Goal: Task Accomplishment & Management: Use online tool/utility

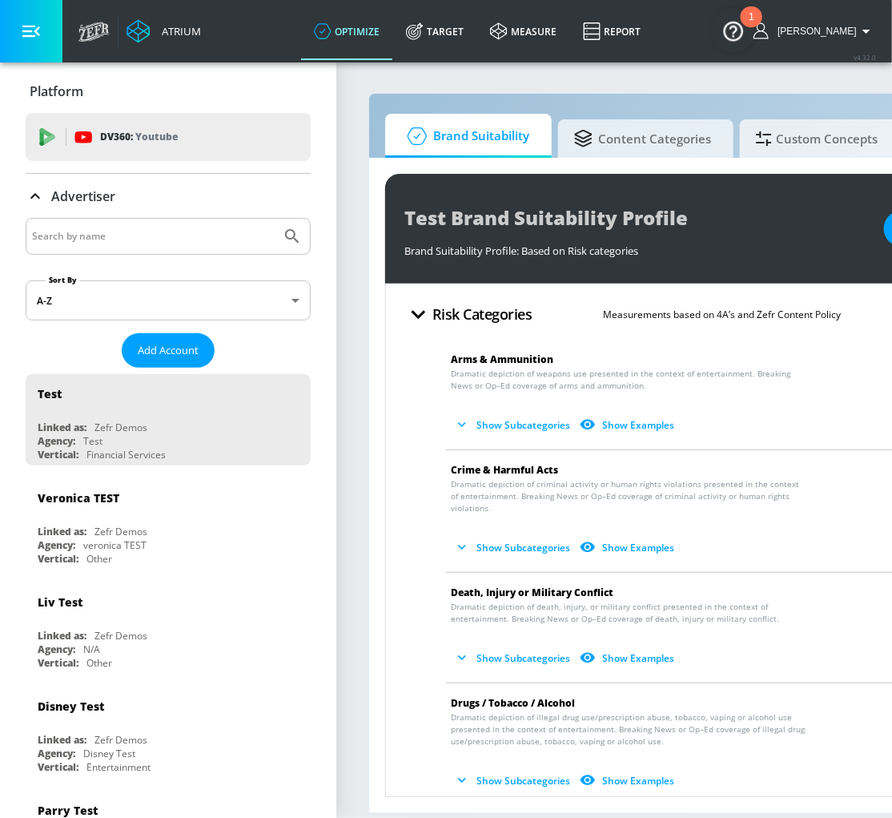
scroll to position [3, 0]
click at [160, 350] on span "Add Account" at bounding box center [168, 350] width 61 height 18
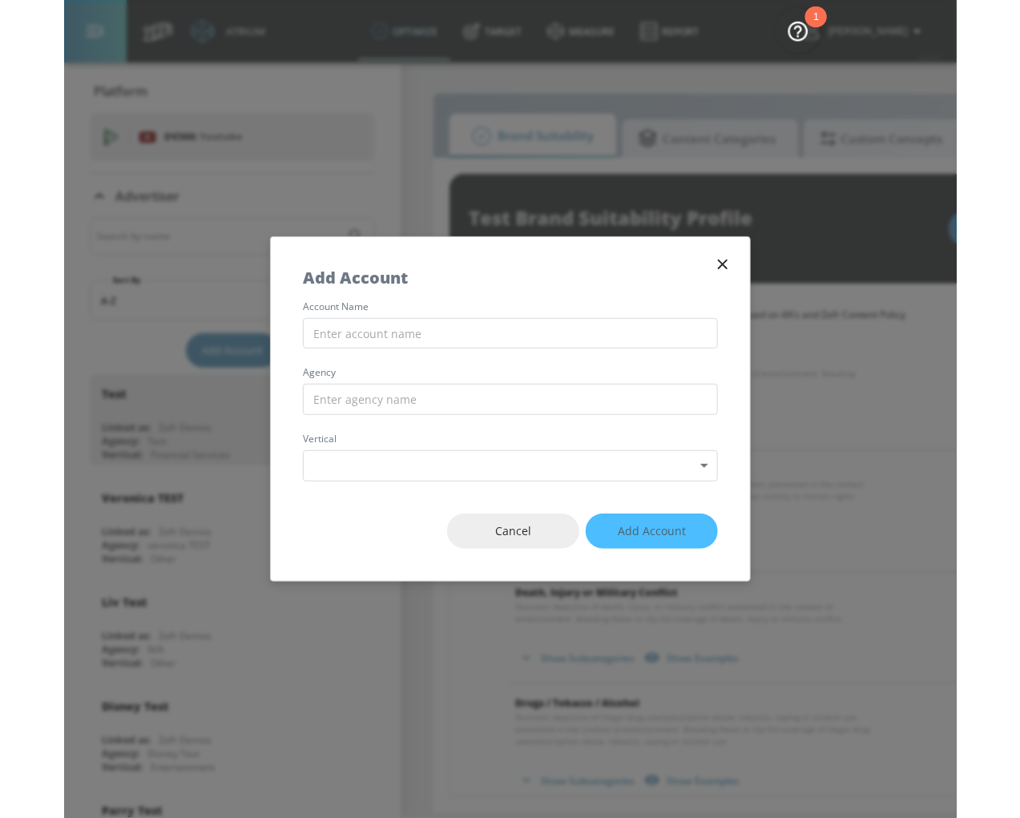
scroll to position [0, 0]
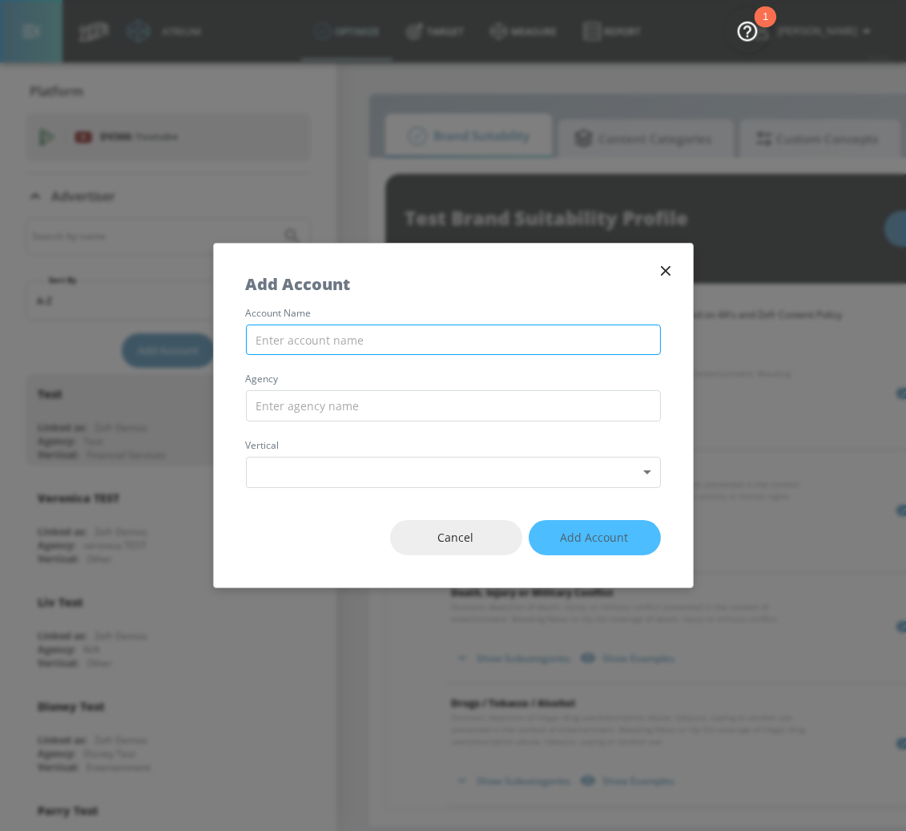
click at [397, 331] on input "text" at bounding box center [453, 339] width 415 height 31
click at [427, 337] on input "text" at bounding box center [453, 339] width 415 height 31
click at [507, 341] on input "text" at bounding box center [453, 339] width 415 height 31
paste input "[PERSON_NAME]"
click at [304, 338] on input "[PERSON_NAME] Law" at bounding box center [453, 339] width 415 height 31
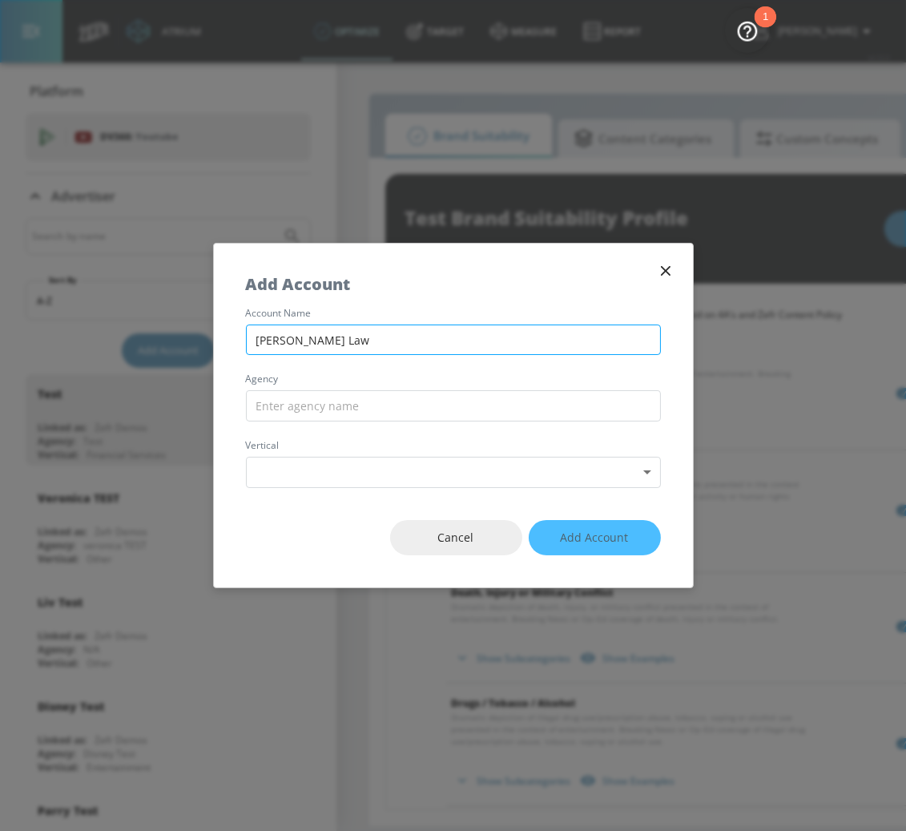
click at [304, 338] on input "[PERSON_NAME] Law" at bounding box center [453, 339] width 415 height 31
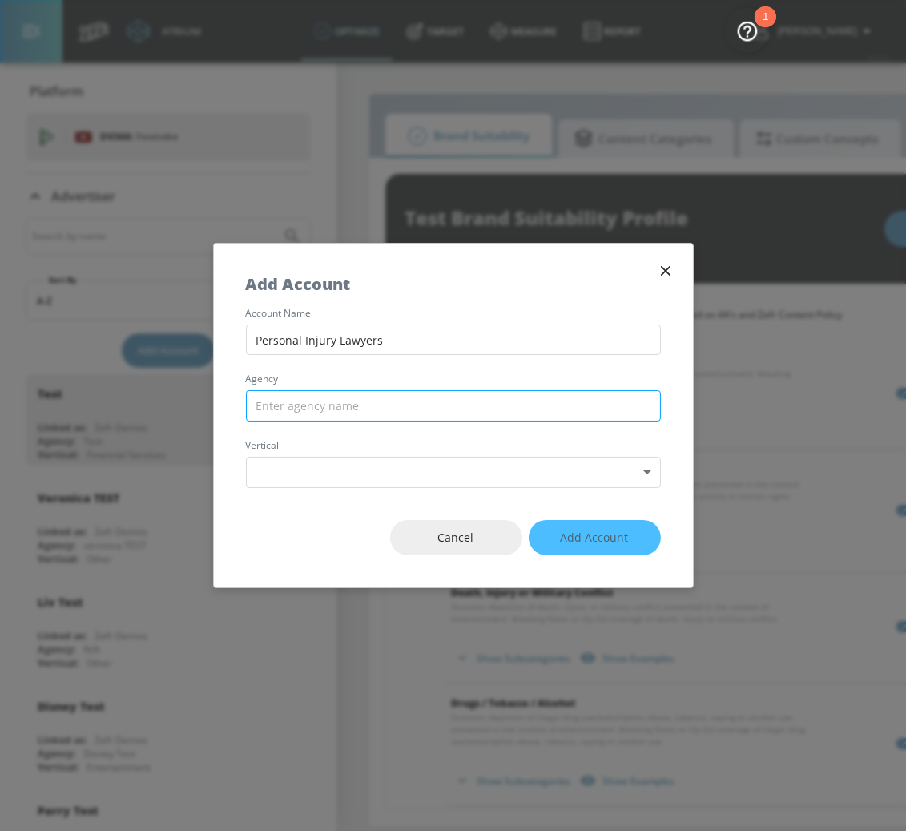
type input "Personal Injury Lawyers"
click at [332, 409] on input "text" at bounding box center [453, 405] width 415 height 31
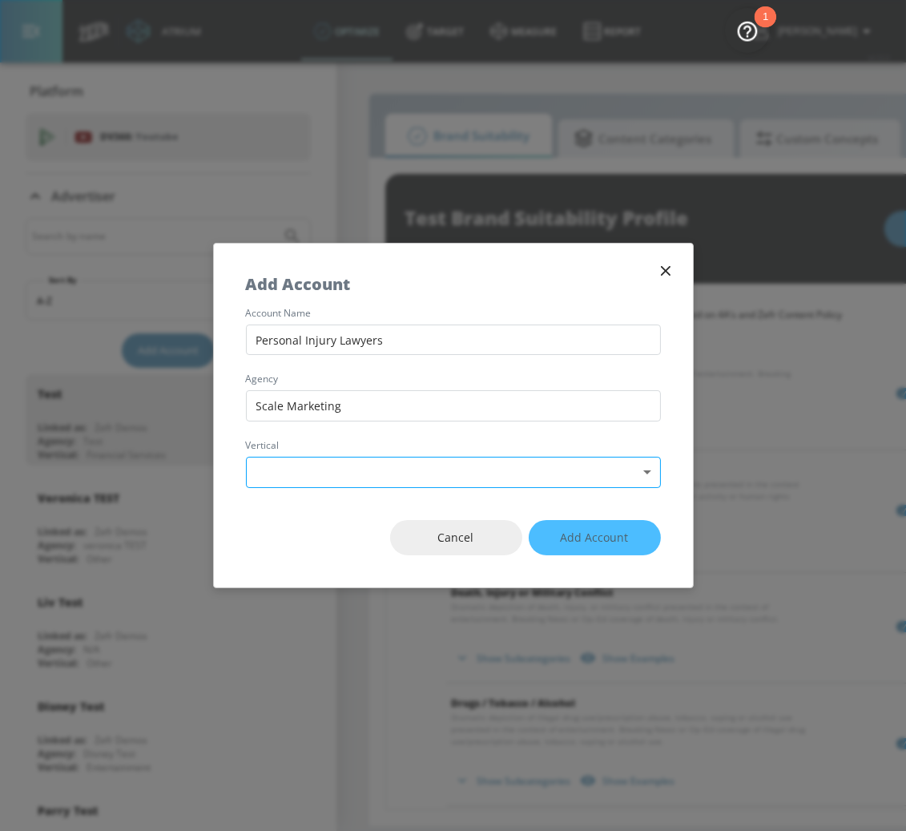
type input "Scale Marketing"
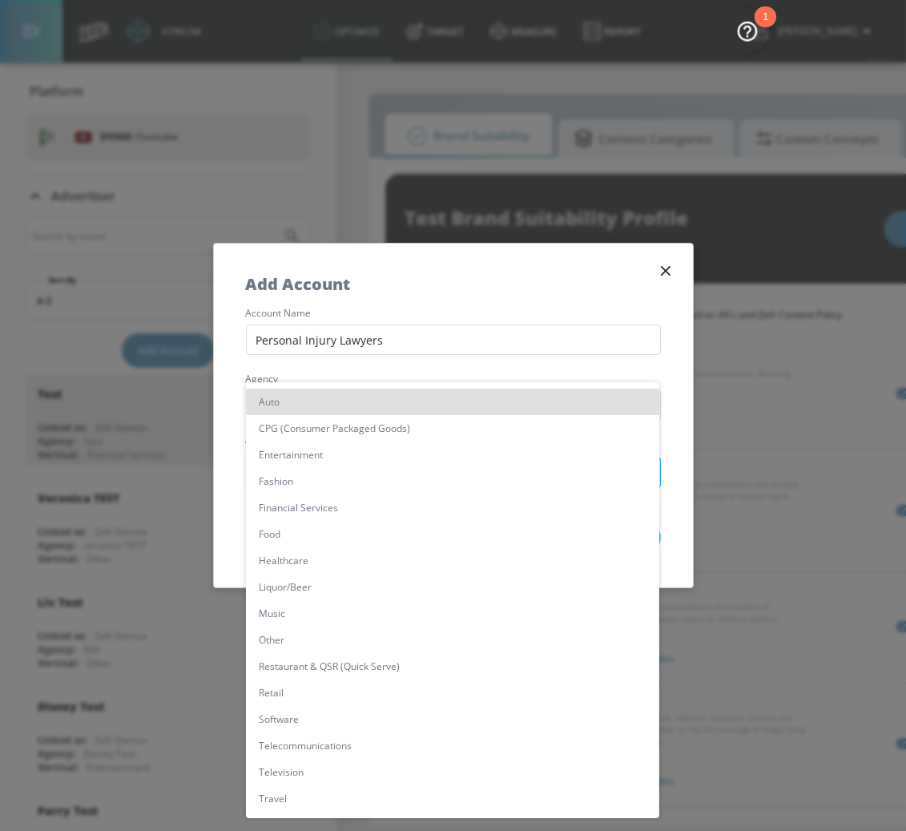
click at [440, 464] on body "Atrium optimize Target measure Report optimize Target measure Report v 4.32.0 K…" at bounding box center [453, 415] width 906 height 831
click at [346, 637] on li "Other" at bounding box center [452, 639] width 413 height 26
type input "[object Object]"
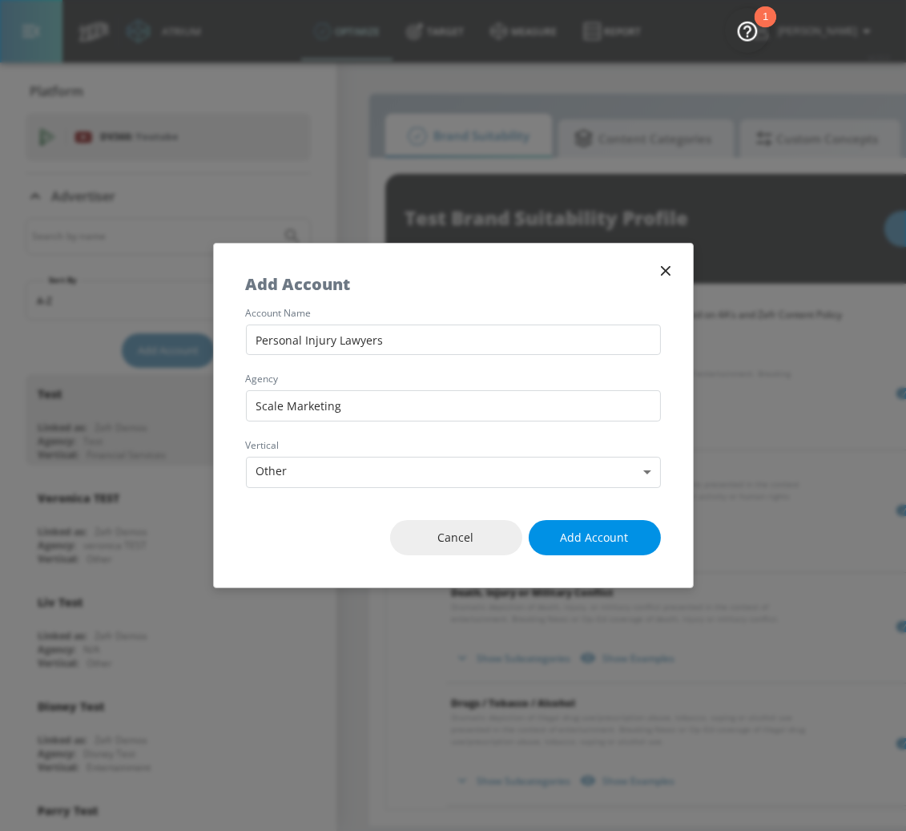
click at [633, 536] on button "Add Account" at bounding box center [595, 538] width 132 height 36
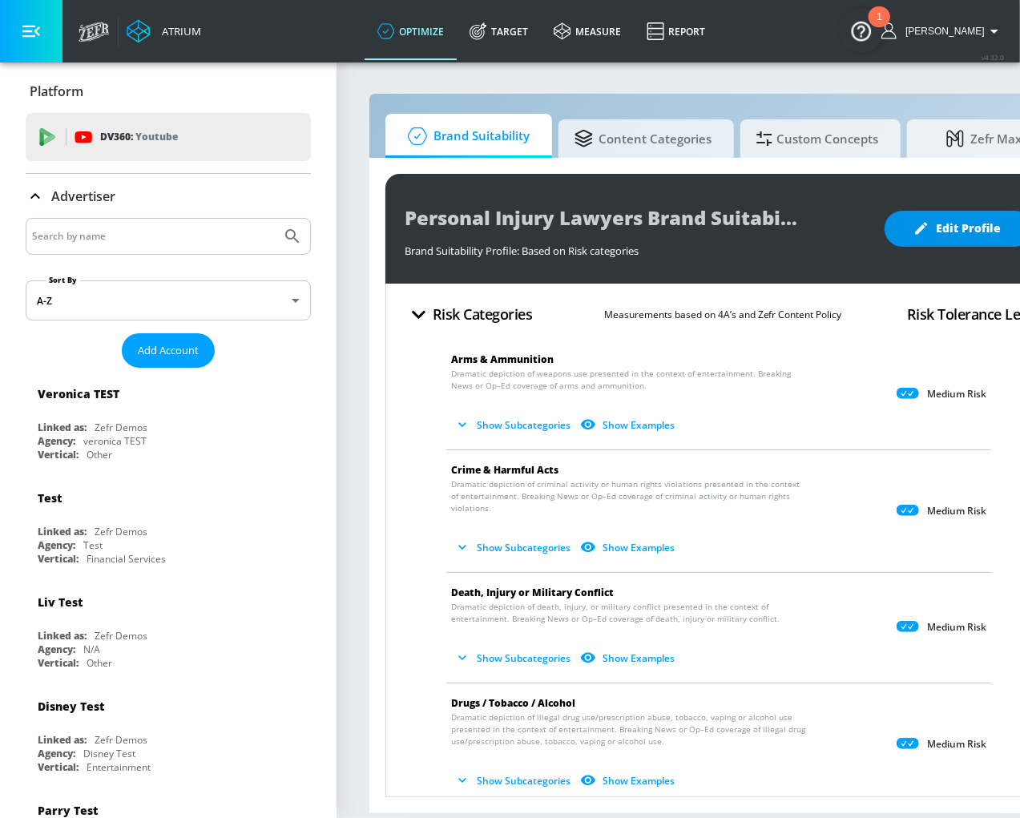
click at [892, 224] on button "Edit Profile" at bounding box center [958, 229] width 148 height 36
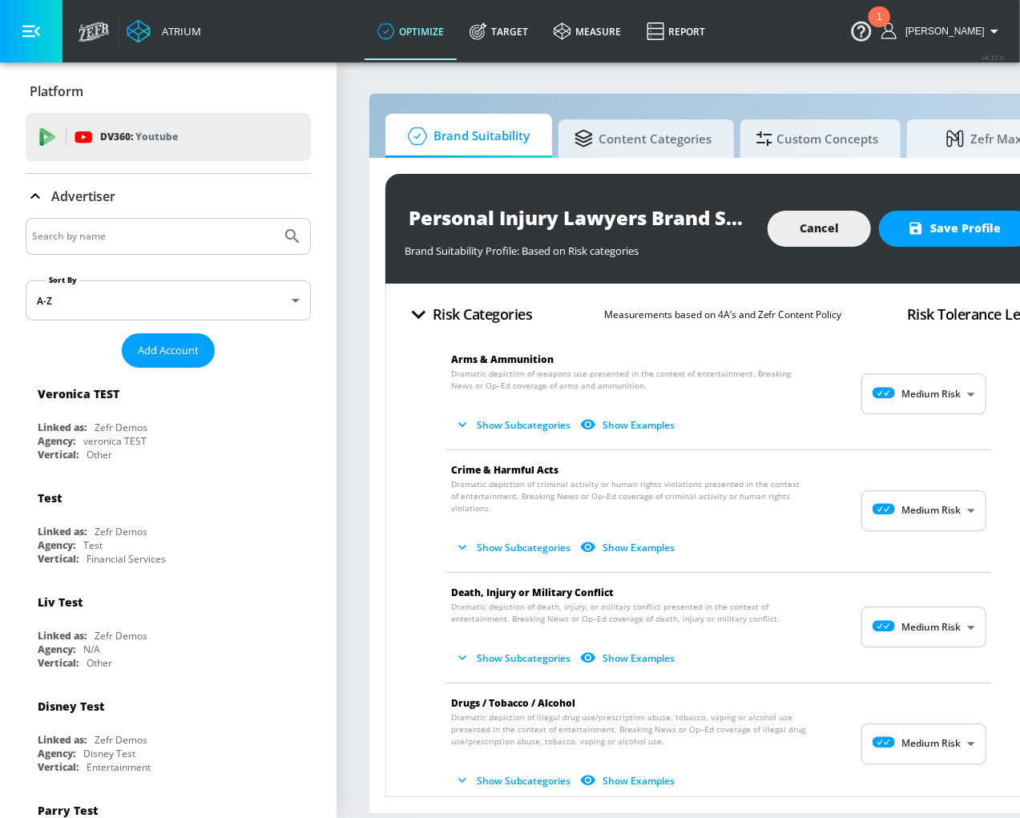
click at [892, 404] on body "Atrium optimize Target measure Report optimize Target measure Report v 4.32.0 K…" at bounding box center [510, 409] width 1020 height 818
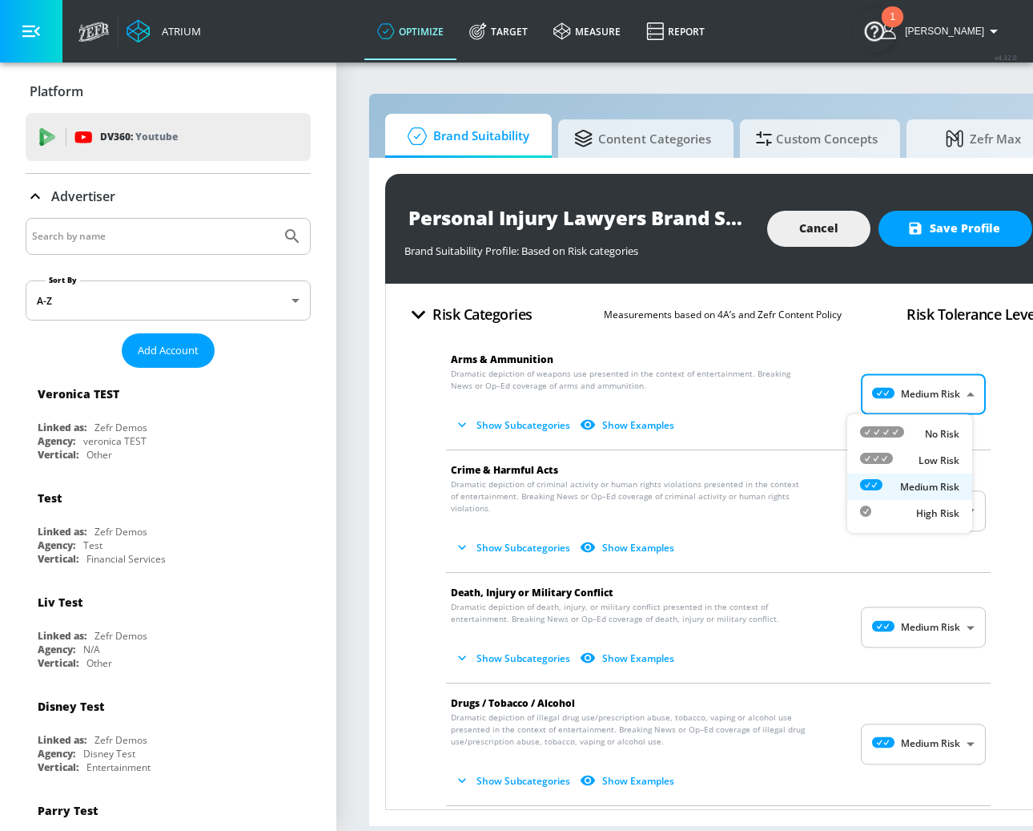
click at [892, 433] on div "No Risk" at bounding box center [909, 433] width 99 height 17
type input "MINIMAL"
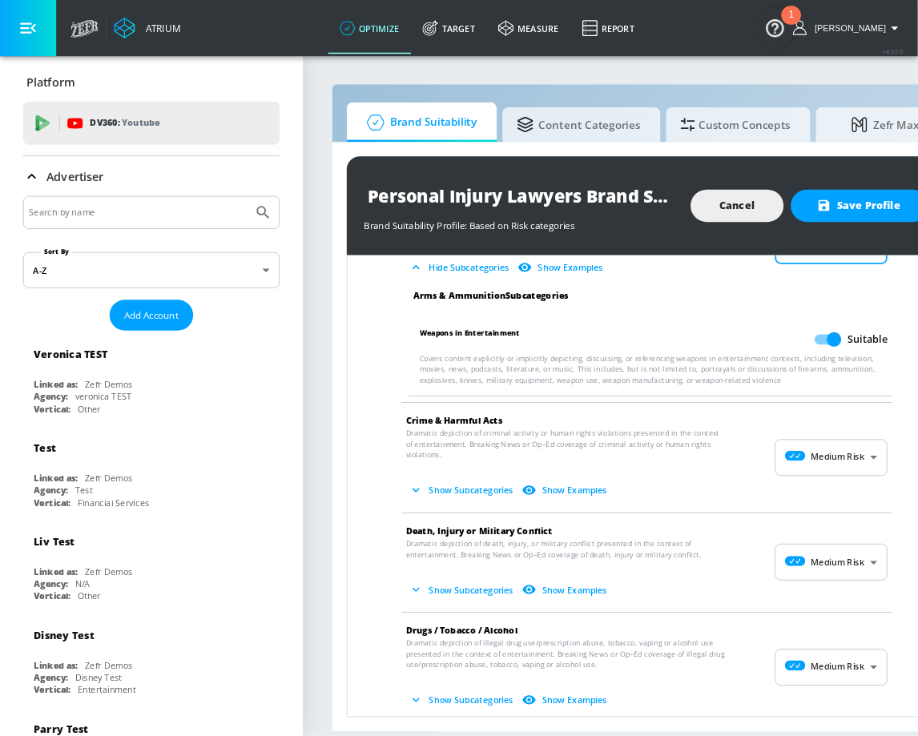
scroll to position [120, 0]
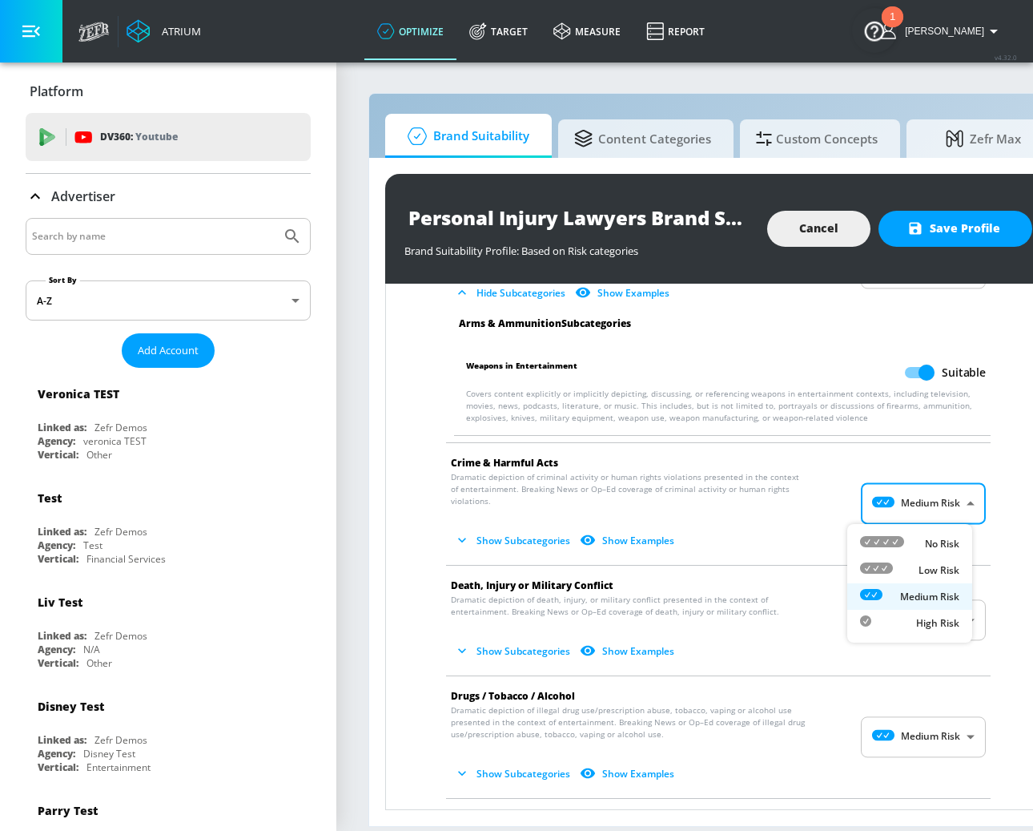
click at [892, 500] on body "Atrium optimize Target measure Report optimize Target measure Report v 4.32.0 K…" at bounding box center [516, 415] width 1033 height 831
click at [892, 541] on div "No Risk" at bounding box center [909, 543] width 99 height 17
type input "MINIMAL"
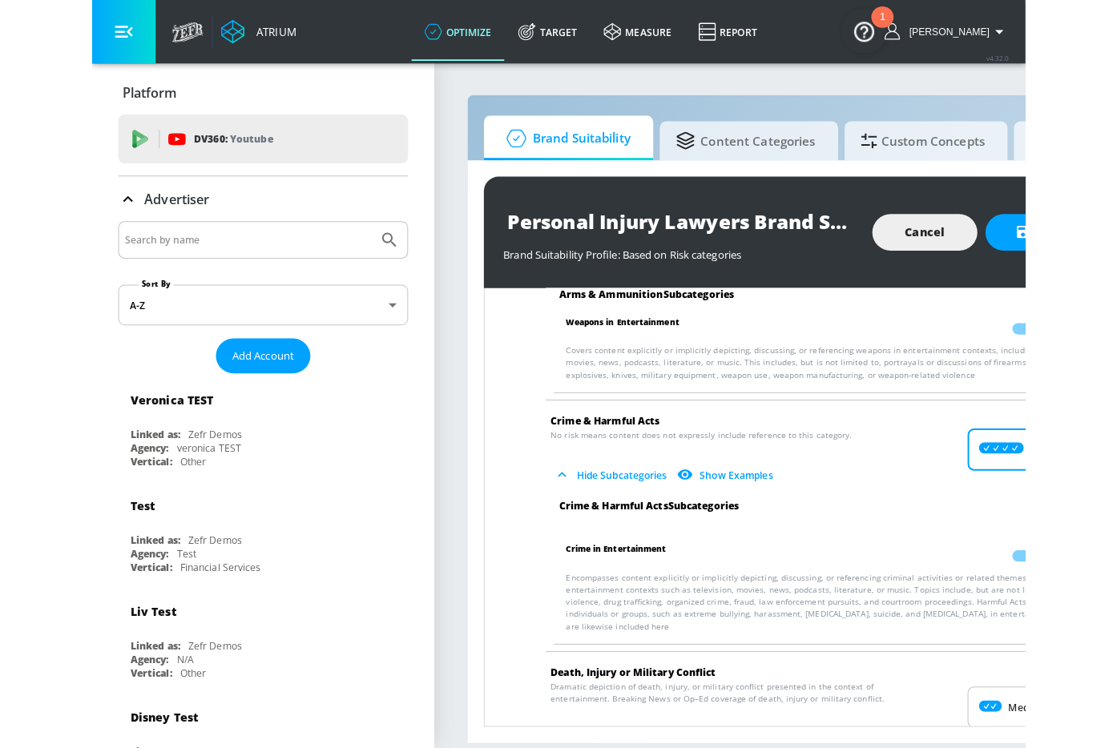
scroll to position [270, 0]
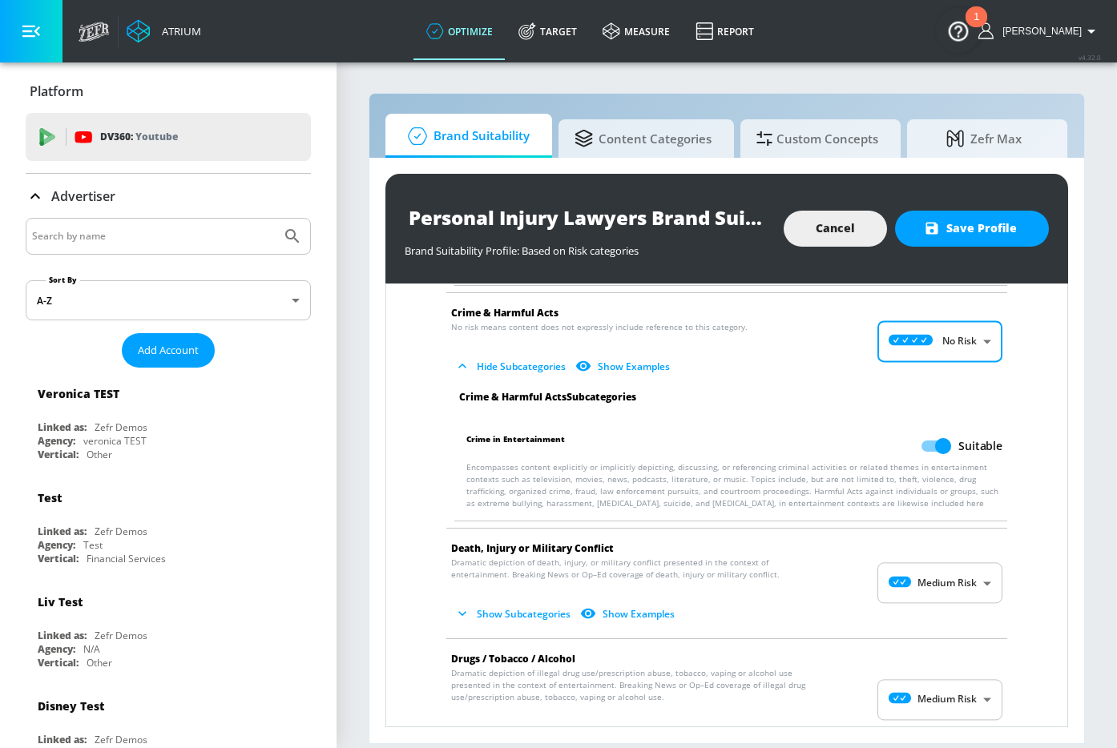
click at [385, 380] on div "Risk Categories Measurements based on 4A’s and Zefr Content Policy Risk Toleran…" at bounding box center [726, 506] width 683 height 444
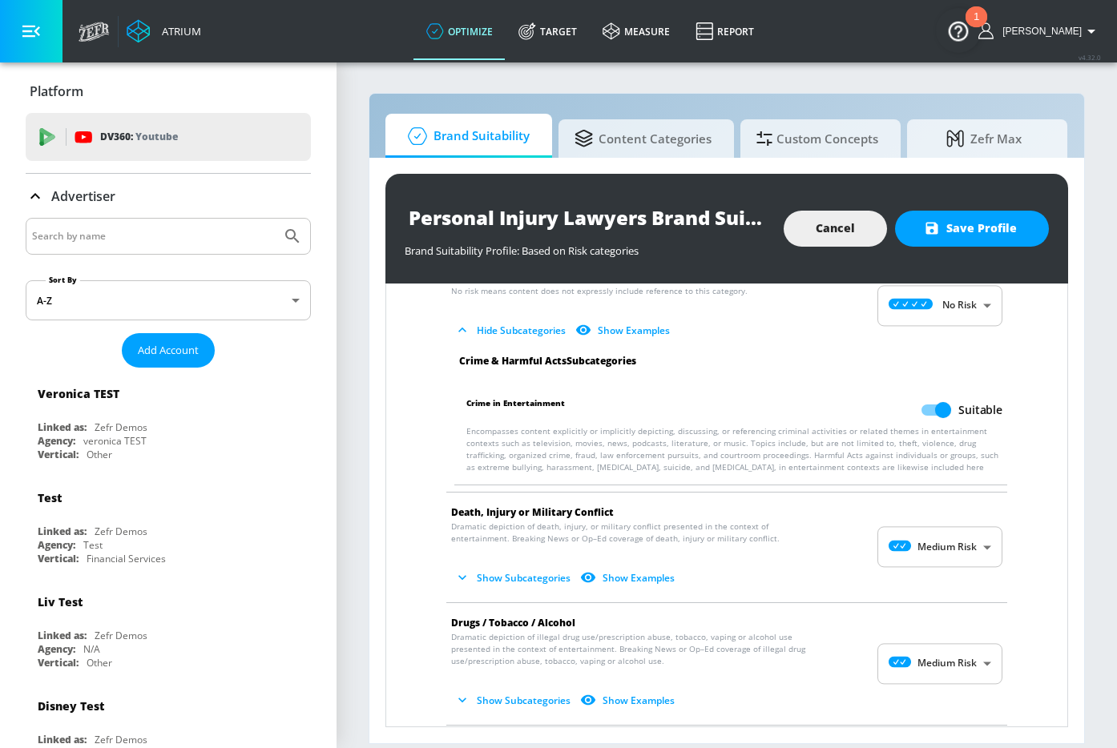
scroll to position [315, 0]
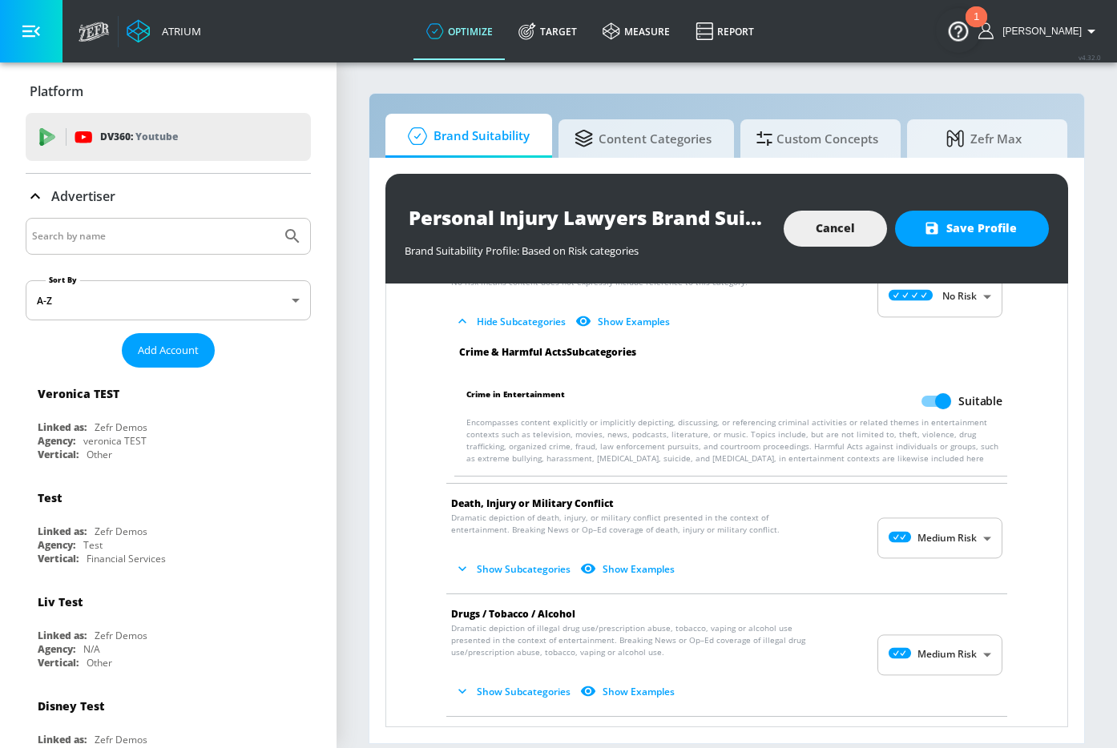
click at [876, 540] on body "Atrium optimize Target measure Report optimize Target measure Report v 4.32.0 K…" at bounding box center [558, 374] width 1117 height 748
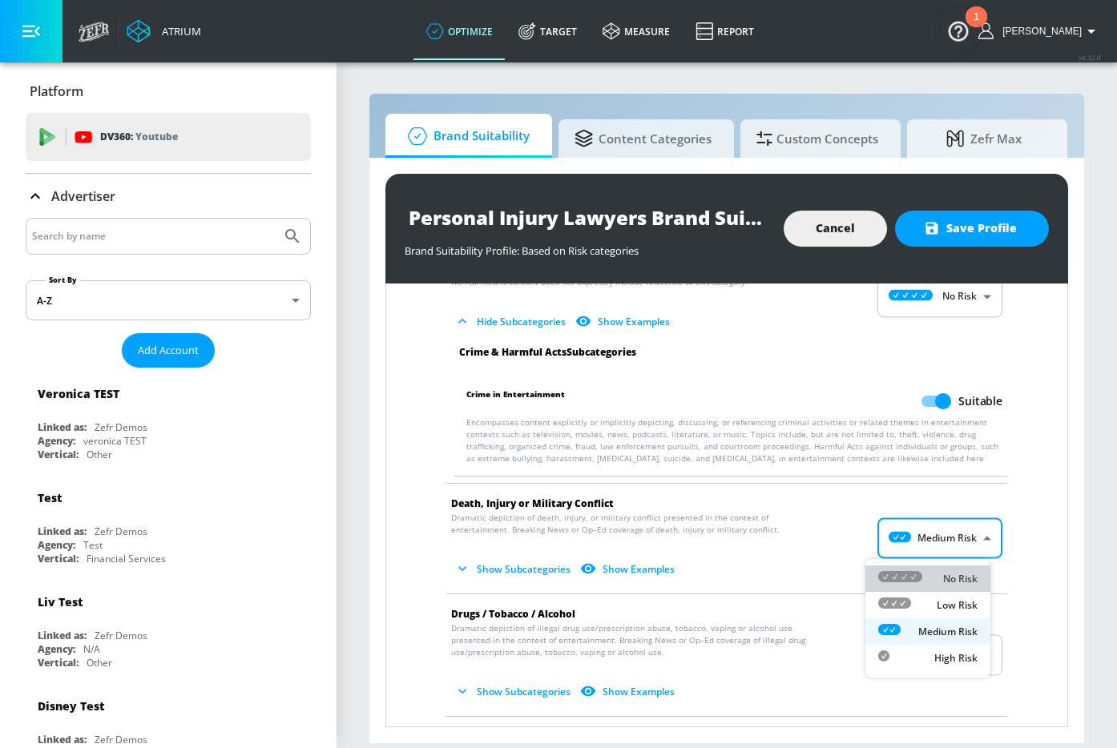
click at [892, 577] on p "No Risk" at bounding box center [960, 579] width 34 height 14
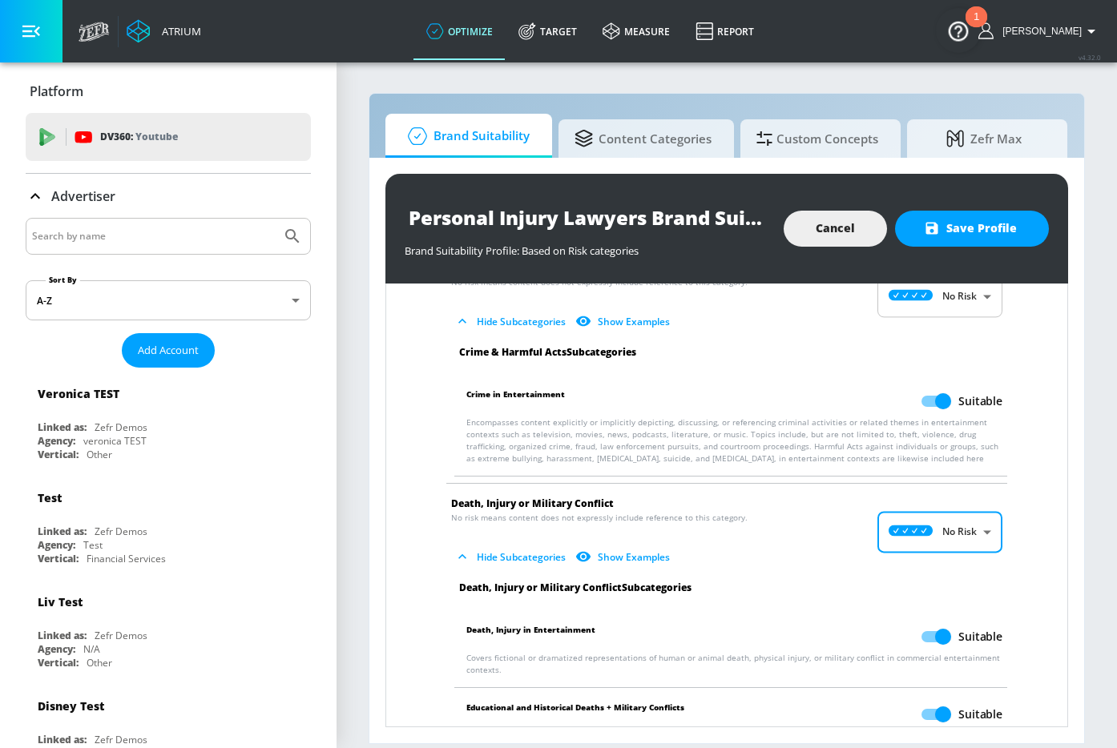
click at [892, 526] on body "Atrium optimize Target measure Report optimize Target measure Report v 4.32.0 K…" at bounding box center [558, 374] width 1117 height 748
click at [892, 622] on p "Medium Risk" at bounding box center [947, 625] width 59 height 14
type input "MEDIUM"
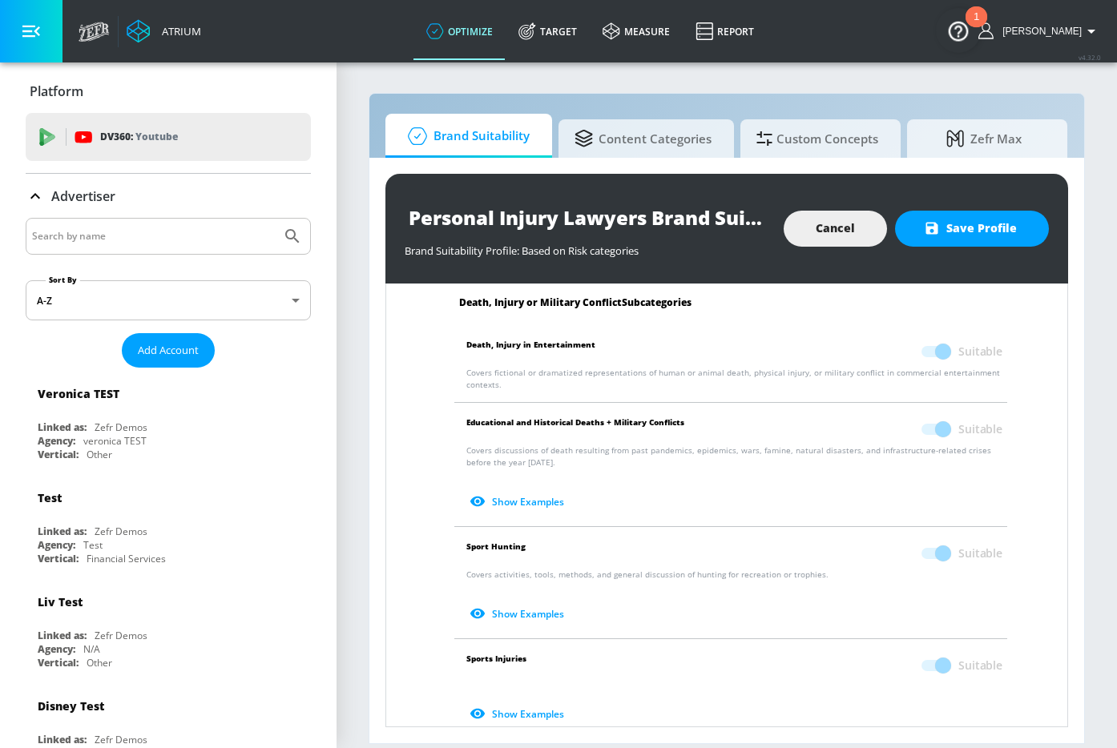
scroll to position [975, 0]
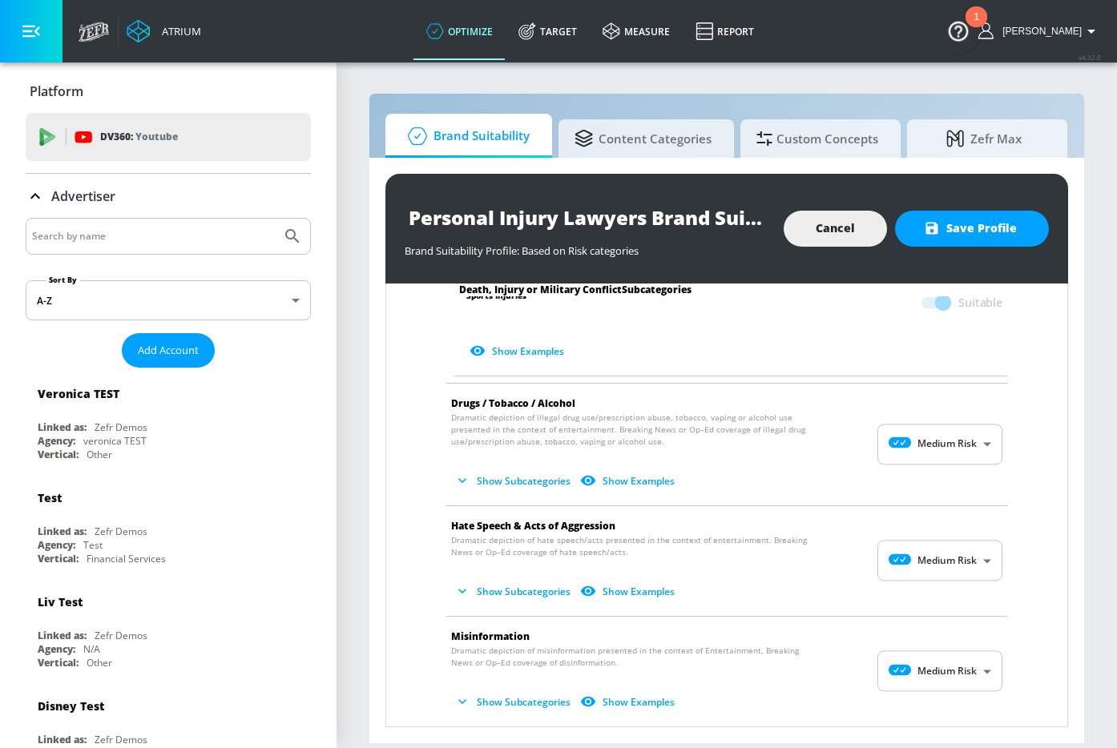
click at [892, 446] on body "Atrium optimize Target measure Report optimize Target measure Report v 4.32.0 K…" at bounding box center [558, 374] width 1117 height 748
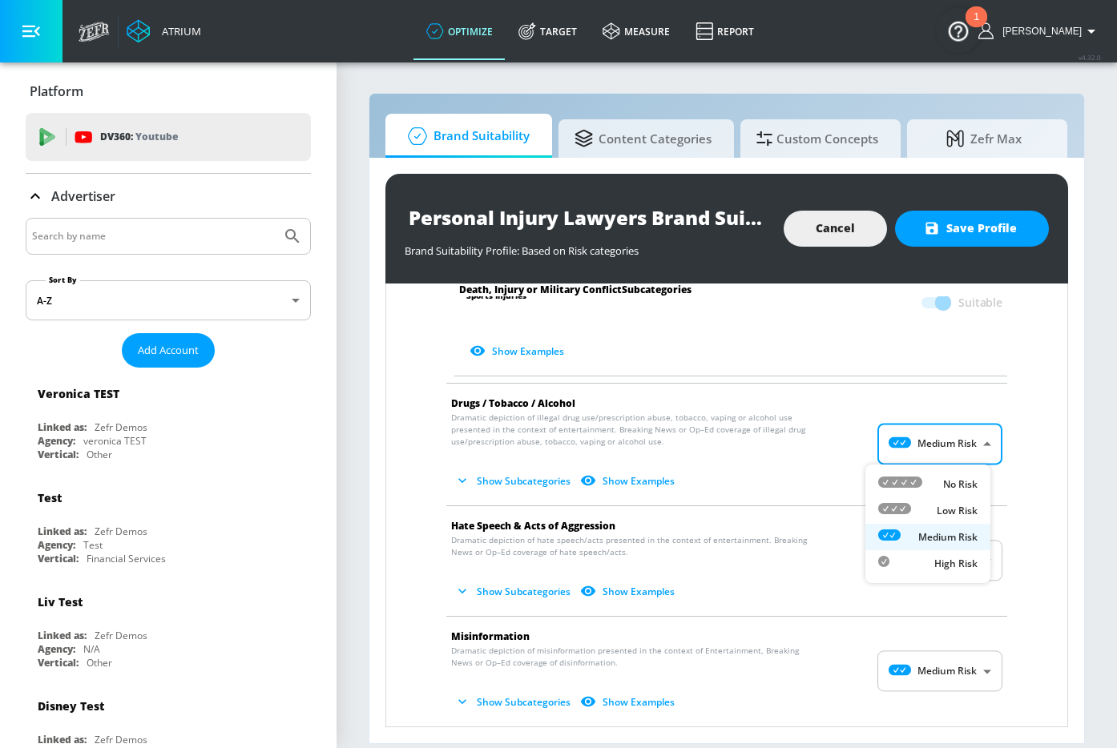
click at [890, 445] on div at bounding box center [558, 374] width 1117 height 748
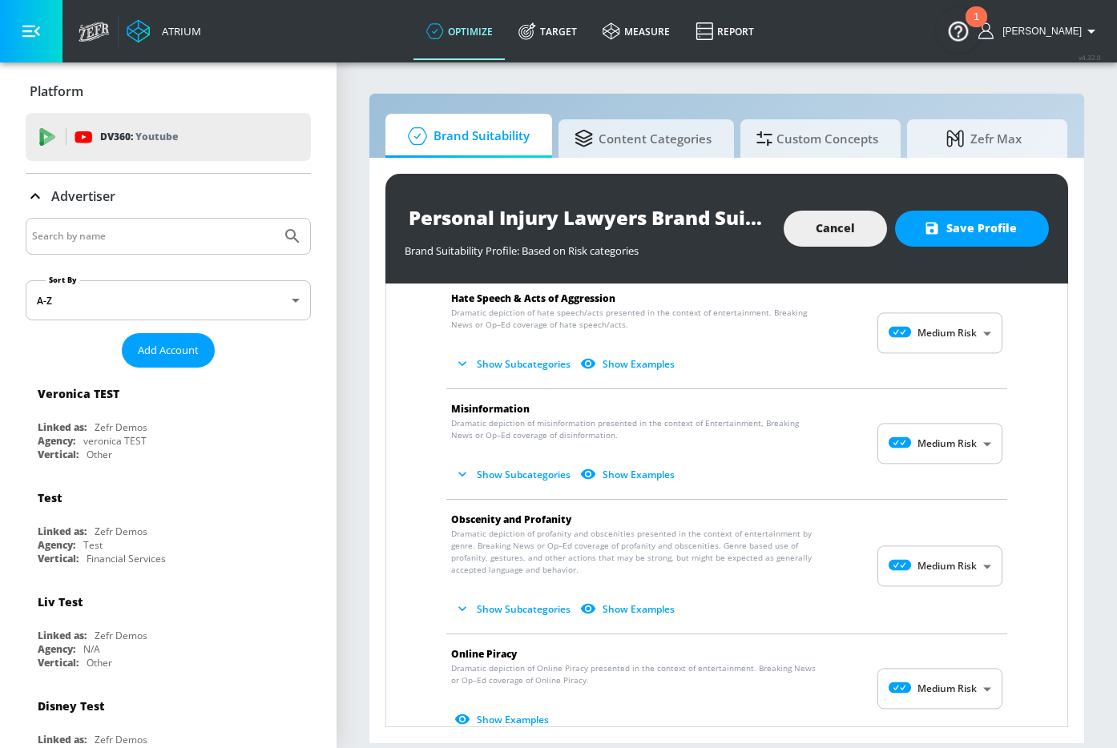
scroll to position [1211, 0]
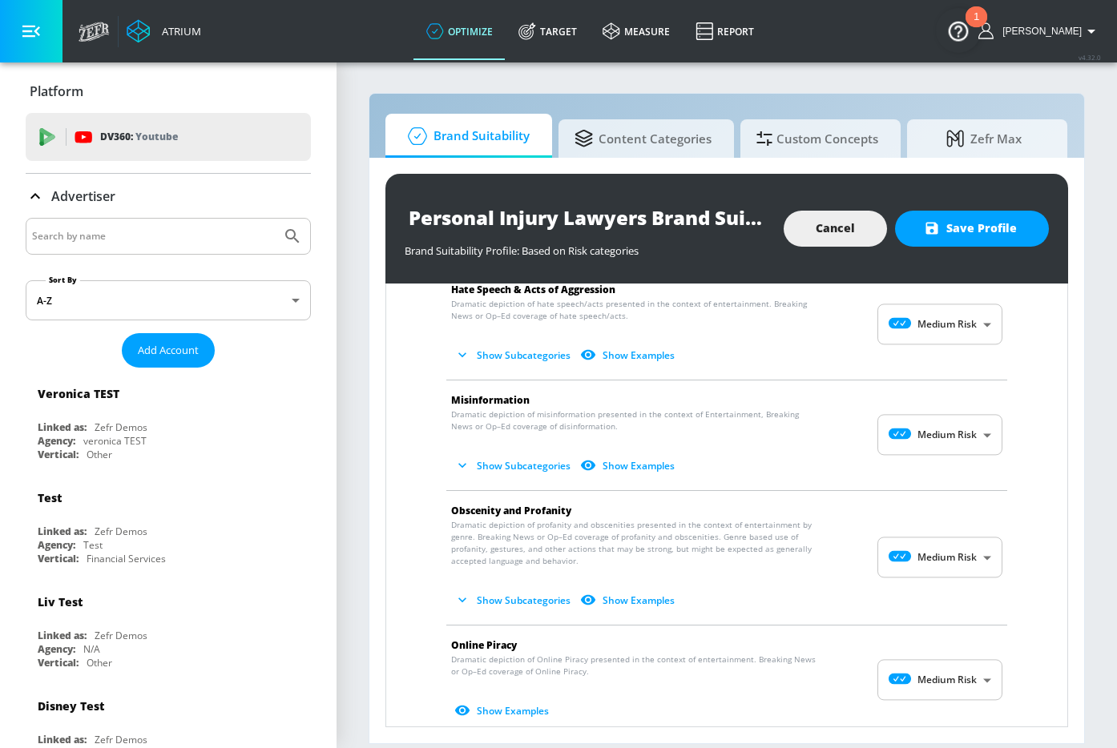
click at [892, 335] on body "Atrium optimize Target measure Report optimize Target measure Report v 4.32.0 K…" at bounding box center [558, 374] width 1117 height 748
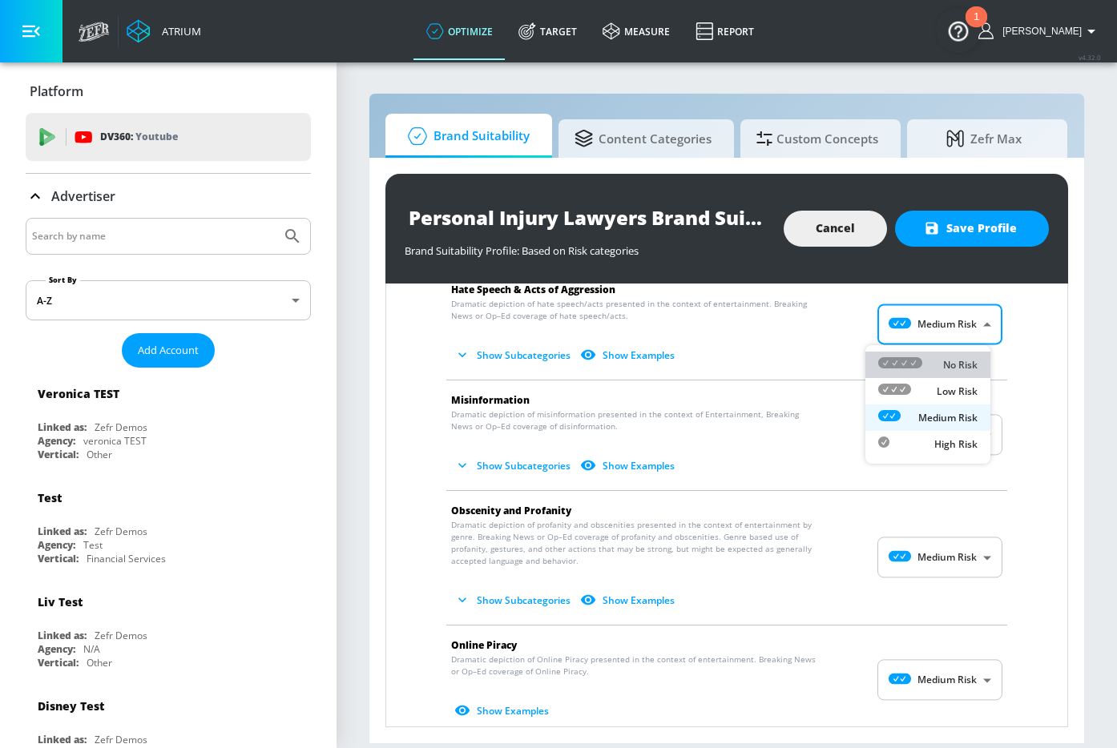
click at [892, 368] on p "No Risk" at bounding box center [960, 365] width 34 height 14
type input "MINIMAL"
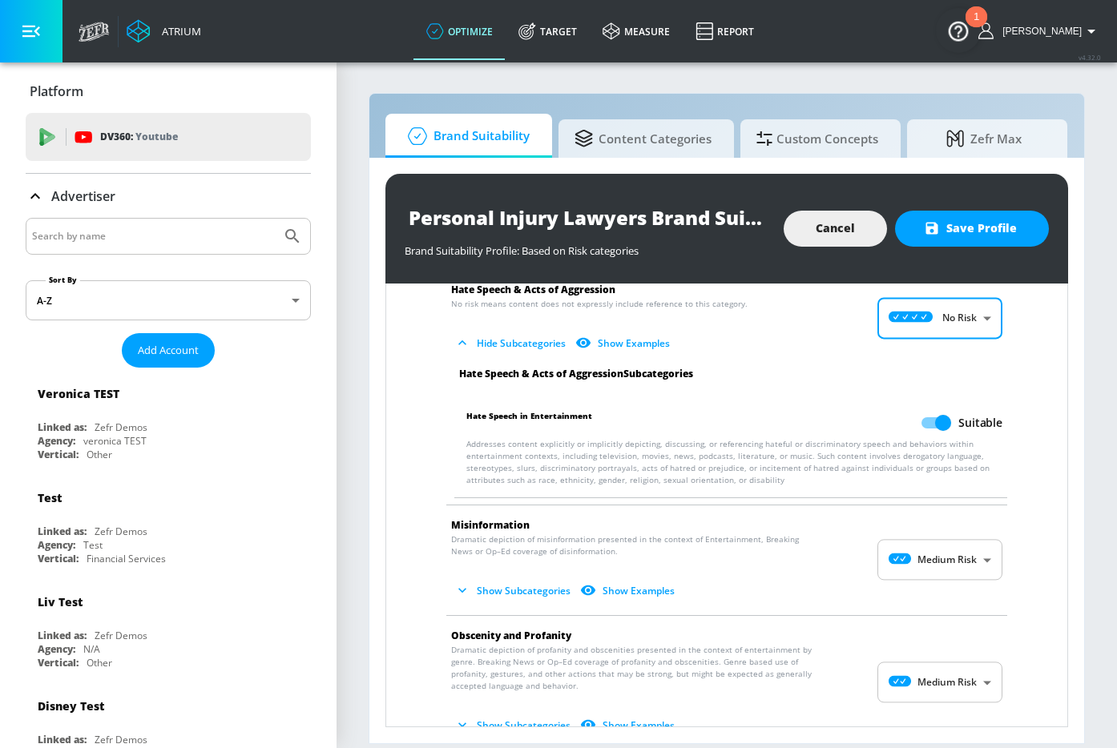
scroll to position [1215, 0]
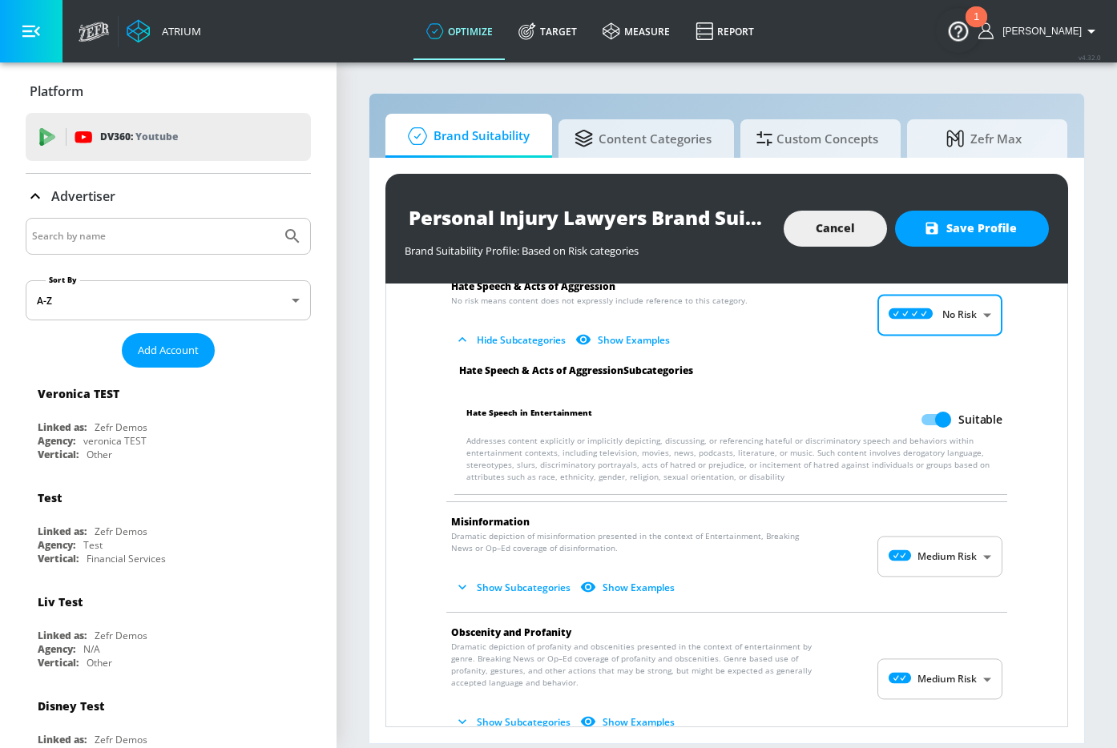
click at [845, 449] on p "Addresses content explicitly or implicitly depicting, discussing, or referencin…" at bounding box center [734, 459] width 536 height 48
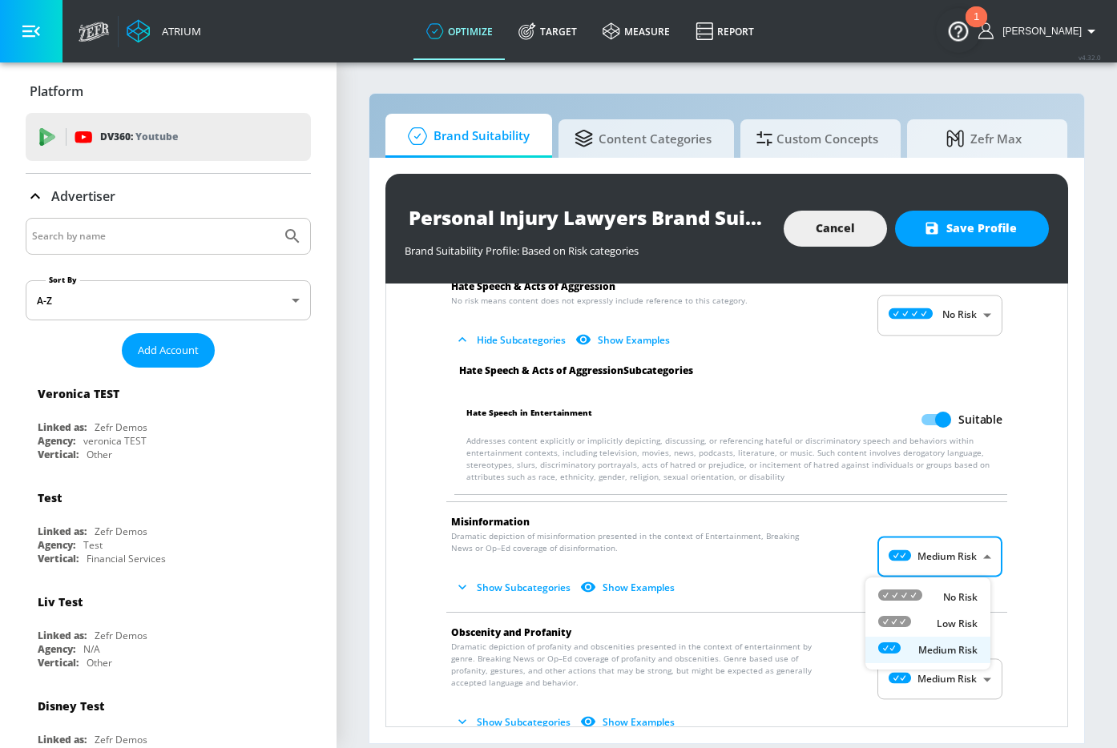
click at [892, 573] on body "Atrium optimize Target measure Report optimize Target measure Report v 4.32.0 K…" at bounding box center [558, 374] width 1117 height 748
click at [892, 625] on p "Low Risk" at bounding box center [957, 624] width 41 height 14
type input "LOW"
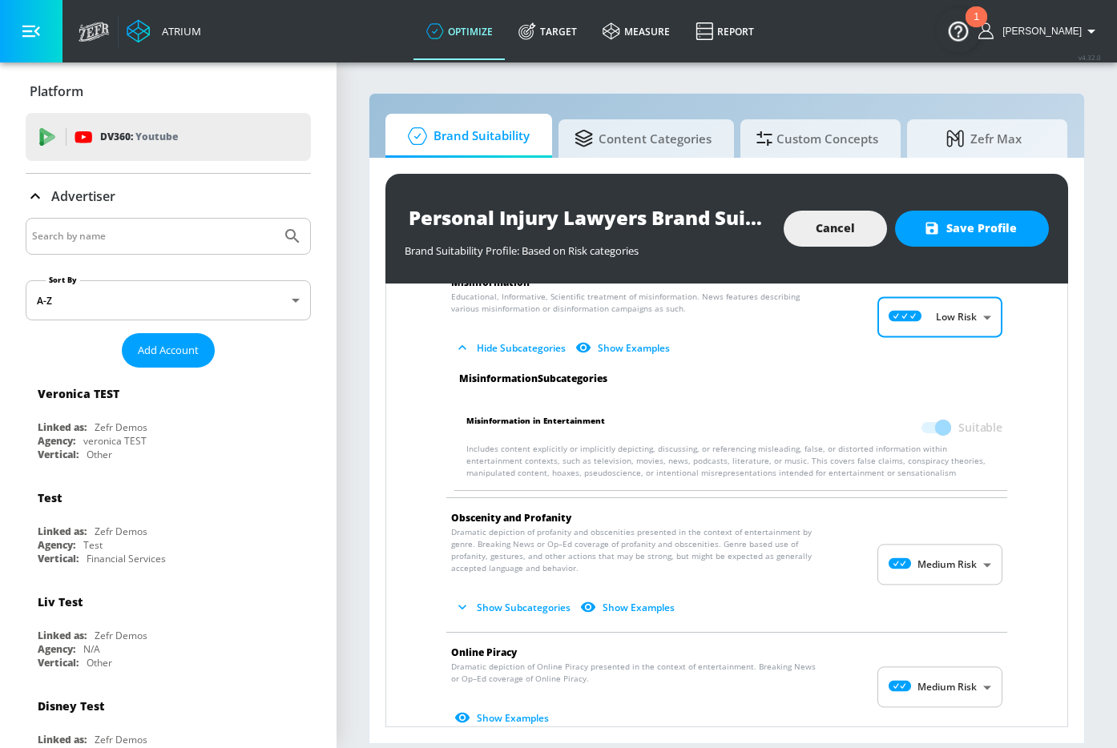
scroll to position [1489, 0]
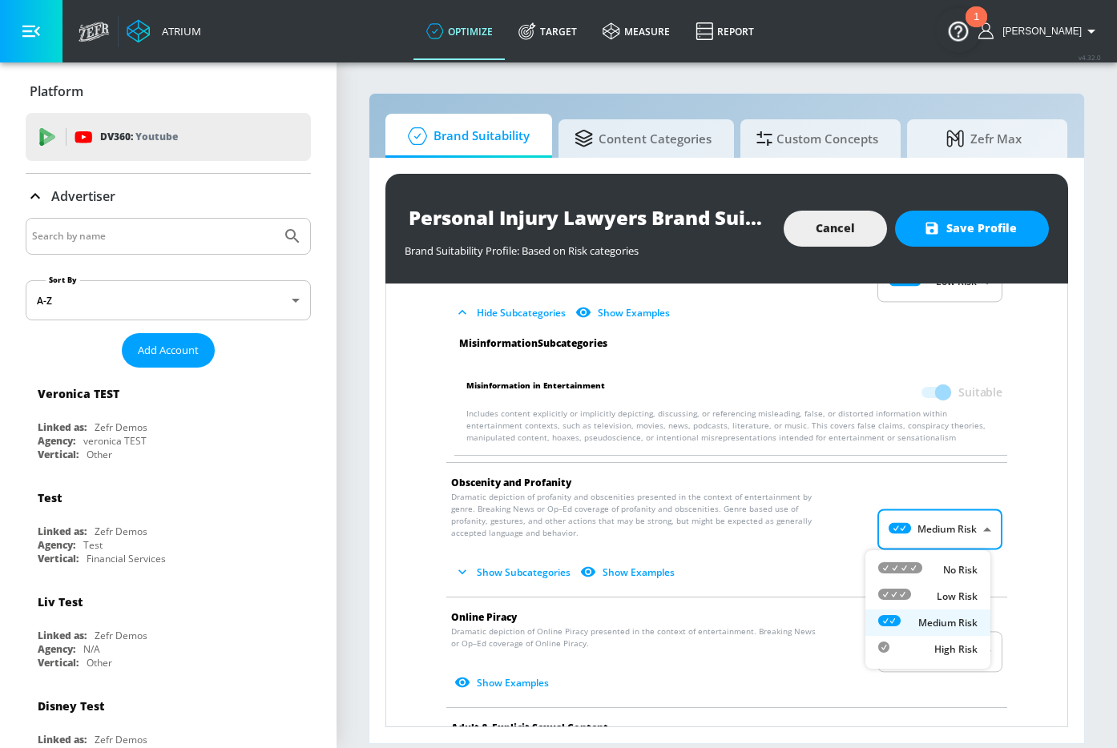
click at [892, 522] on body "Atrium optimize Target measure Report optimize Target measure Report v 4.32.0 K…" at bounding box center [558, 374] width 1117 height 748
click at [892, 527] on div at bounding box center [558, 374] width 1117 height 748
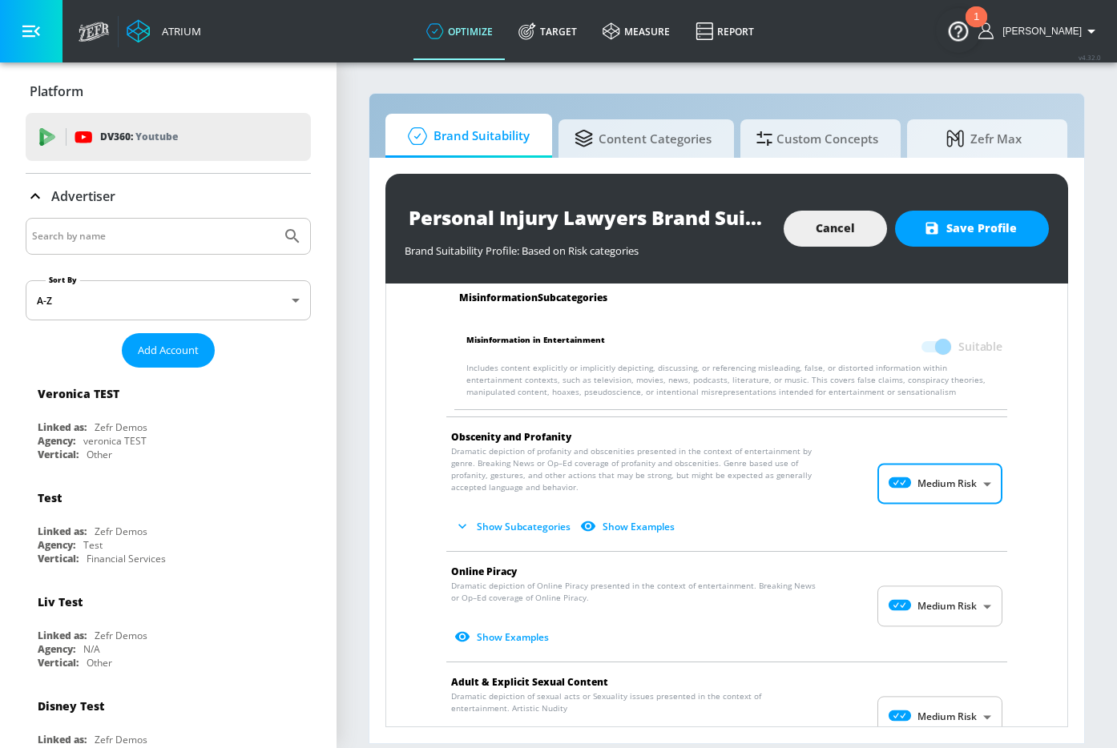
scroll to position [1631, 0]
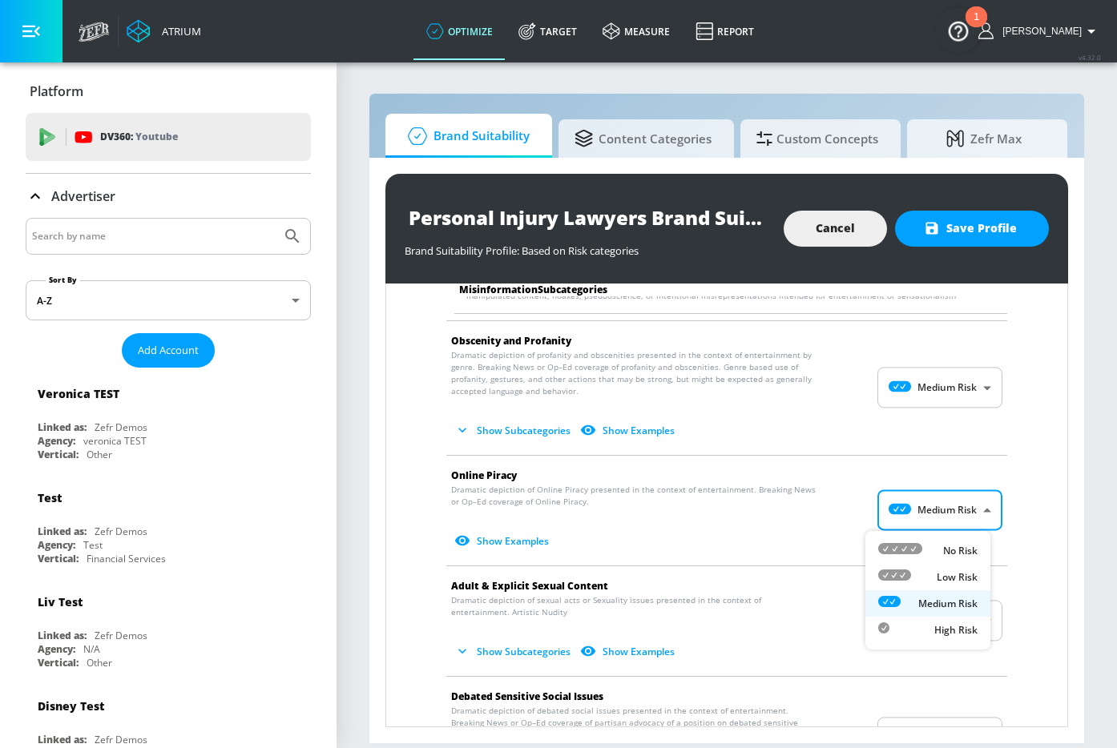
click at [892, 514] on body "Atrium optimize Target measure Report optimize Target measure Report v 4.32.0 K…" at bounding box center [558, 374] width 1117 height 748
click at [772, 506] on div at bounding box center [558, 374] width 1117 height 748
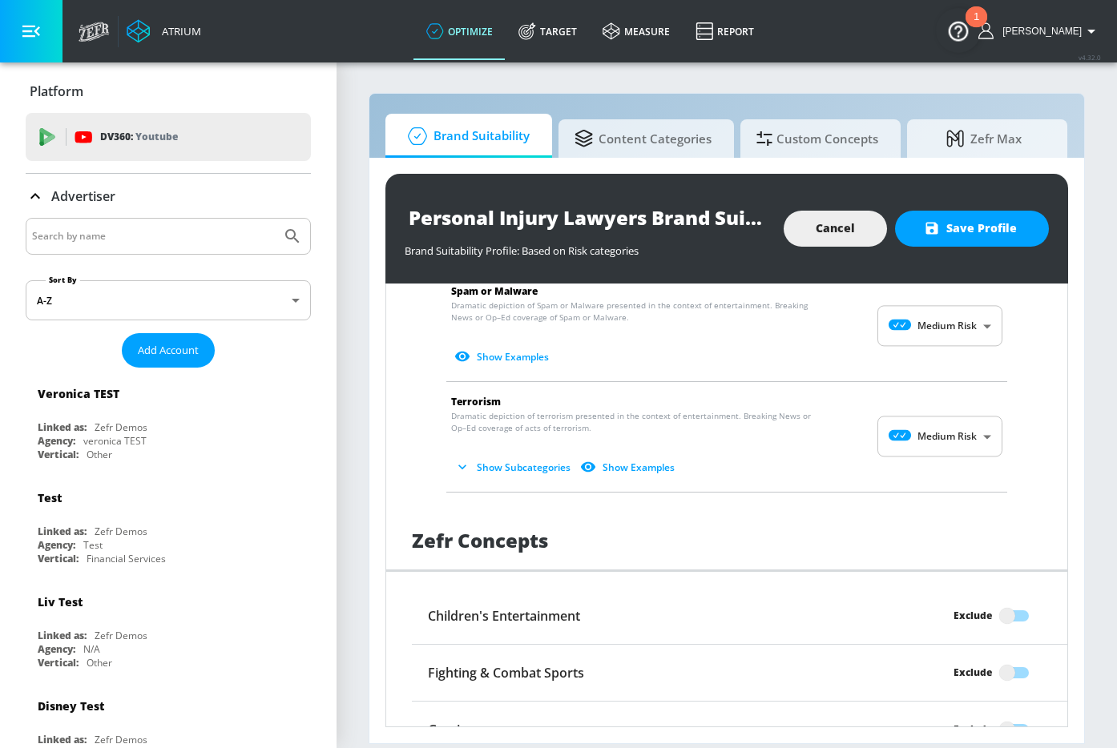
scroll to position [2172, 0]
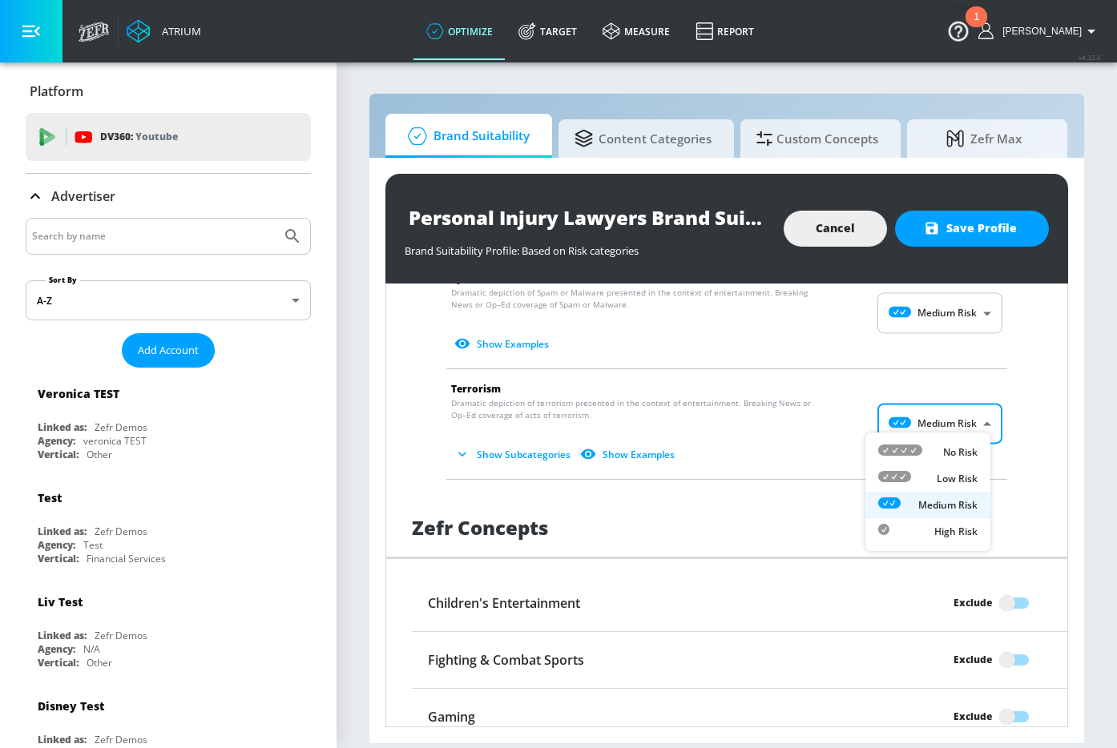
click at [892, 425] on body "Atrium optimize Target measure Report optimize Target measure Report v 4.32.0 K…" at bounding box center [558, 374] width 1117 height 748
click at [892, 458] on p "No Risk" at bounding box center [960, 452] width 34 height 14
type input "MINIMAL"
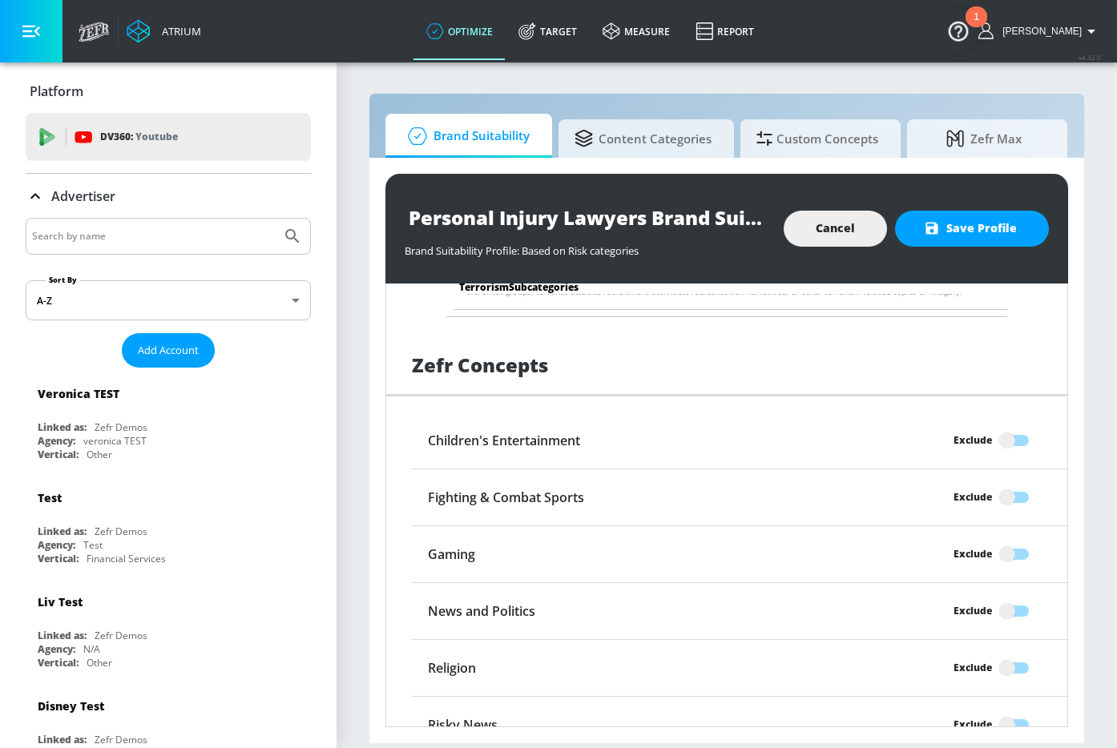
scroll to position [2462, 0]
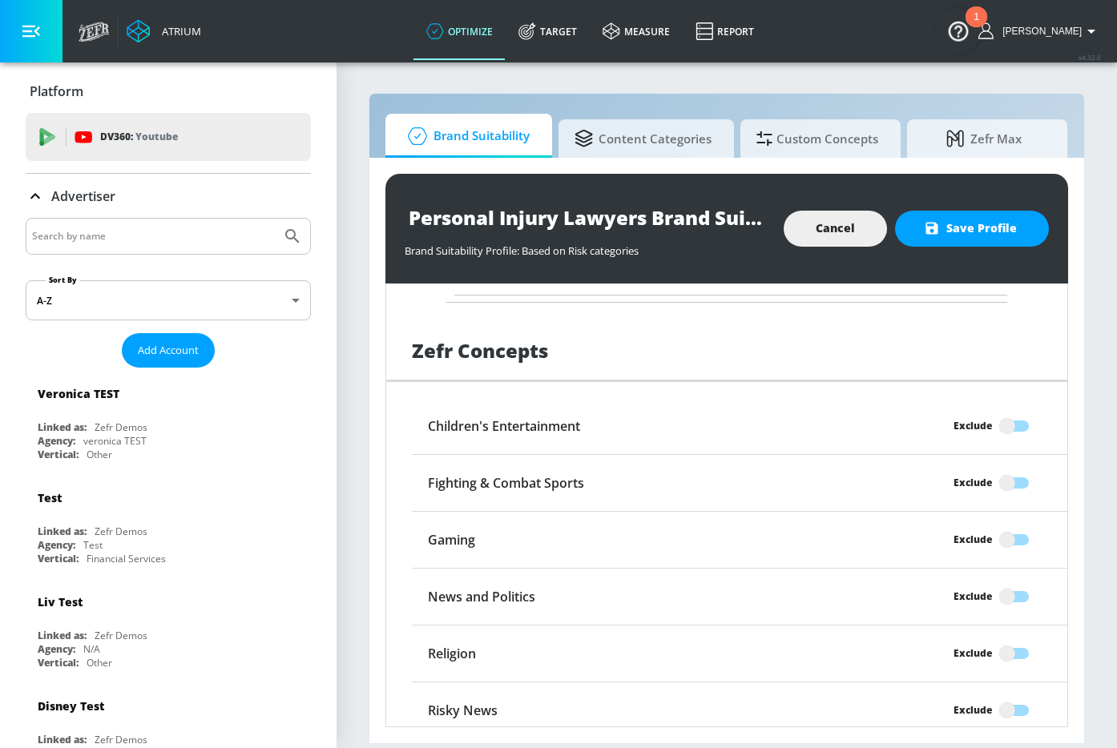
click at [892, 413] on input "Exclude" at bounding box center [1006, 426] width 91 height 30
checkbox input "true"
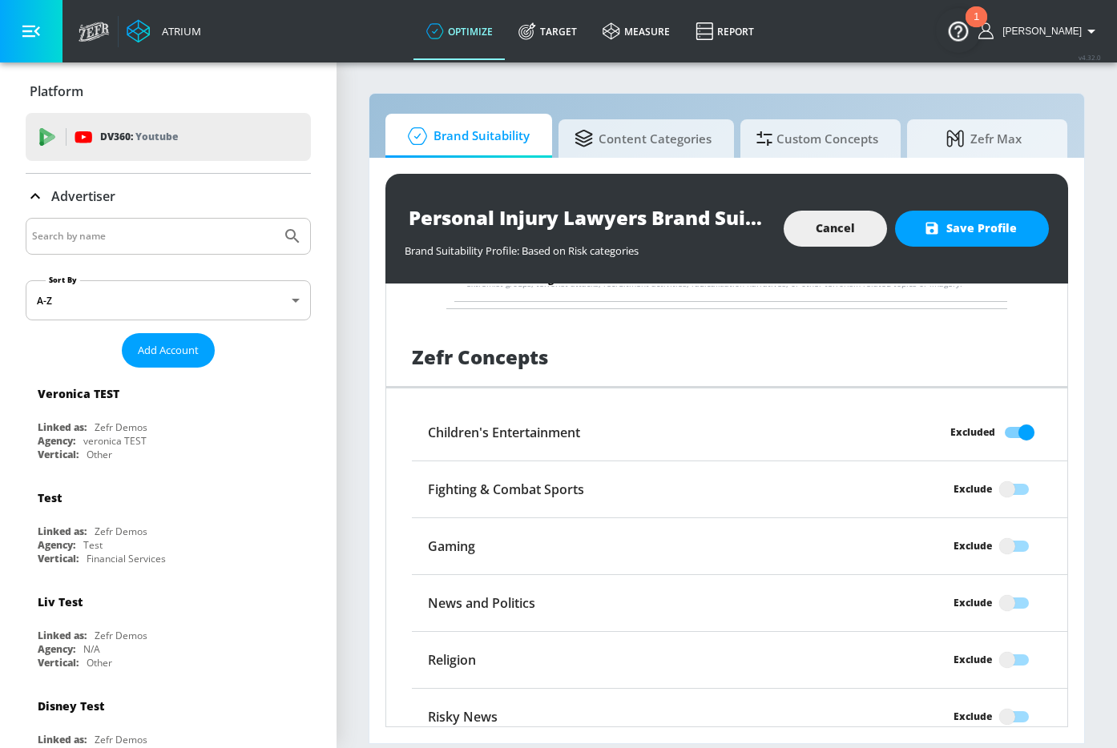
scroll to position [2443, 0]
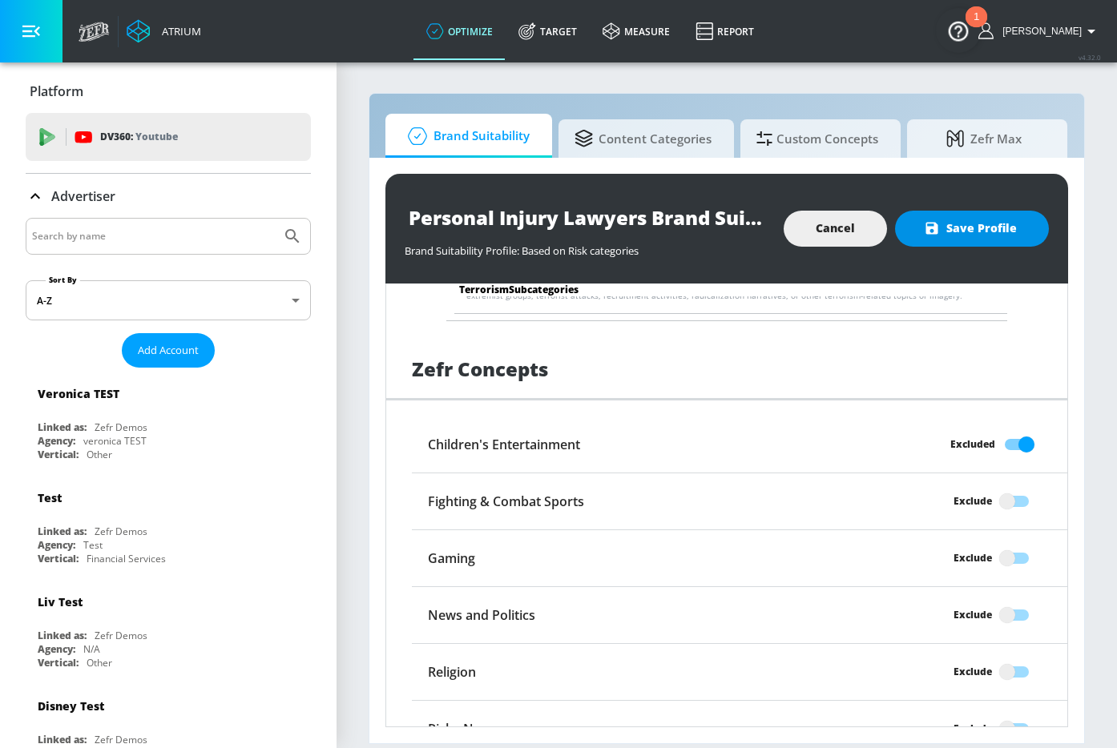
click at [892, 227] on span "Save Profile" at bounding box center [972, 229] width 90 height 20
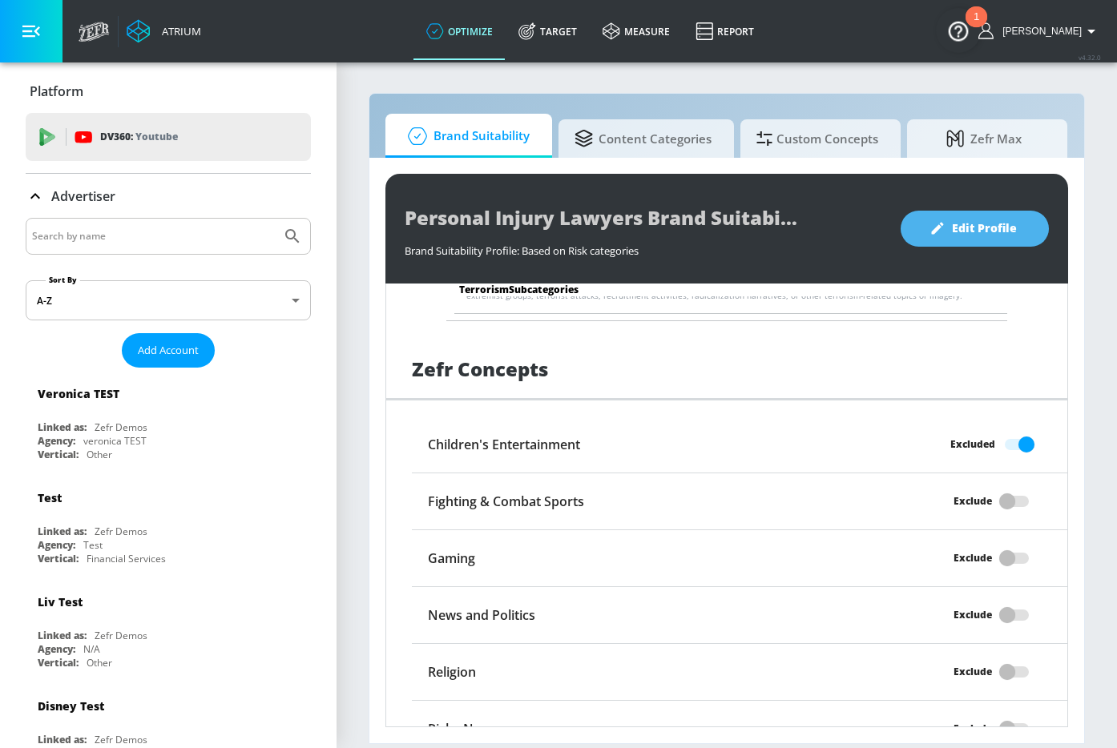
click at [892, 219] on button "Edit Profile" at bounding box center [974, 229] width 148 height 36
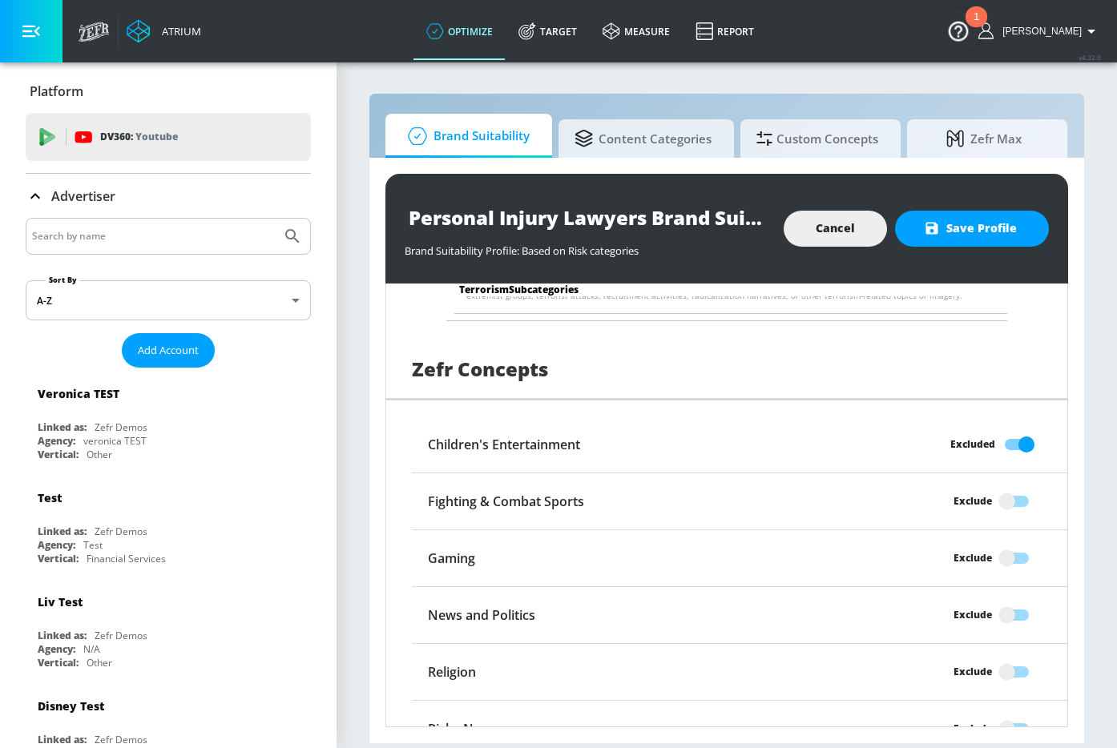
click at [639, 217] on input "Personal Injury Lawyers Brand Suitability Profile" at bounding box center [586, 217] width 363 height 36
click at [649, 216] on input "Personal Injury Lawyers Brand Suitability Profile" at bounding box center [586, 217] width 363 height 36
paste input "[PERSON_NAME]"
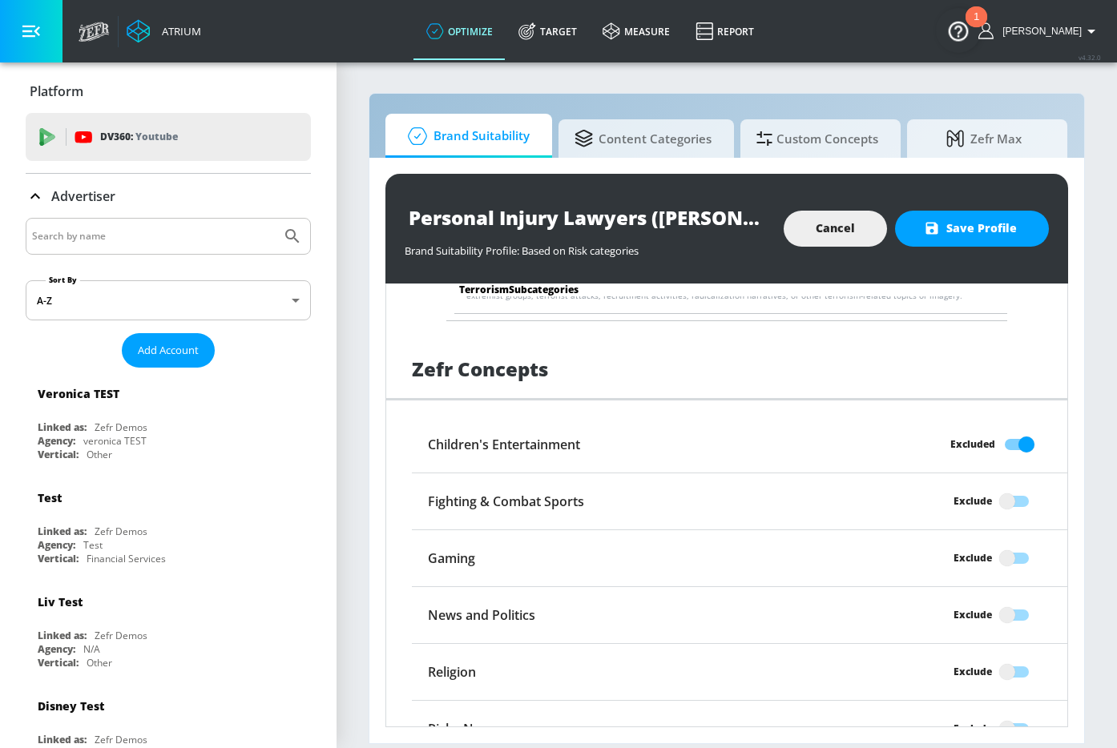
paste input "Burnetti"
type input "Personal Injury Lawyers ([PERSON_NAME], [PERSON_NAME]) Brand Suitability Profile"
click at [892, 229] on span "Save Profile" at bounding box center [972, 229] width 90 height 20
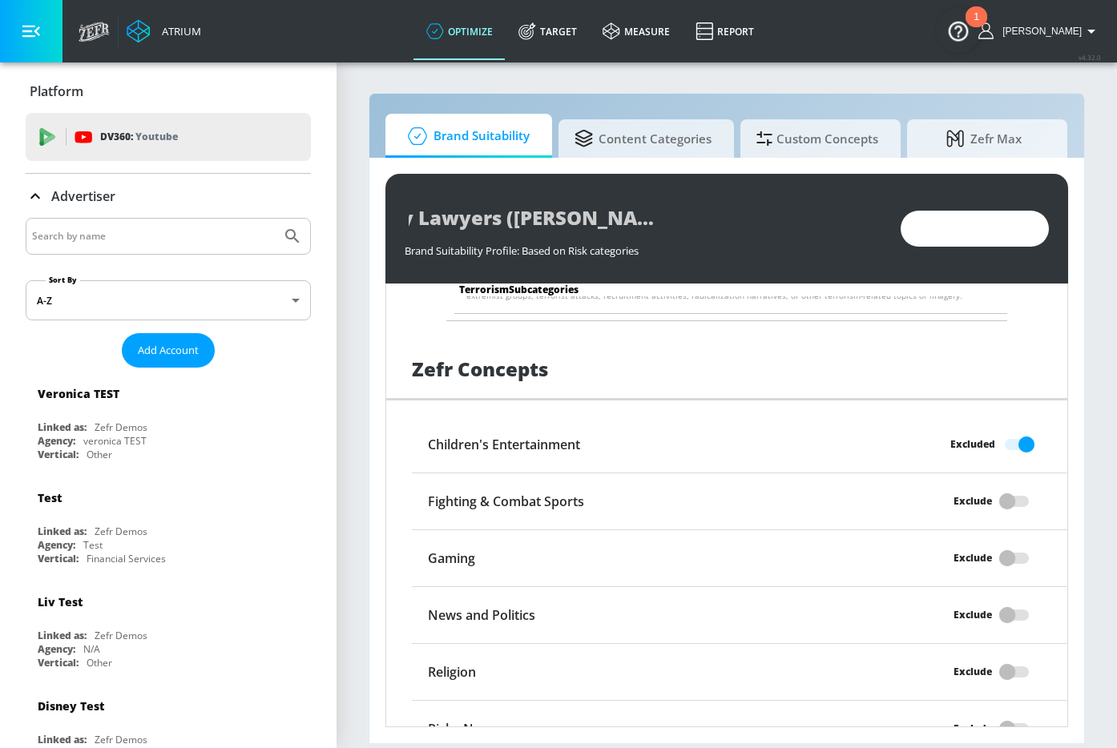
scroll to position [0, 0]
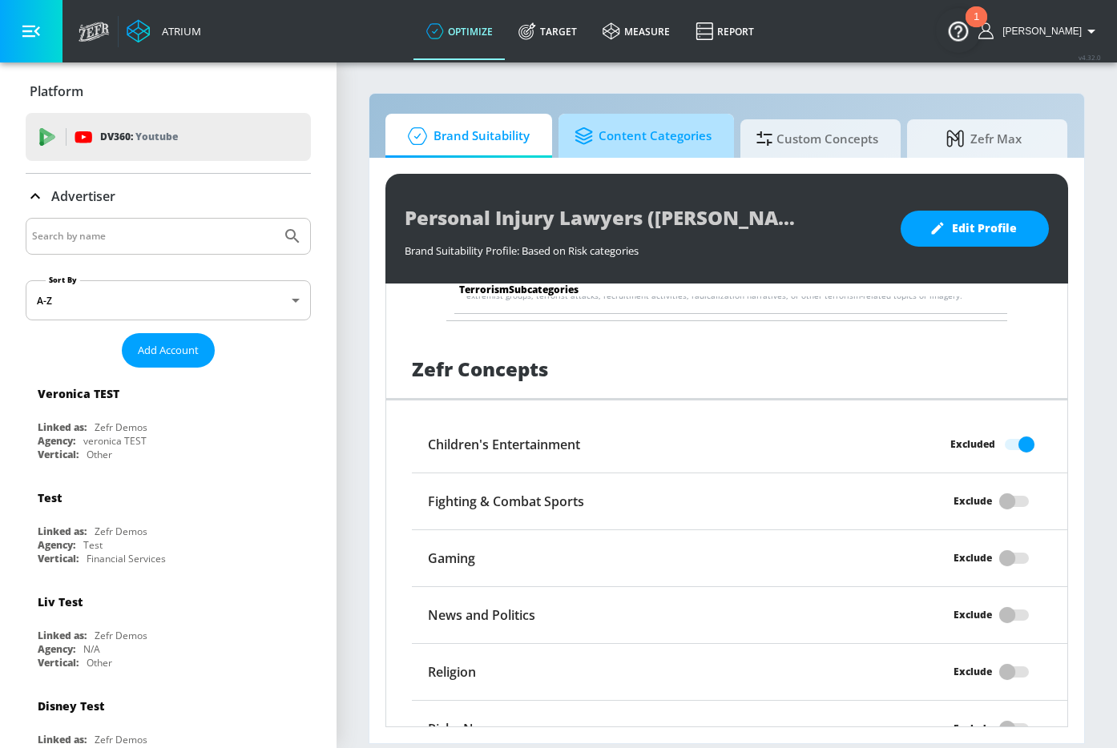
click at [647, 142] on span "Content Categories" at bounding box center [642, 136] width 137 height 38
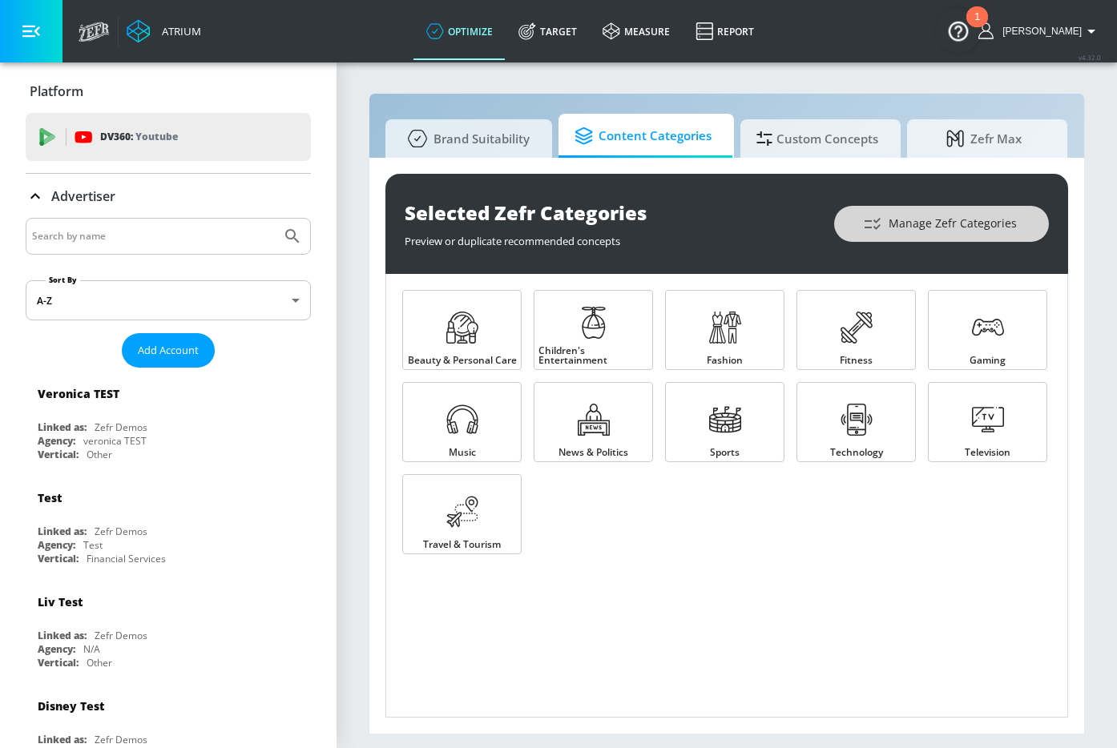
click at [873, 223] on icon "button" at bounding box center [872, 224] width 19 height 19
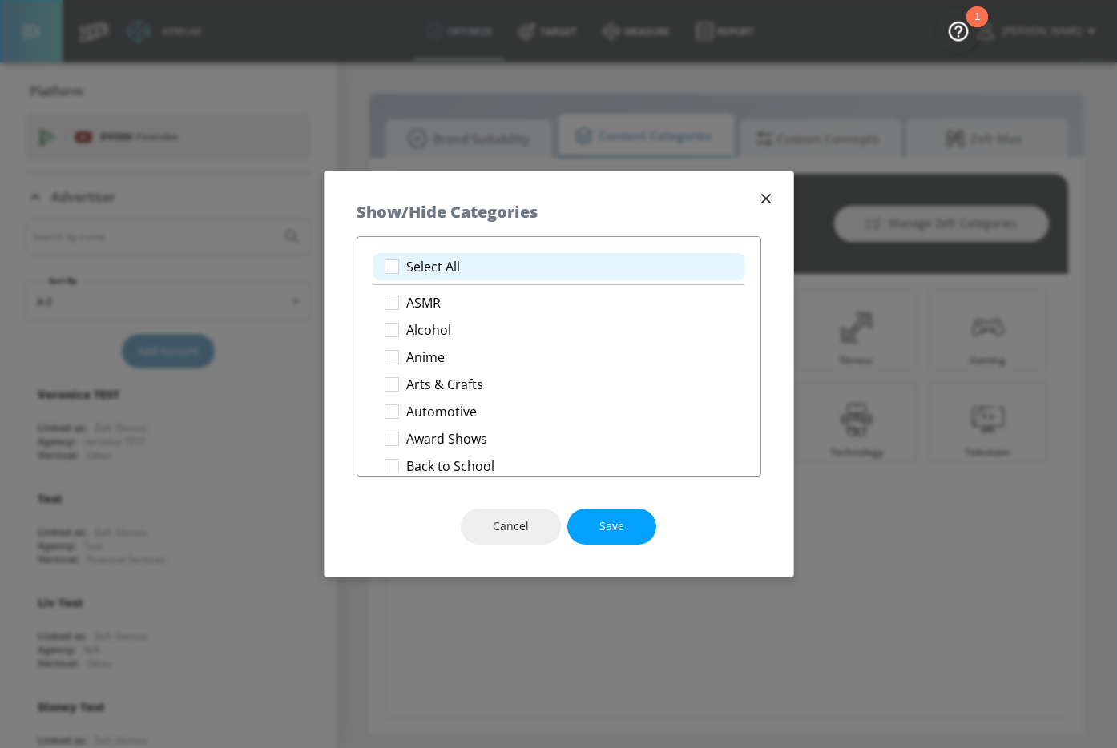
click at [494, 263] on li "Select All" at bounding box center [558, 266] width 371 height 27
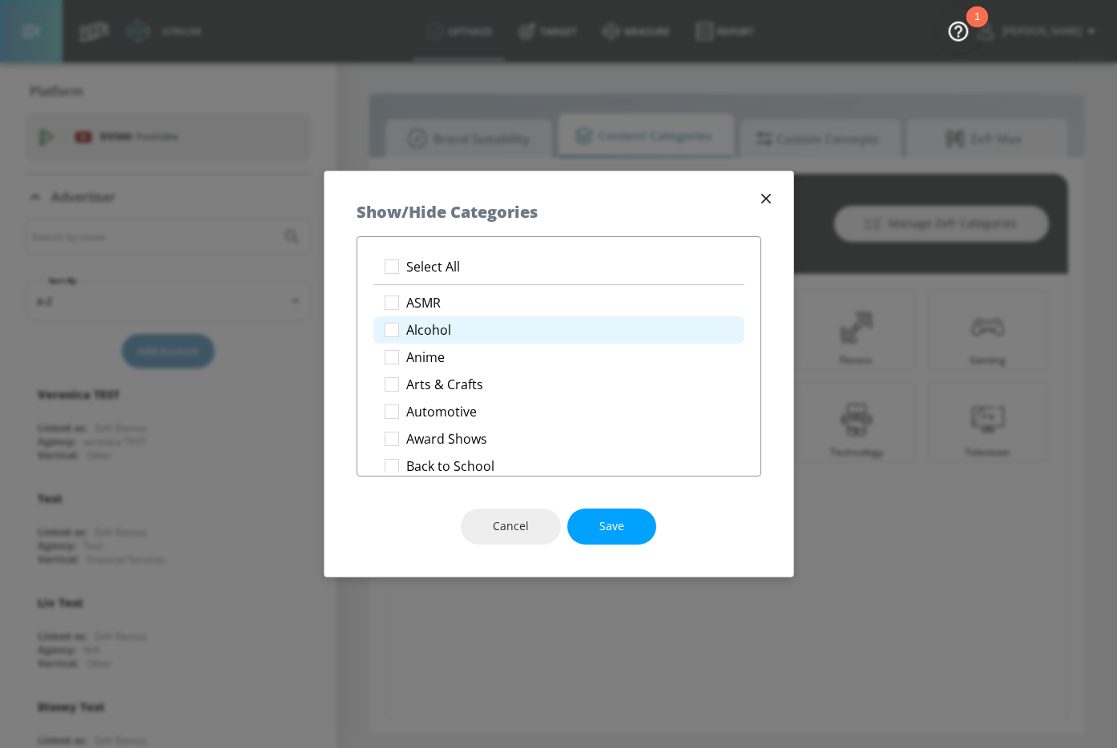
checkbox input "true"
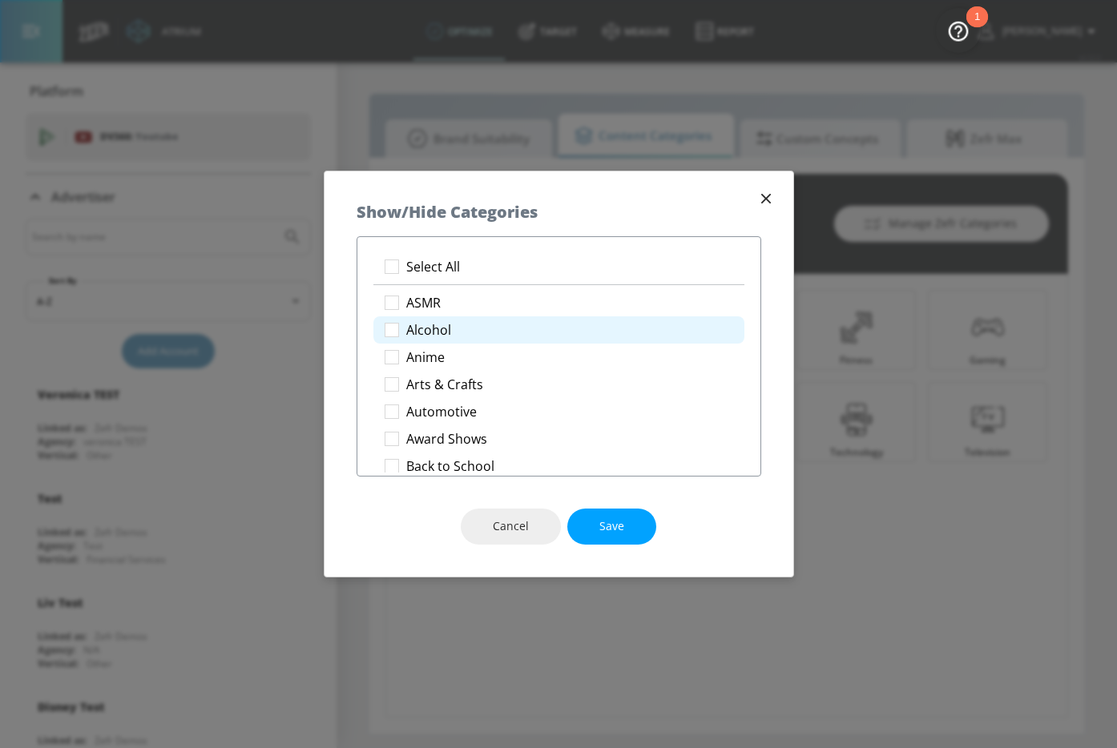
checkbox input "true"
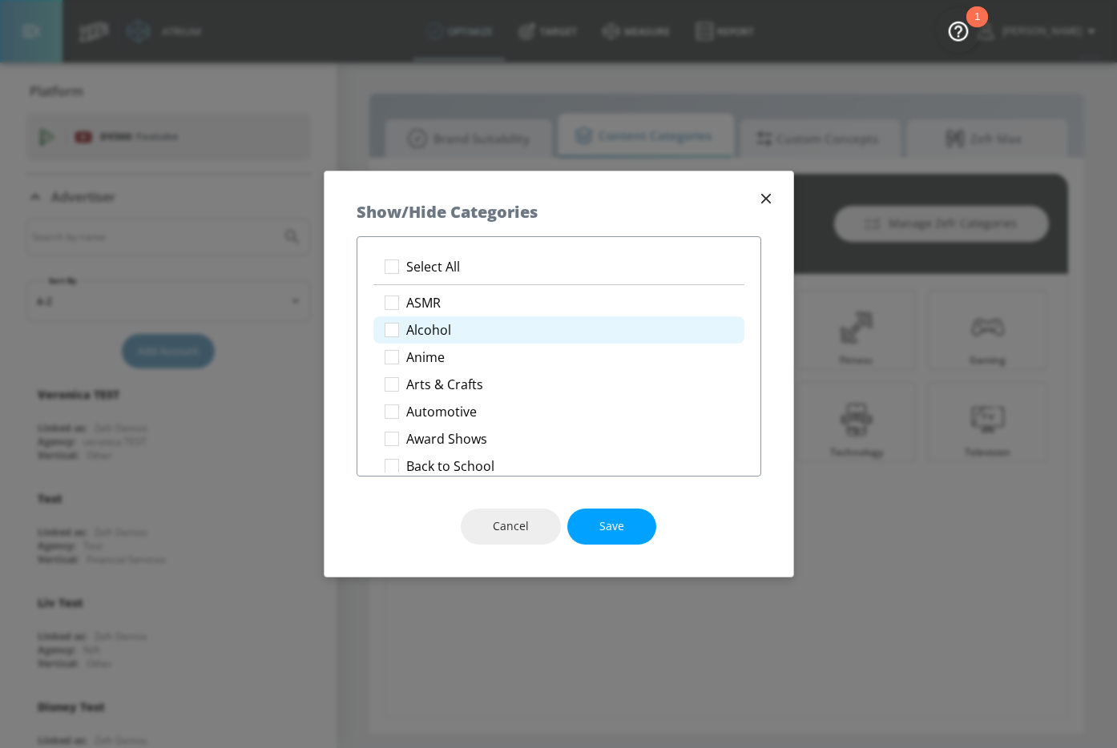
checkbox input "true"
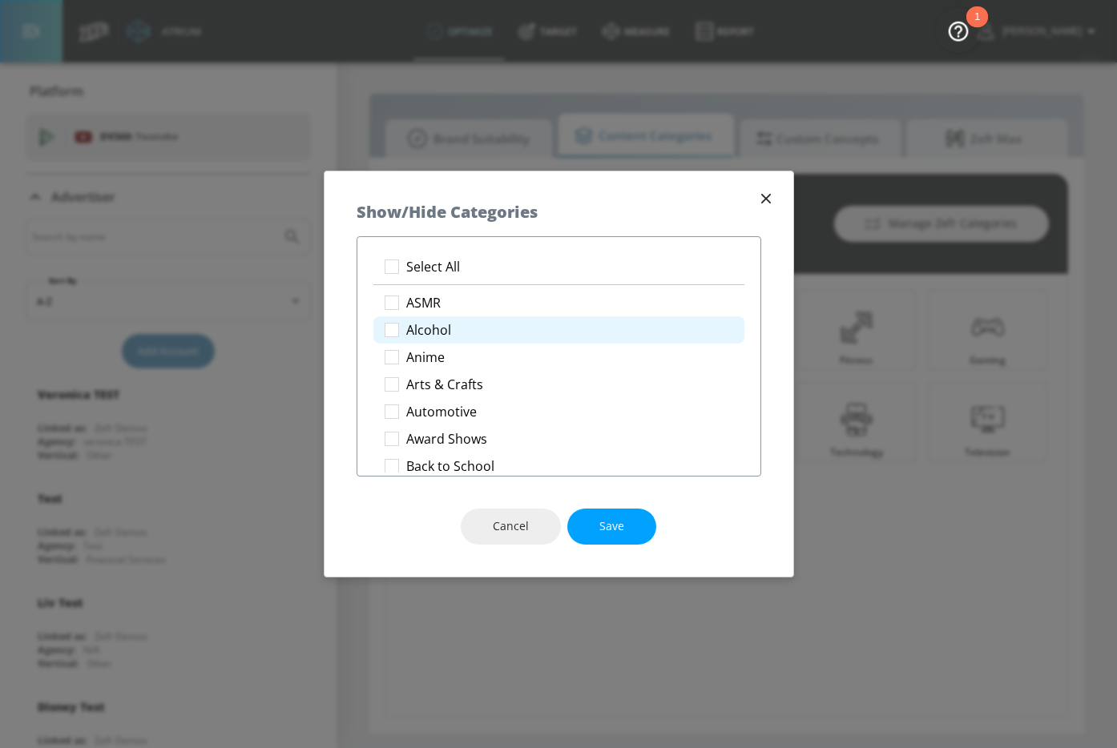
checkbox input "true"
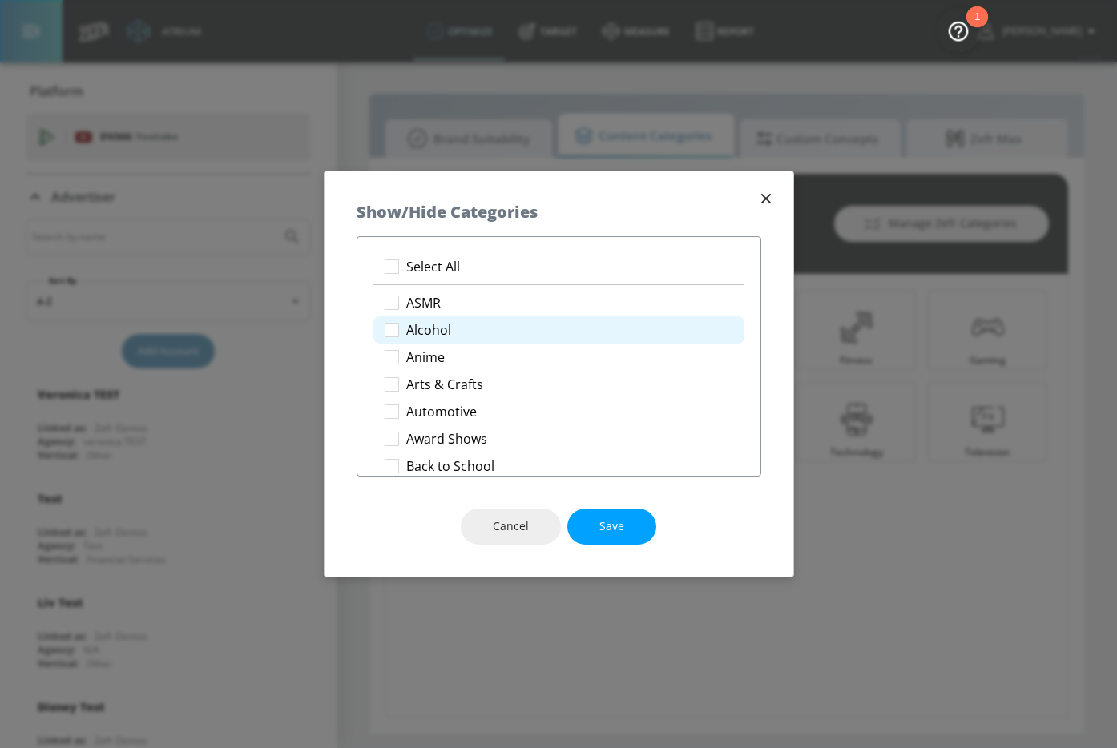
checkbox input "true"
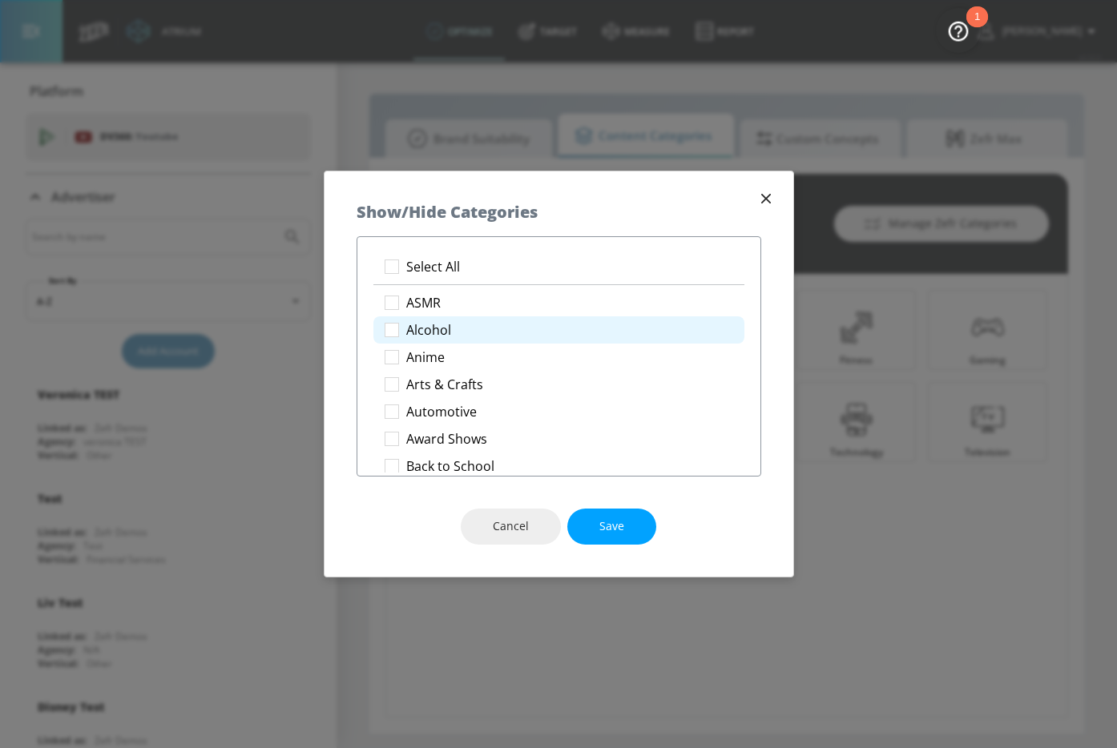
checkbox input "true"
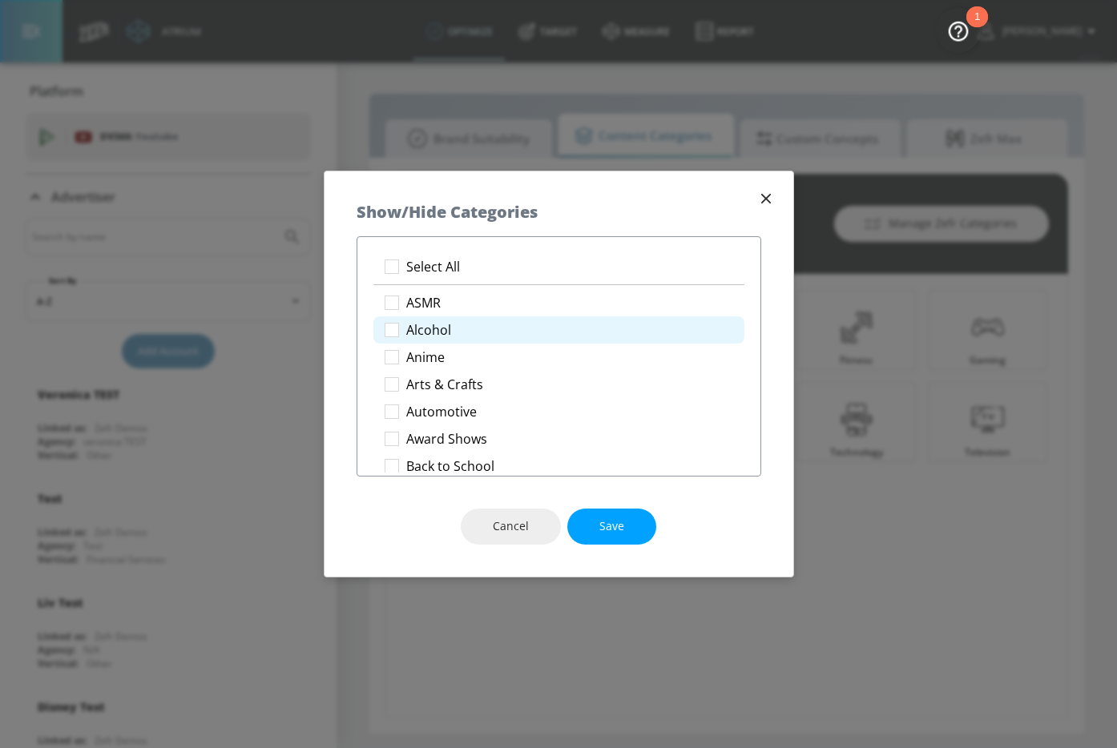
checkbox input "true"
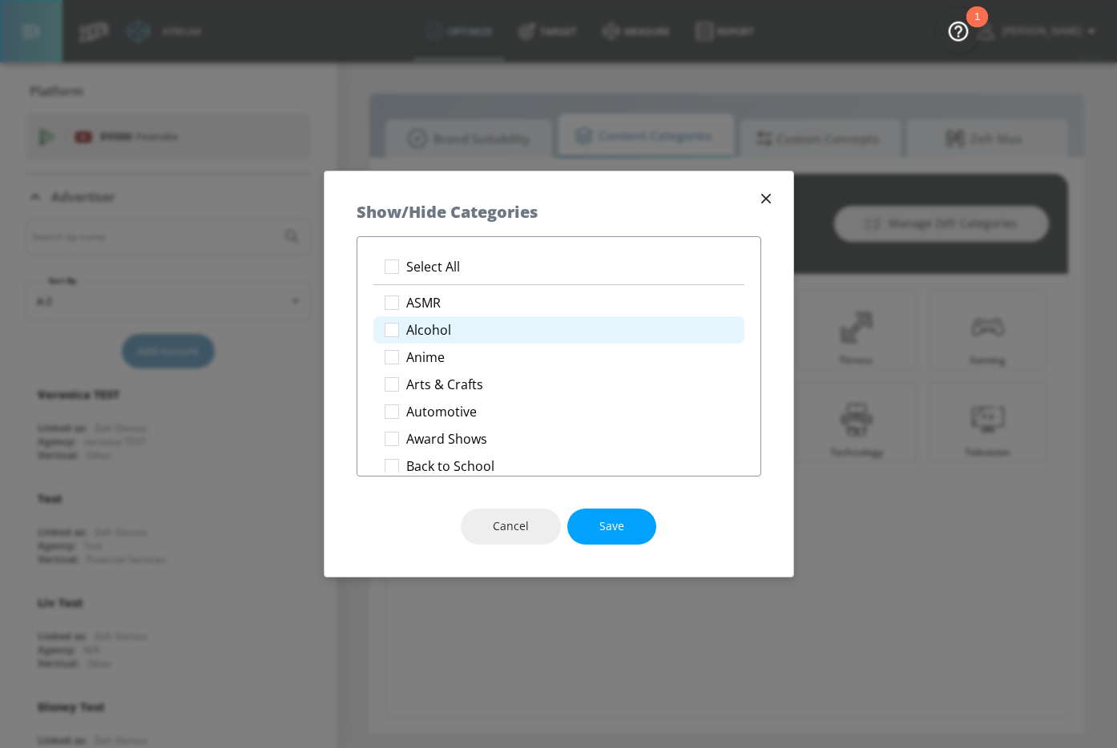
checkbox input "true"
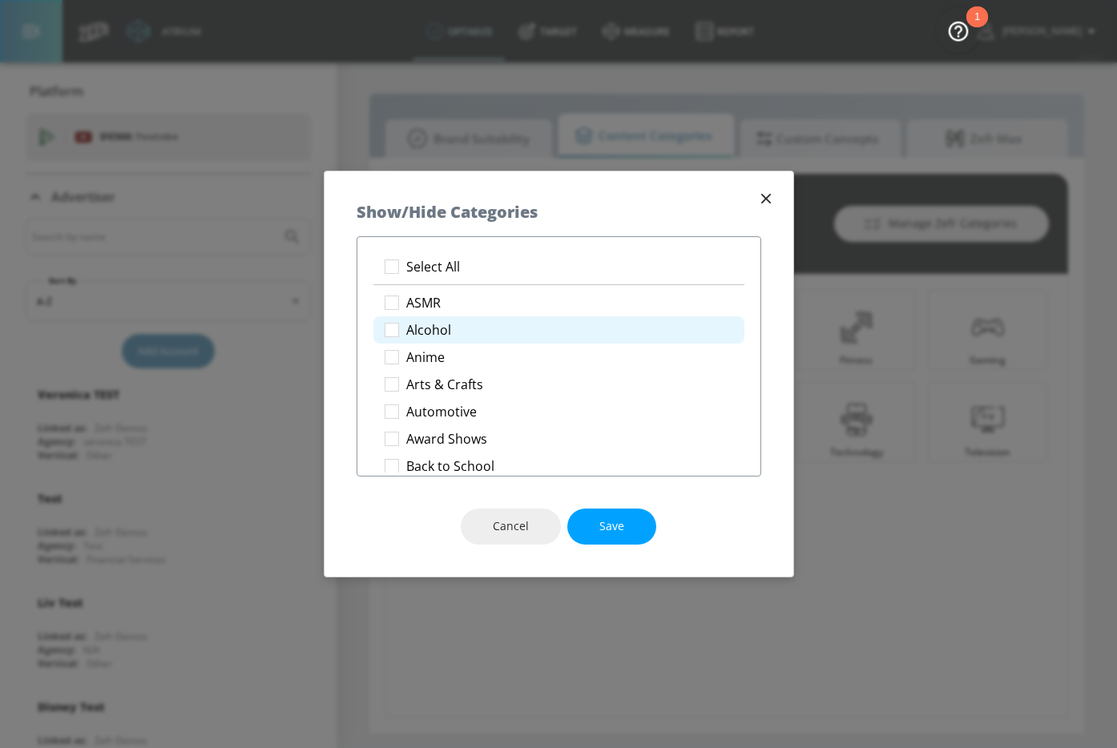
checkbox input "true"
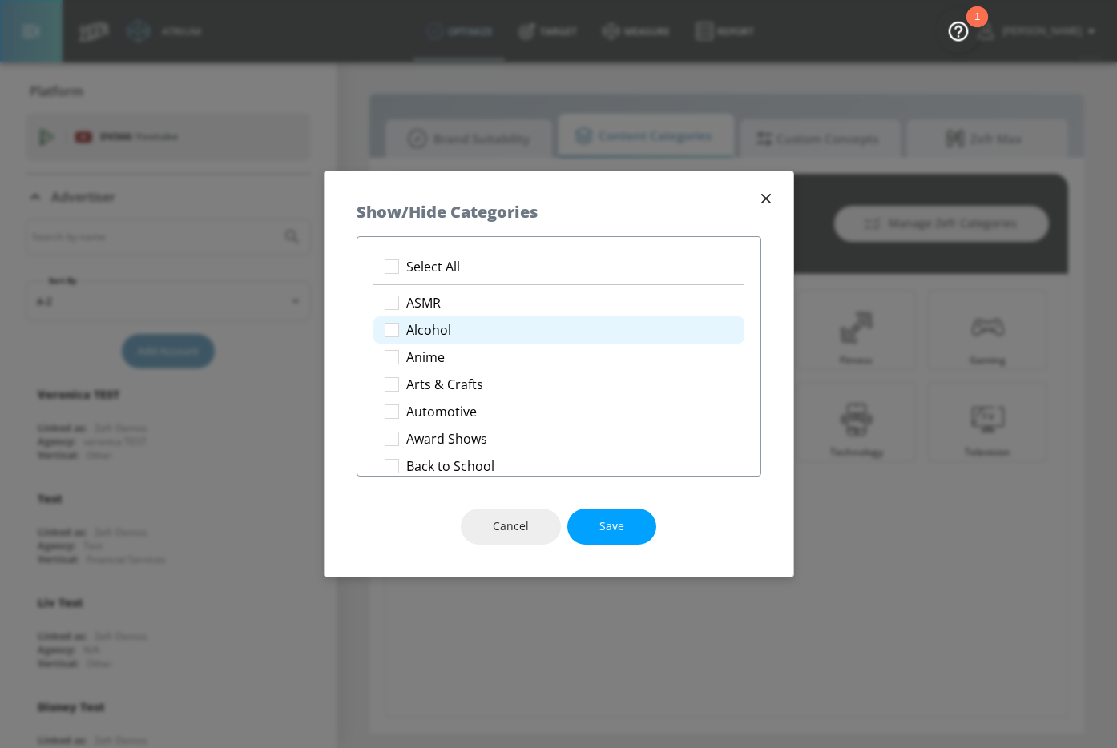
checkbox input "true"
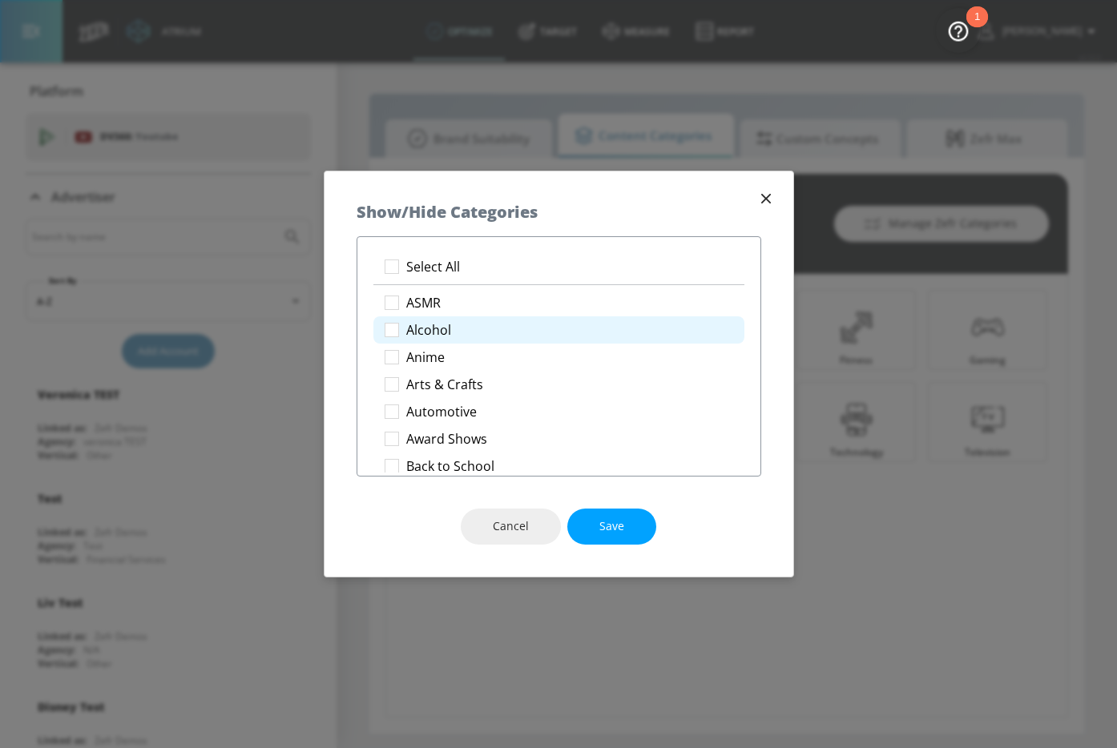
checkbox input "true"
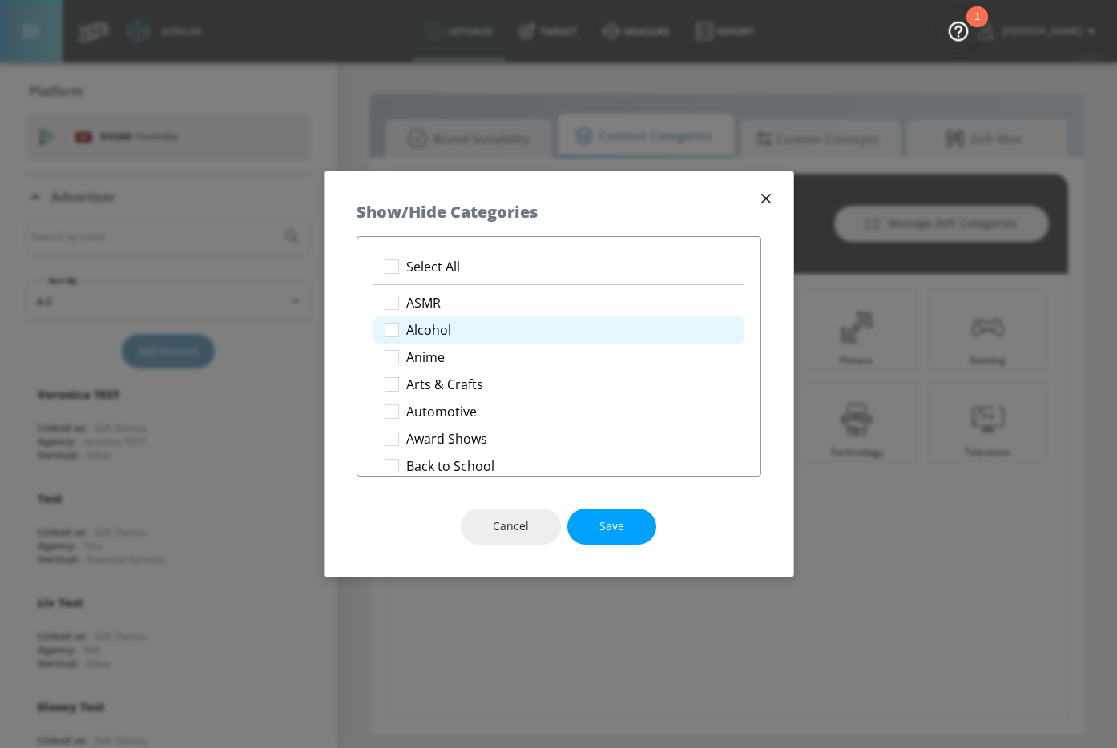
checkbox input "true"
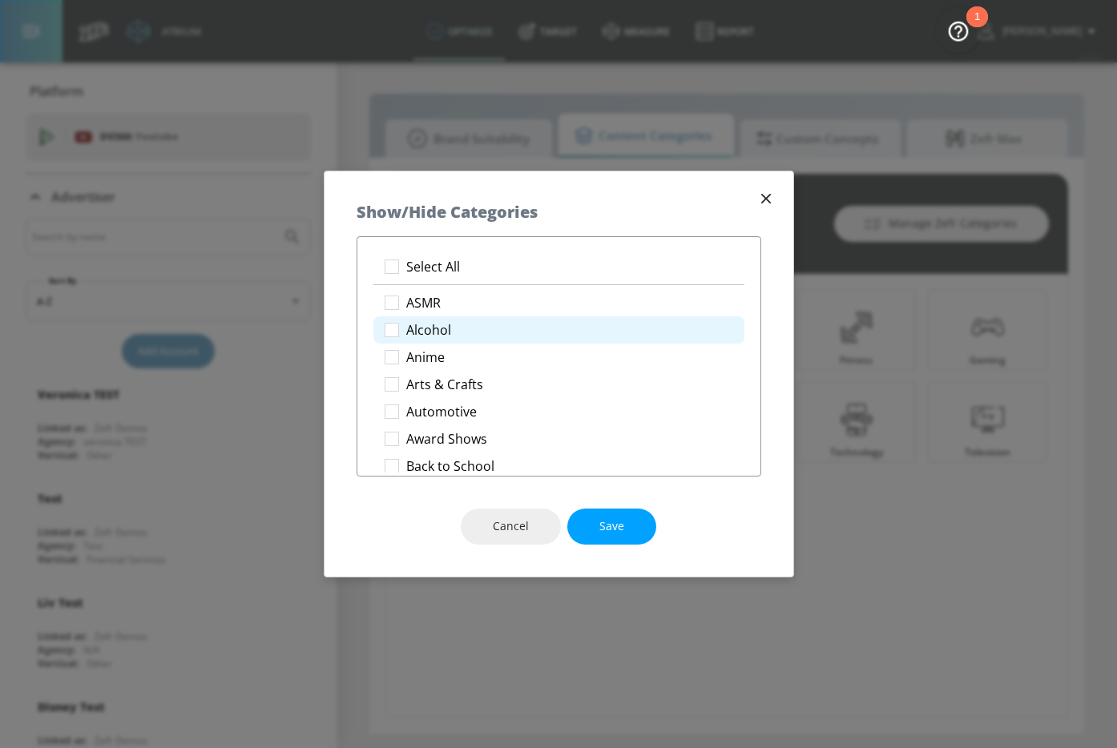
checkbox input "true"
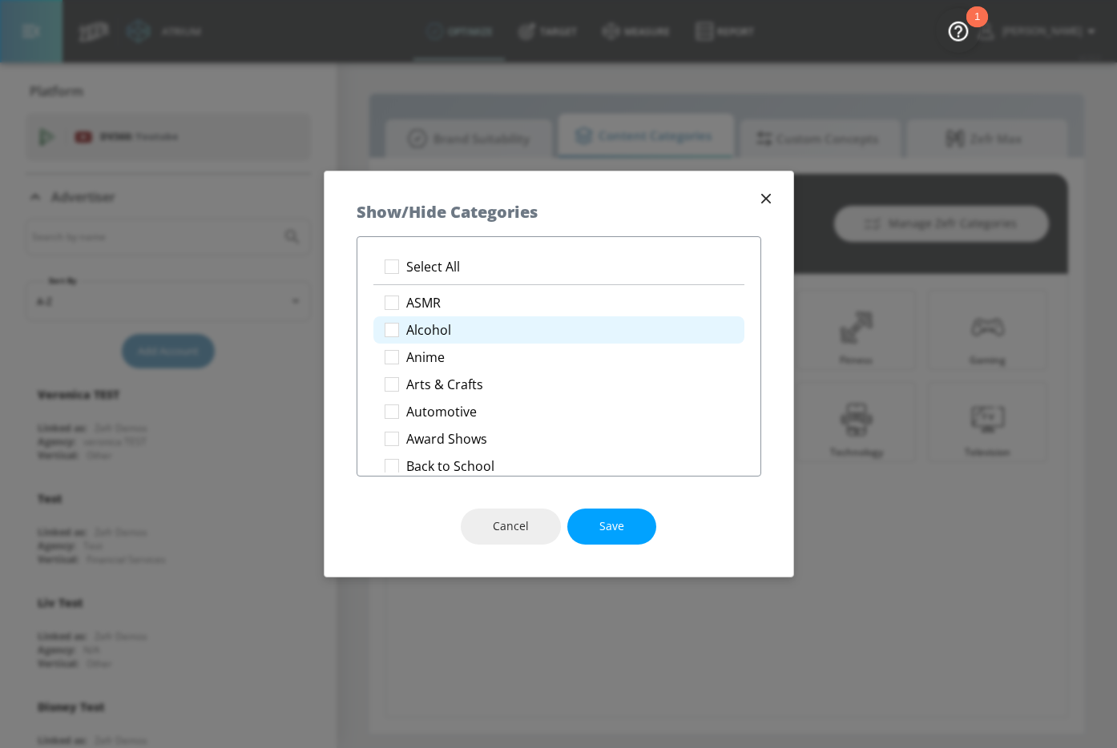
checkbox input "true"
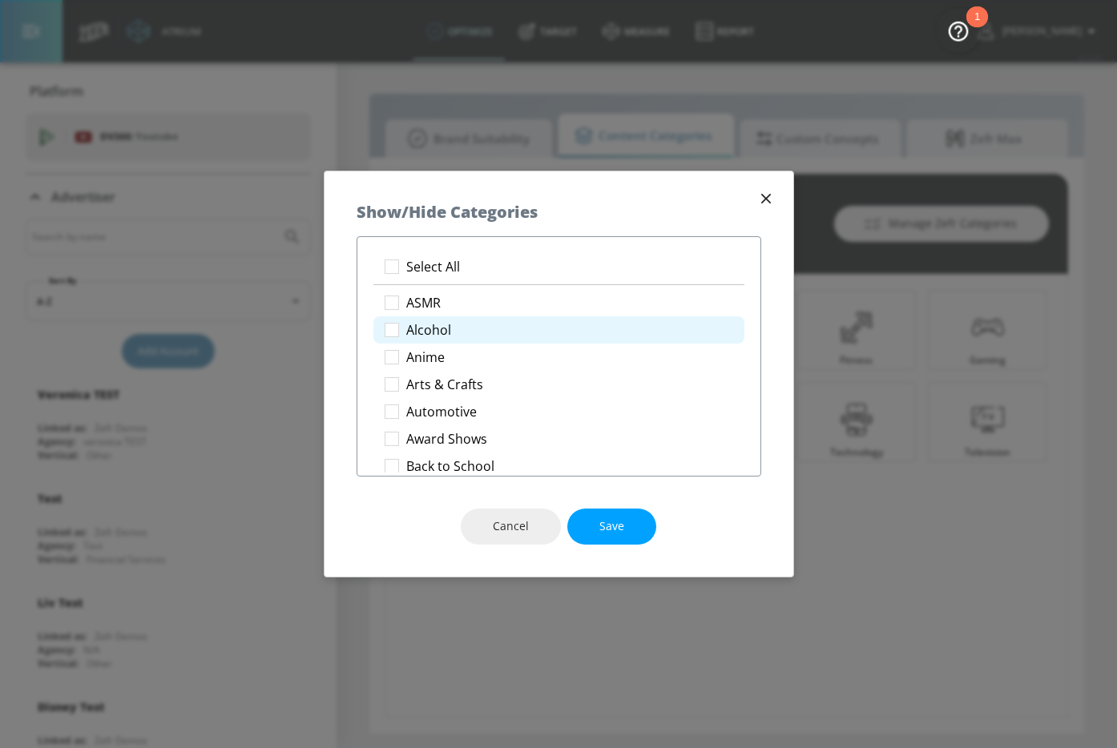
checkbox input "true"
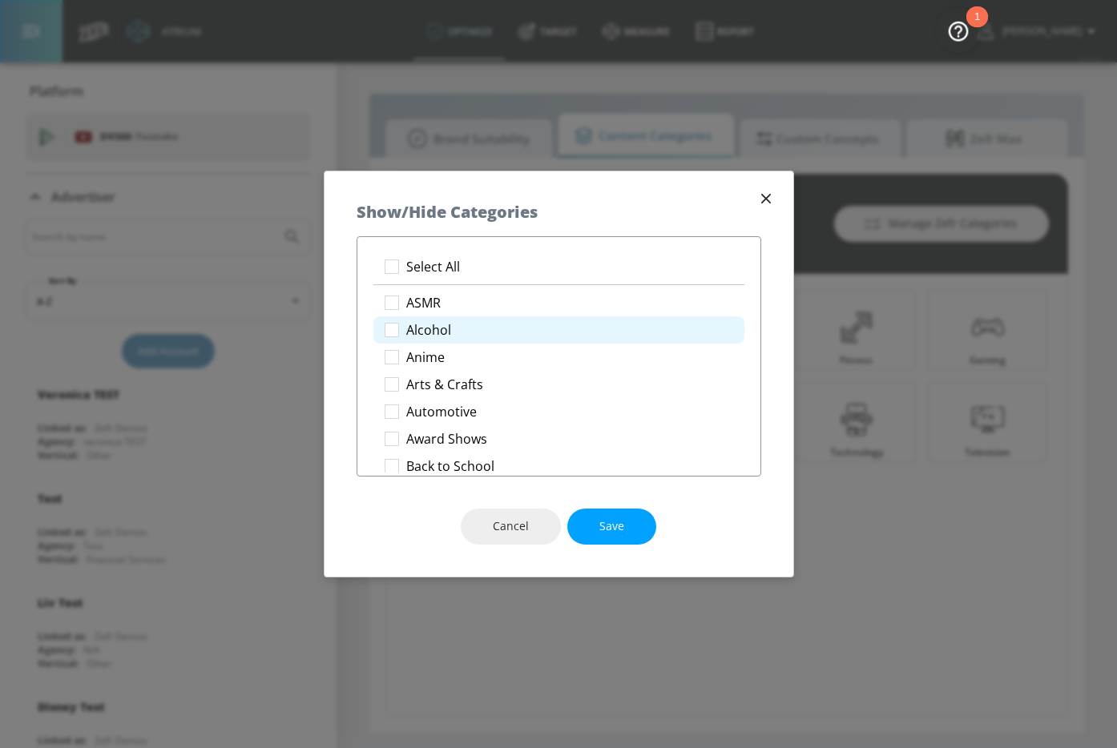
checkbox input "true"
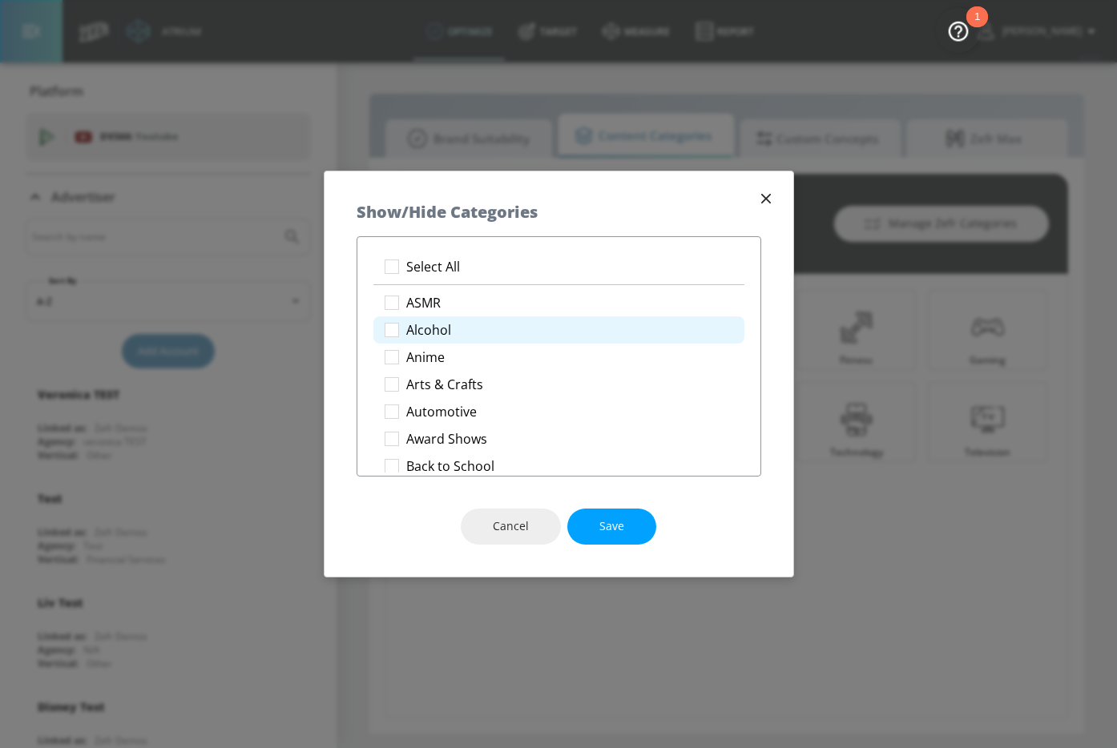
checkbox input "true"
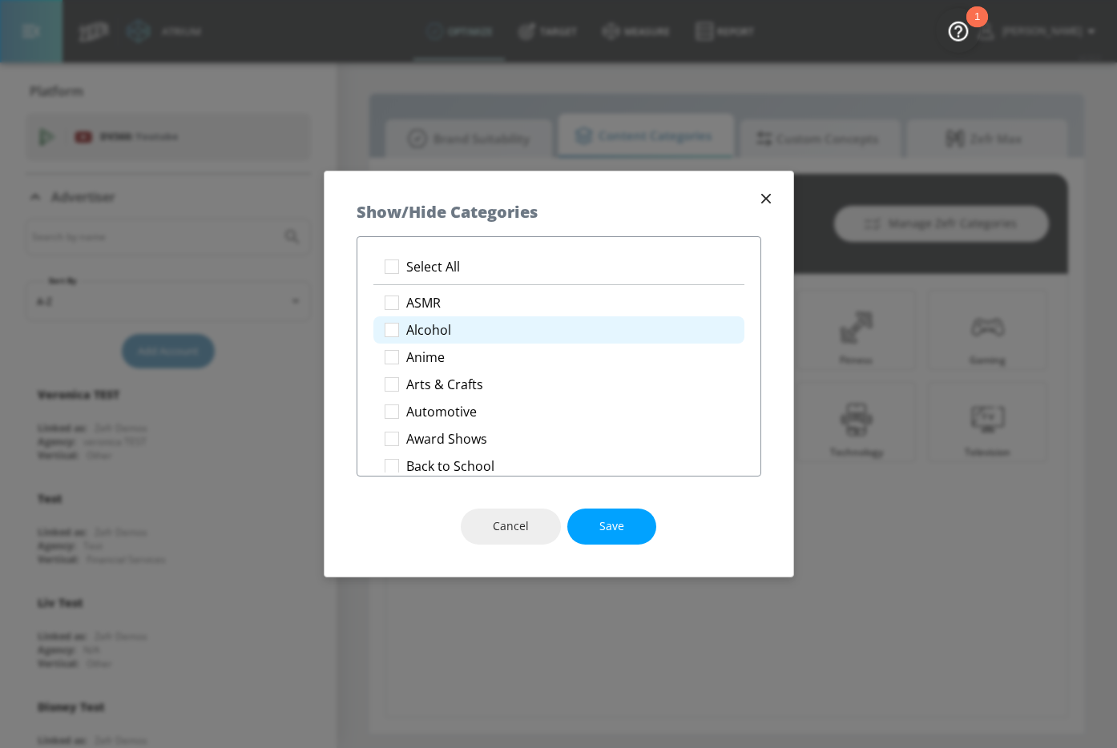
checkbox input "true"
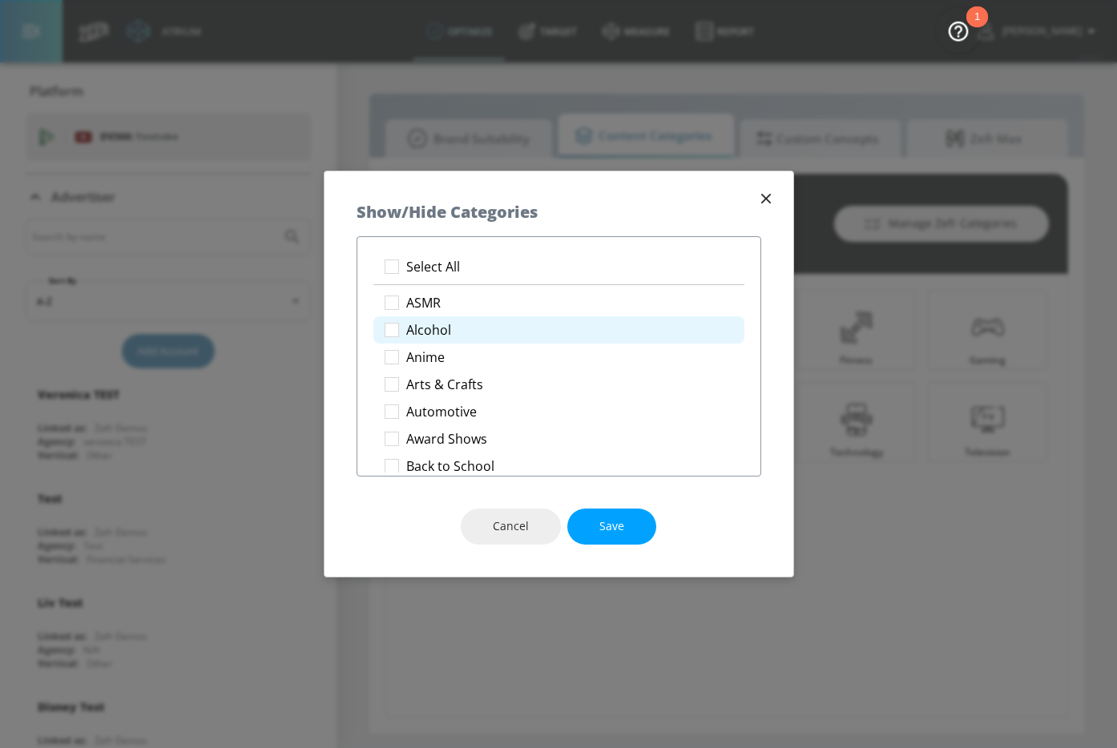
checkbox input "true"
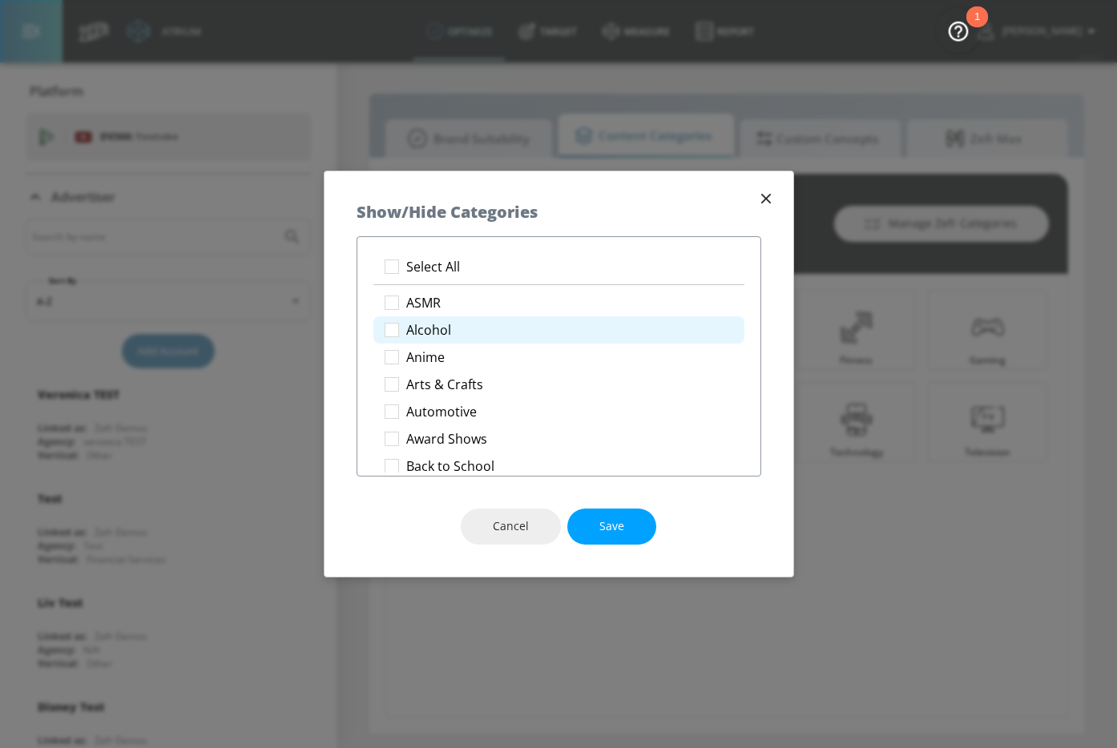
checkbox input "true"
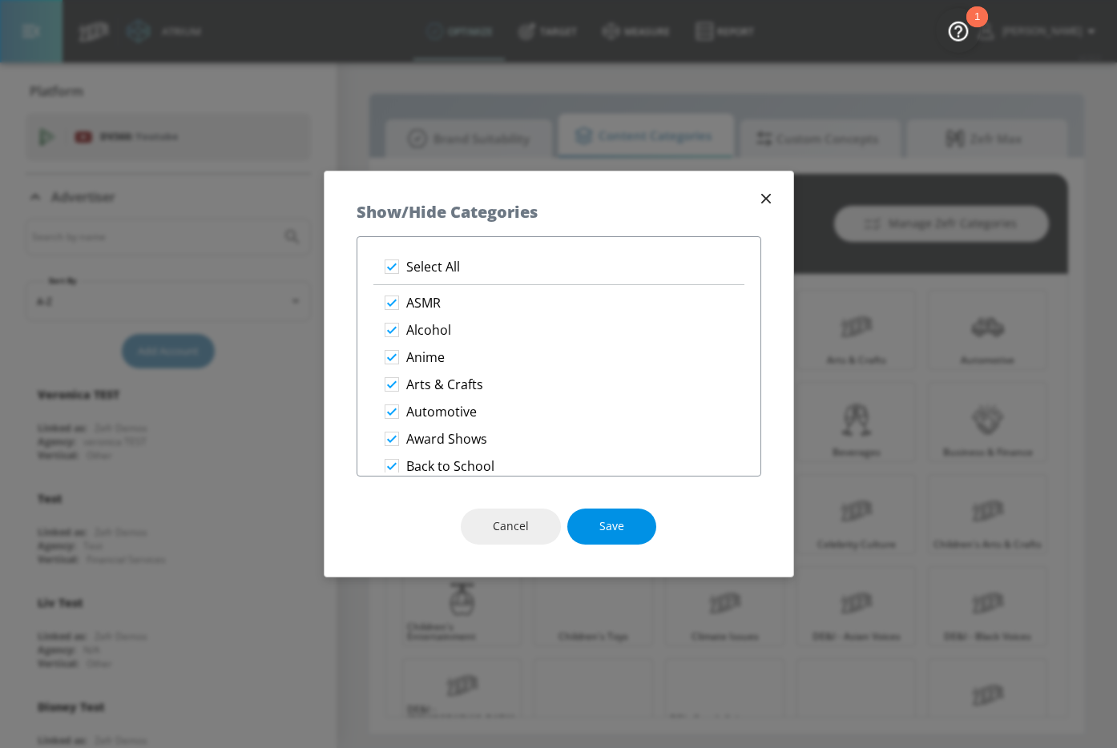
click at [612, 534] on span "Save" at bounding box center [611, 527] width 25 height 20
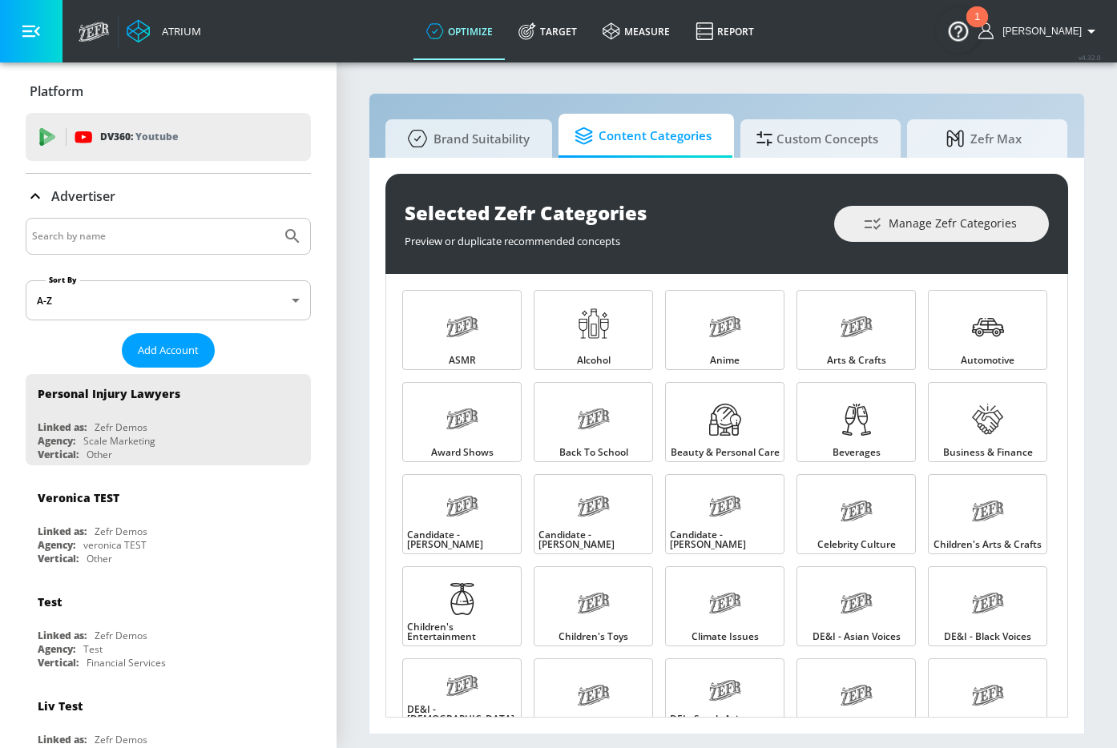
click at [86, 201] on p "Advertiser" at bounding box center [83, 196] width 64 height 18
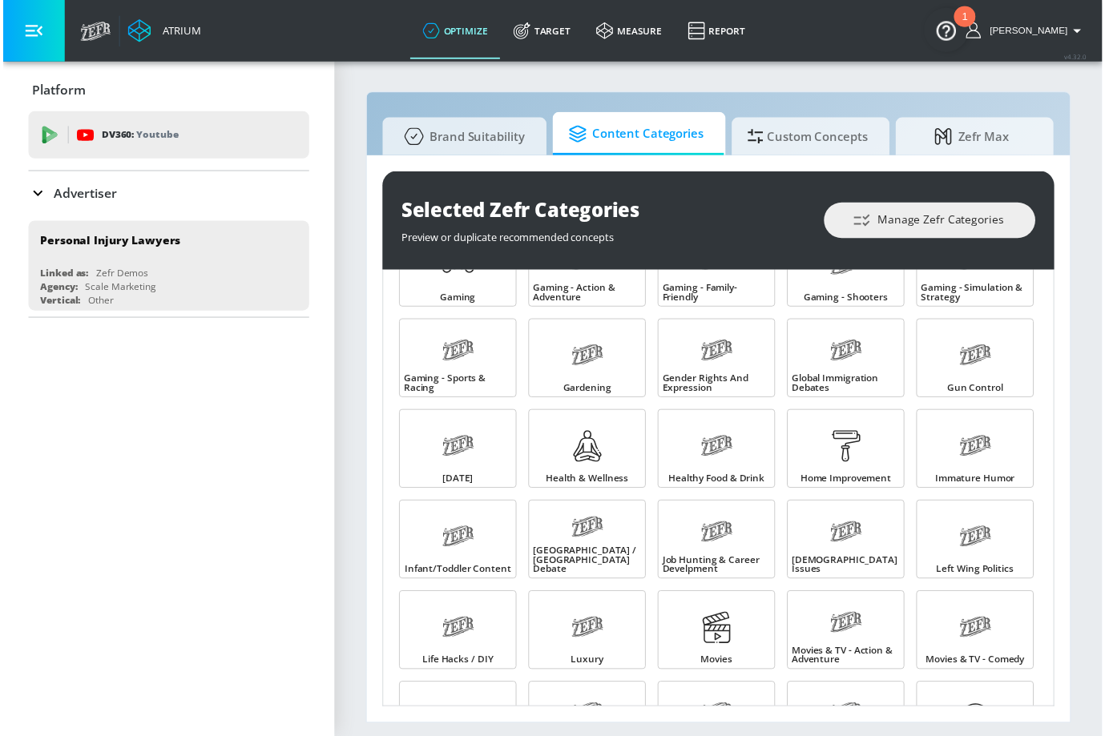
scroll to position [278, 0]
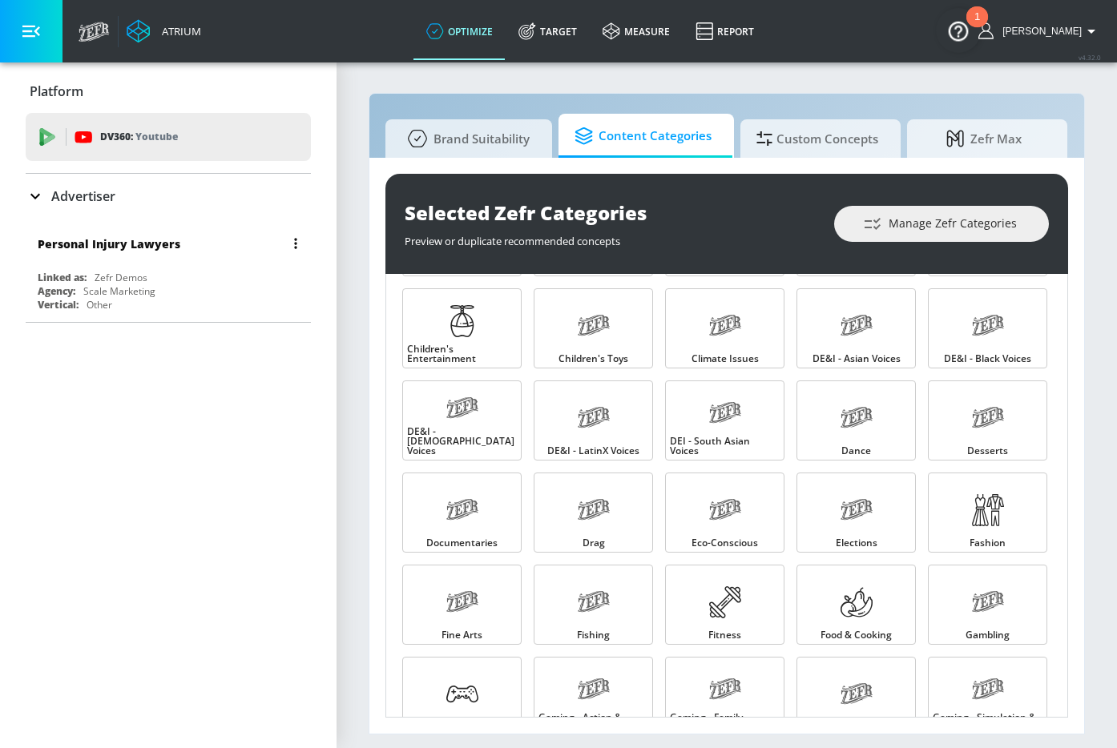
click at [270, 269] on div "Personal Injury Lawyers Linked as: Zefr Demos Agency: Scale Marketing Vertical:…" at bounding box center [168, 269] width 285 height 91
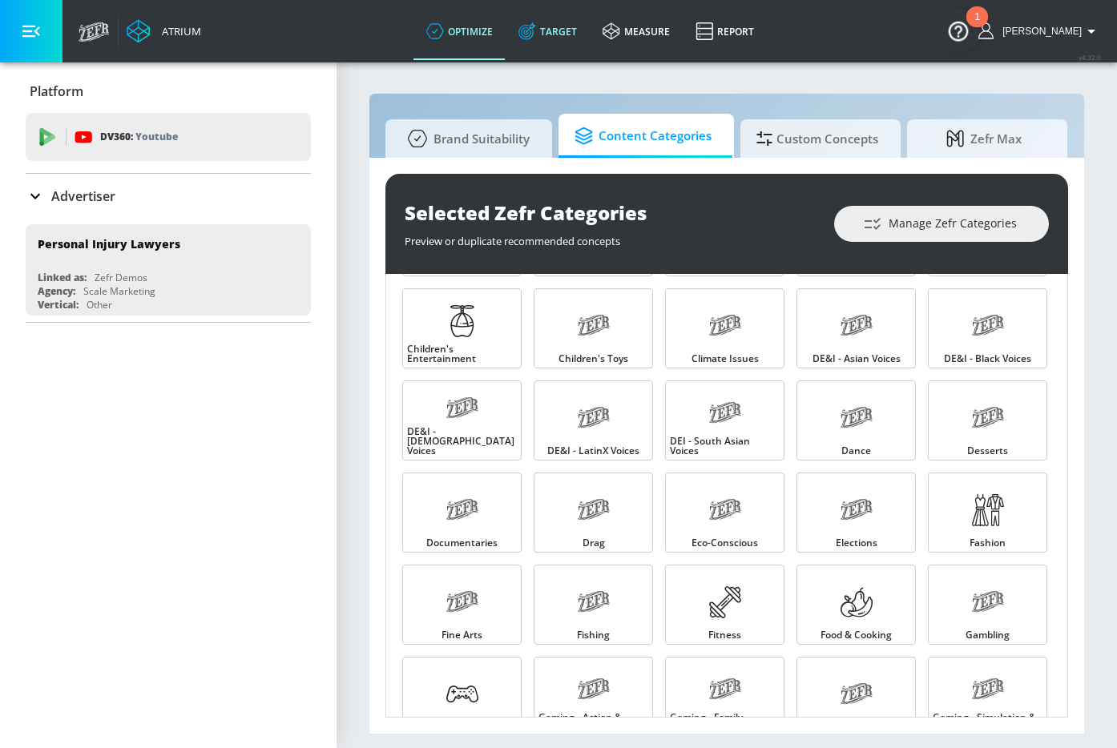
click at [572, 38] on link "Target" at bounding box center [548, 31] width 84 height 58
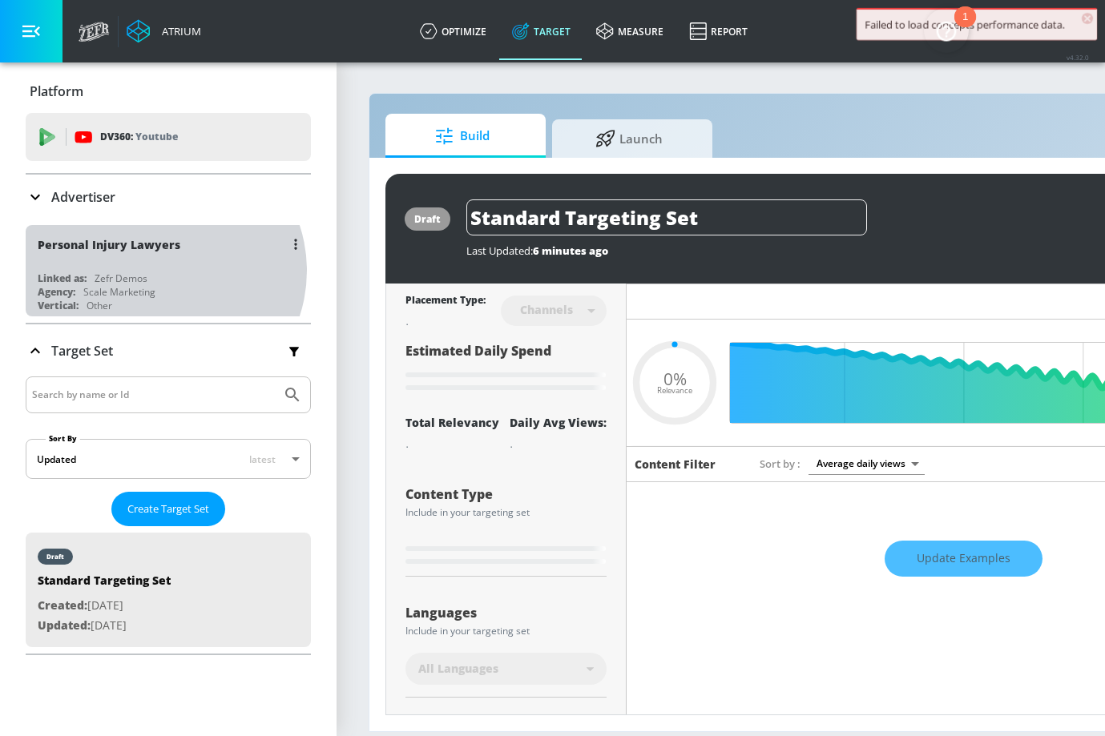
click at [160, 272] on div "Linked as: Zefr Demos" at bounding box center [172, 279] width 269 height 14
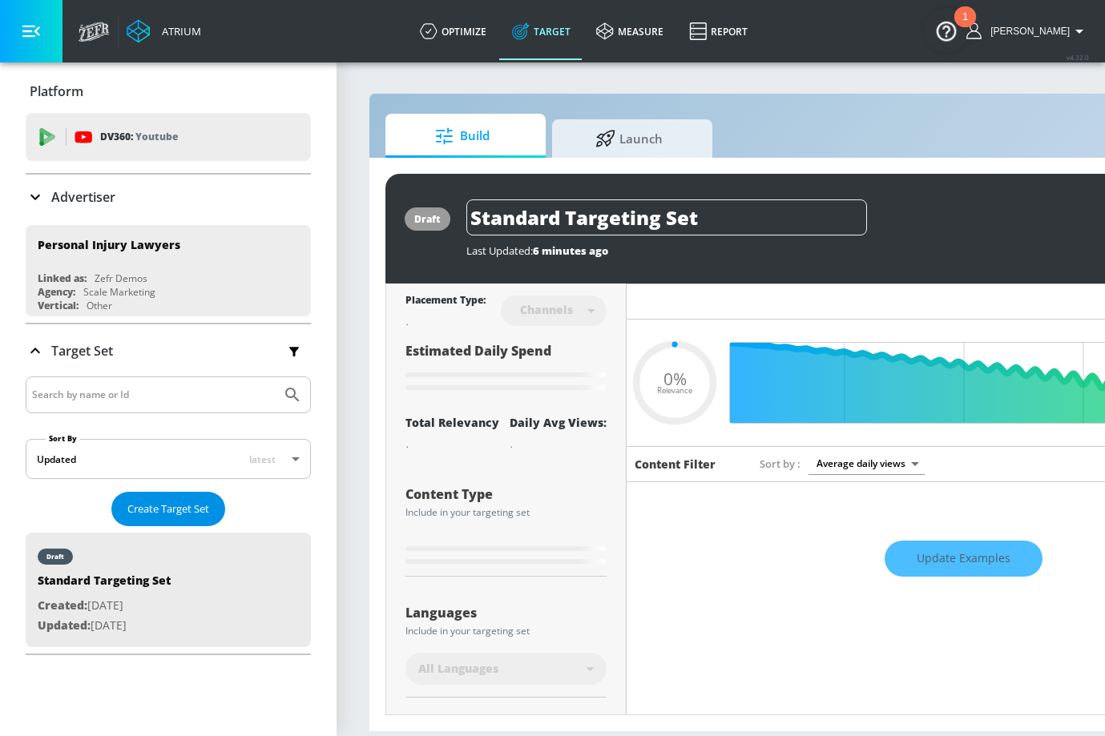
click at [164, 513] on span "Create Target Set" at bounding box center [168, 509] width 82 height 18
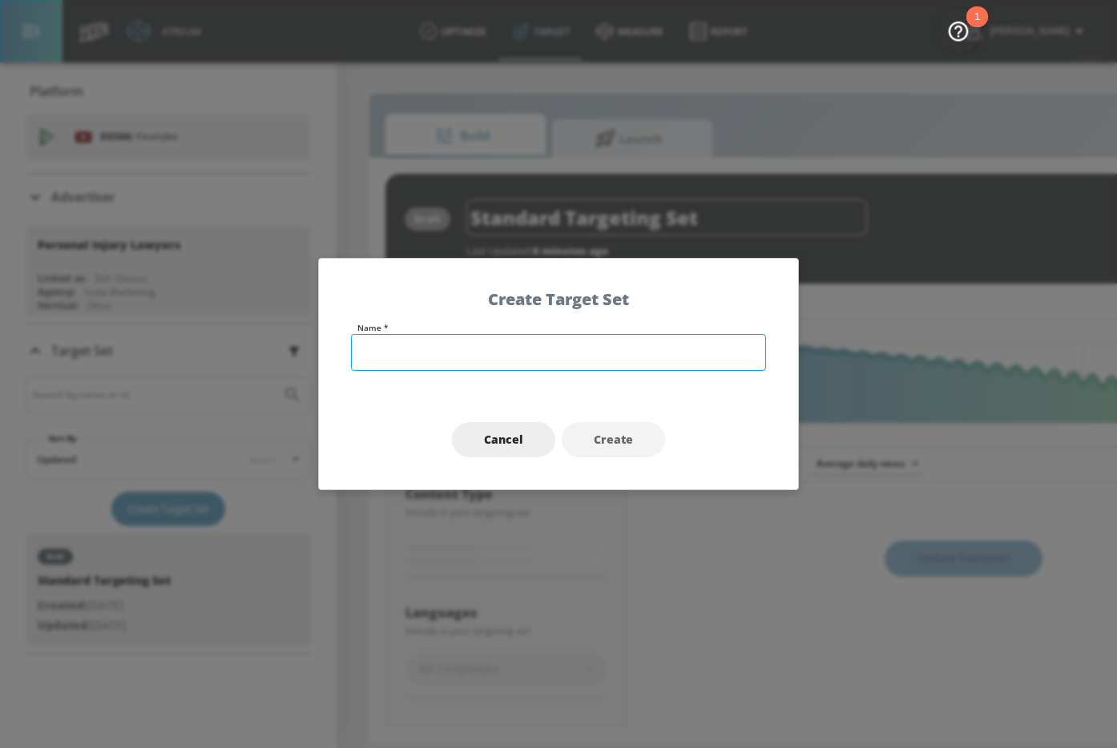
click at [494, 357] on input "text" at bounding box center [558, 352] width 415 height 37
type input "0.6"
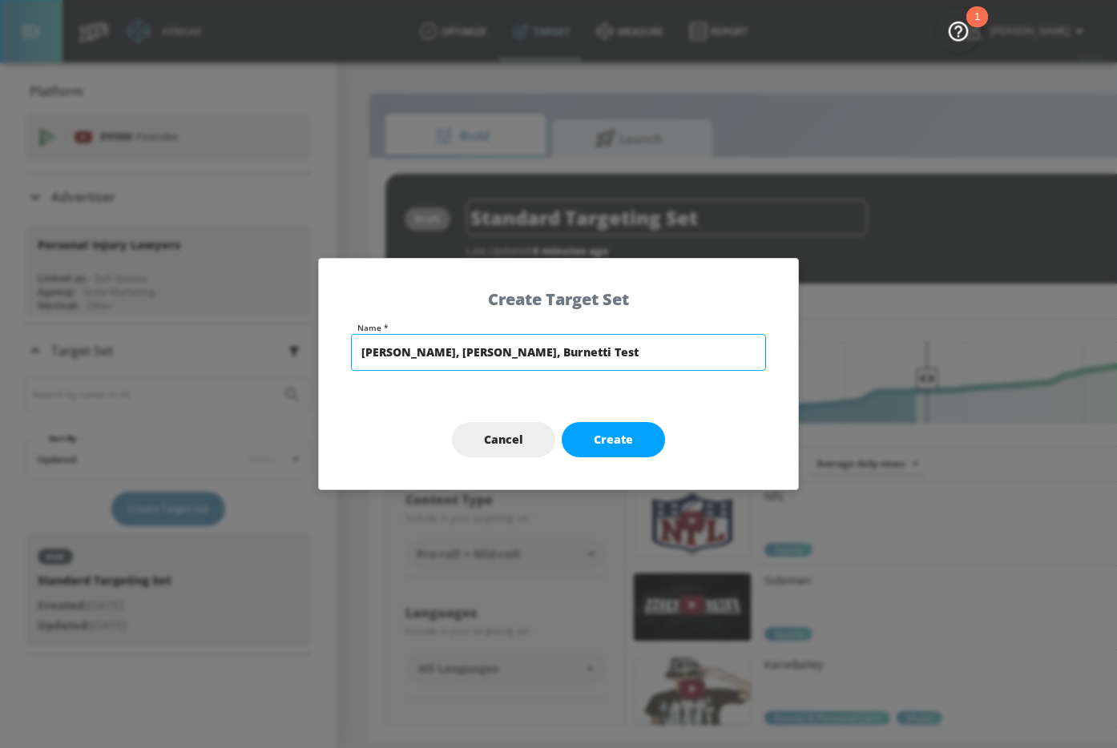
click at [510, 354] on input "[PERSON_NAME], [PERSON_NAME], Burnetti Test" at bounding box center [558, 352] width 415 height 37
click at [565, 357] on input "[PERSON_NAME], [PERSON_NAME], Burnetti - Test" at bounding box center [558, 352] width 415 height 37
type input "[PERSON_NAME], [PERSON_NAME], Burnetti - Test"
click at [605, 431] on span "Create" at bounding box center [613, 440] width 39 height 20
type input "[PERSON_NAME], [PERSON_NAME], Burnetti - Test"
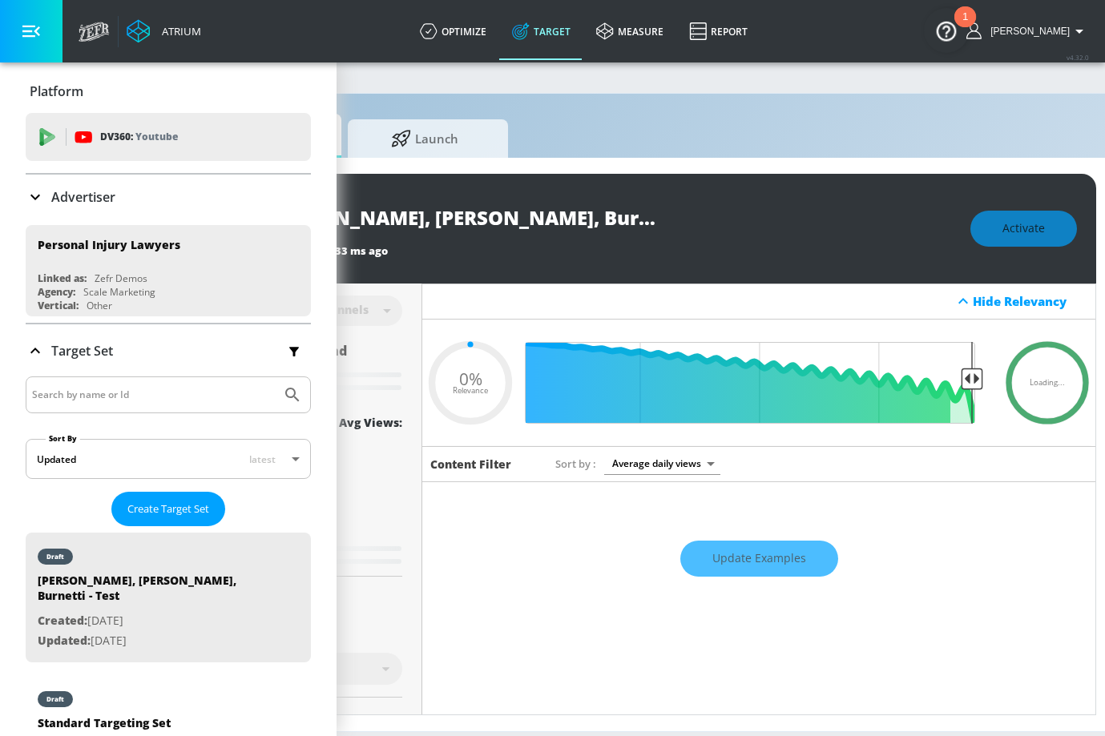
type input "0.6"
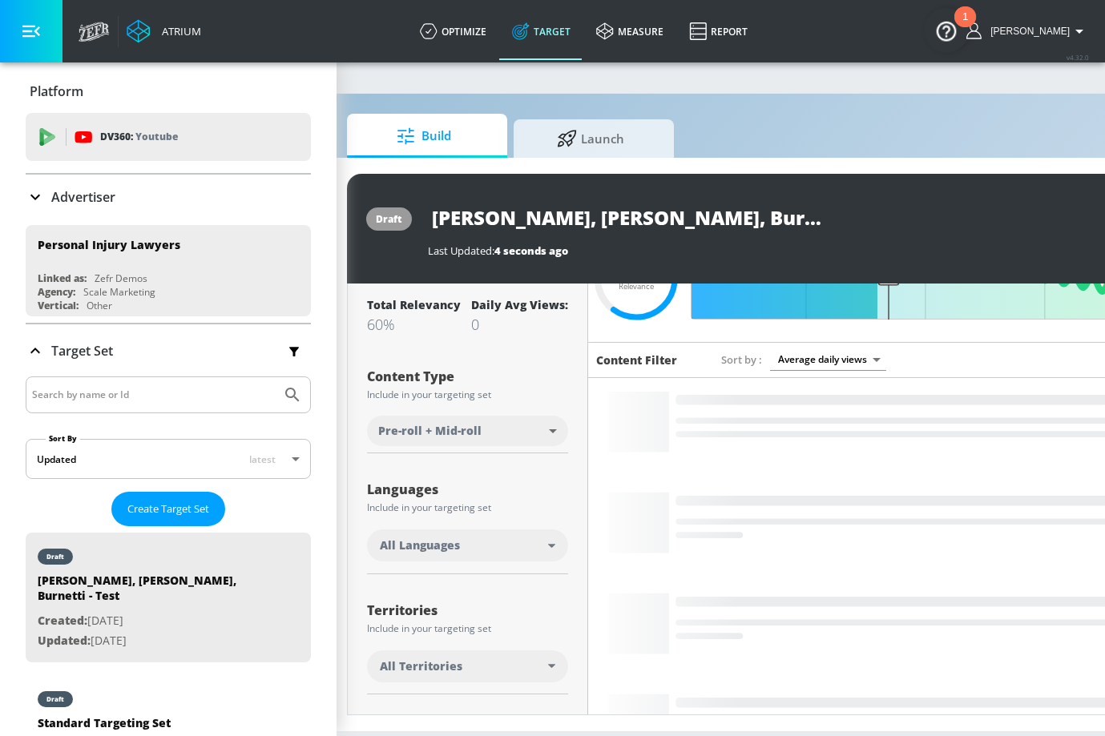
scroll to position [121, 0]
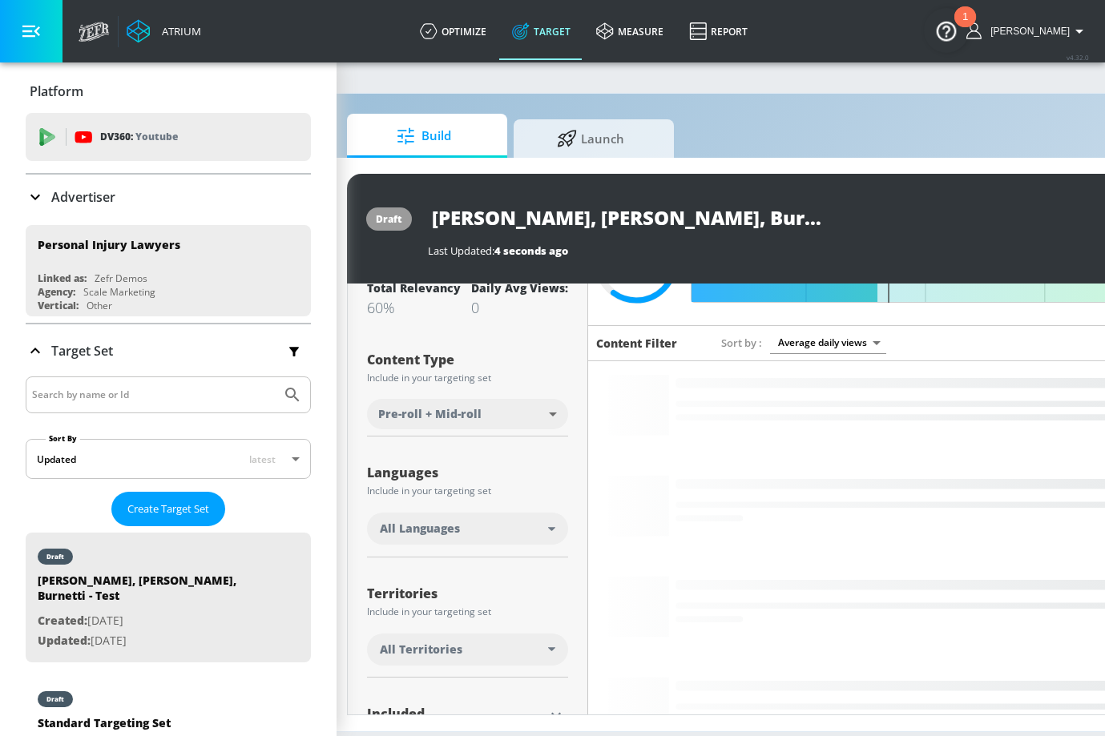
click at [450, 521] on span "All Languages" at bounding box center [420, 529] width 80 height 16
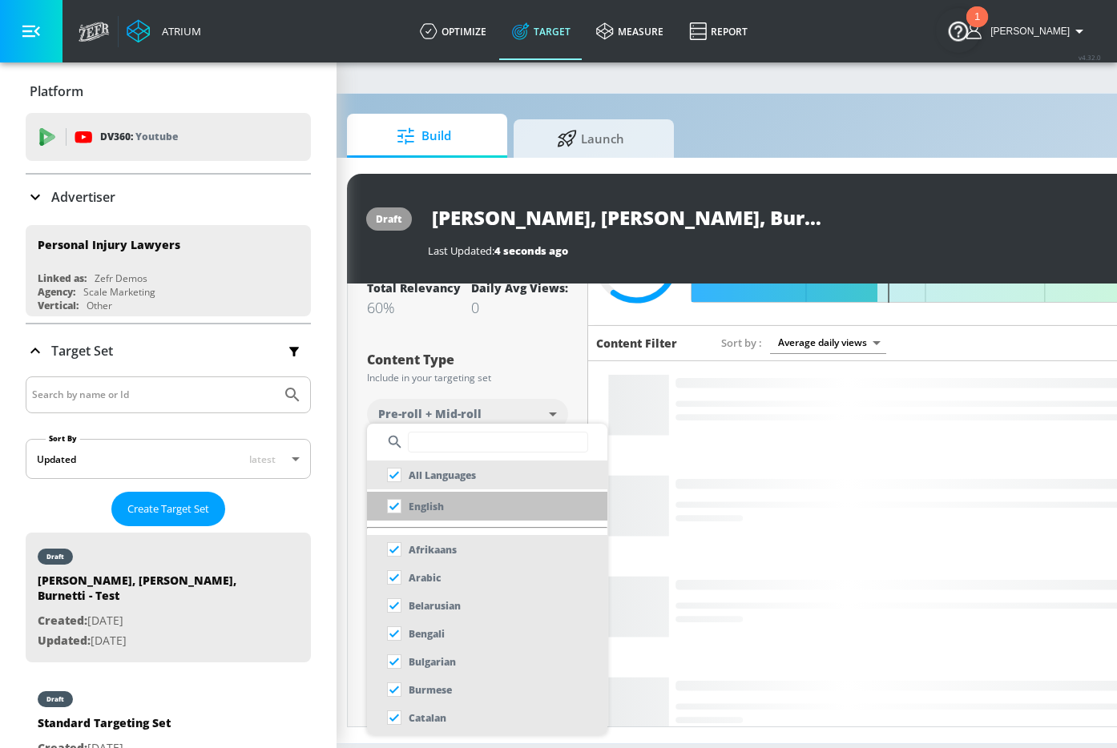
click at [453, 512] on li "English" at bounding box center [487, 506] width 240 height 29
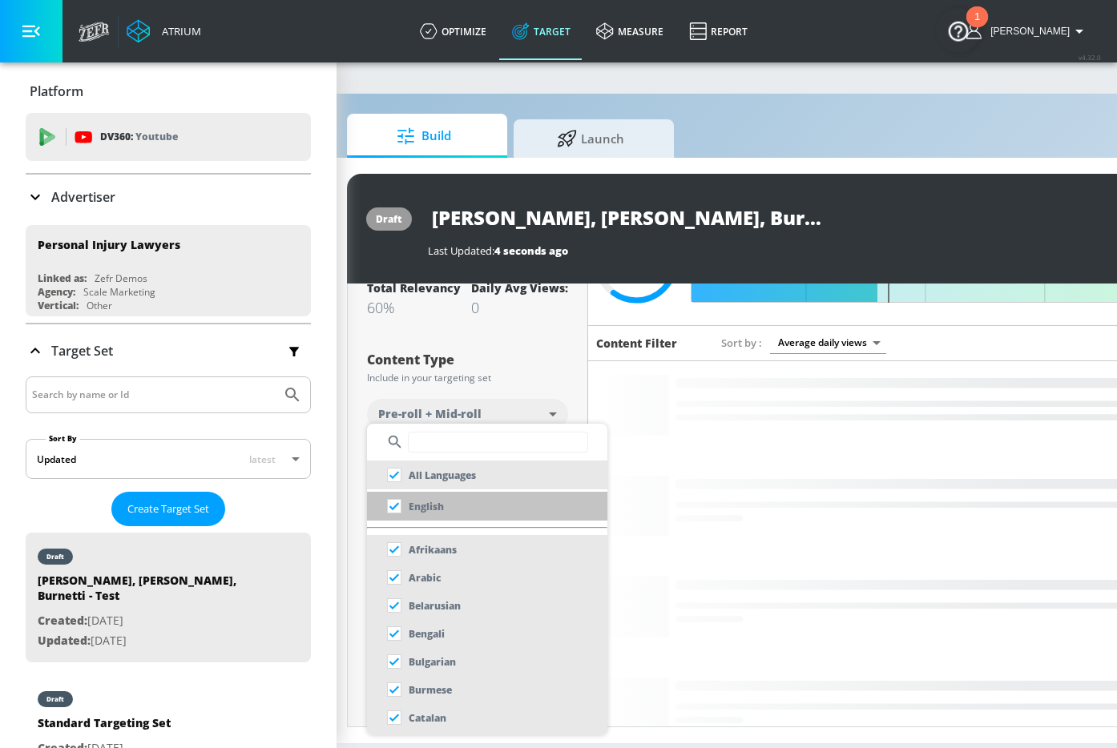
checkbox input "false"
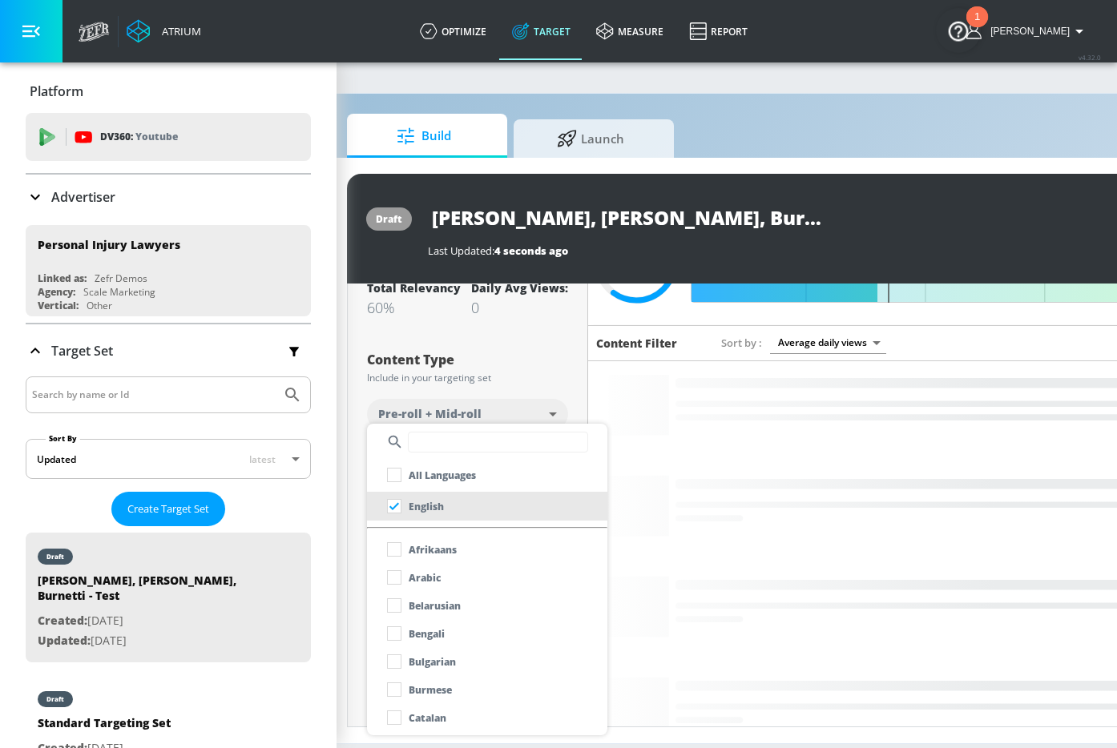
click at [345, 492] on div at bounding box center [558, 374] width 1117 height 748
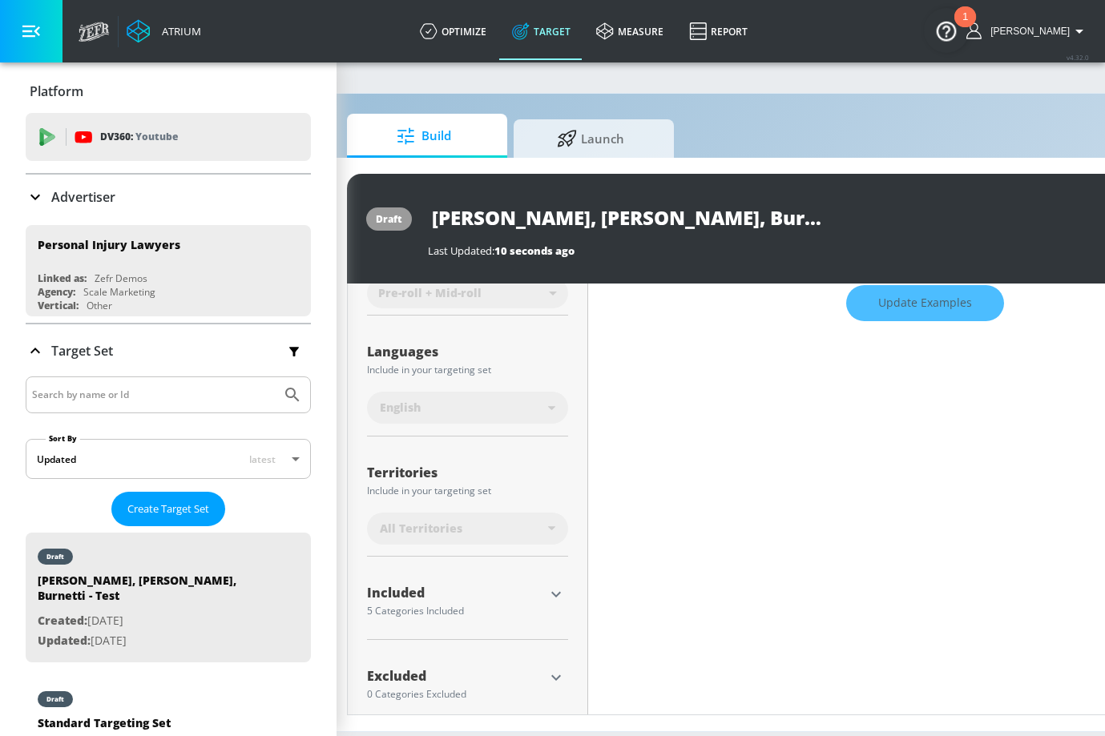
scroll to position [265, 0]
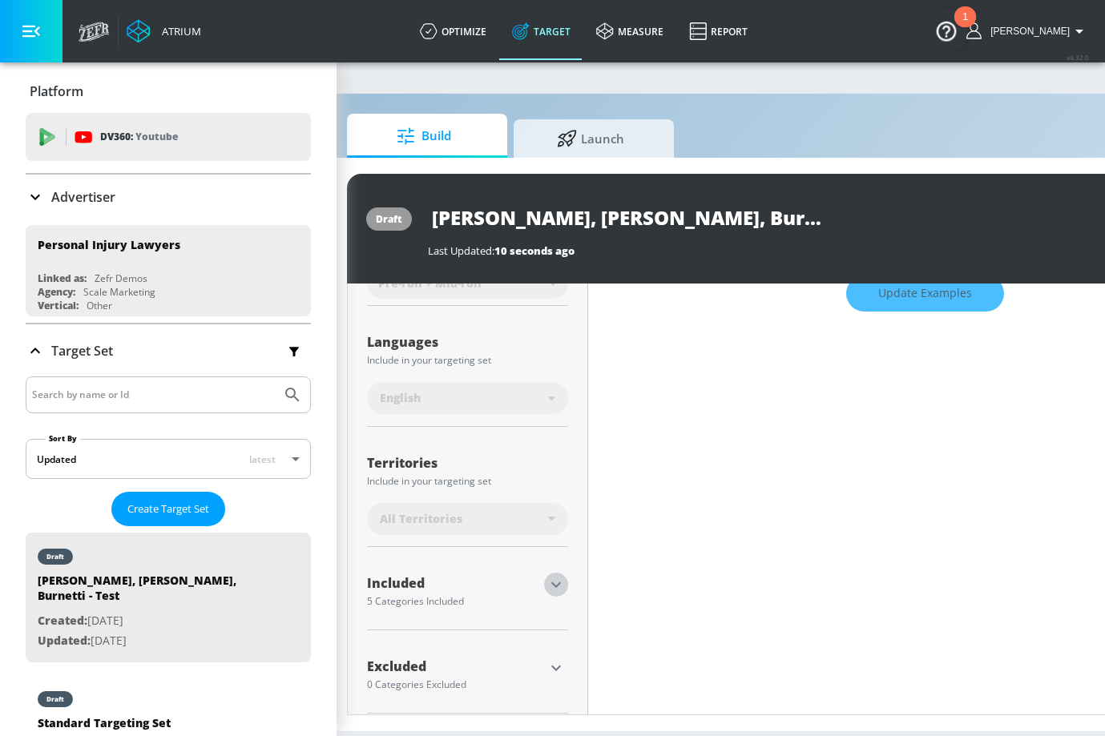
click at [550, 586] on icon "button" at bounding box center [555, 584] width 19 height 19
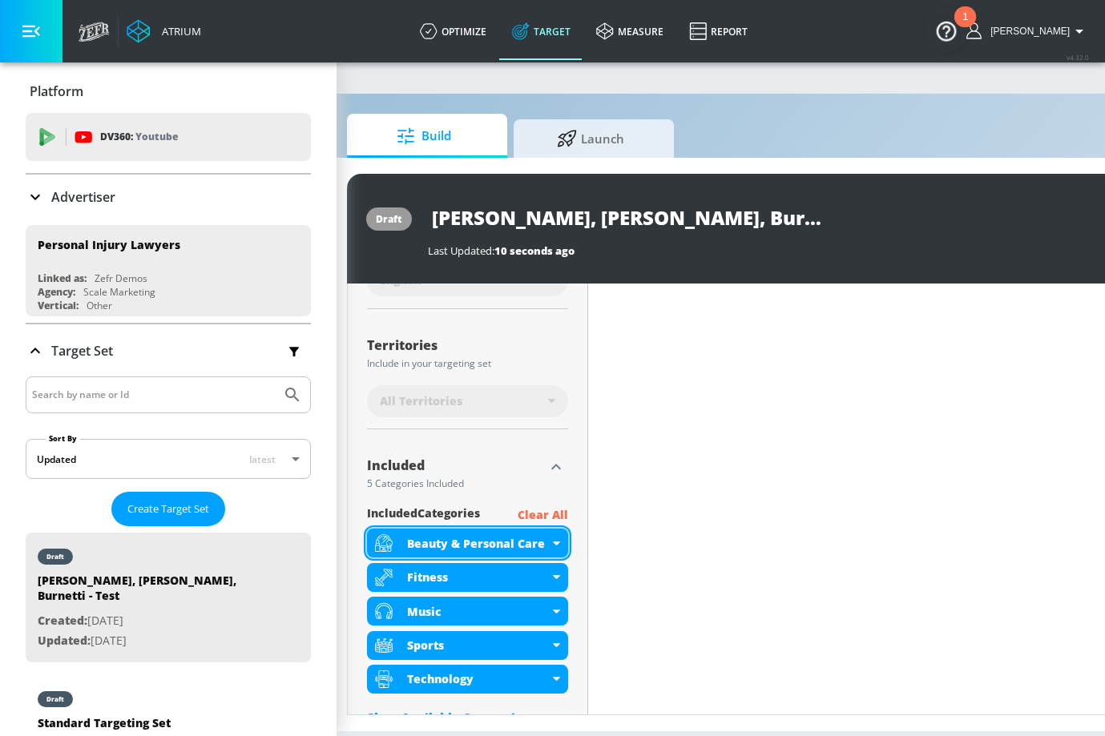
scroll to position [369, 0]
click at [494, 721] on div "Show Available Categories" at bounding box center [467, 718] width 201 height 16
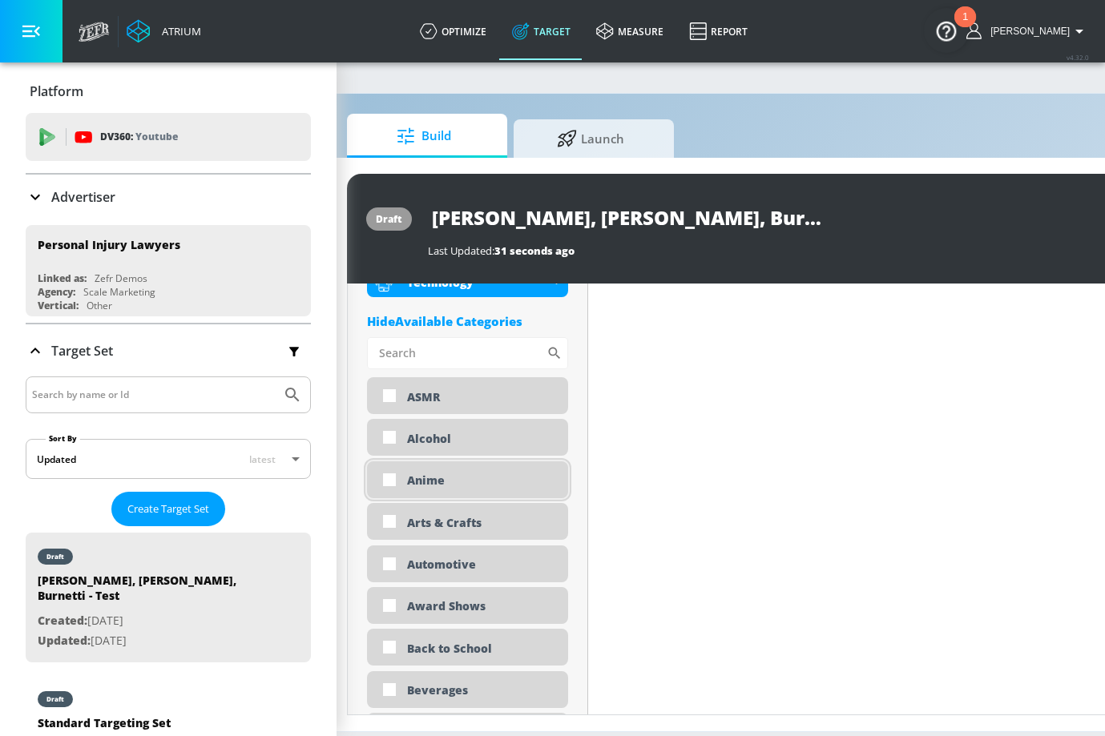
scroll to position [787, 0]
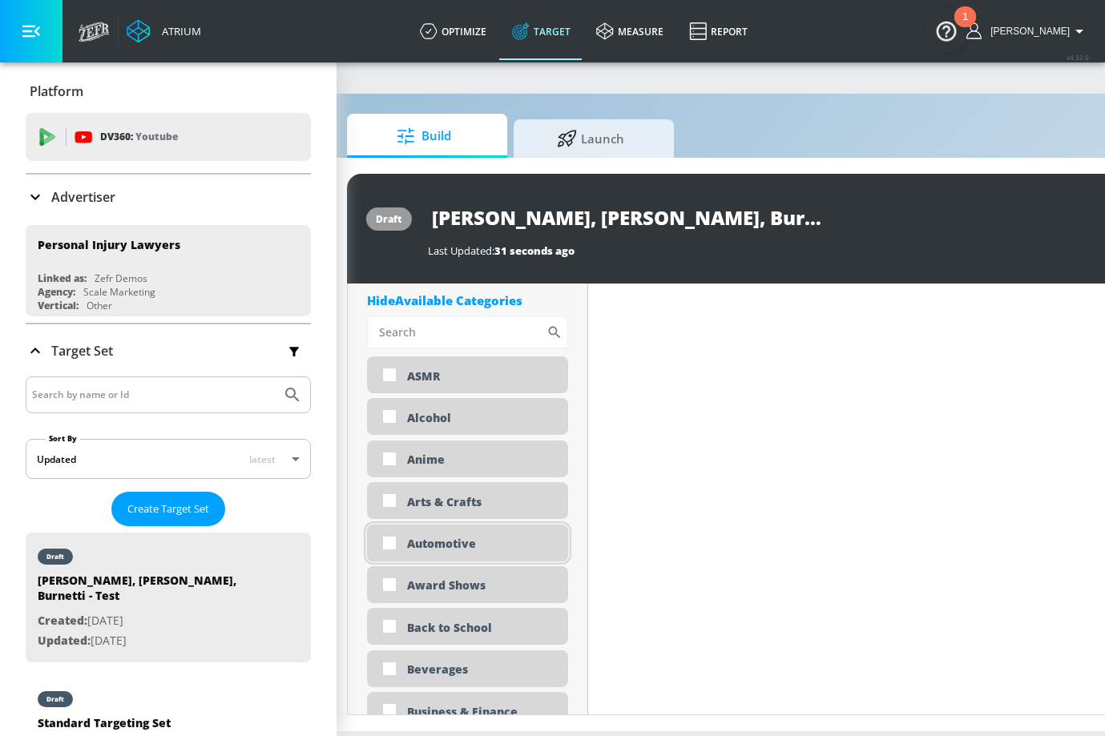
click at [467, 550] on div "Automotive" at bounding box center [481, 543] width 149 height 15
checkbox input "true"
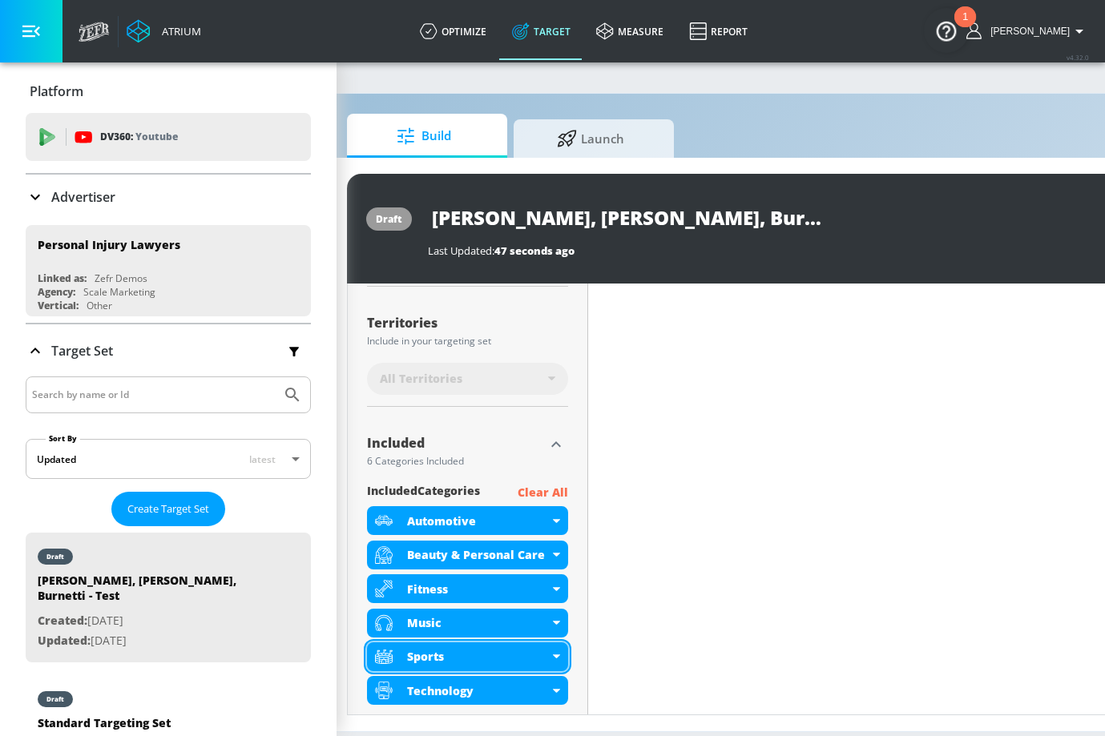
scroll to position [728, 0]
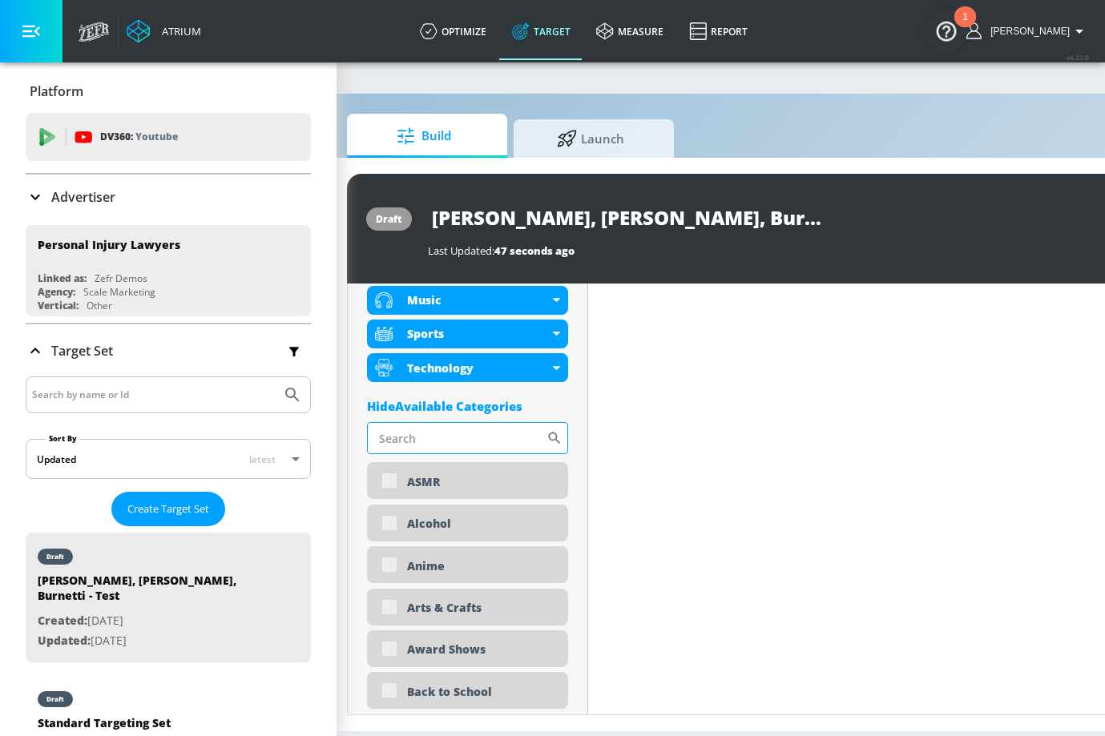
click at [437, 429] on input "Sort By" at bounding box center [456, 438] width 179 height 32
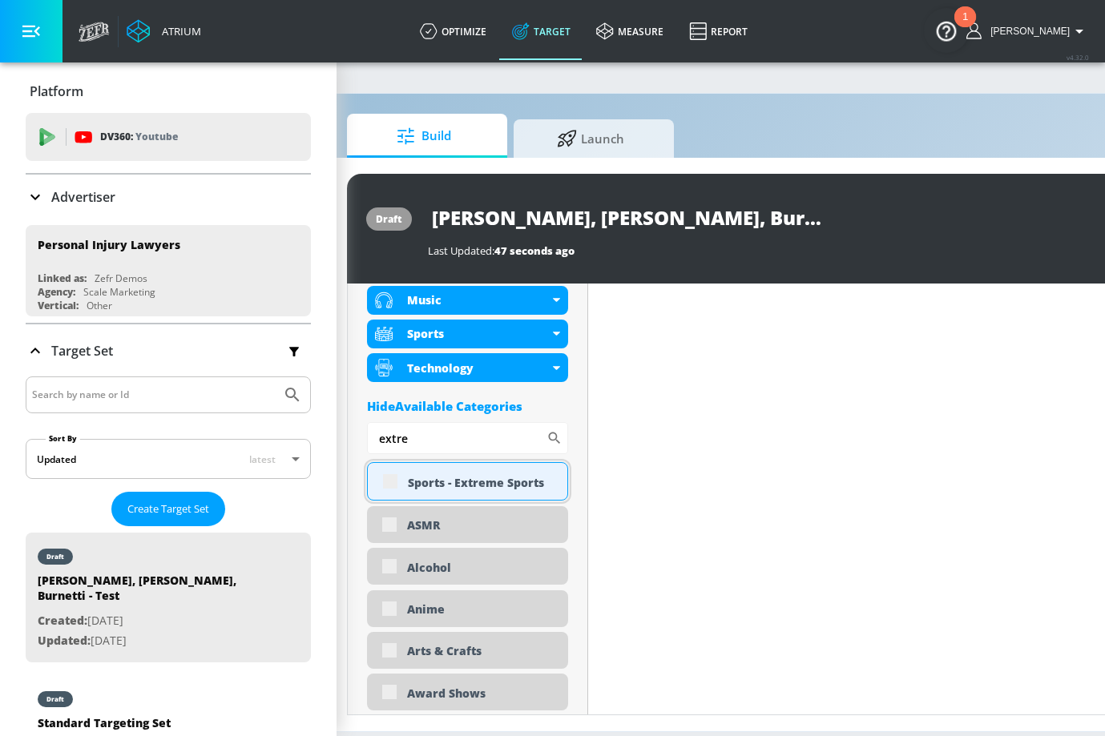
type input "extre"
click at [452, 481] on div "Sports - Extreme Sports" at bounding box center [481, 482] width 147 height 15
click at [463, 481] on div "Sports - Extreme Sports" at bounding box center [481, 482] width 147 height 15
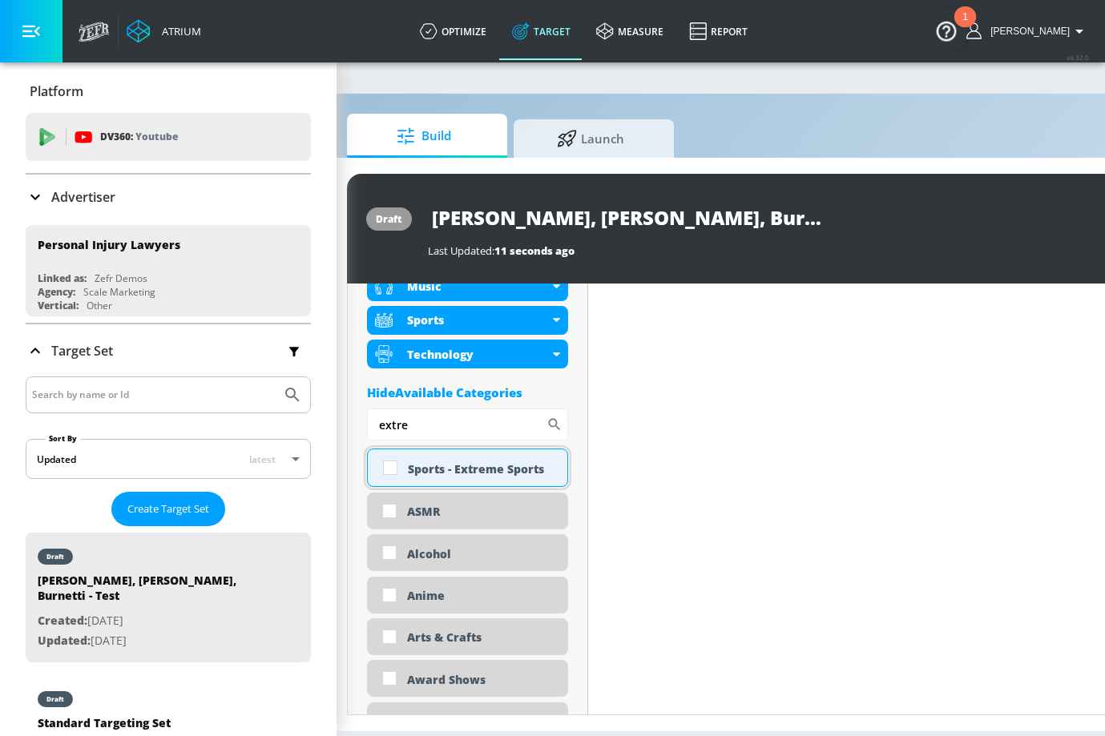
scroll to position [715, 0]
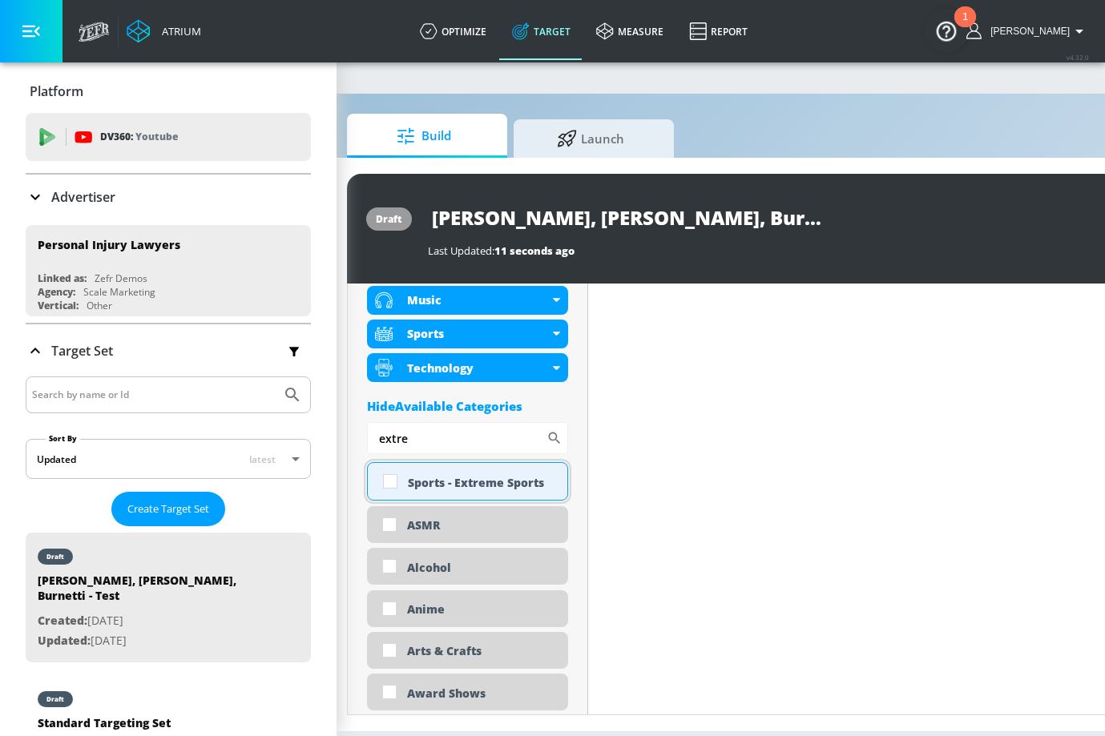
click at [490, 481] on div "Sports - Extreme Sports" at bounding box center [481, 482] width 147 height 15
checkbox input "true"
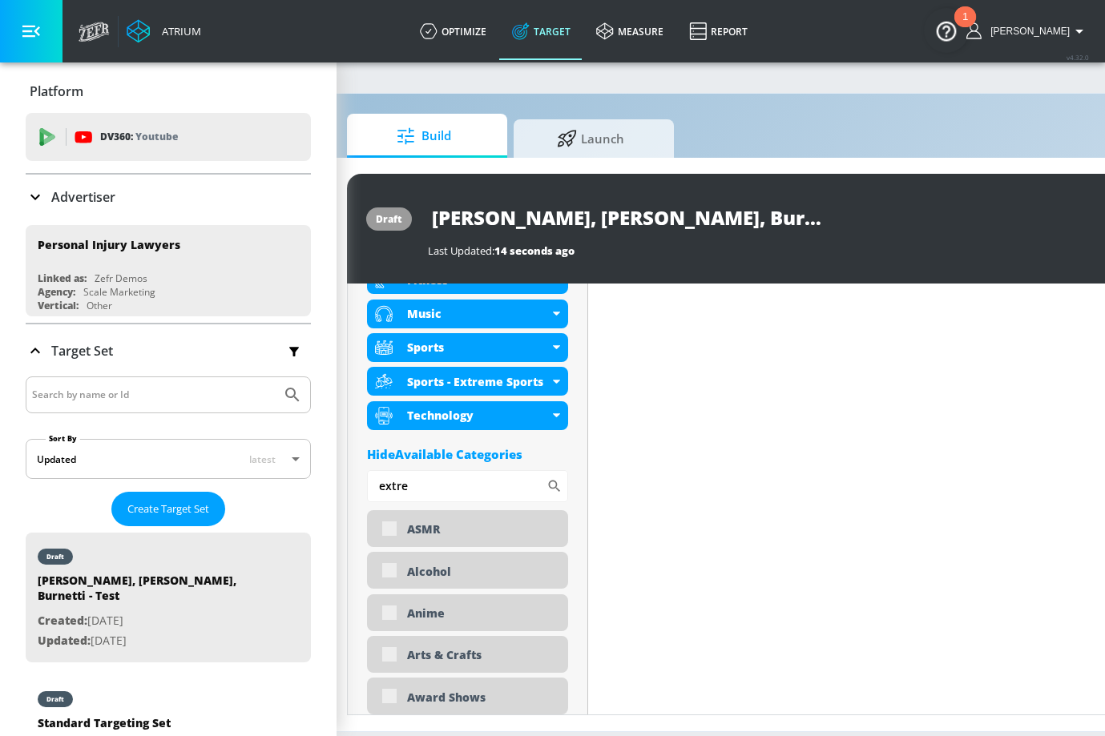
scroll to position [728, 0]
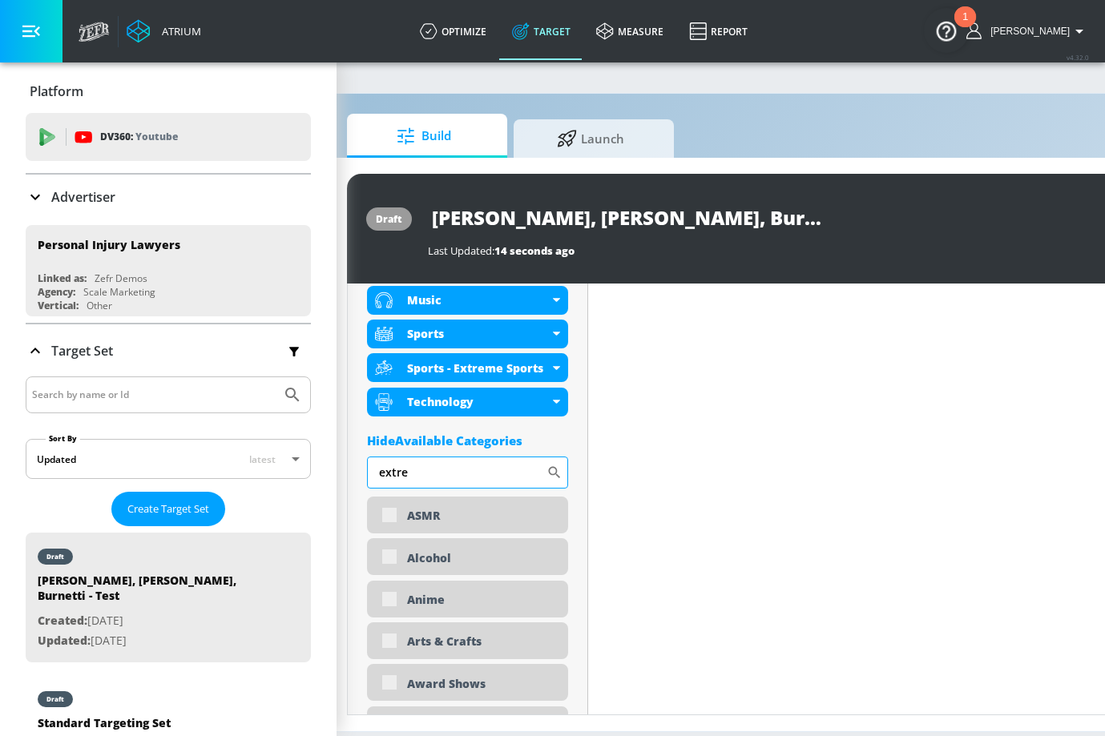
click at [490, 477] on input "extre" at bounding box center [456, 473] width 179 height 32
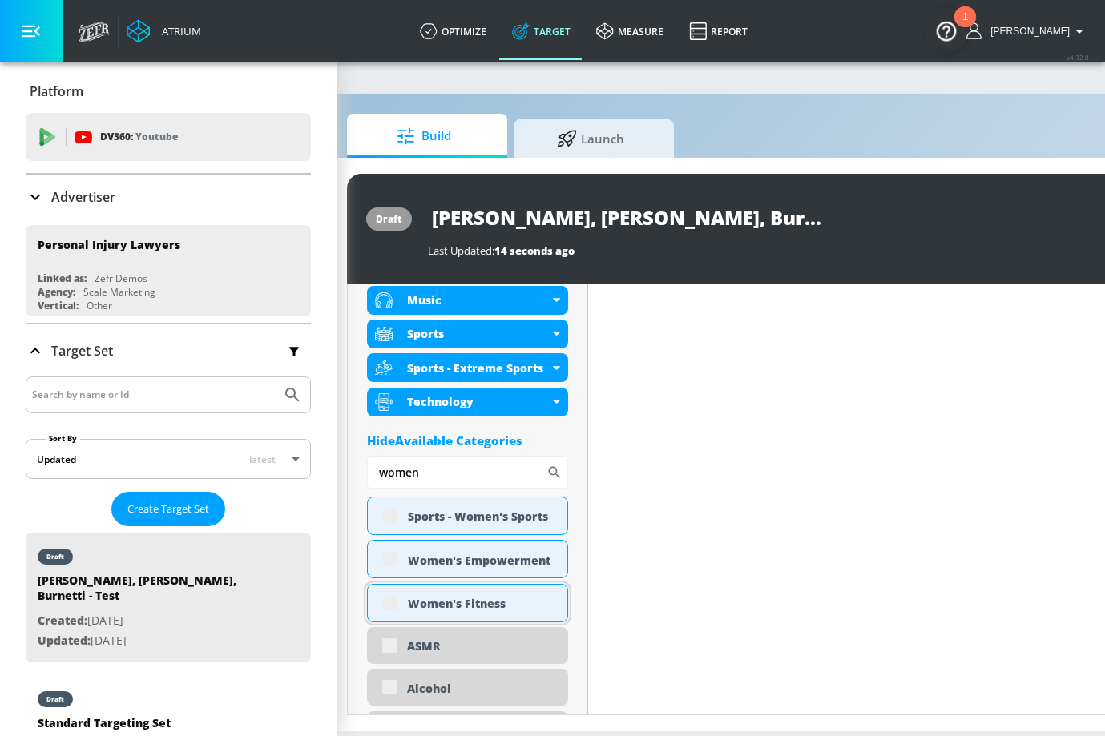
scroll to position [715, 0]
type input "women"
click at [546, 598] on div "Women's Fitness" at bounding box center [481, 603] width 147 height 15
checkbox input "true"
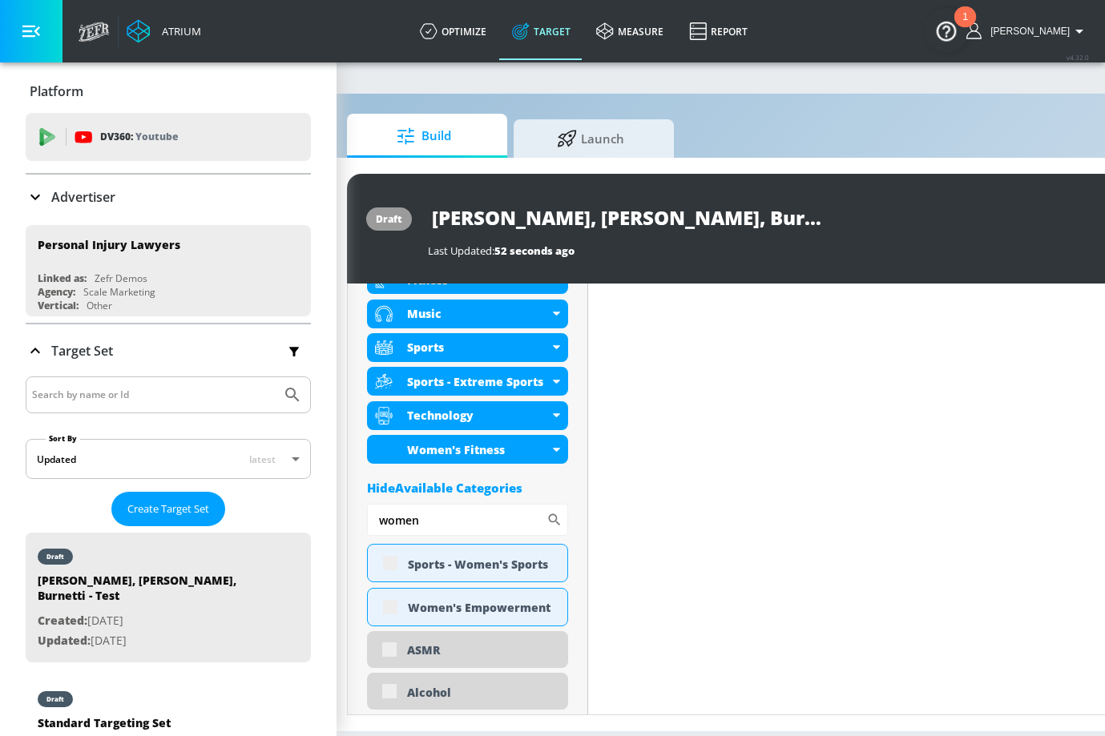
scroll to position [728, 0]
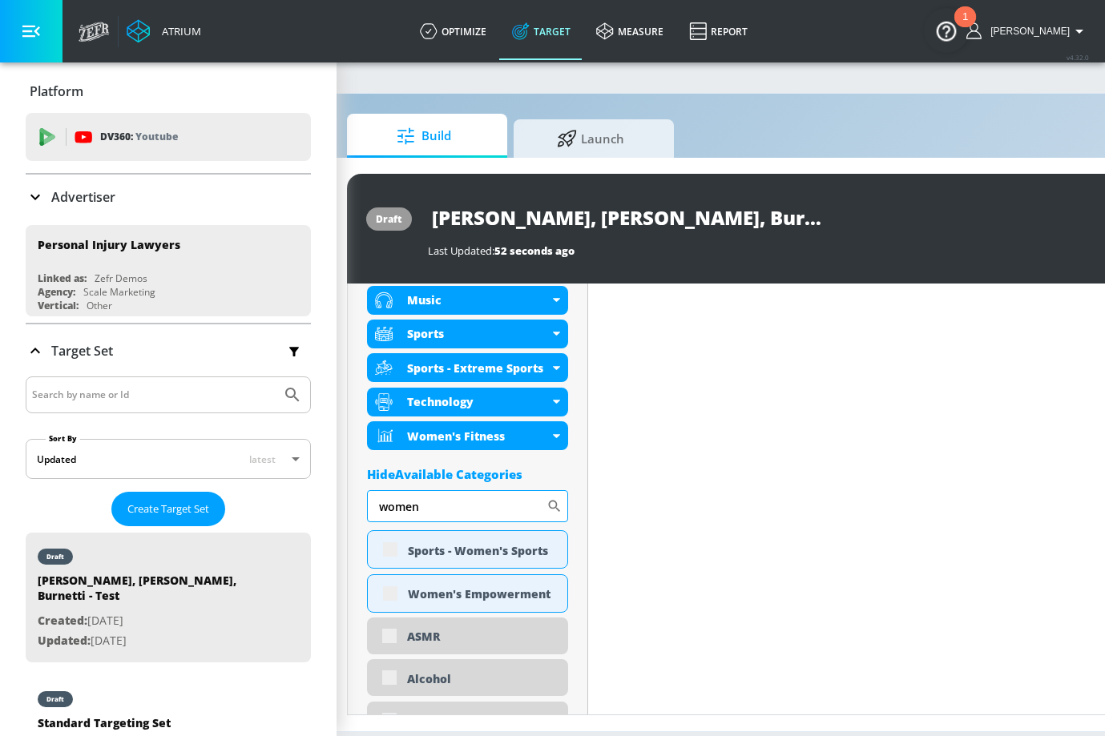
click at [445, 498] on input "women" at bounding box center [456, 506] width 179 height 32
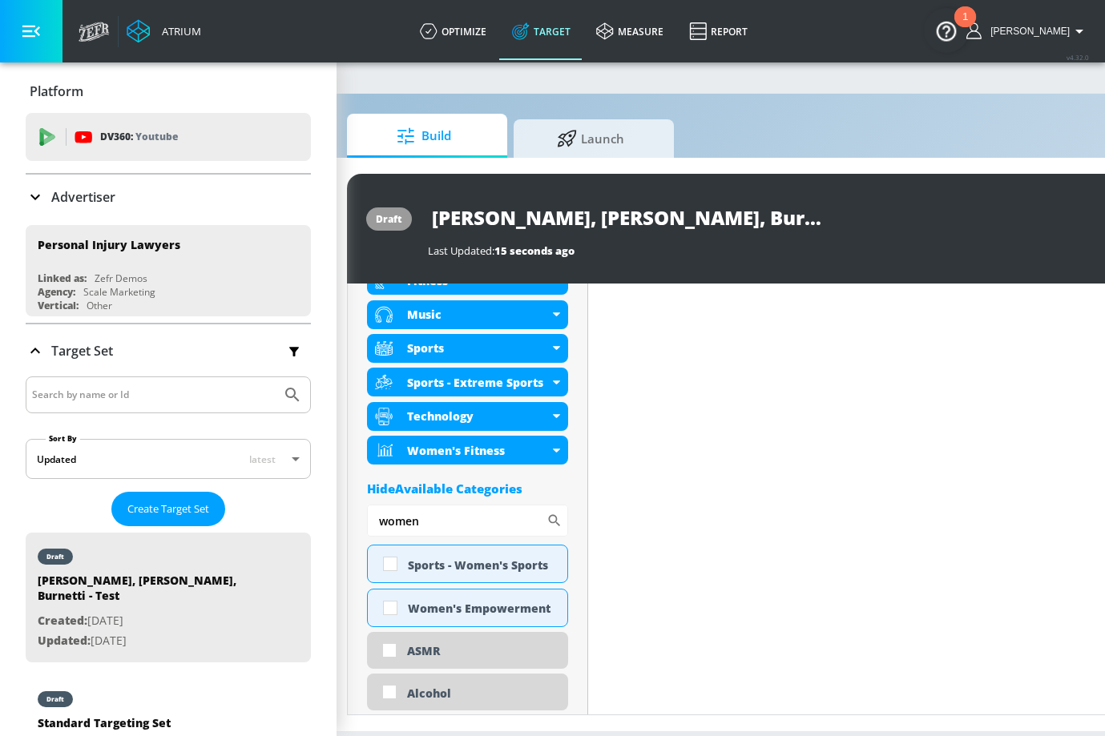
scroll to position [687, 0]
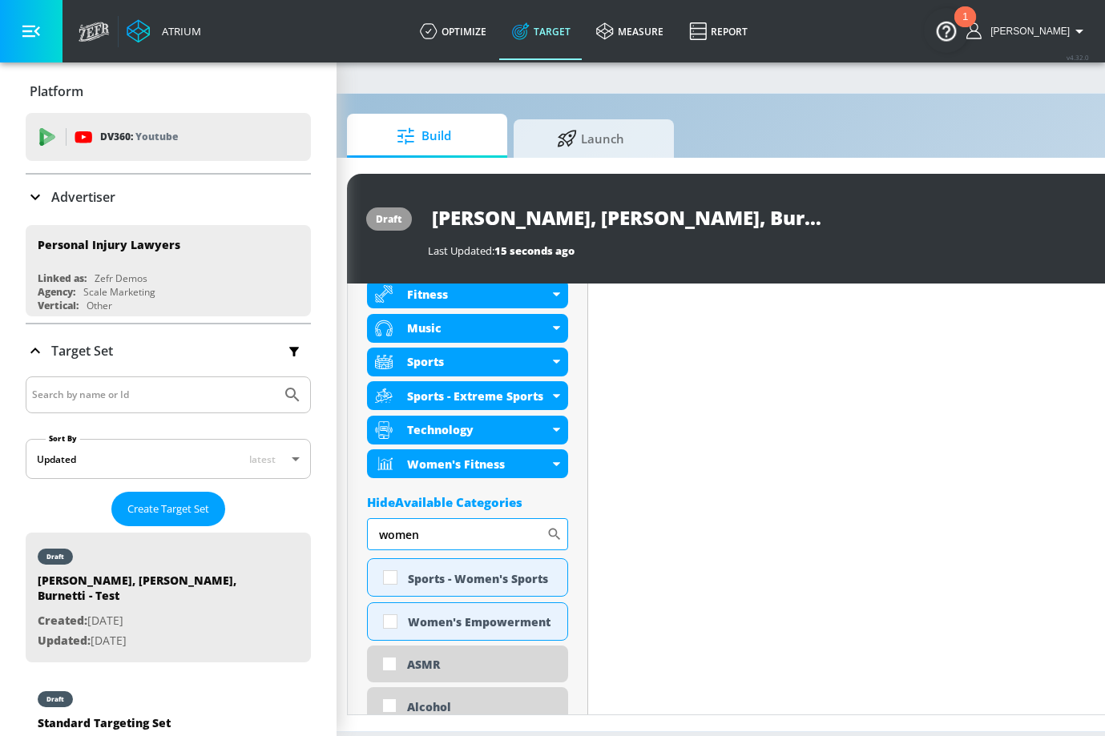
click at [429, 541] on input "women" at bounding box center [456, 534] width 179 height 32
type input "health"
click at [440, 586] on div "Health & Wellness" at bounding box center [481, 578] width 147 height 15
checkbox input "true"
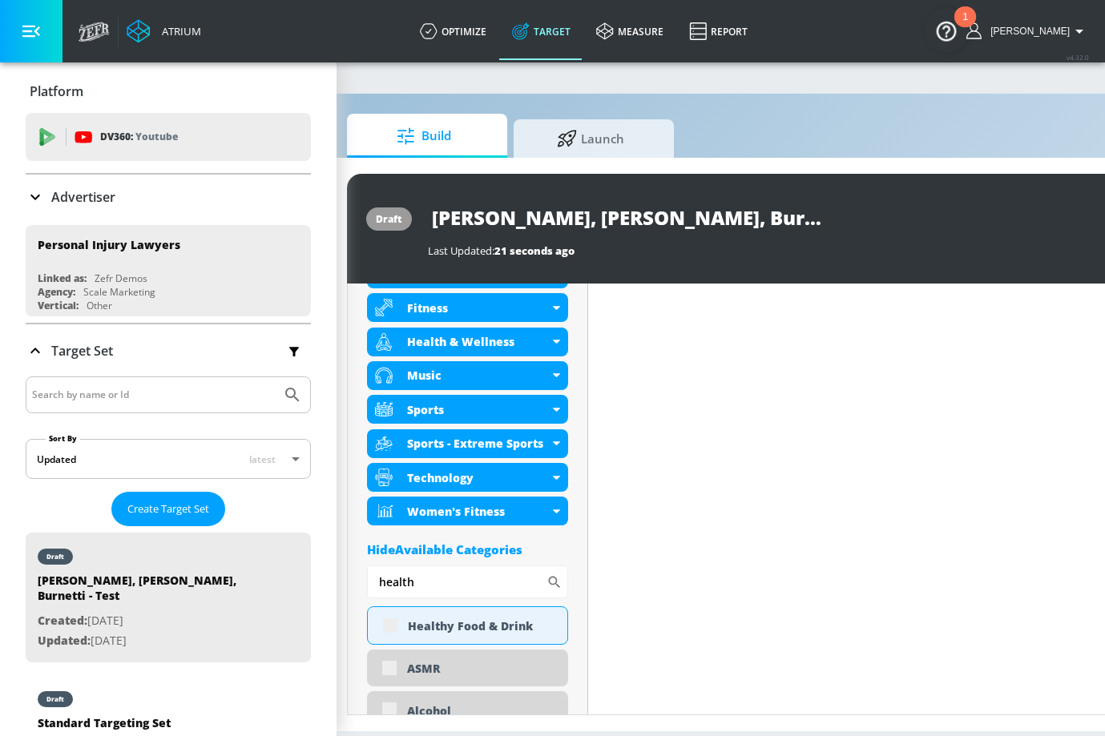
scroll to position [700, 0]
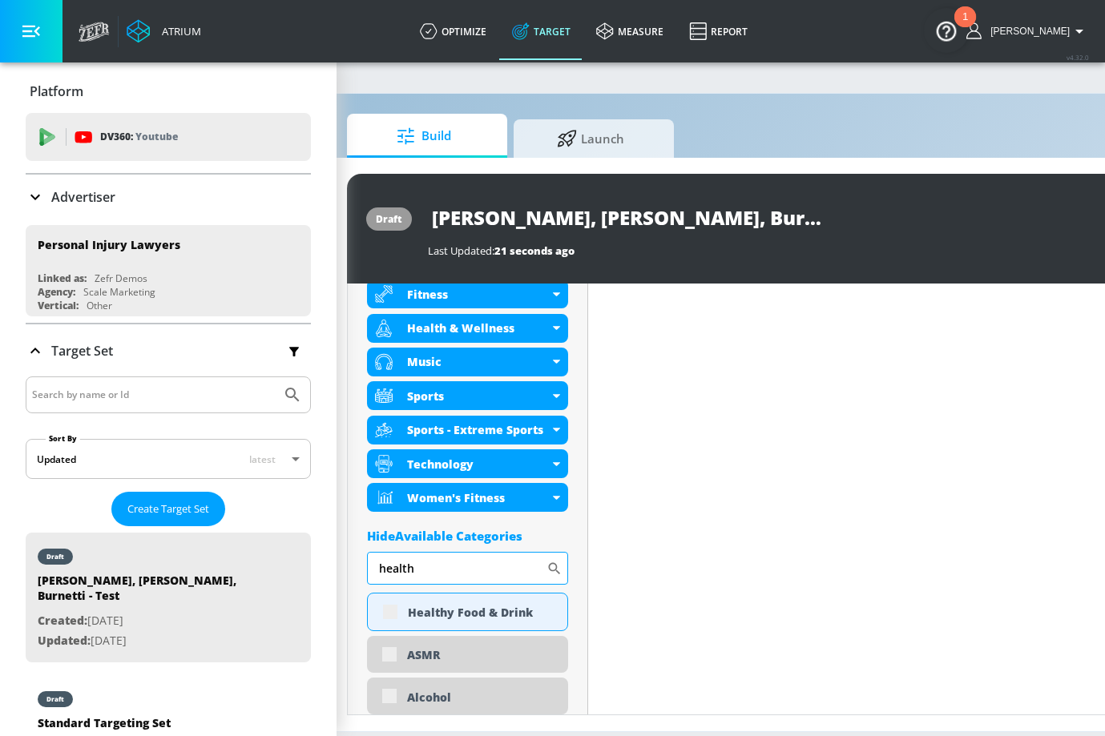
click at [487, 571] on input "health" at bounding box center [456, 568] width 179 height 32
click at [482, 572] on input "cultural" at bounding box center [456, 568] width 179 height 32
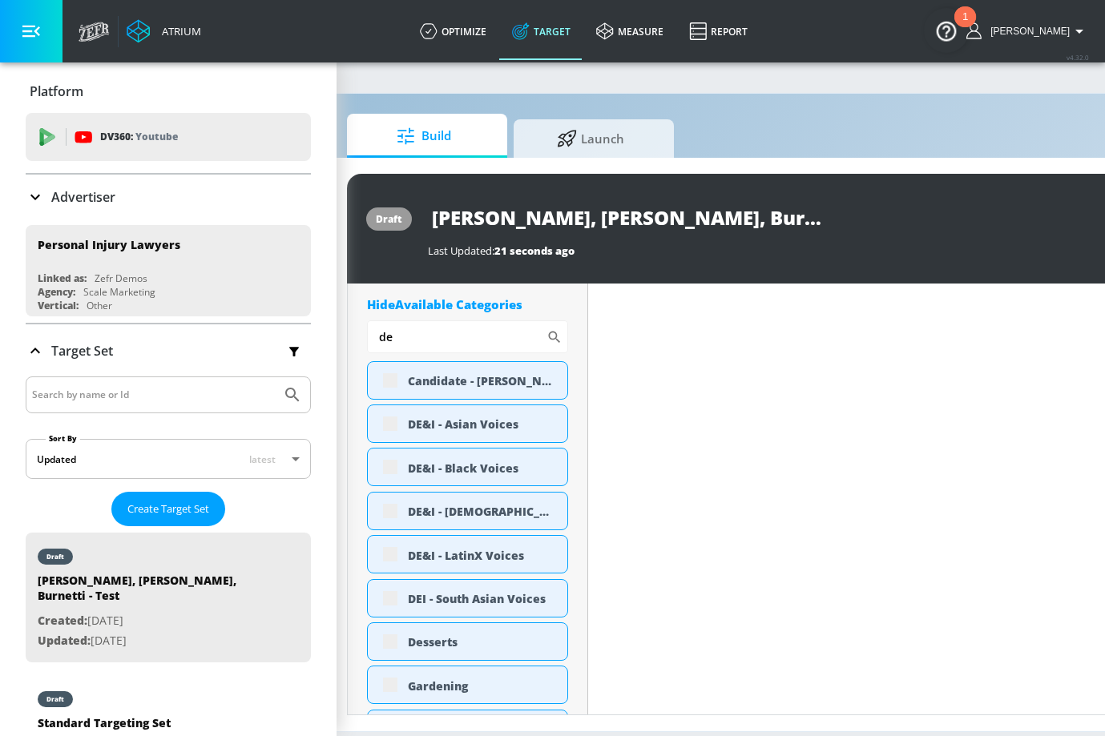
scroll to position [933, 0]
type input "de"
click at [552, 425] on div "DE&I - Asian Voices" at bounding box center [481, 423] width 147 height 15
click at [554, 426] on div "DE&I - Asian Voices" at bounding box center [481, 423] width 147 height 15
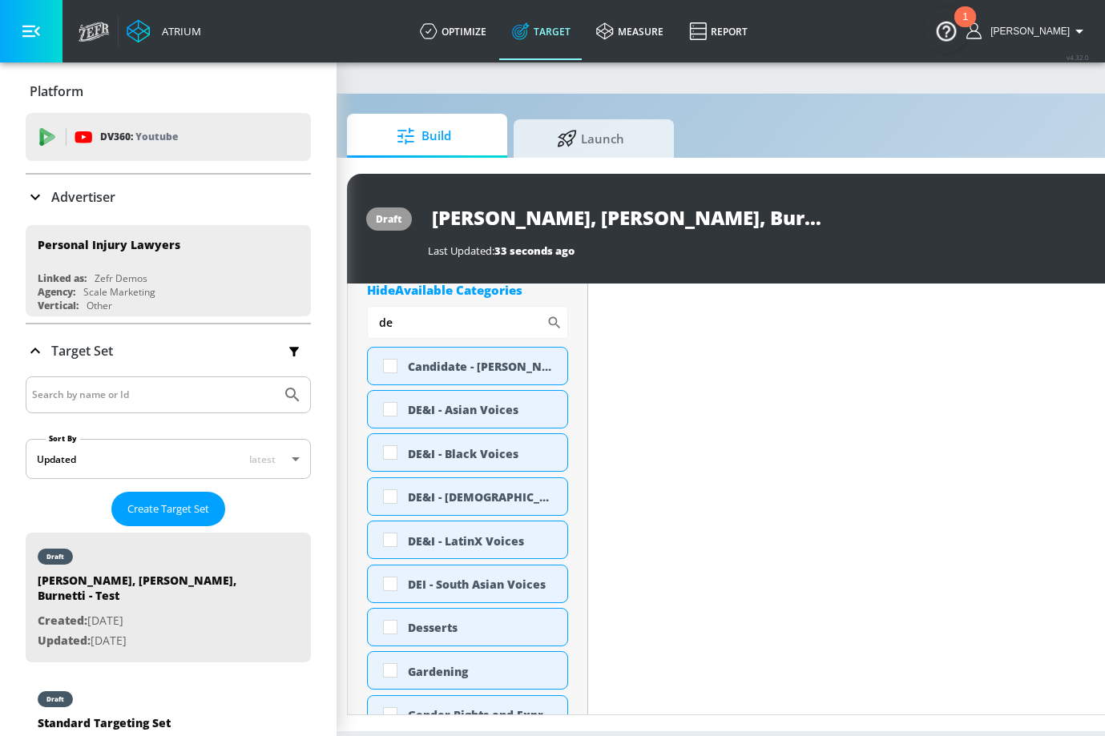
scroll to position [919, 0]
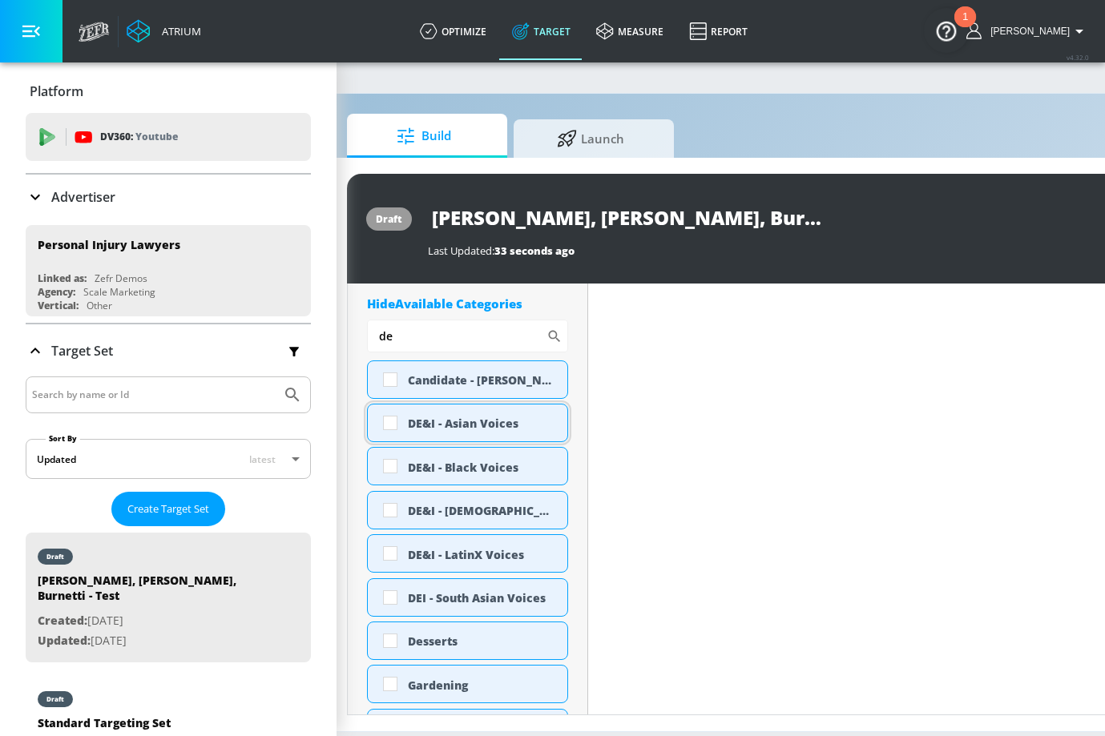
click at [498, 425] on div "DE&I - Asian Voices" at bounding box center [481, 423] width 147 height 15
checkbox input "true"
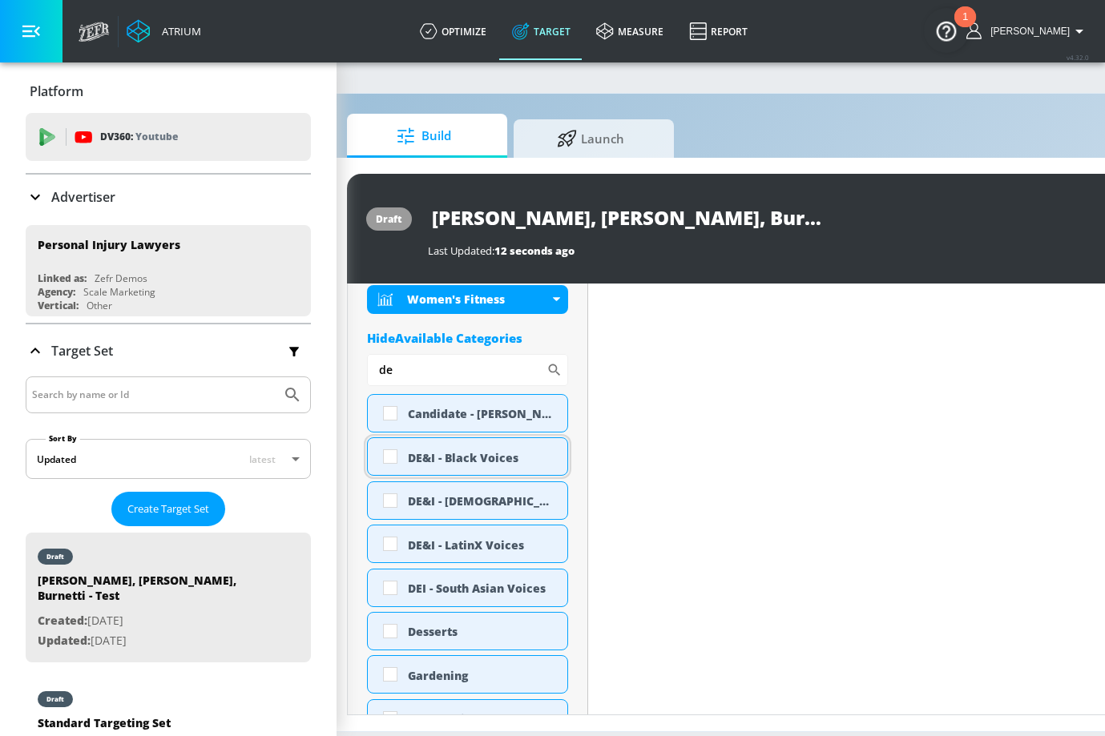
click at [455, 446] on div "DE&I - Black Voices" at bounding box center [467, 456] width 201 height 38
checkbox input "true"
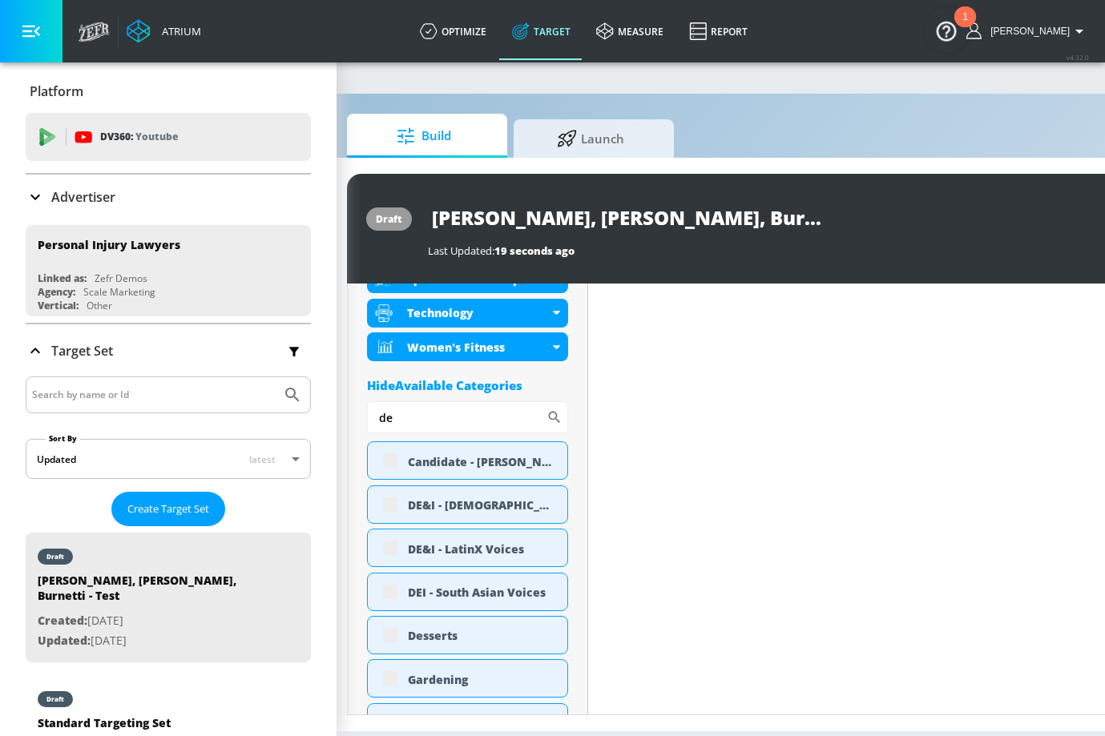
scroll to position [933, 0]
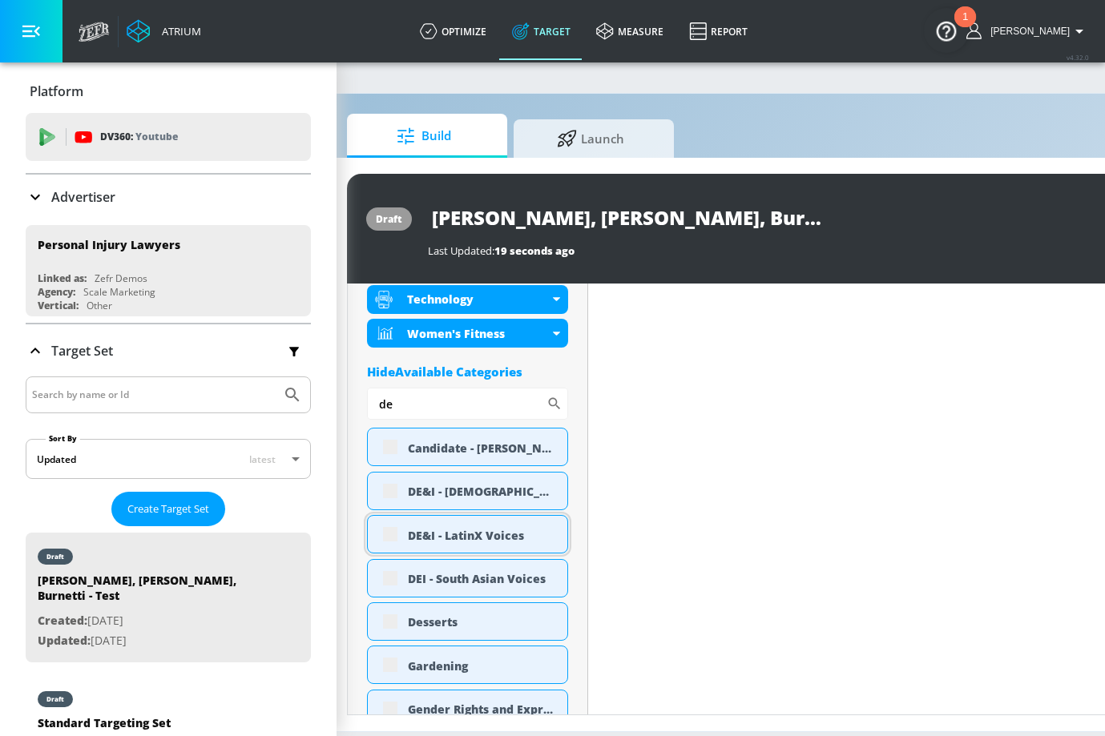
click at [490, 533] on div "DE&I - LatinX Voices" at bounding box center [481, 535] width 147 height 15
click at [527, 536] on div "DE&I - LatinX Voices" at bounding box center [481, 535] width 147 height 15
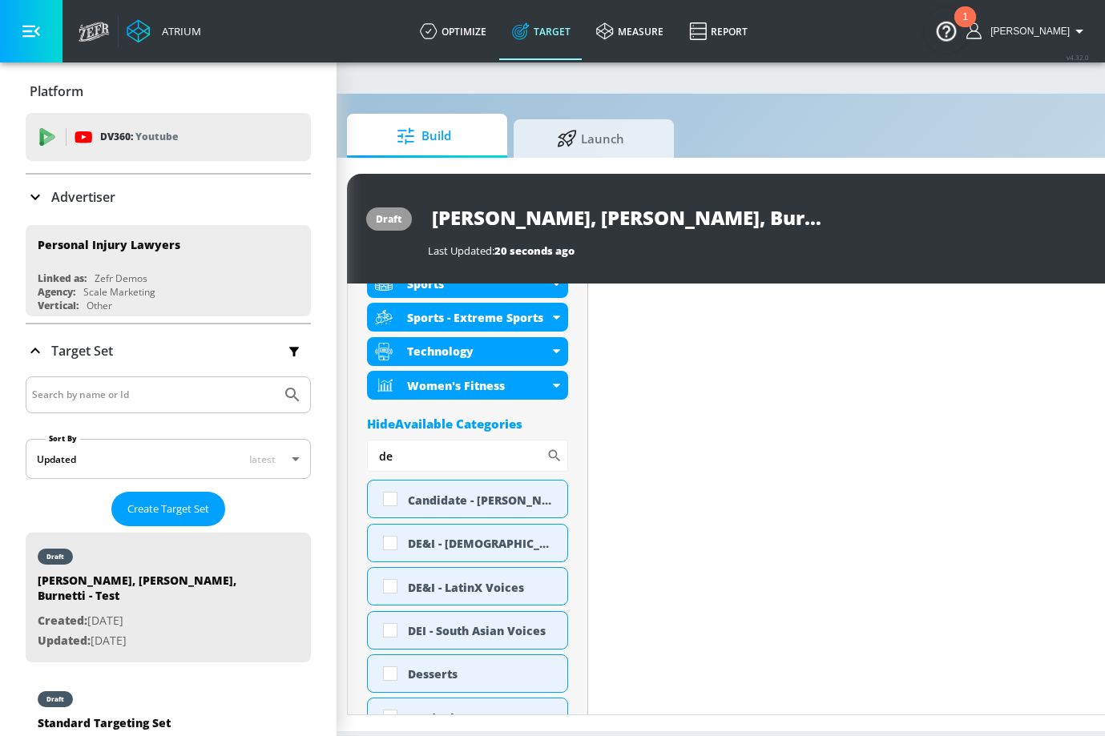
scroll to position [881, 0]
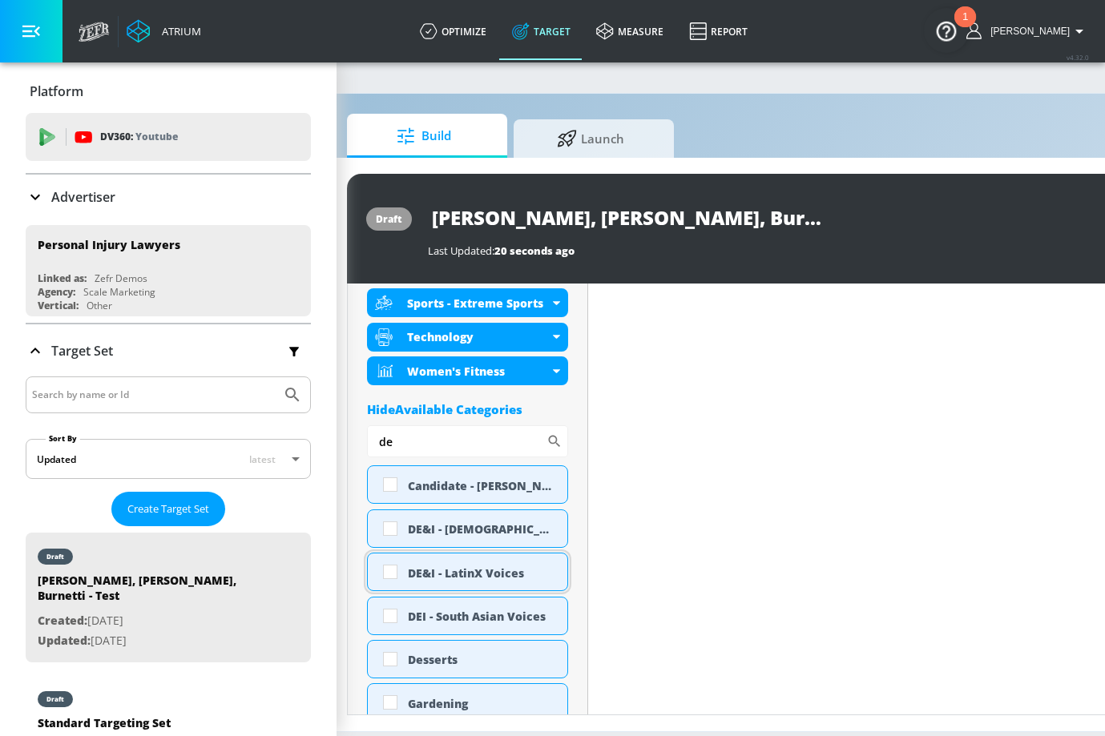
click at [469, 574] on div "DE&I - LatinX Voices" at bounding box center [481, 573] width 147 height 15
checkbox input "true"
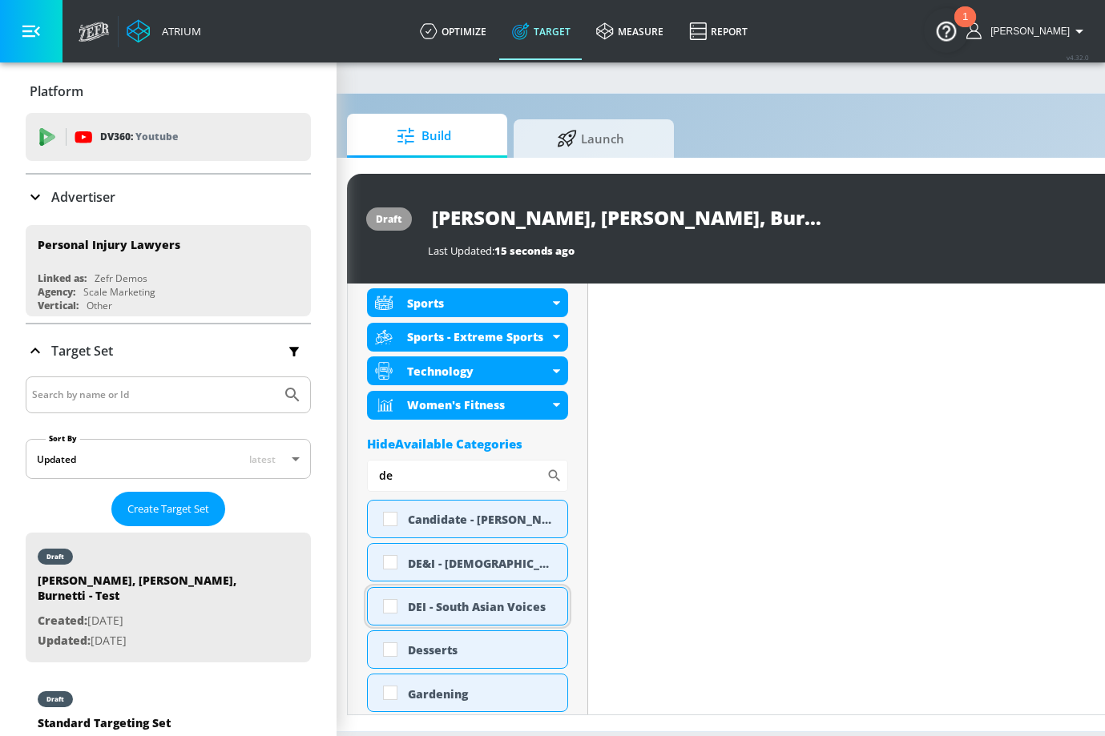
click at [518, 612] on div "DEI - South Asian Voices" at bounding box center [481, 606] width 147 height 15
checkbox input "true"
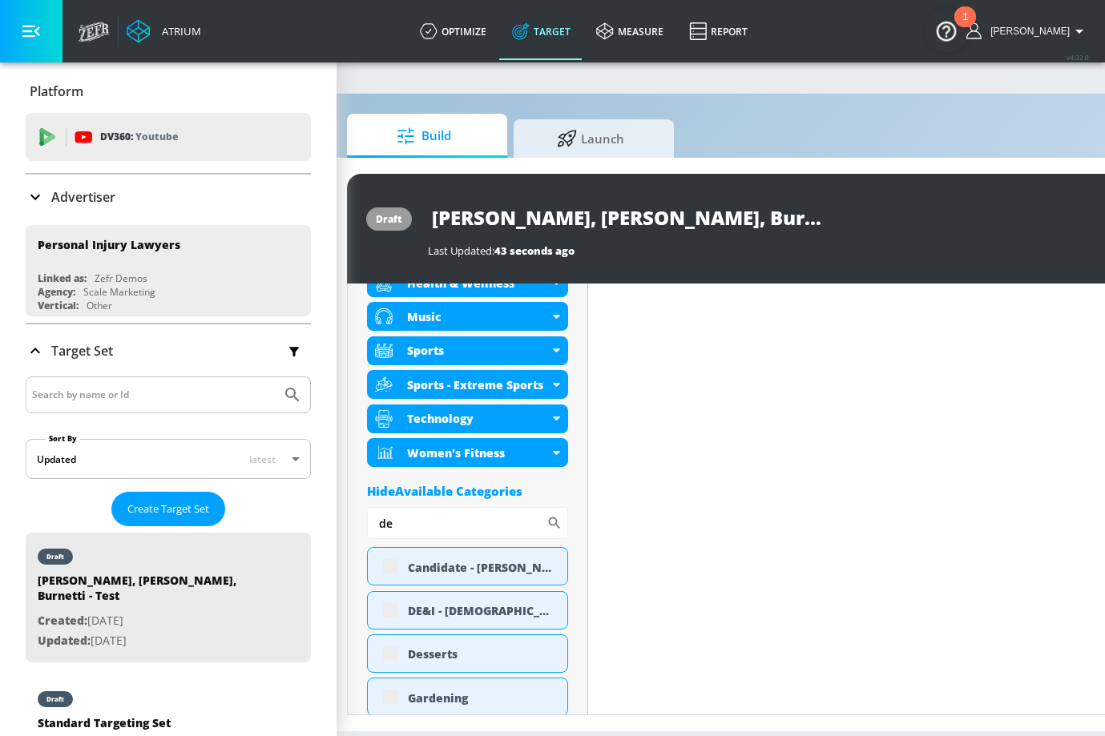
scroll to position [895, 0]
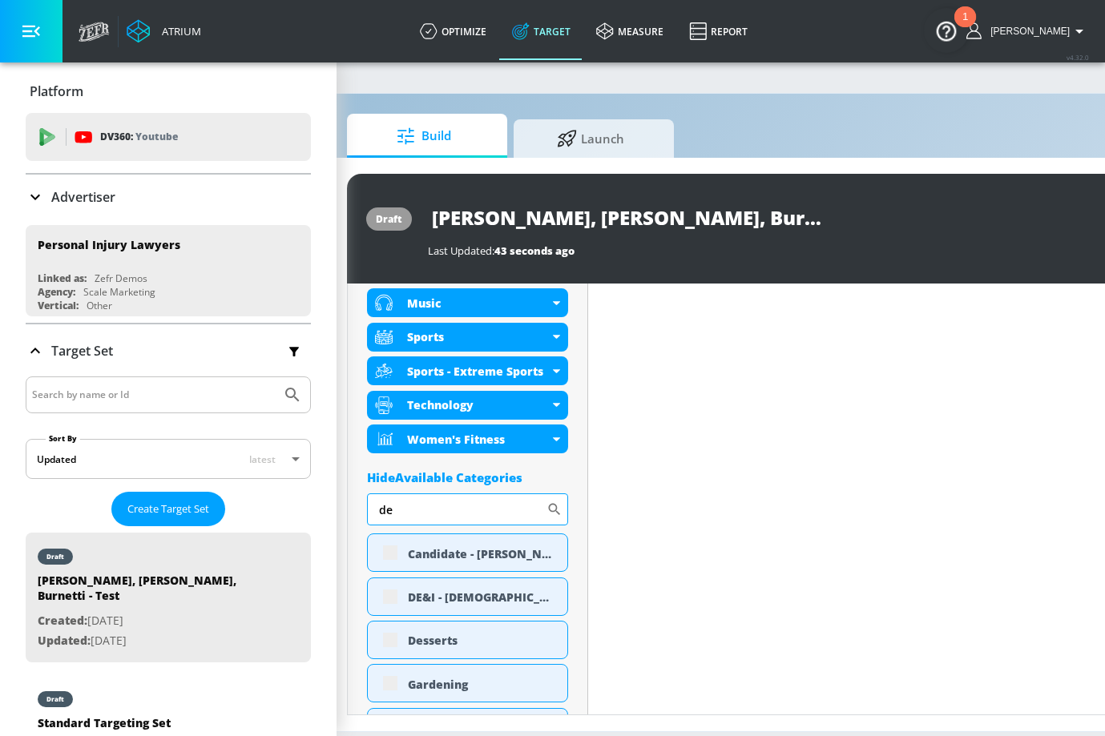
click at [458, 501] on input "de" at bounding box center [456, 510] width 179 height 32
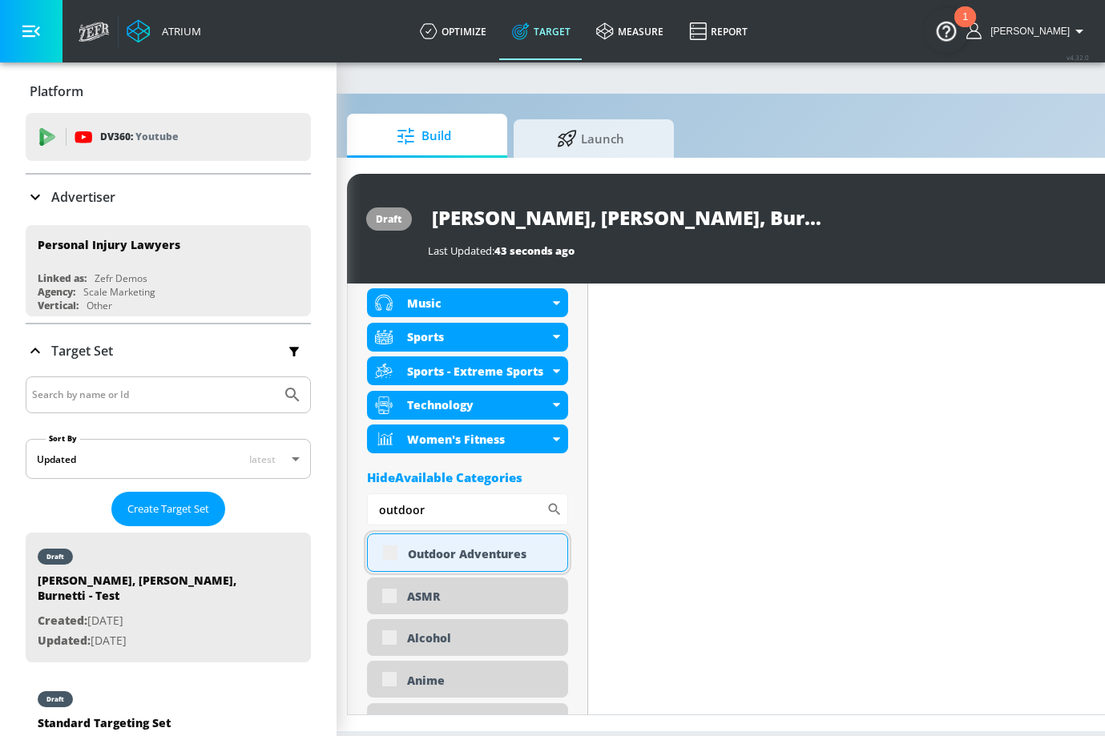
type input "outdoor"
click at [538, 554] on div "Outdoor Adventures" at bounding box center [481, 553] width 147 height 15
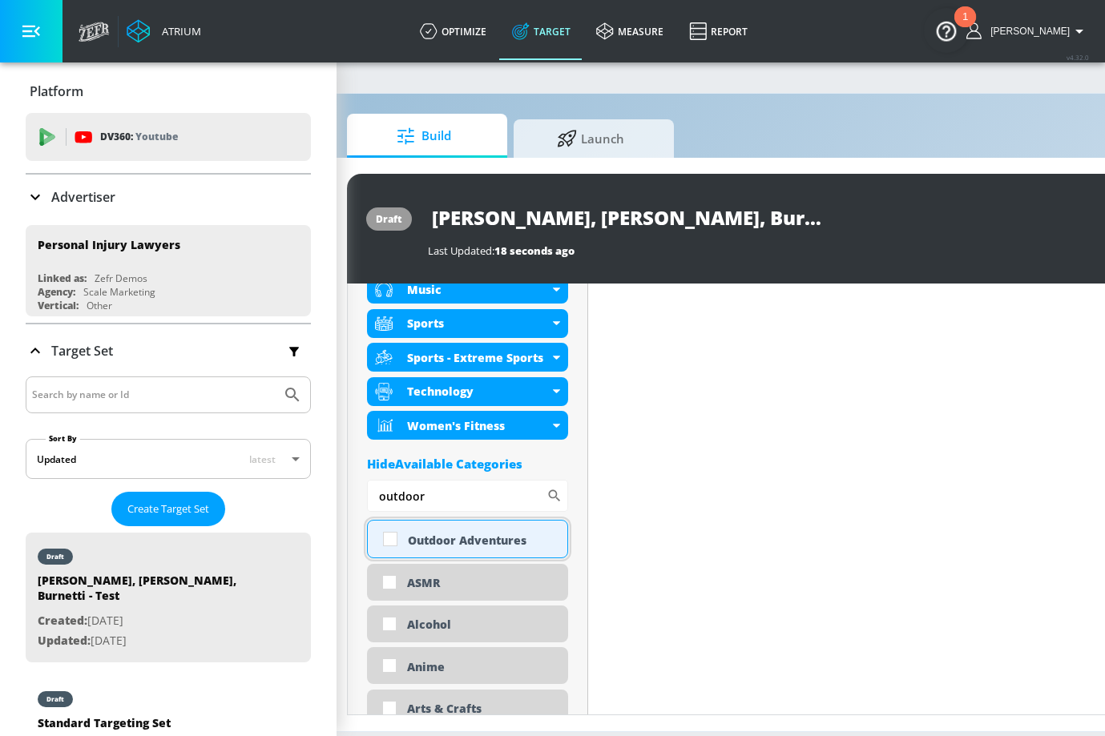
scroll to position [881, 0]
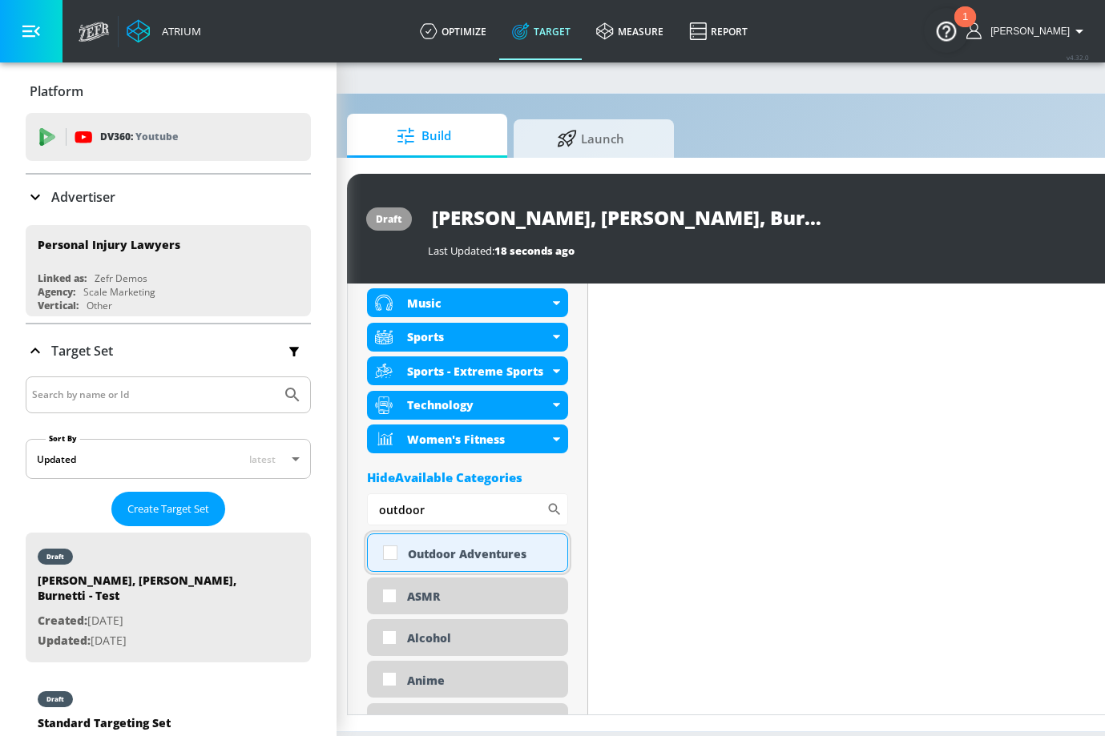
click at [530, 556] on div "Outdoor Adventures" at bounding box center [481, 553] width 147 height 15
checkbox input "true"
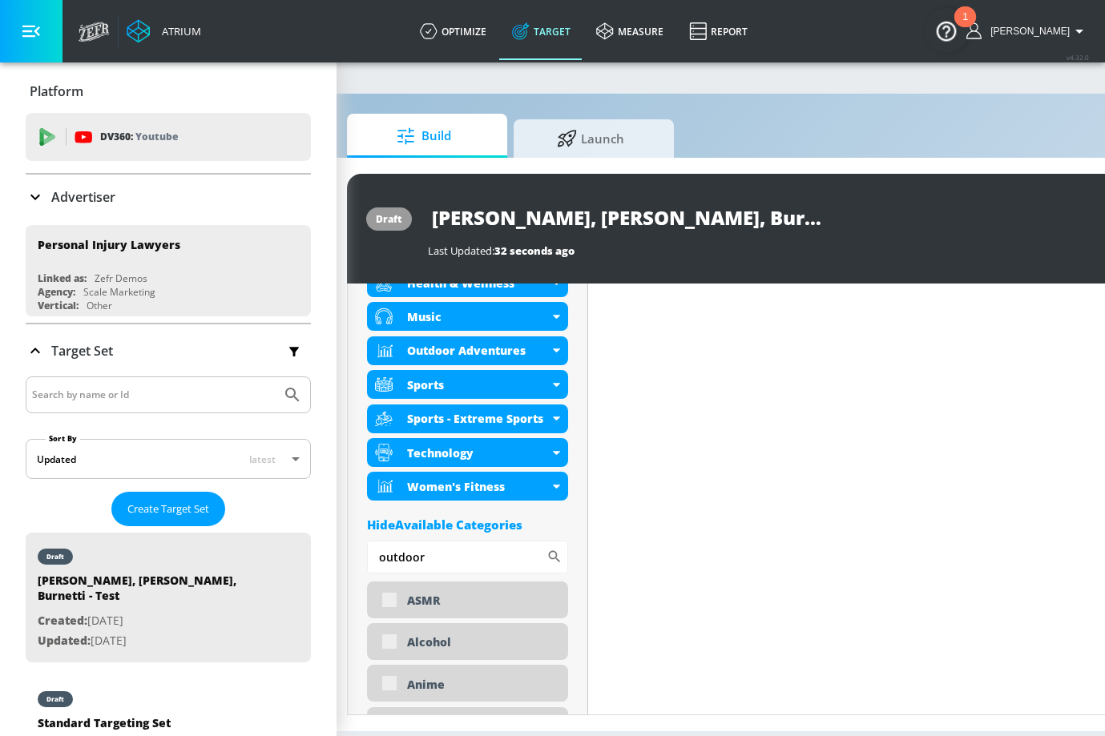
scroll to position [895, 0]
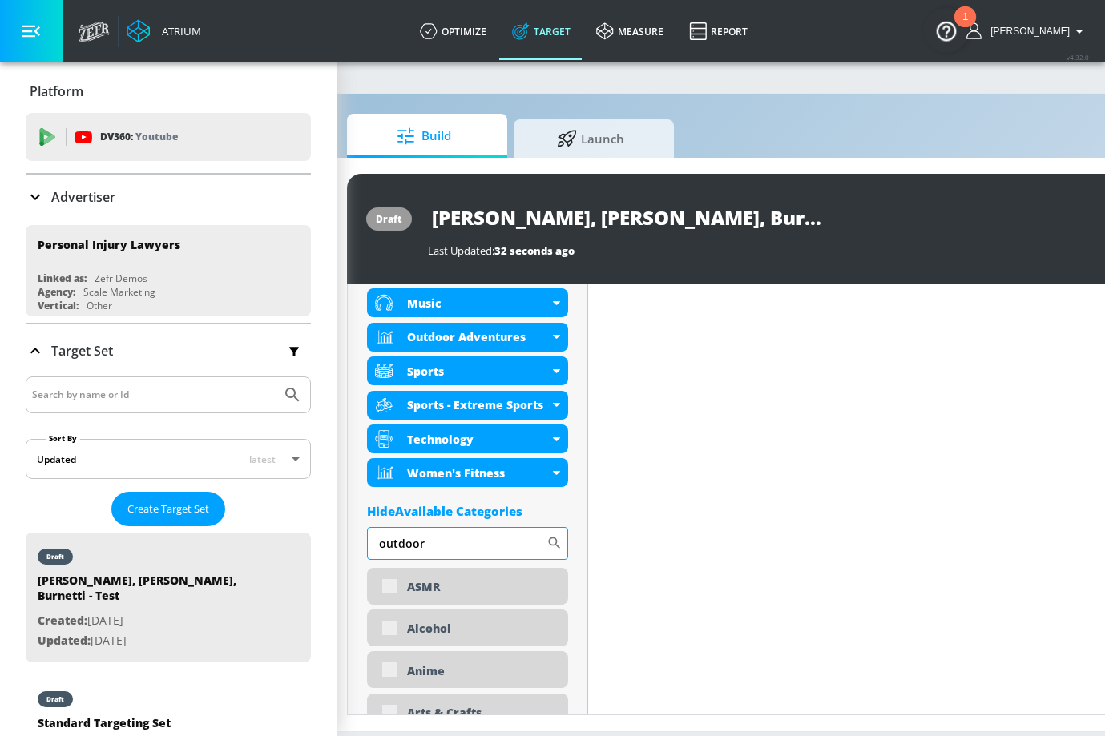
click at [503, 539] on input "outdoor" at bounding box center [456, 543] width 179 height 32
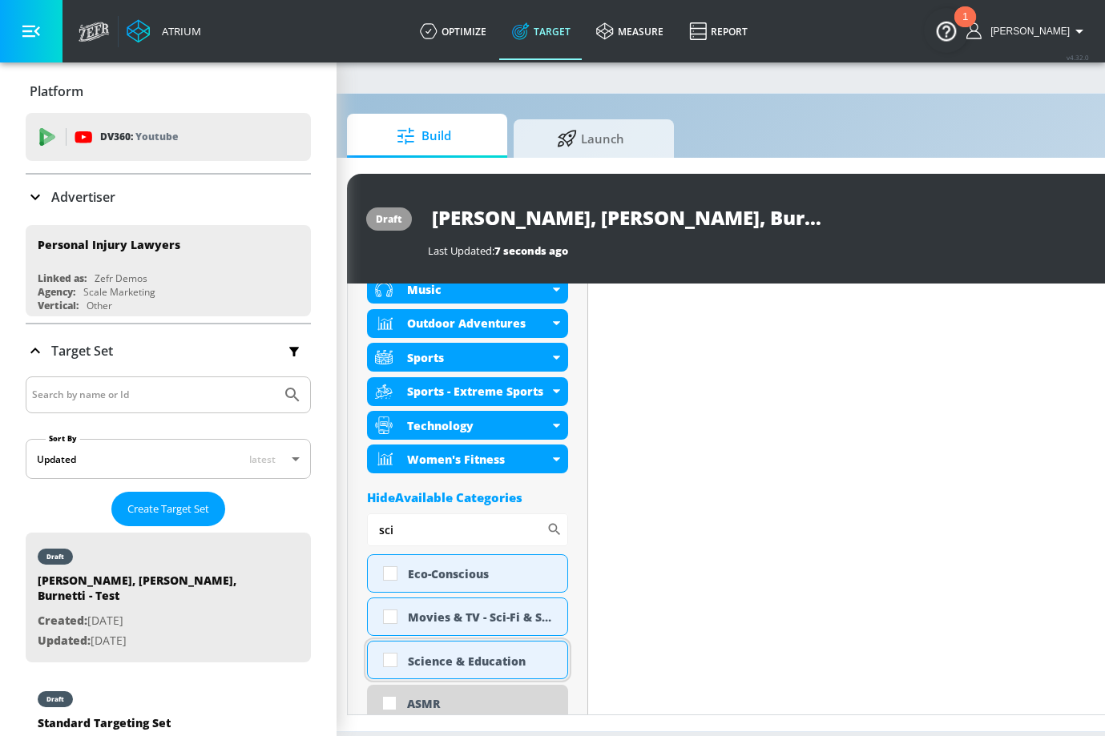
scroll to position [881, 0]
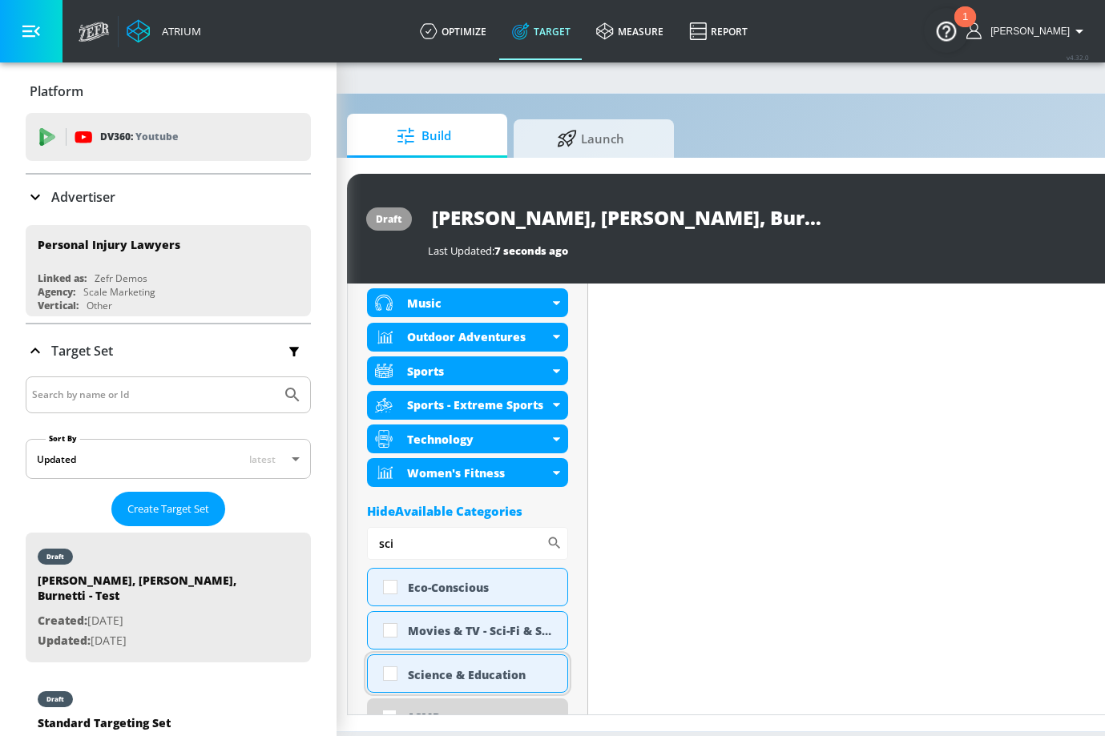
type input "sci"
click at [503, 671] on div "Science & Education" at bounding box center [481, 674] width 147 height 15
checkbox input "true"
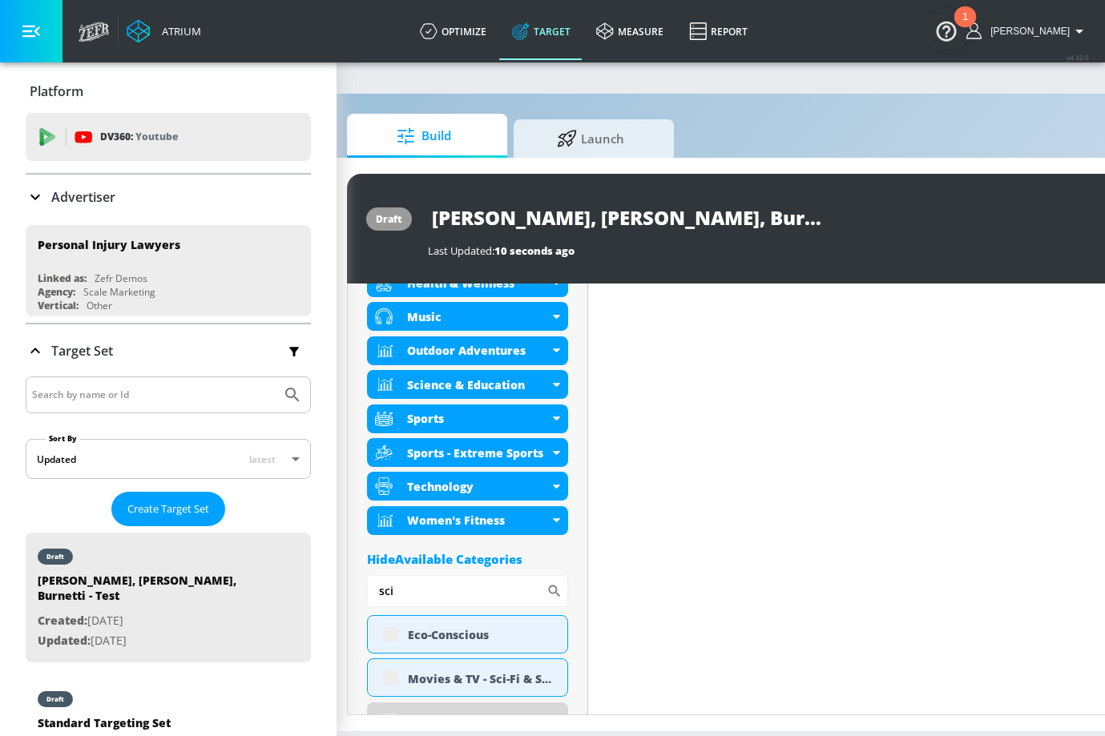
scroll to position [895, 0]
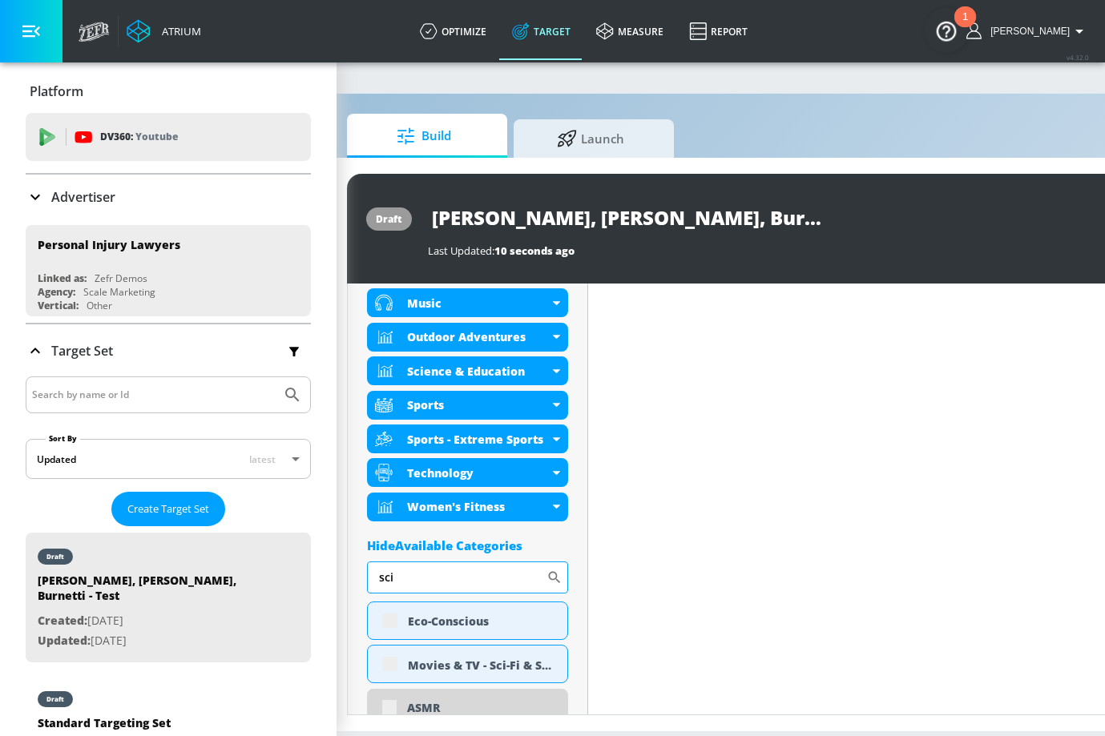
click at [459, 571] on input "sci" at bounding box center [456, 578] width 179 height 32
click at [458, 581] on input "news" at bounding box center [456, 578] width 179 height 32
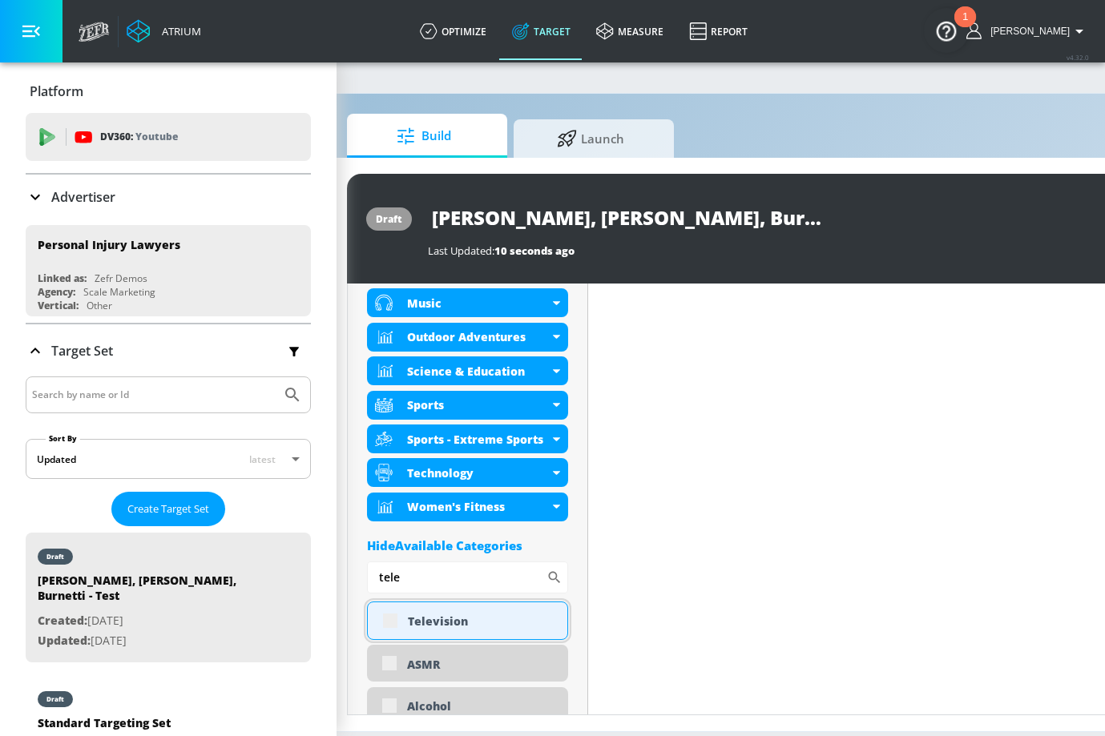
type input "tele"
click at [457, 626] on div "Television" at bounding box center [481, 621] width 147 height 15
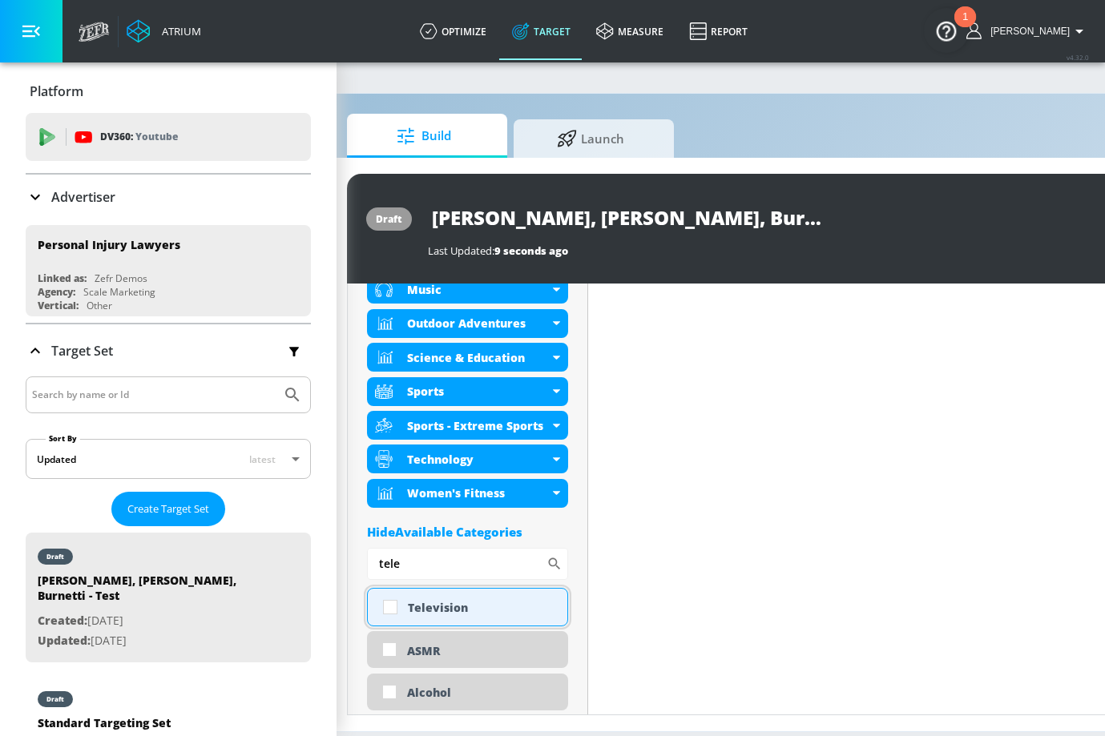
scroll to position [881, 0]
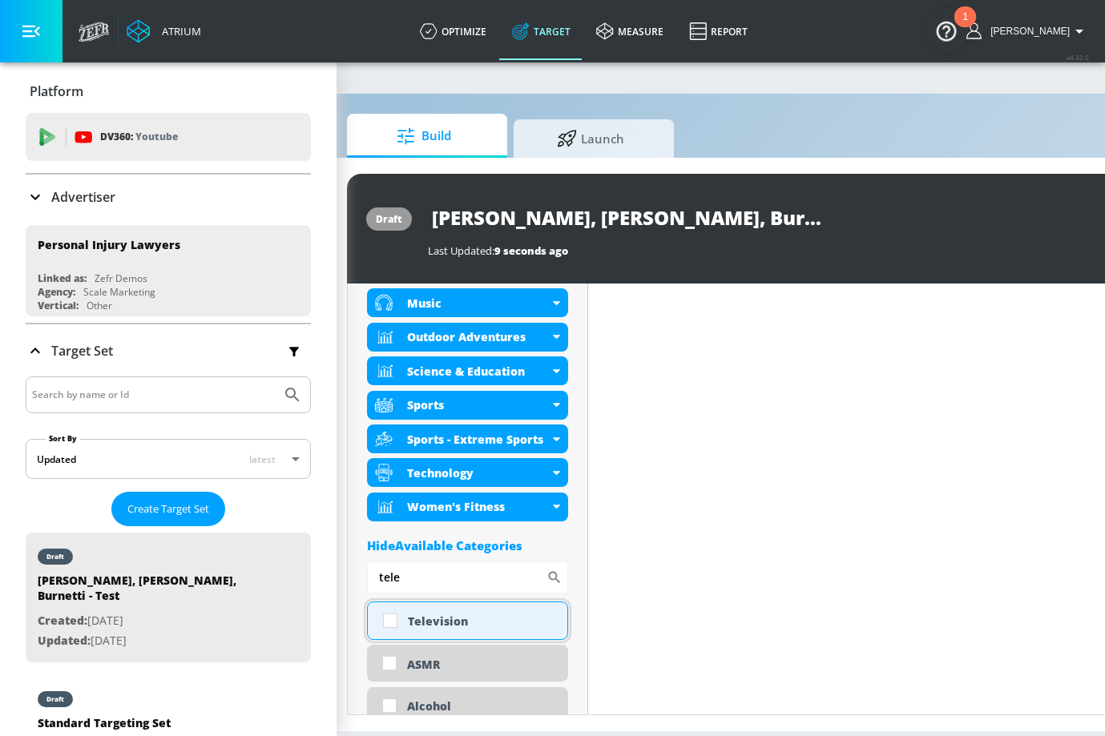
click at [522, 624] on div "Television" at bounding box center [481, 621] width 147 height 15
checkbox input "true"
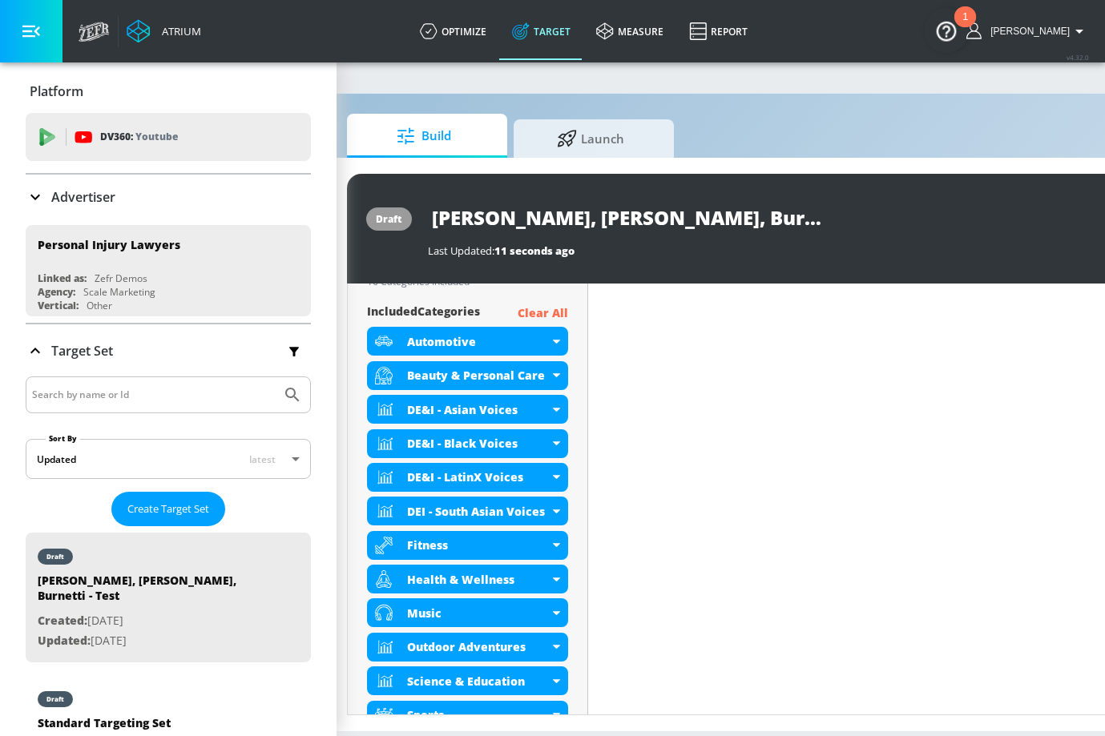
scroll to position [566, 0]
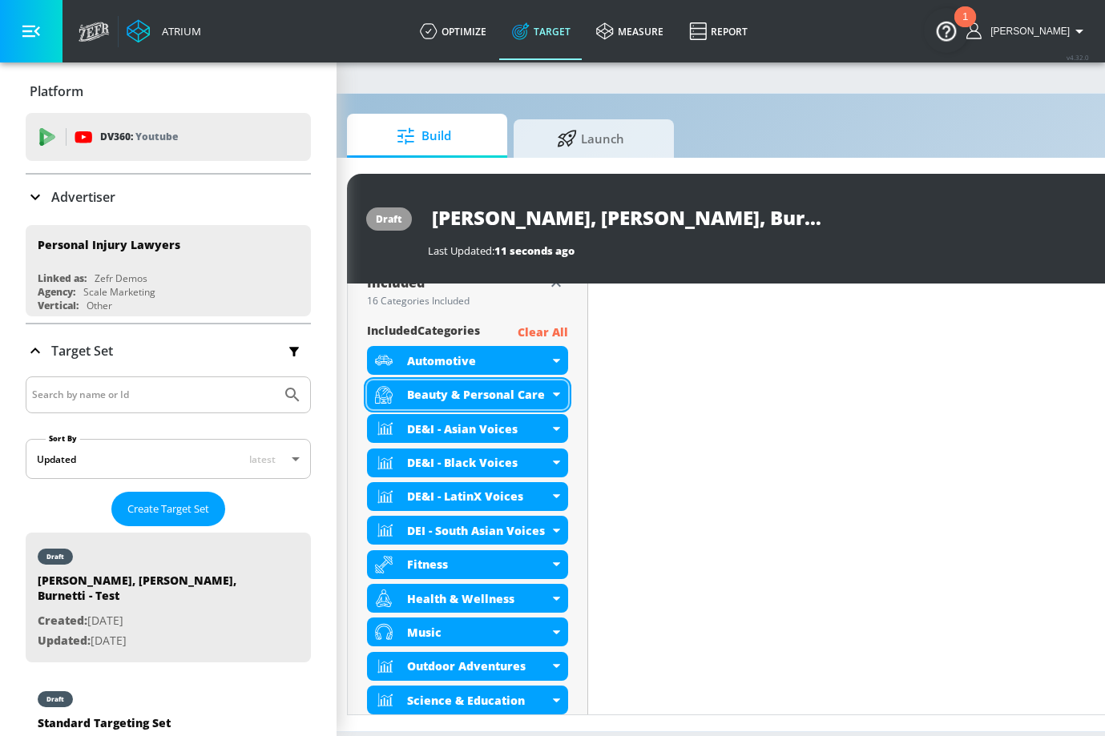
click at [518, 397] on div "Beauty & Personal Care" at bounding box center [478, 394] width 142 height 15
click at [521, 397] on div "Beauty & Personal Care" at bounding box center [478, 394] width 142 height 15
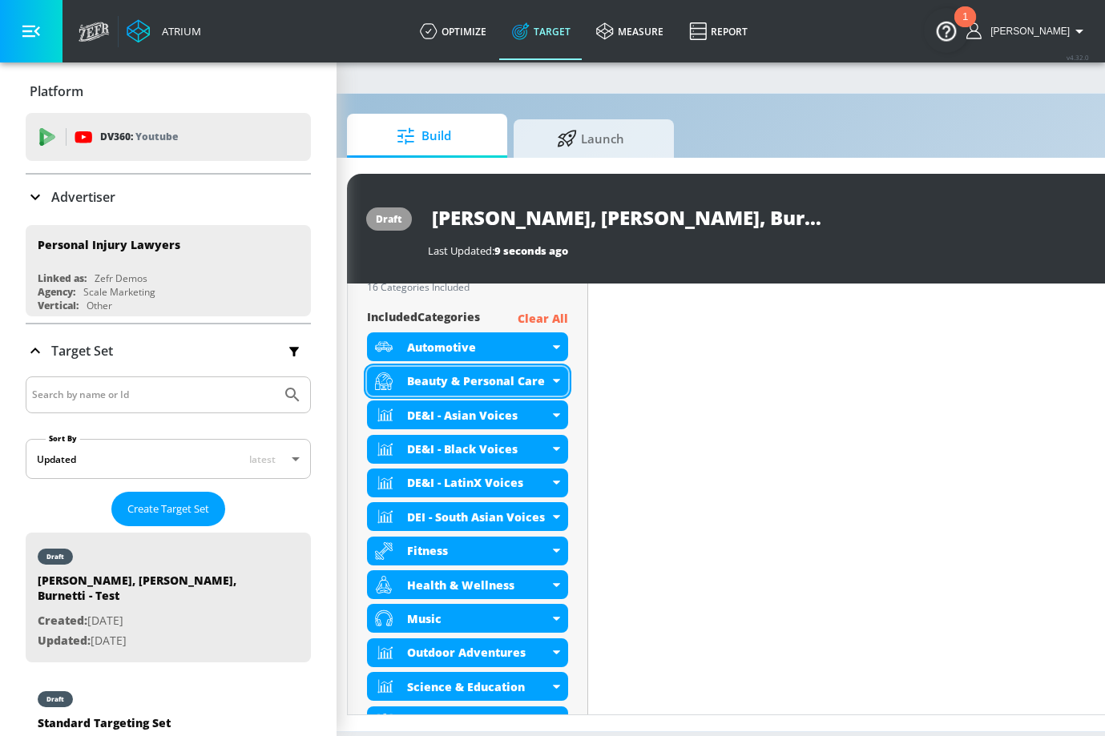
scroll to position [552, 0]
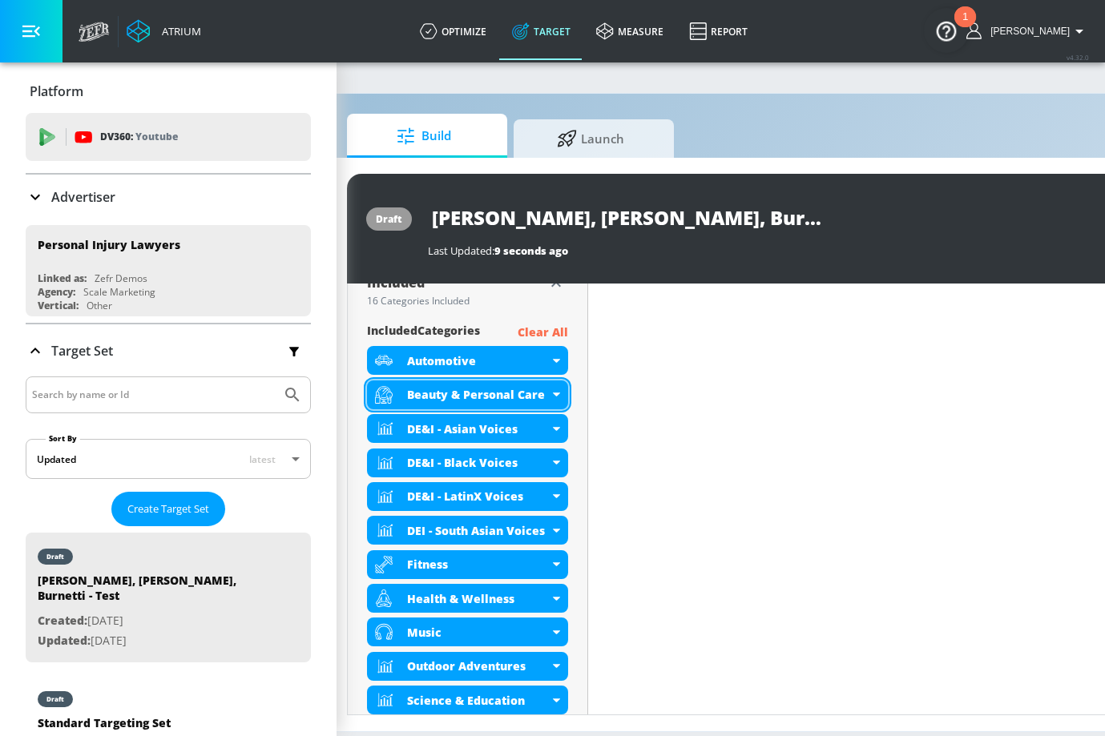
click at [517, 397] on div "Beauty & Personal Care" at bounding box center [478, 394] width 142 height 15
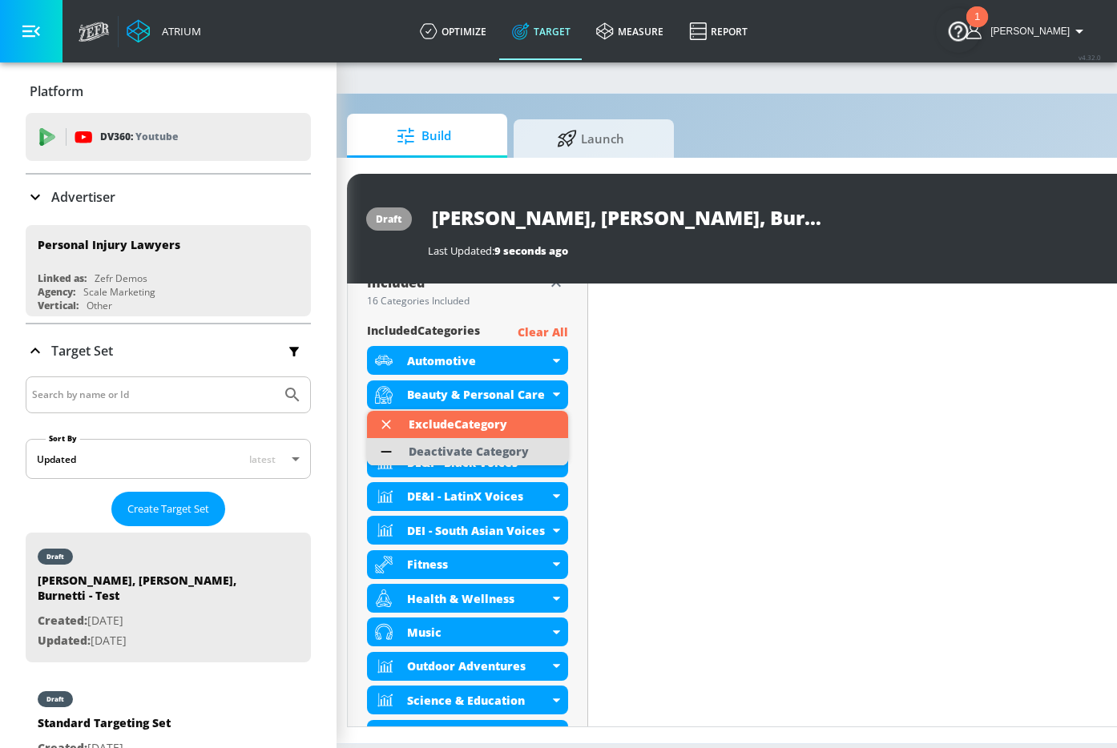
click at [507, 455] on div "Deactivate Category" at bounding box center [469, 451] width 120 height 11
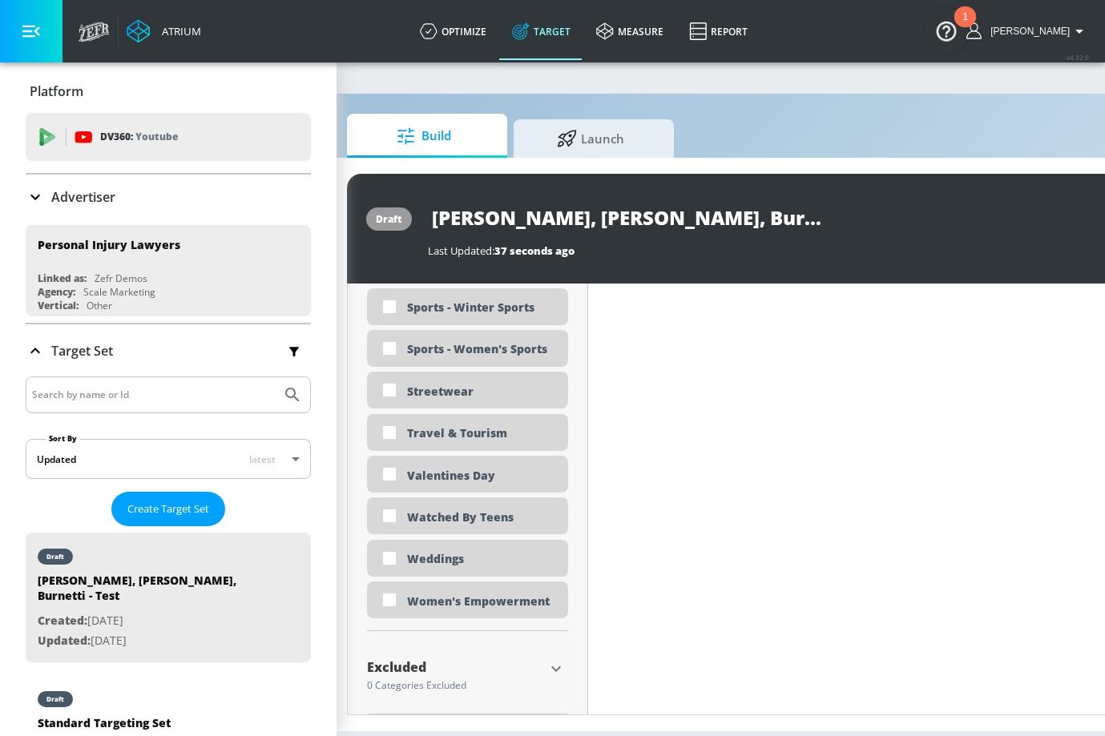
scroll to position [4805, 0]
click at [561, 671] on icon "button" at bounding box center [555, 668] width 19 height 19
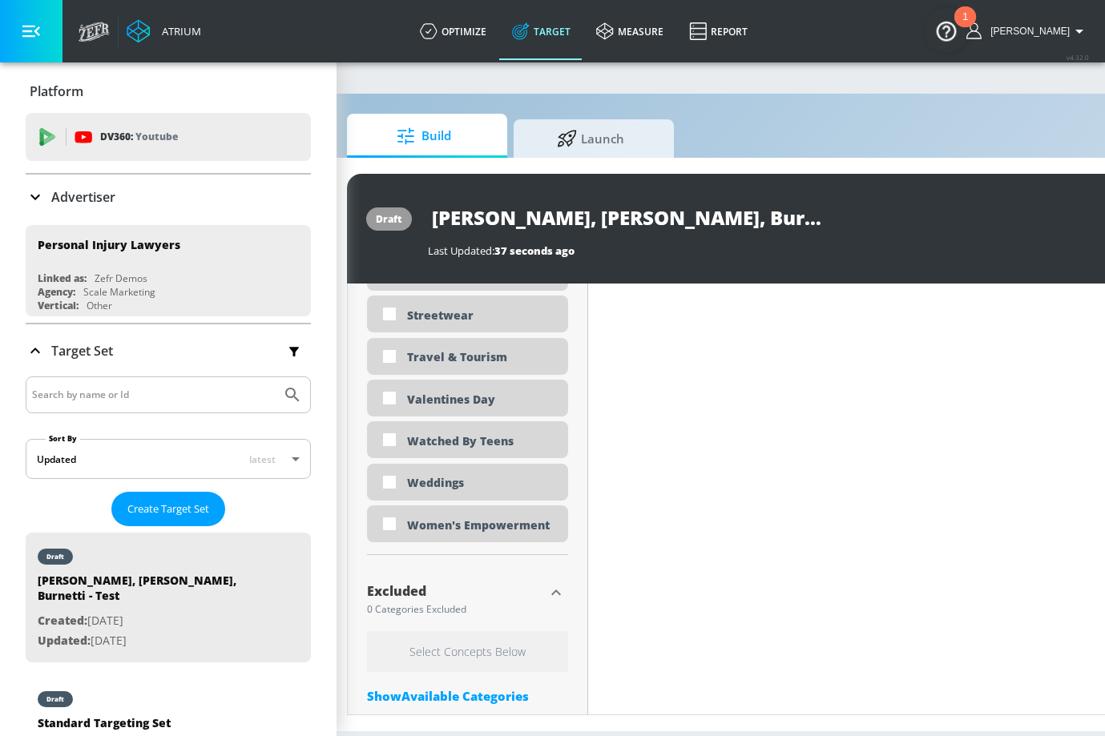
scroll to position [4949, 0]
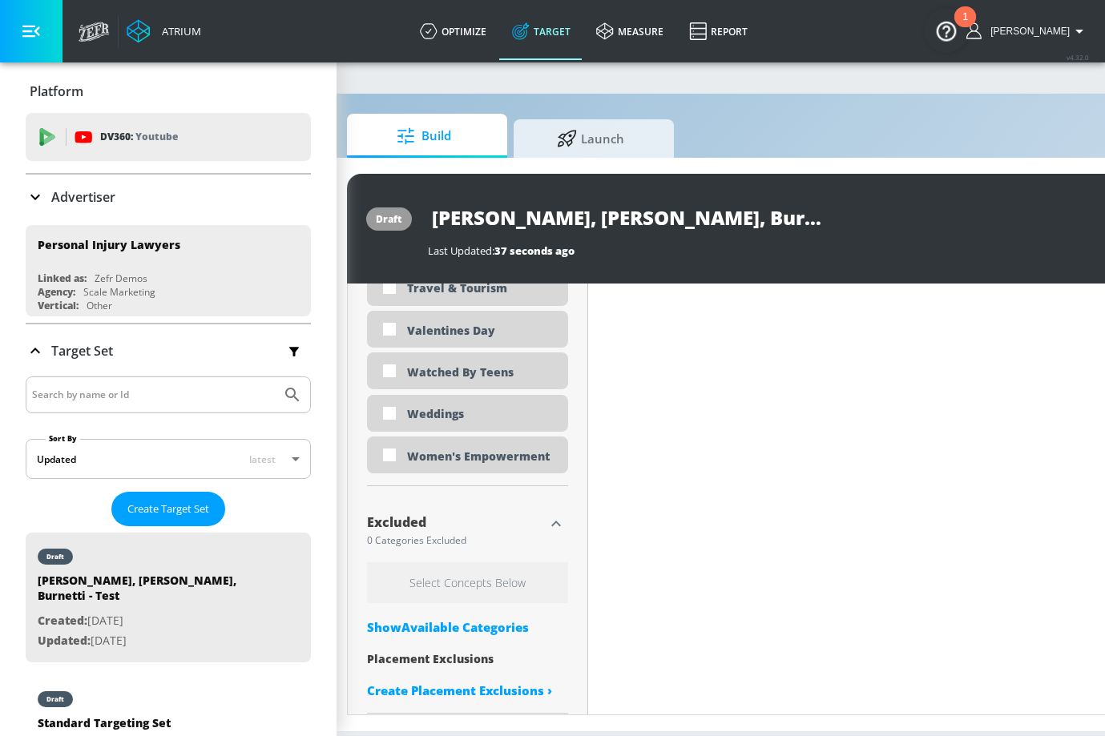
click at [481, 624] on div "Show Available Categories" at bounding box center [467, 627] width 201 height 16
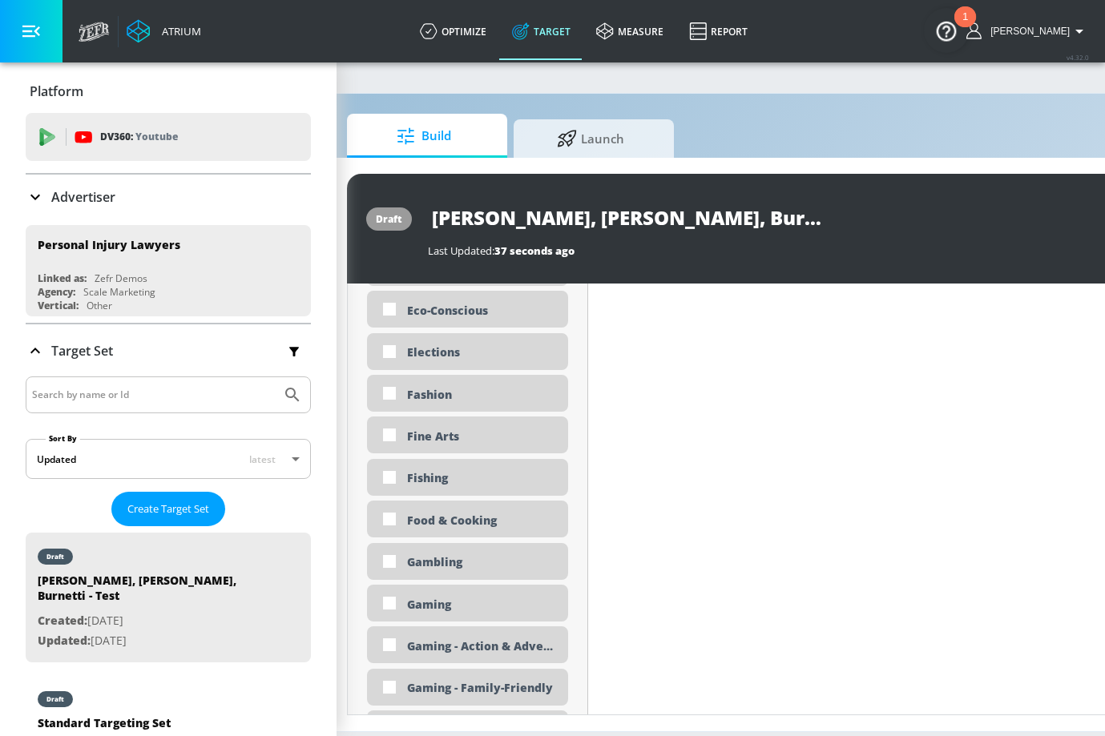
scroll to position [5723, 0]
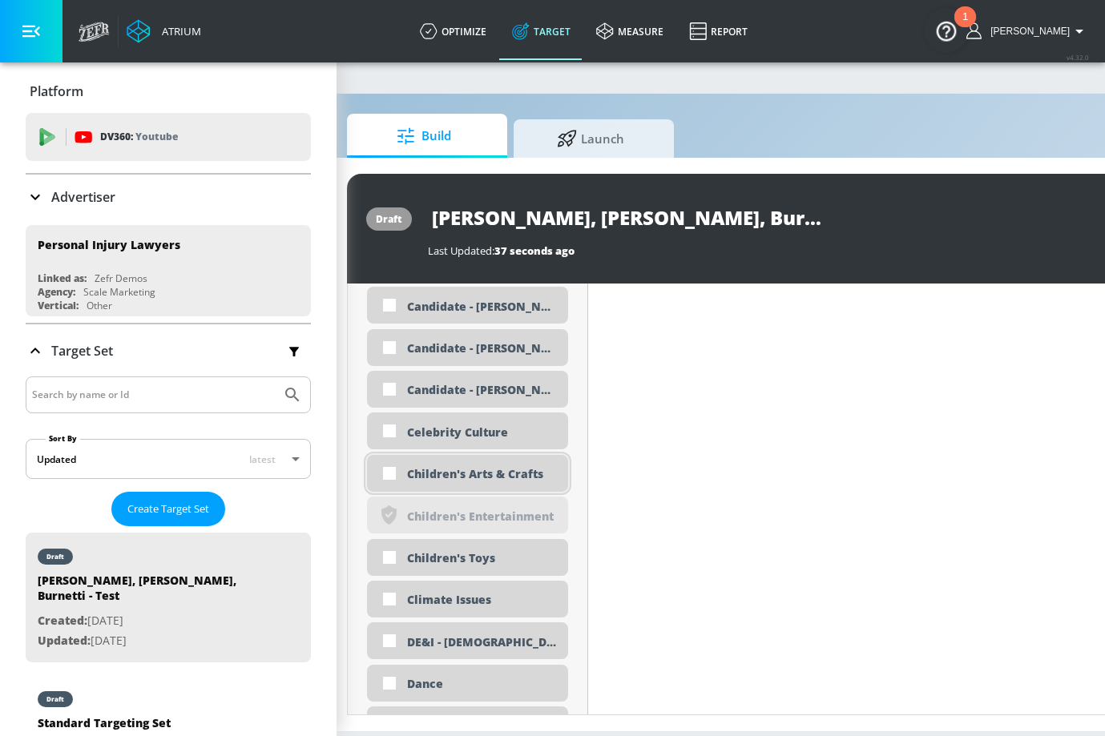
click at [494, 473] on div "Children's Arts & Crafts" at bounding box center [481, 473] width 149 height 15
checkbox input "true"
click at [529, 554] on div "Children's Toys" at bounding box center [481, 557] width 149 height 15
checkbox input "true"
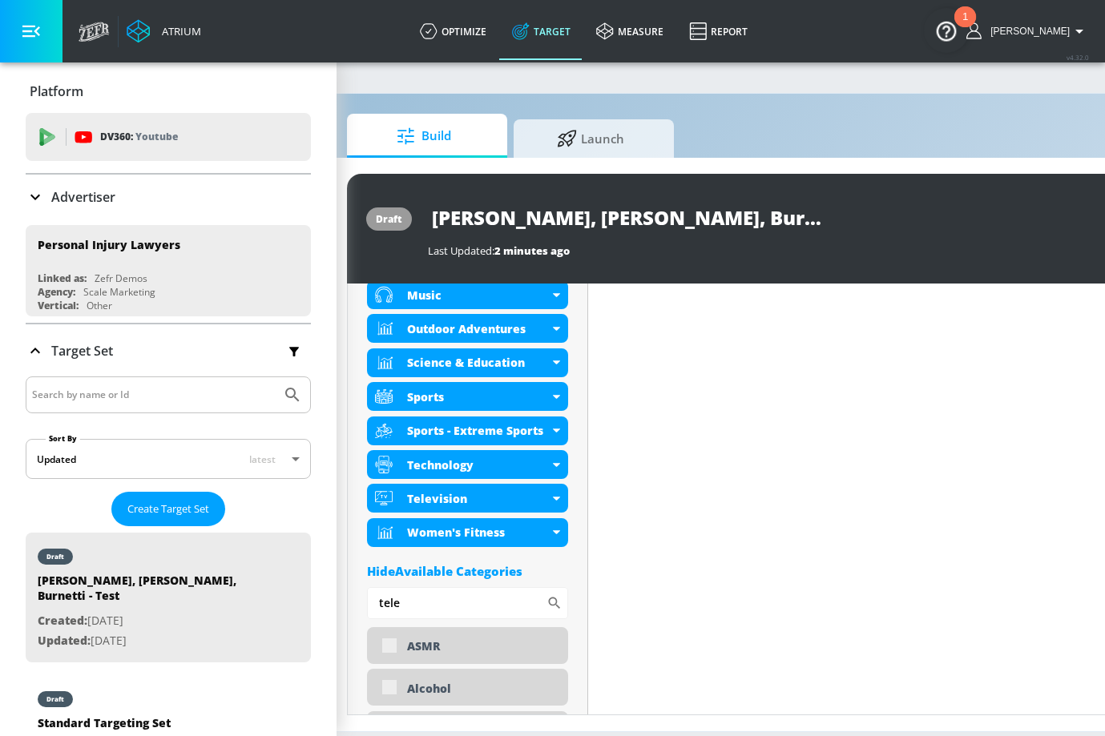
scroll to position [866, 0]
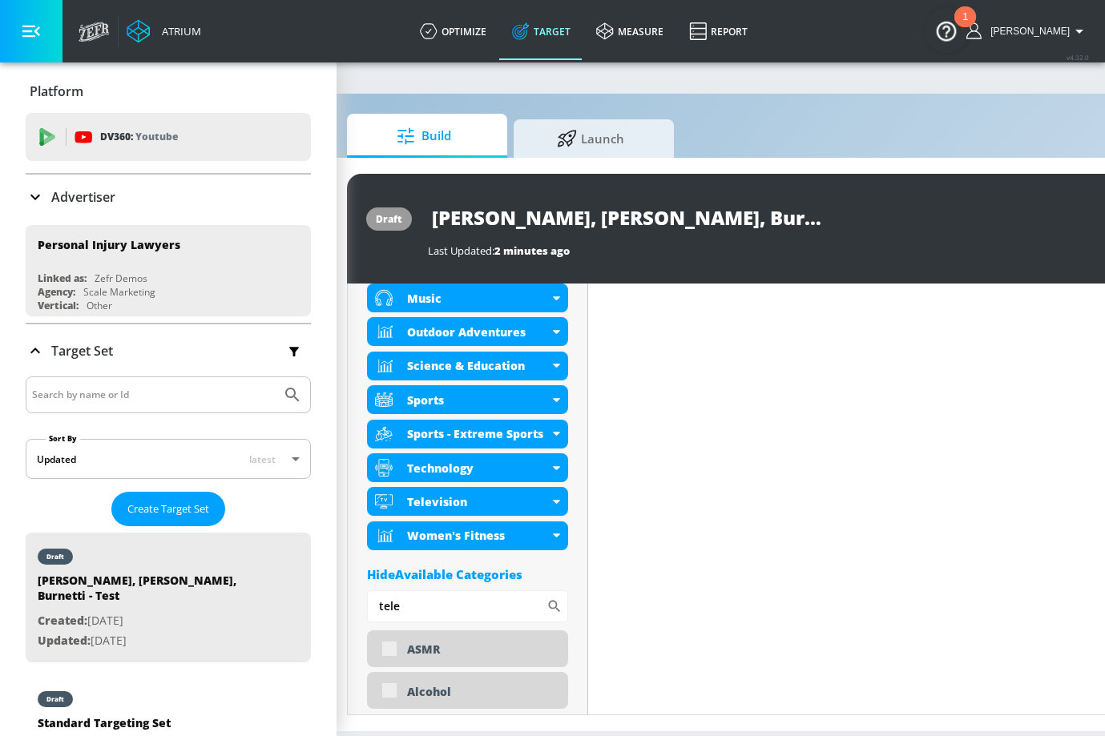
click at [495, 574] on div "Hide Available Categories" at bounding box center [467, 574] width 201 height 16
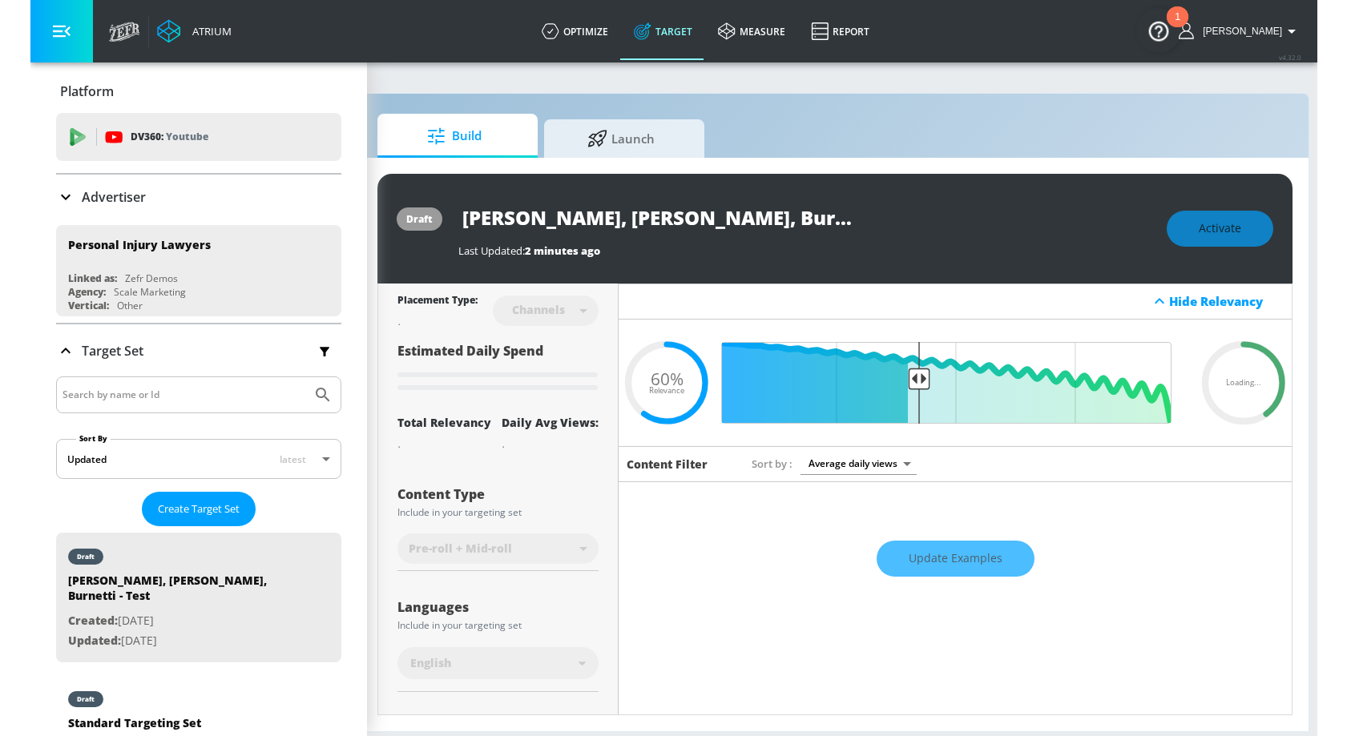
scroll to position [0, 14]
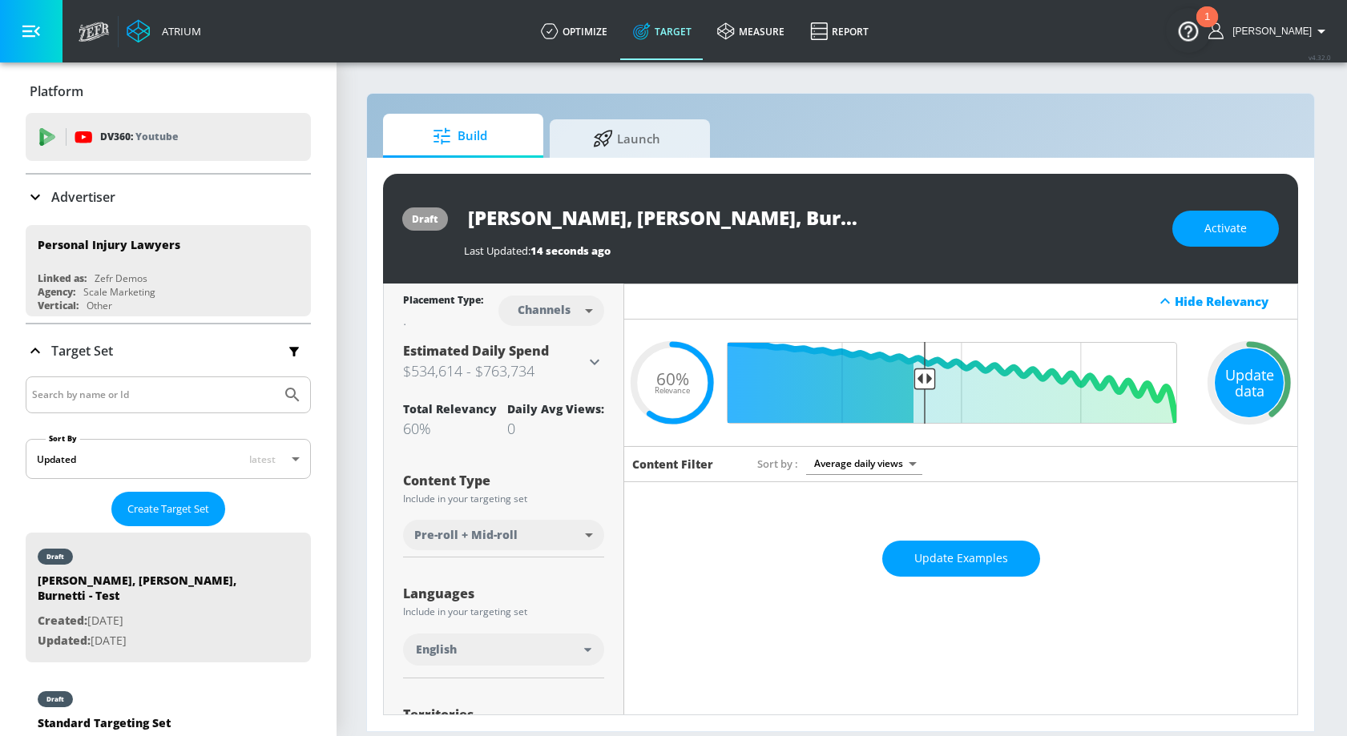
click at [892, 373] on div "Update data" at bounding box center [1249, 382] width 69 height 69
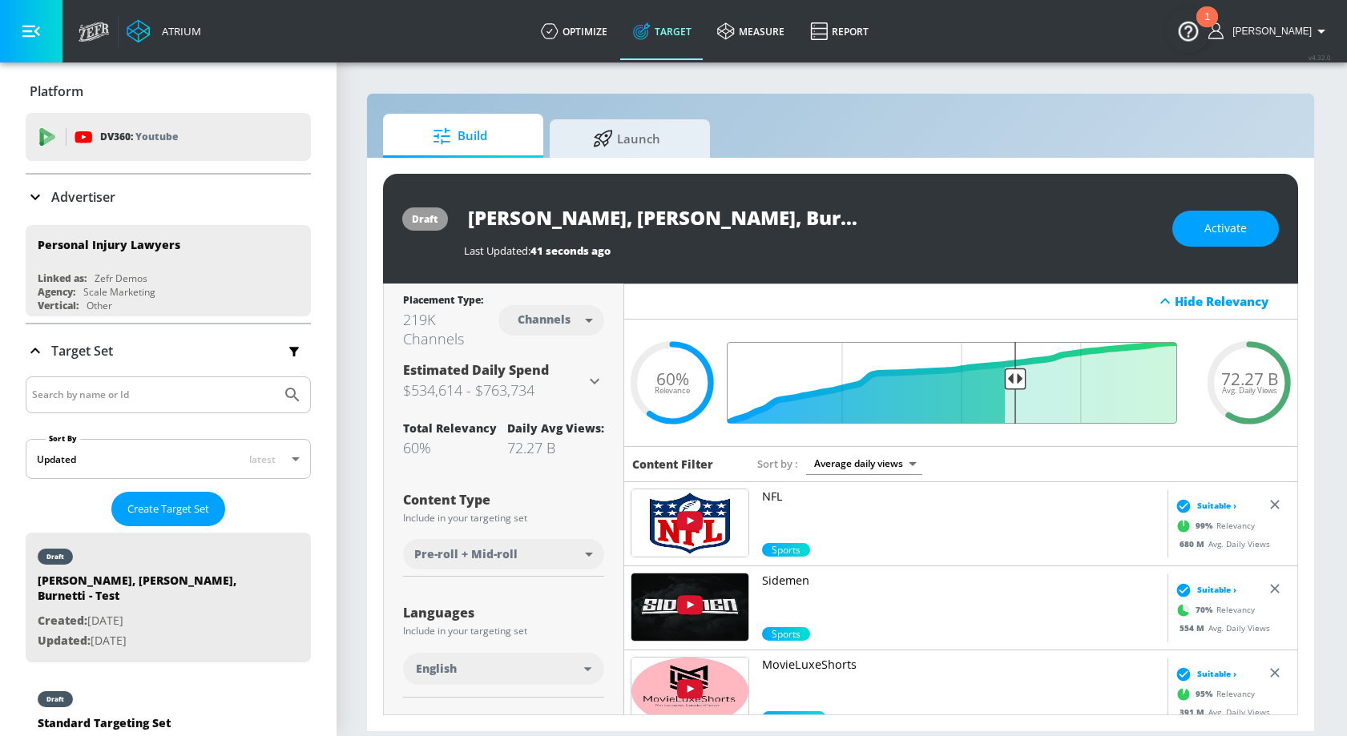
drag, startPoint x: 913, startPoint y: 384, endPoint x: 1004, endPoint y: 373, distance: 91.9
type input "0.4"
click at [892, 373] on input "Final Threshold" at bounding box center [960, 383] width 449 height 82
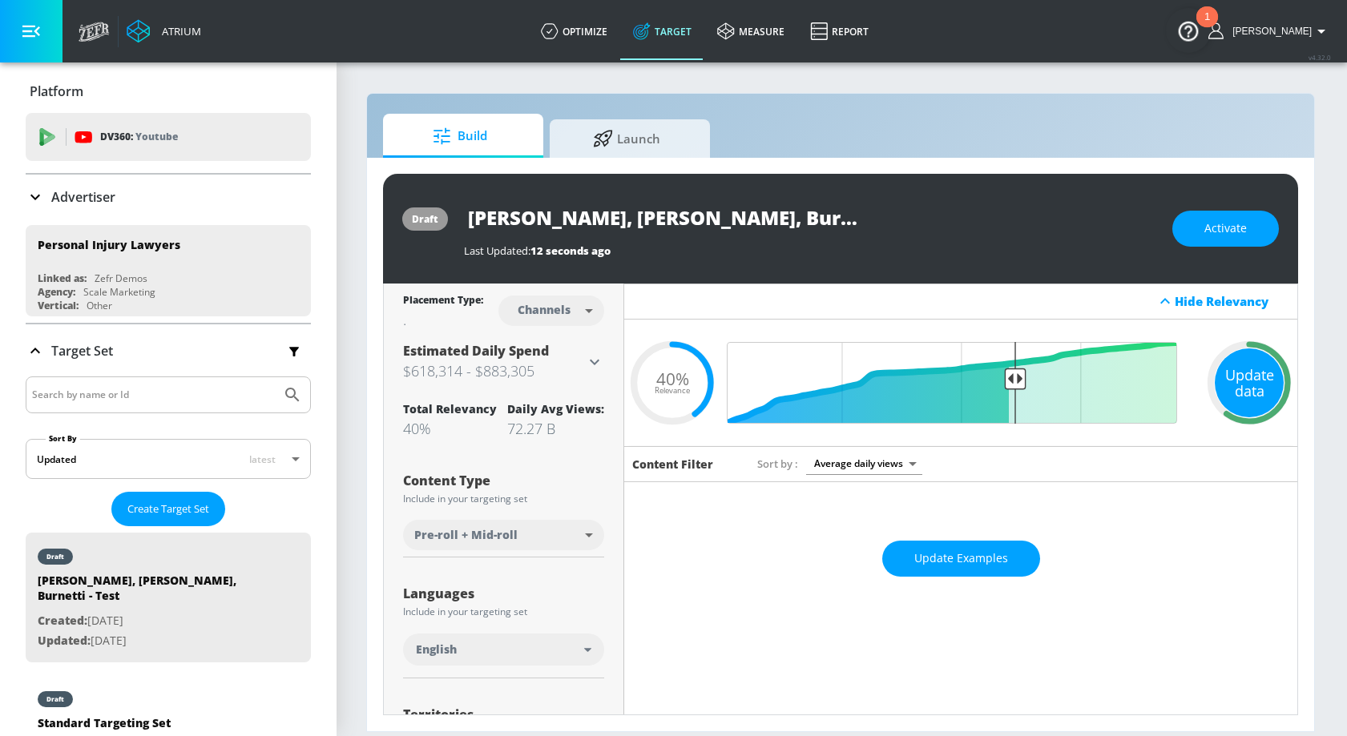
click at [892, 389] on div "Update data" at bounding box center [1249, 382] width 69 height 69
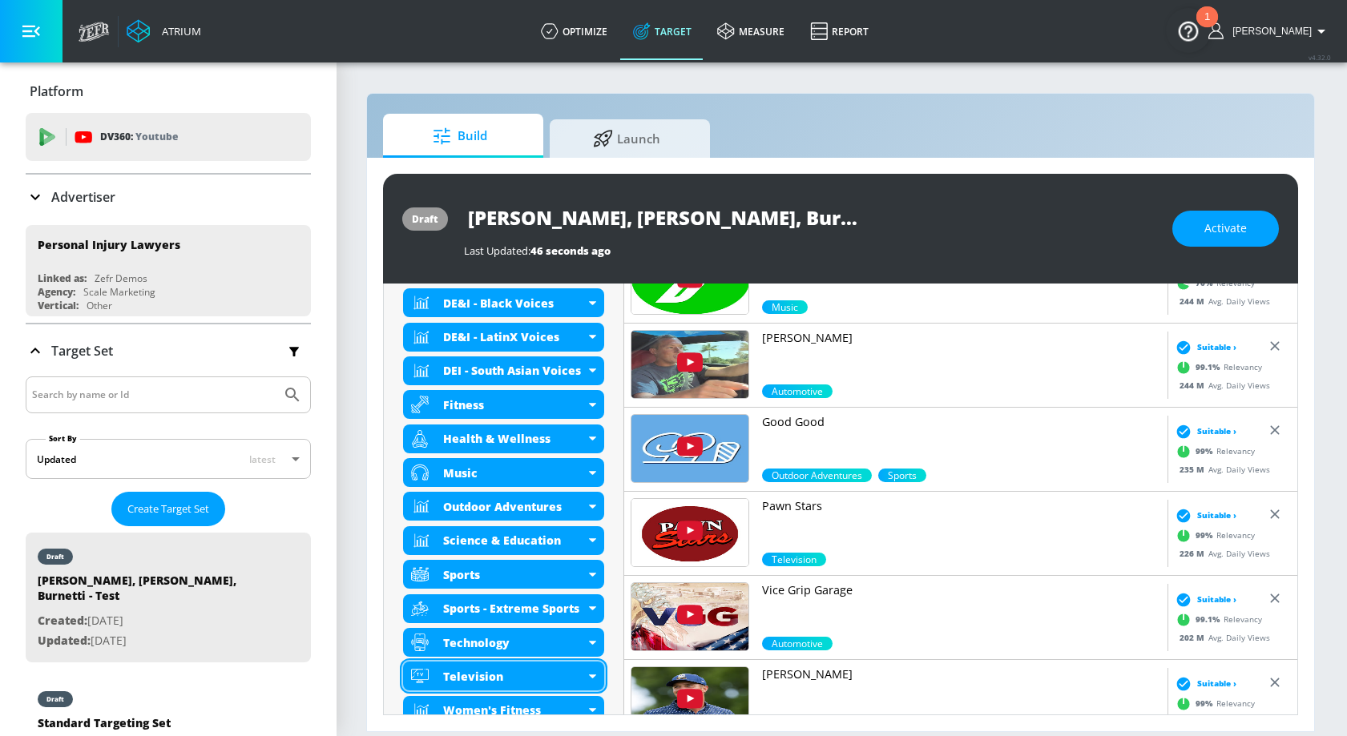
scroll to position [833, 0]
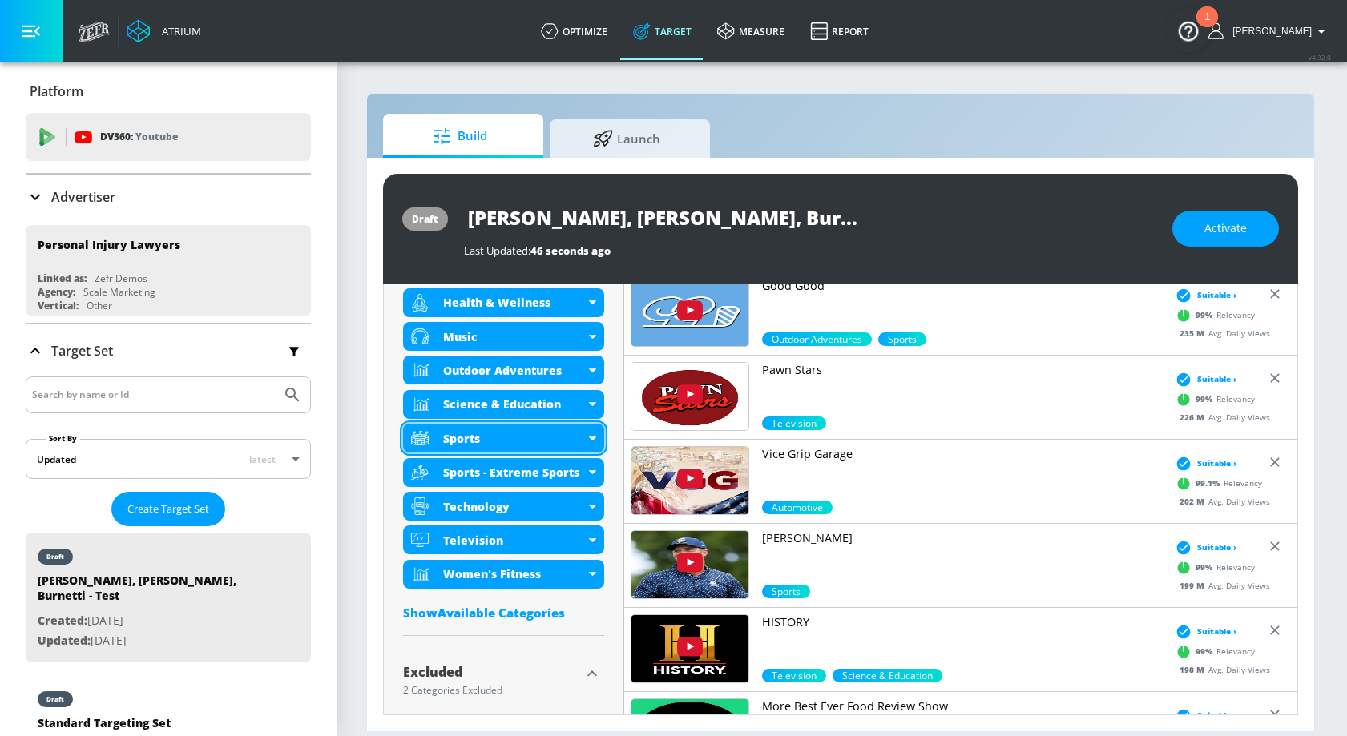
click at [479, 425] on div "Sports" at bounding box center [503, 438] width 201 height 29
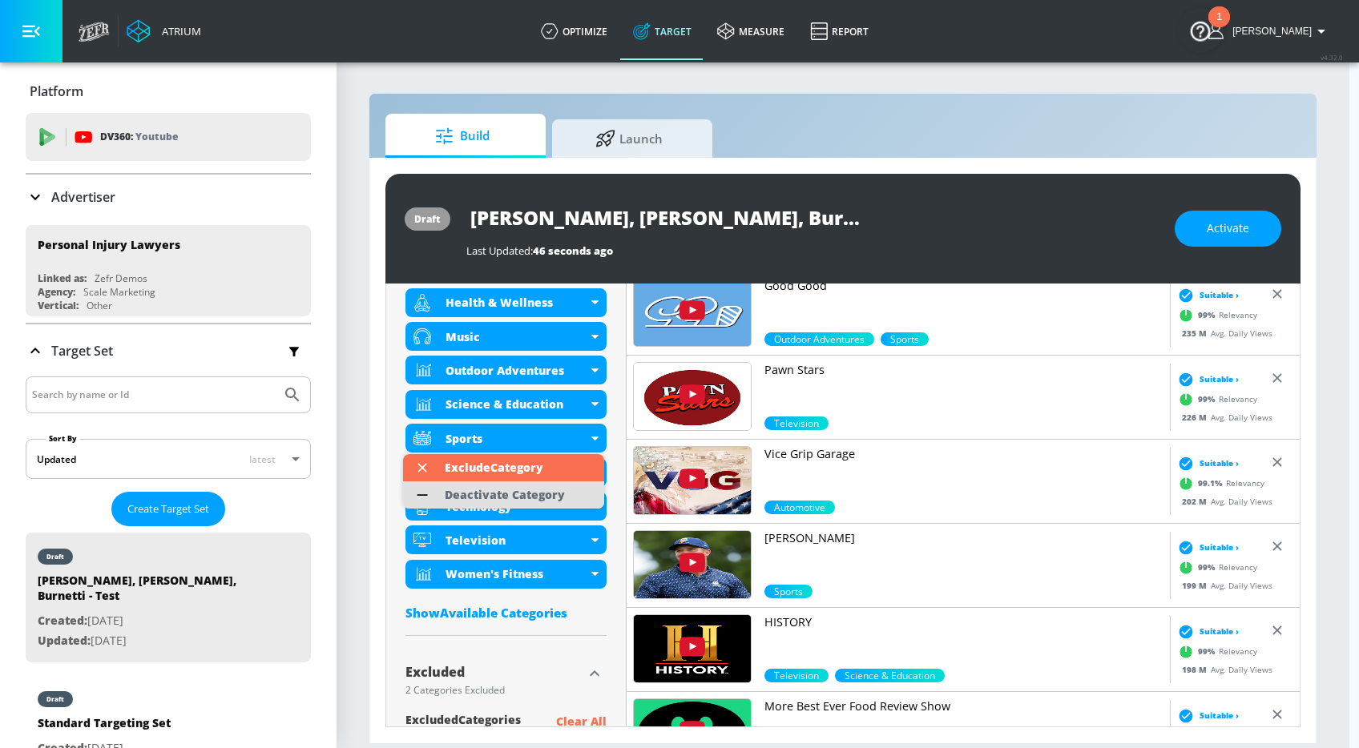
click at [498, 490] on div "Deactivate Category" at bounding box center [505, 495] width 120 height 11
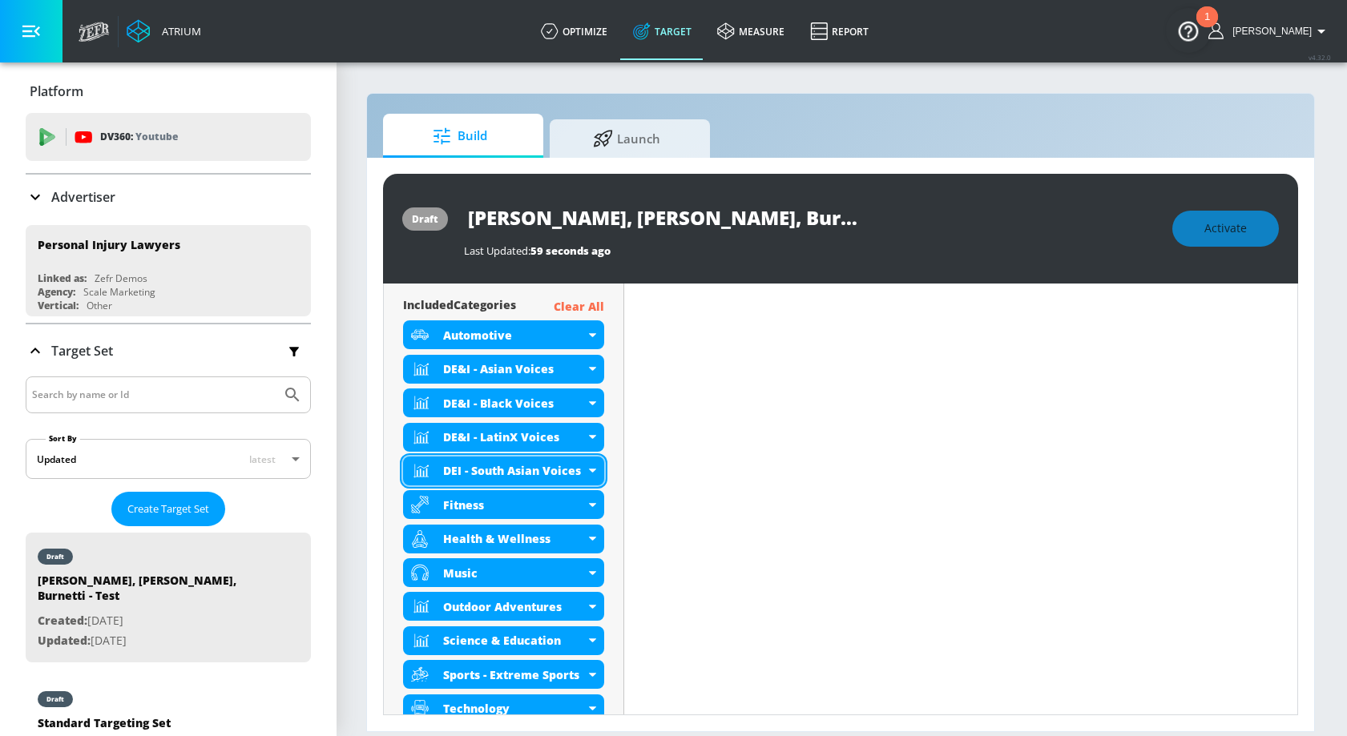
scroll to position [0, 0]
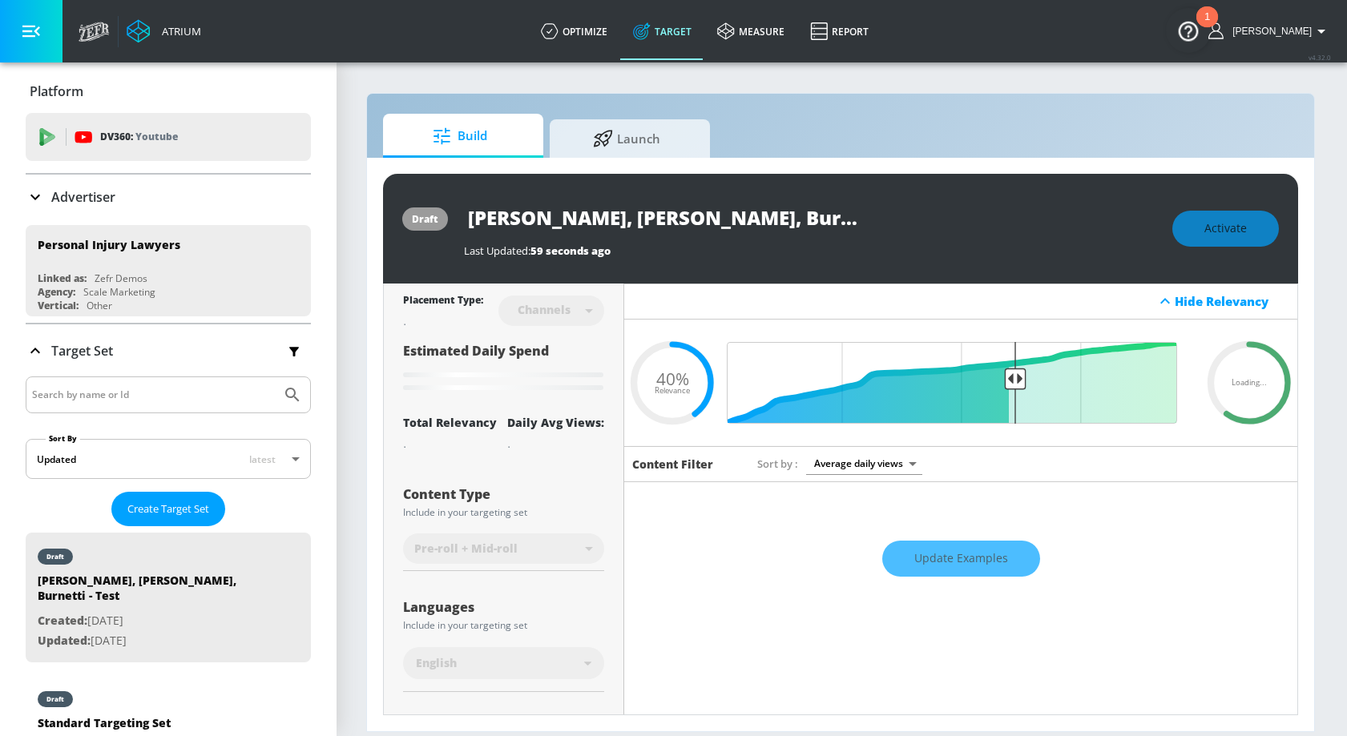
click at [892, 557] on div "Update Examples" at bounding box center [960, 559] width 673 height 56
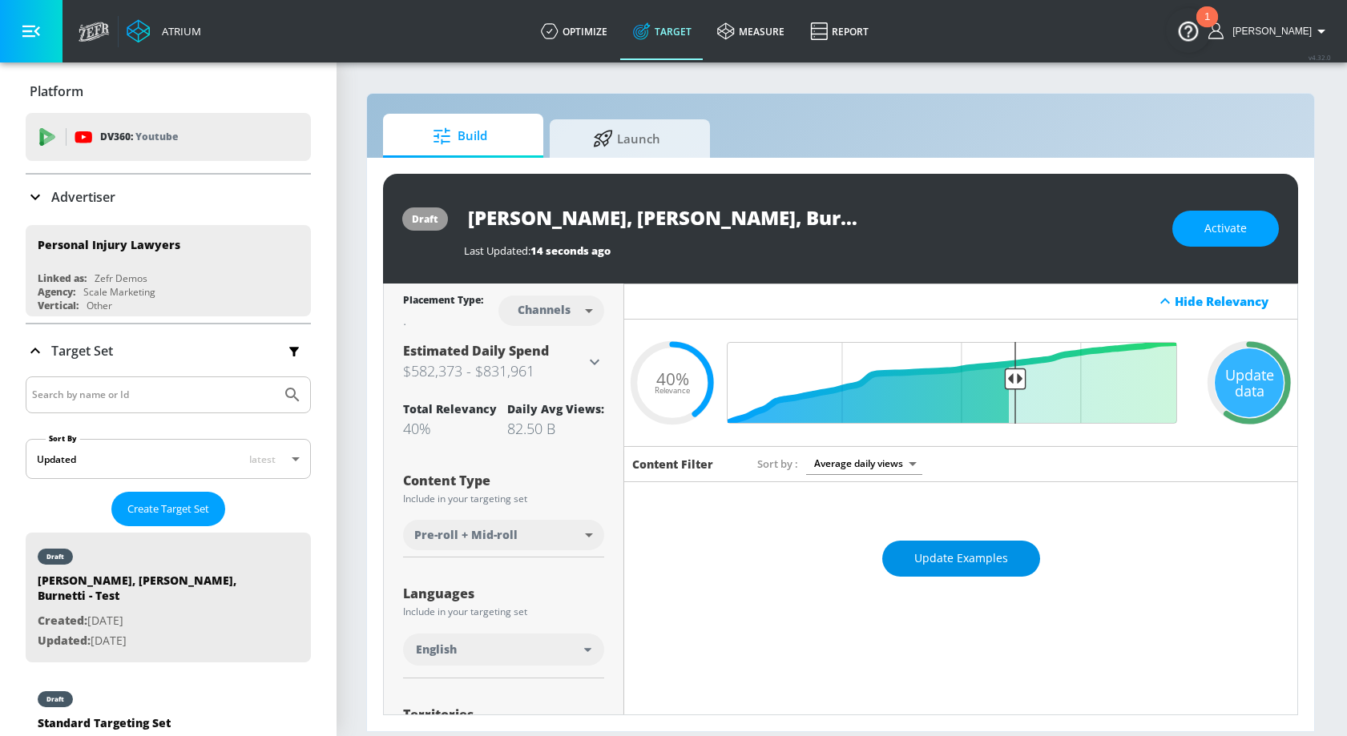
click at [892, 562] on span "Update Examples" at bounding box center [961, 559] width 94 height 20
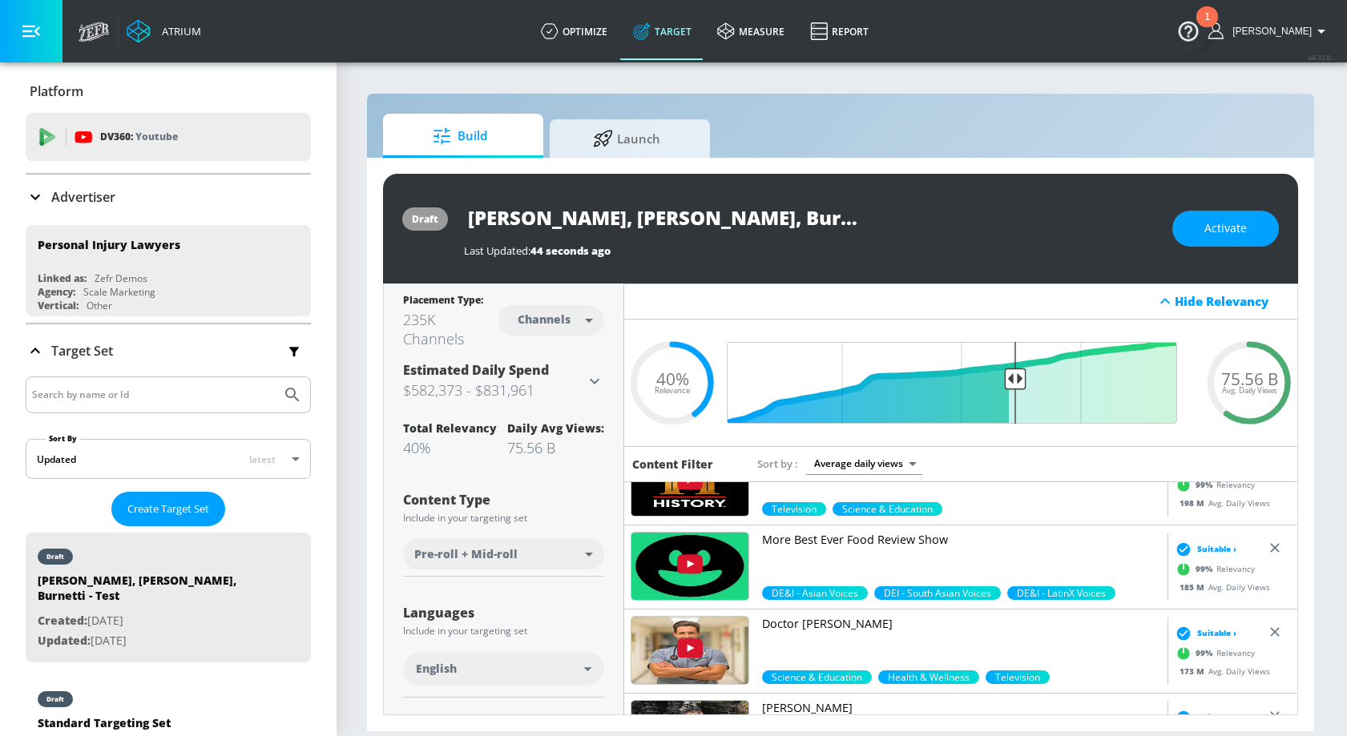
scroll to position [1074, 0]
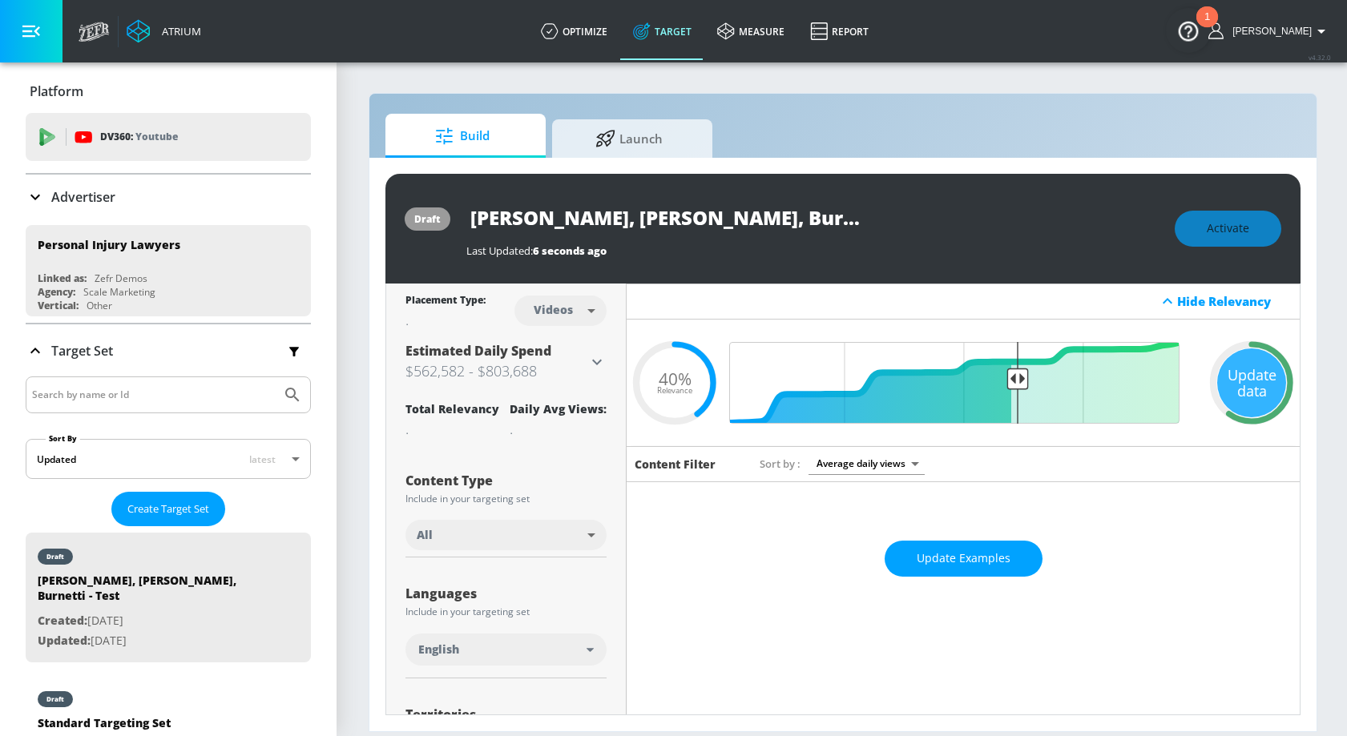
scroll to position [0, 2]
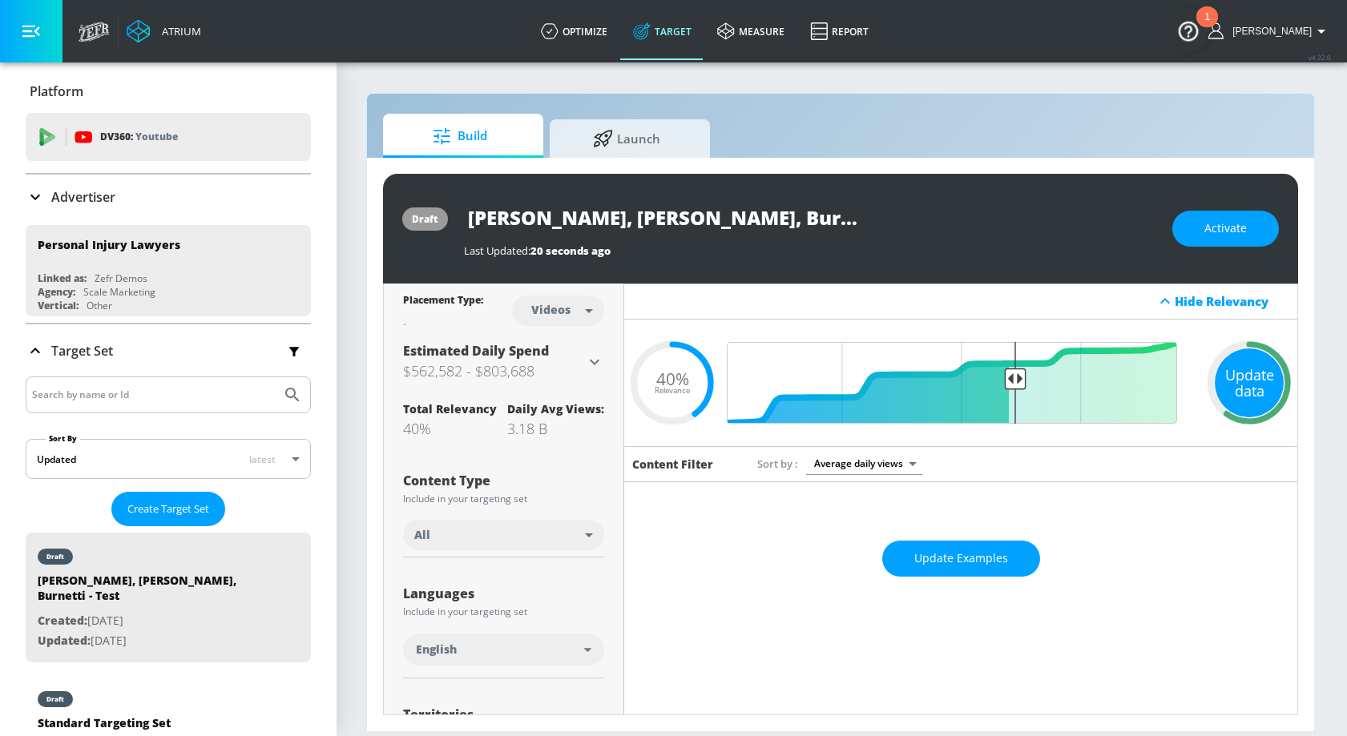
click at [1232, 370] on div "Update data" at bounding box center [1249, 382] width 69 height 69
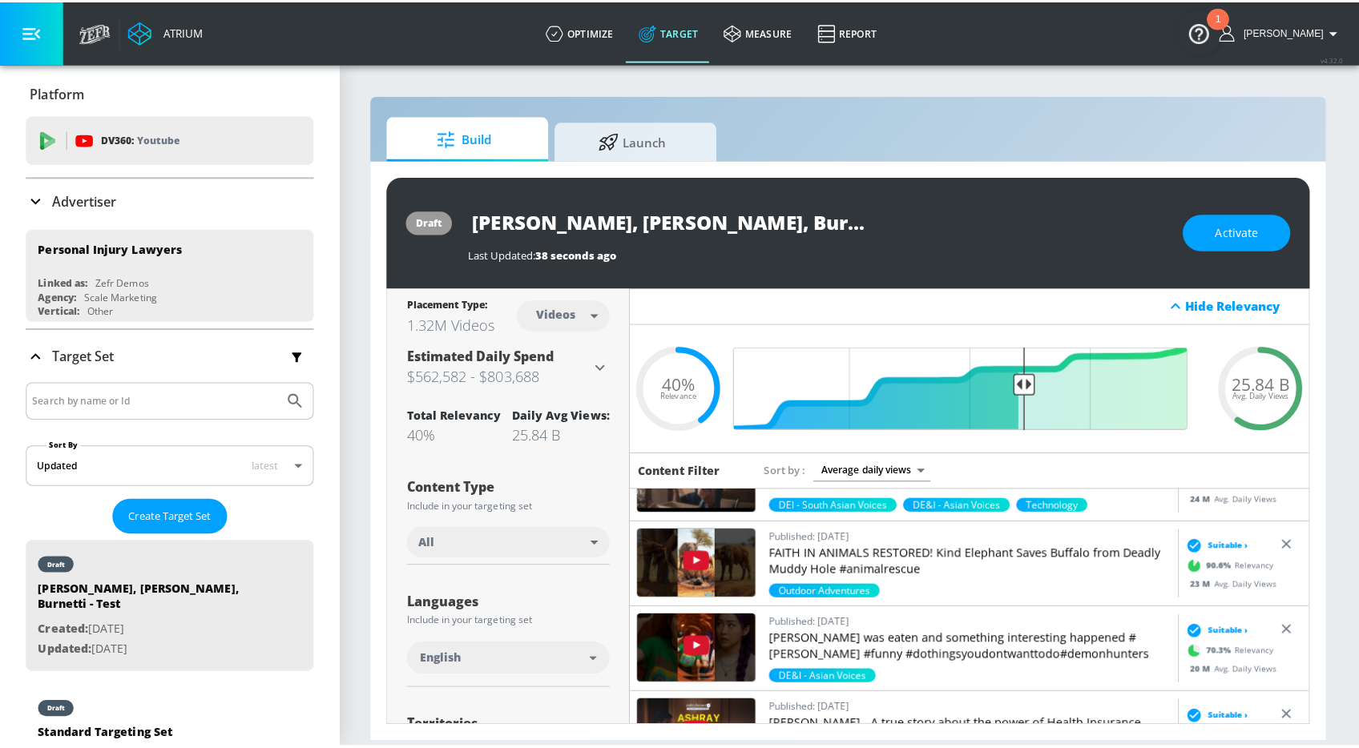
scroll to position [148, 0]
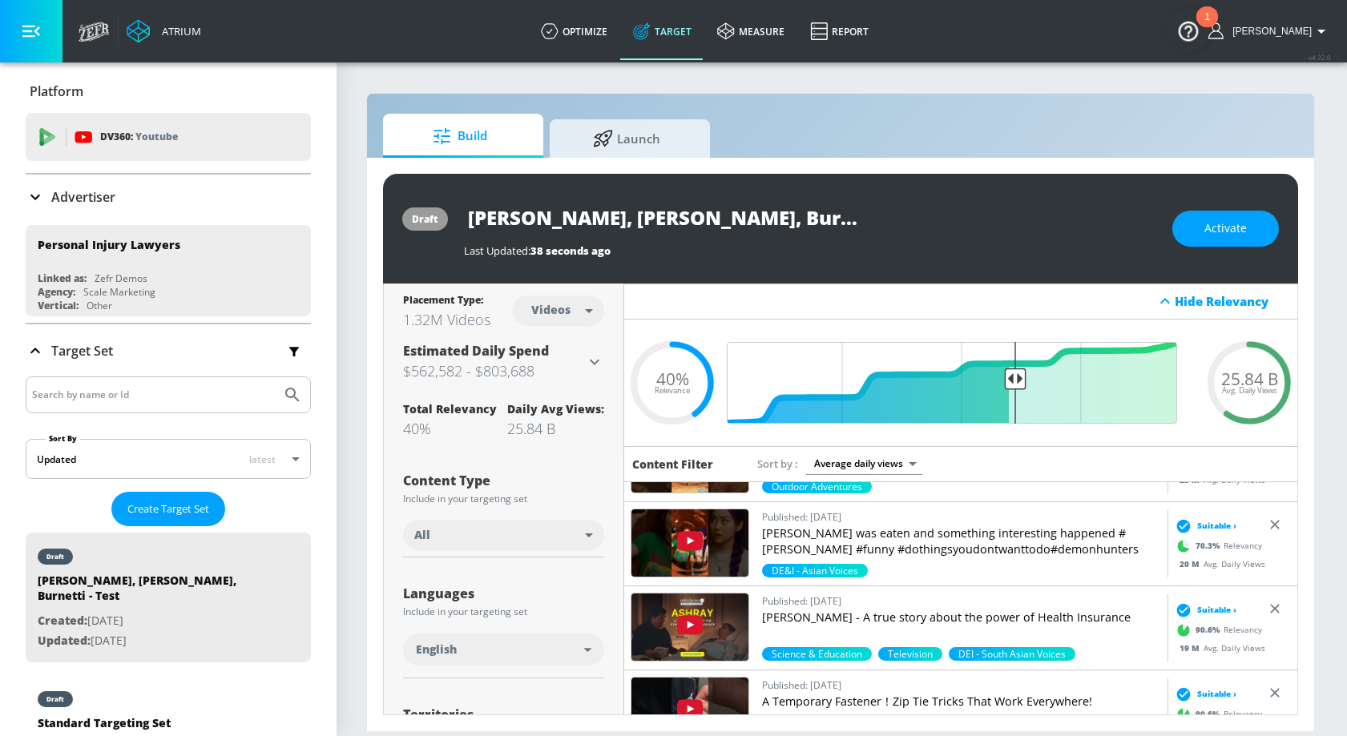
click at [896, 465] on body "Atrium optimize Target measure Report optimize Target measure Report v 4.32.0 K…" at bounding box center [671, 368] width 1347 height 736
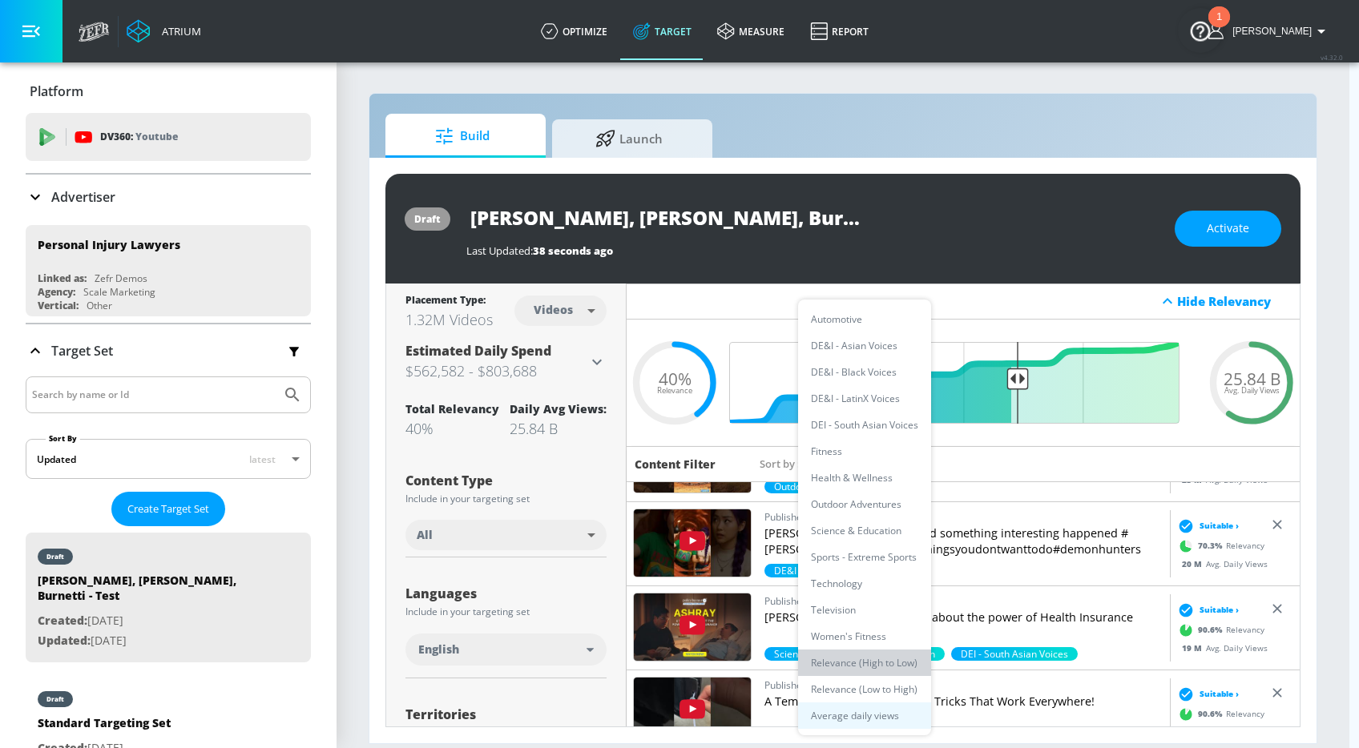
click at [881, 662] on li "Relevance (High to Low)" at bounding box center [864, 663] width 133 height 26
type input "score_desc"
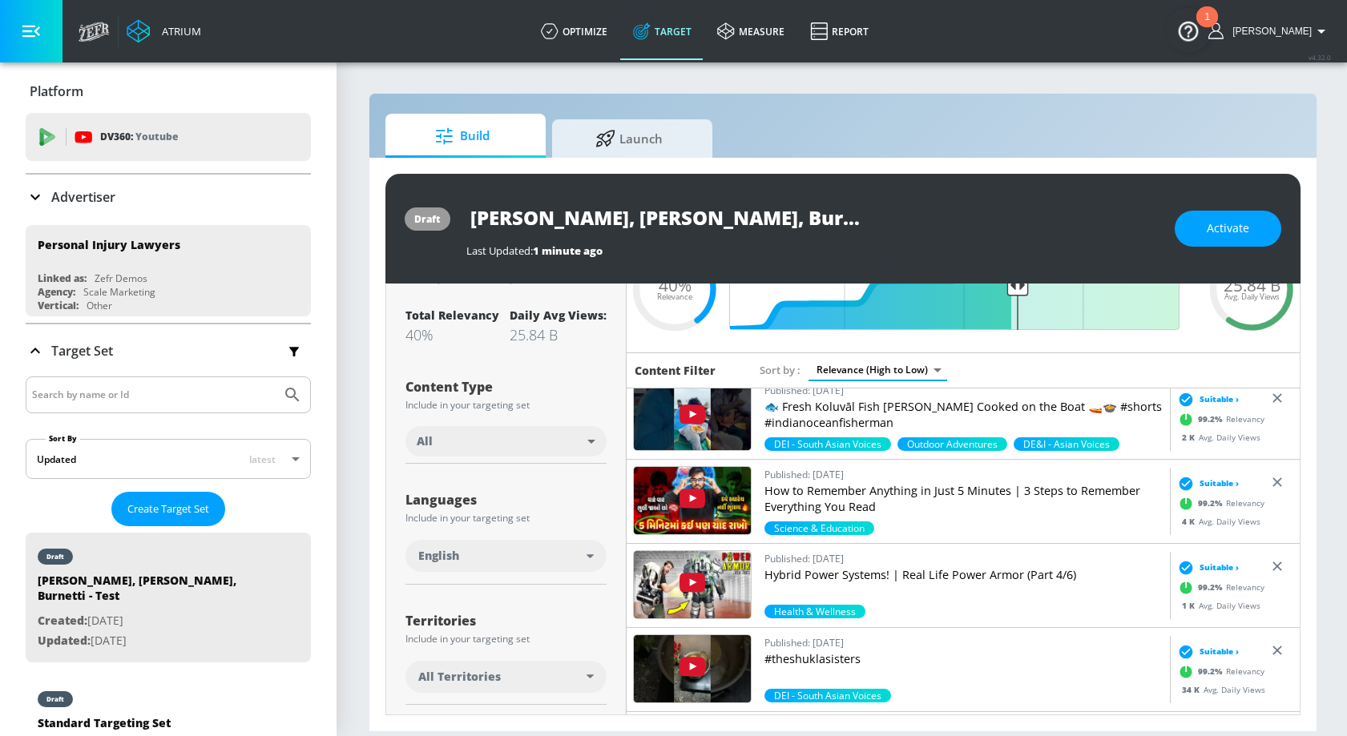
scroll to position [112, 0]
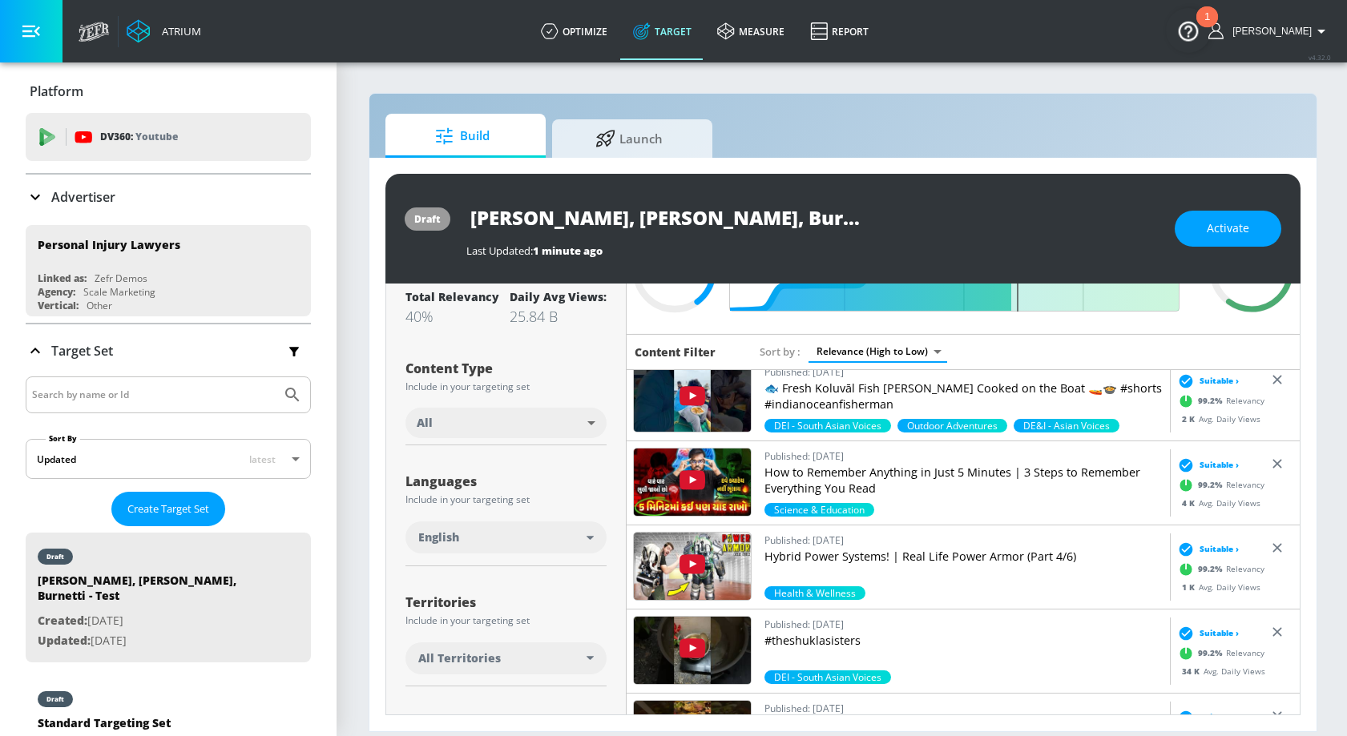
click at [501, 667] on div "All Territories" at bounding box center [505, 659] width 201 height 32
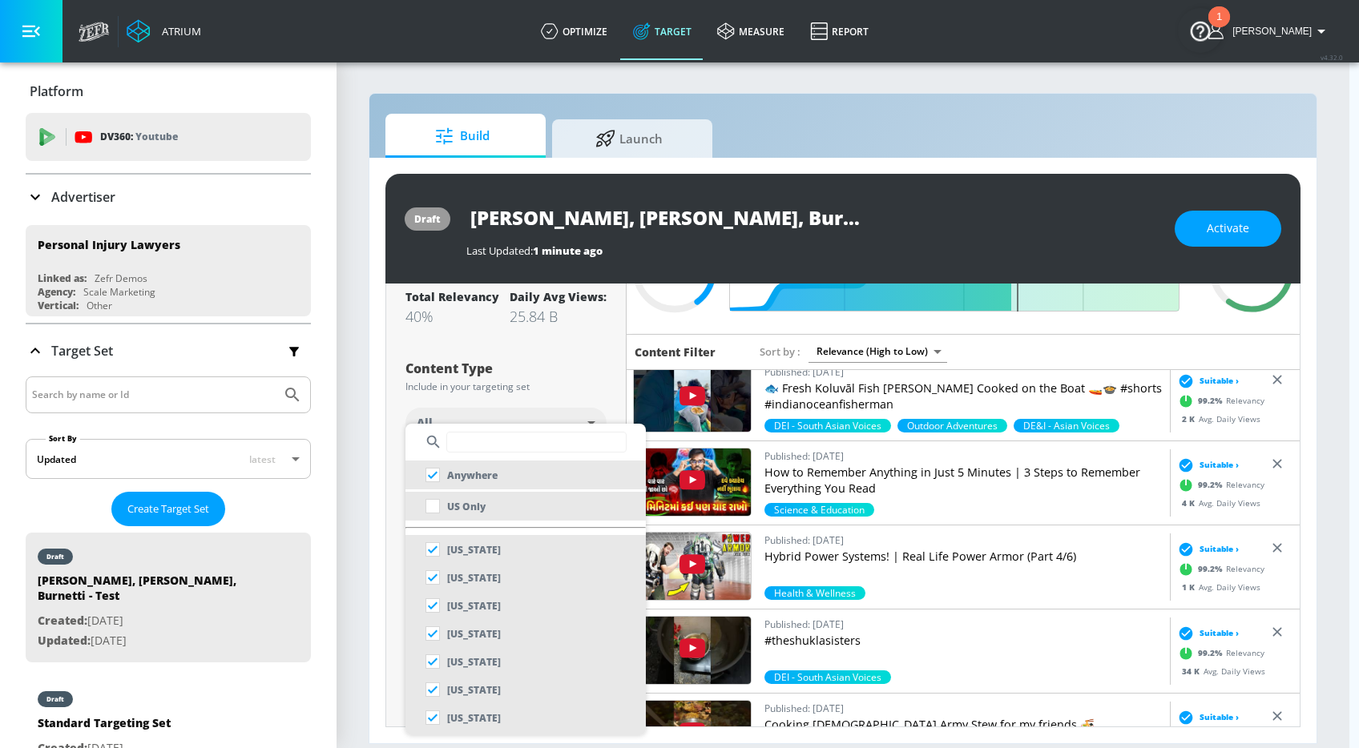
click at [496, 501] on li "US Only" at bounding box center [525, 506] width 240 height 29
checkbox input "false"
checkbox input "true"
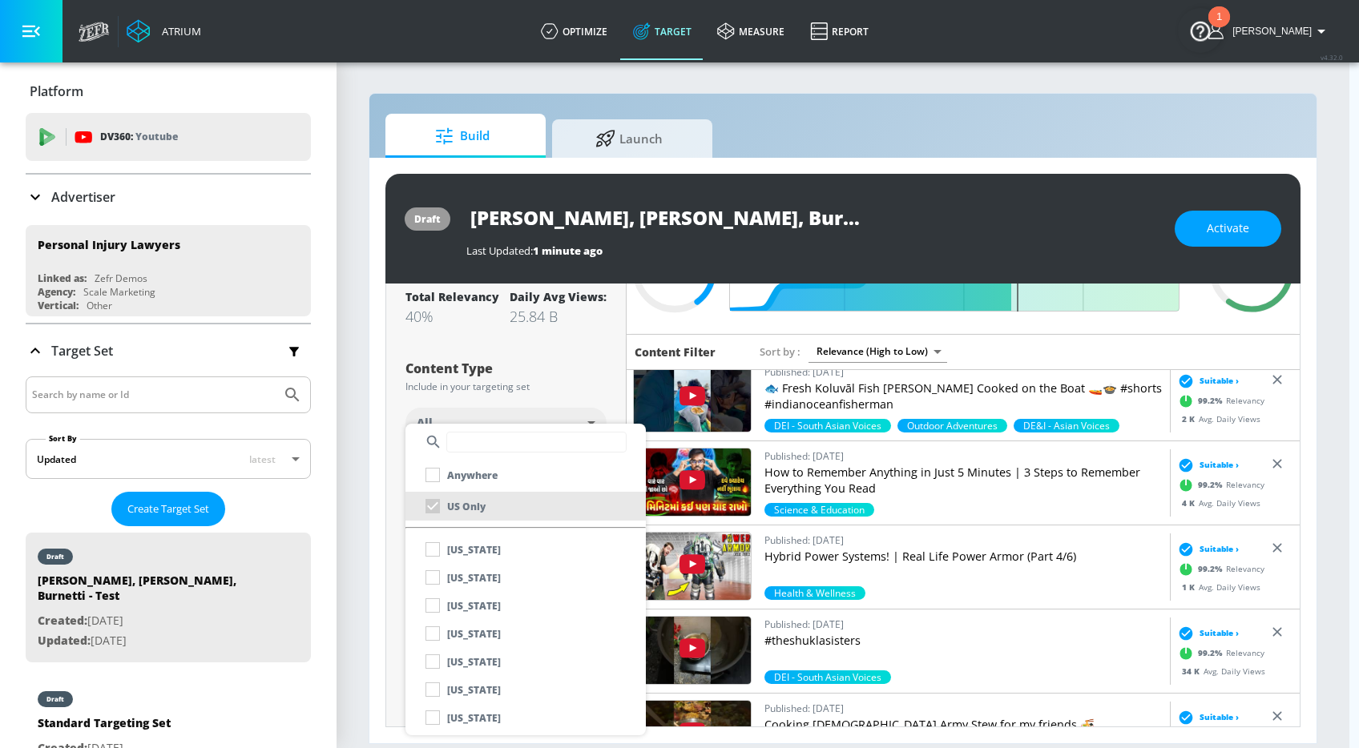
click at [381, 529] on div at bounding box center [679, 374] width 1359 height 748
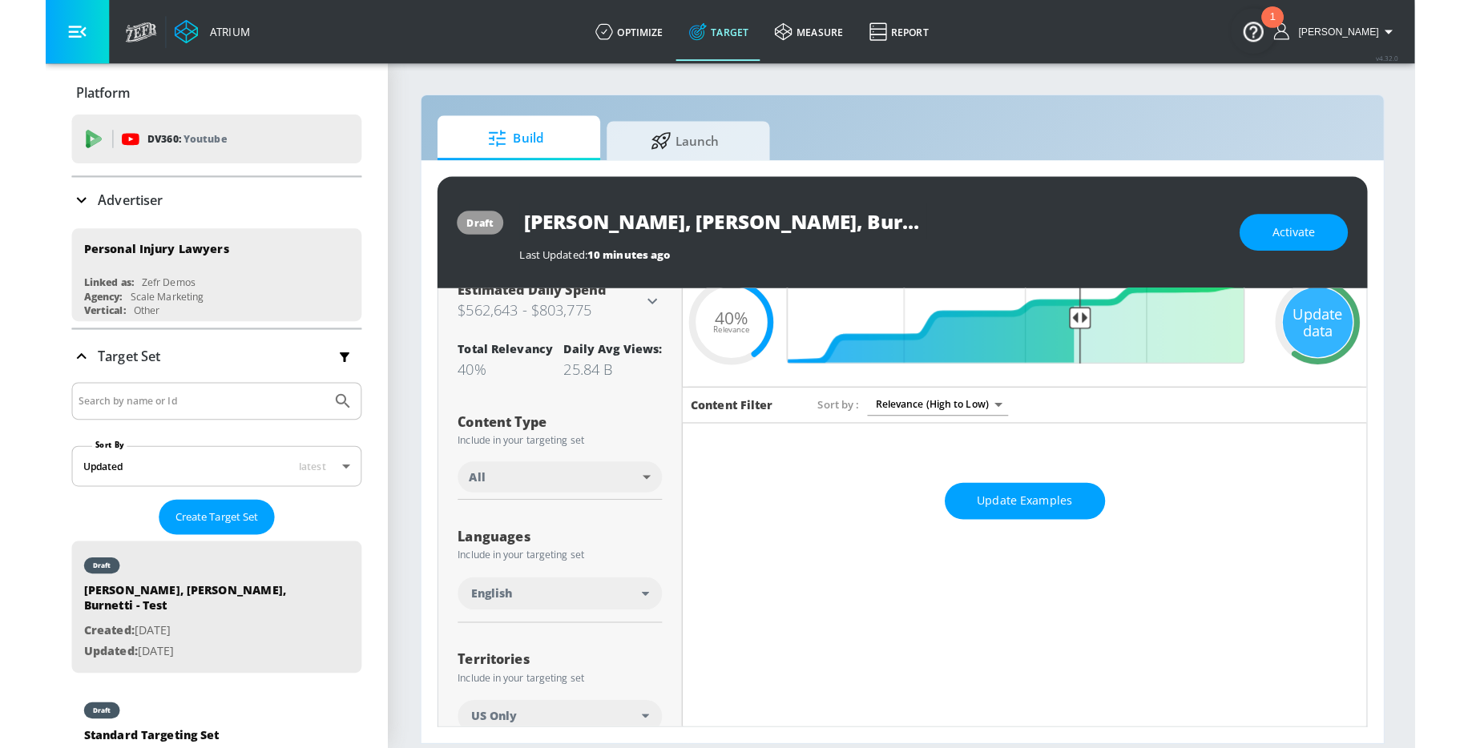
scroll to position [0, 0]
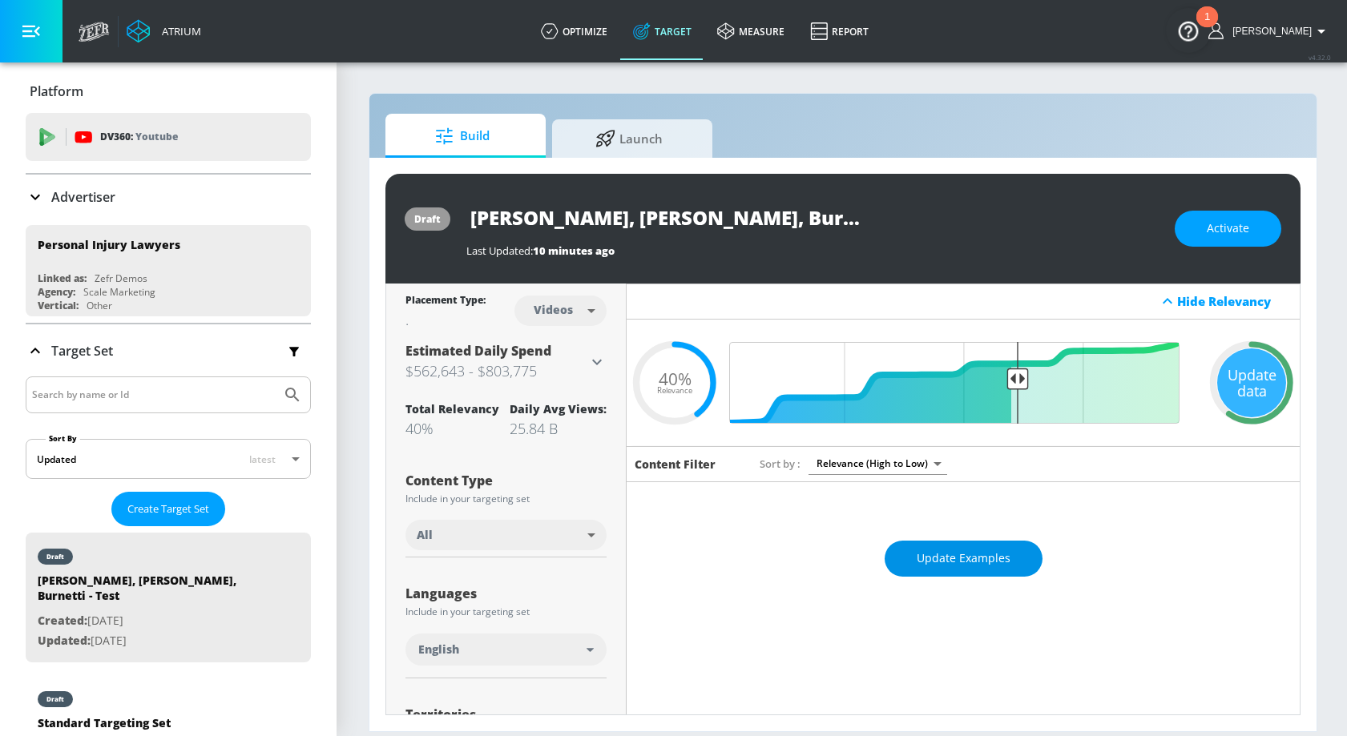
click at [945, 558] on span "Update Examples" at bounding box center [964, 559] width 94 height 20
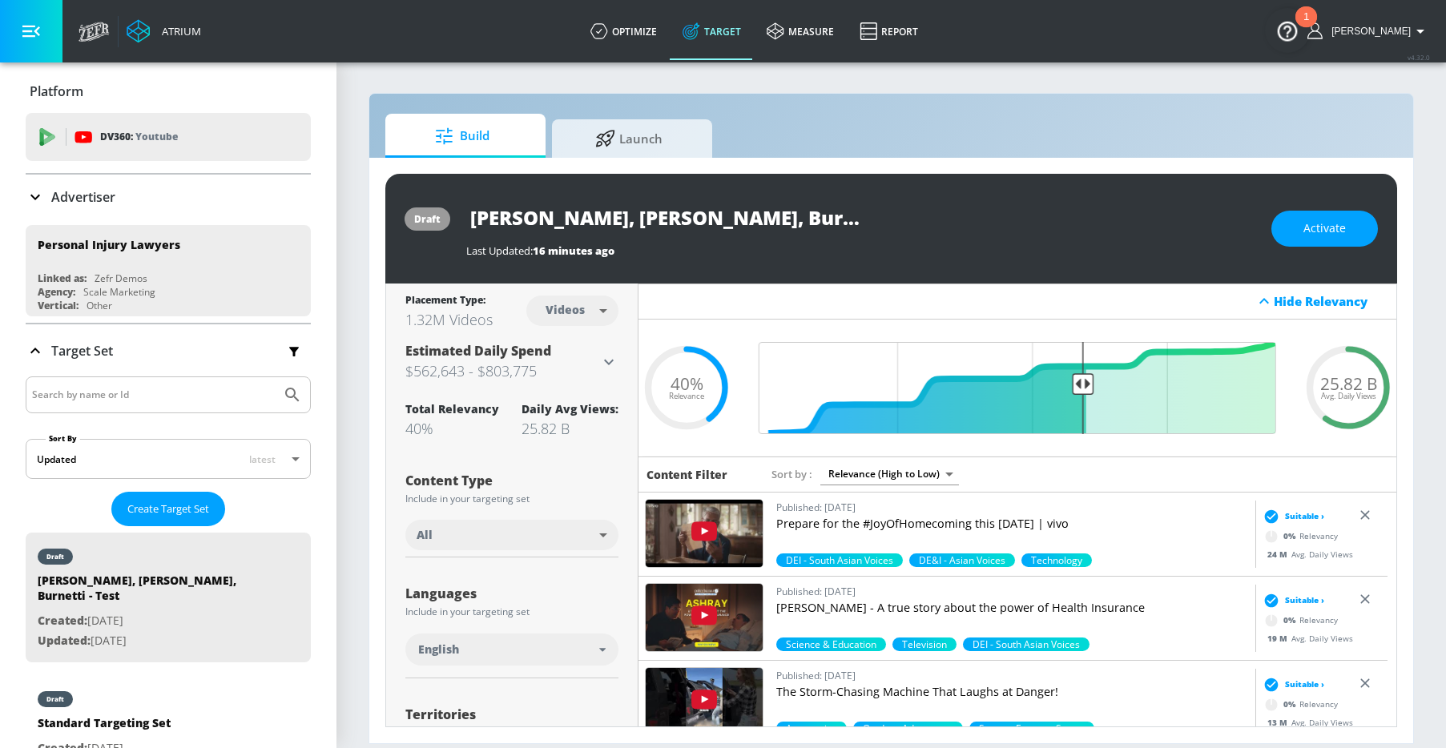
click at [723, 614] on img at bounding box center [704, 617] width 117 height 67
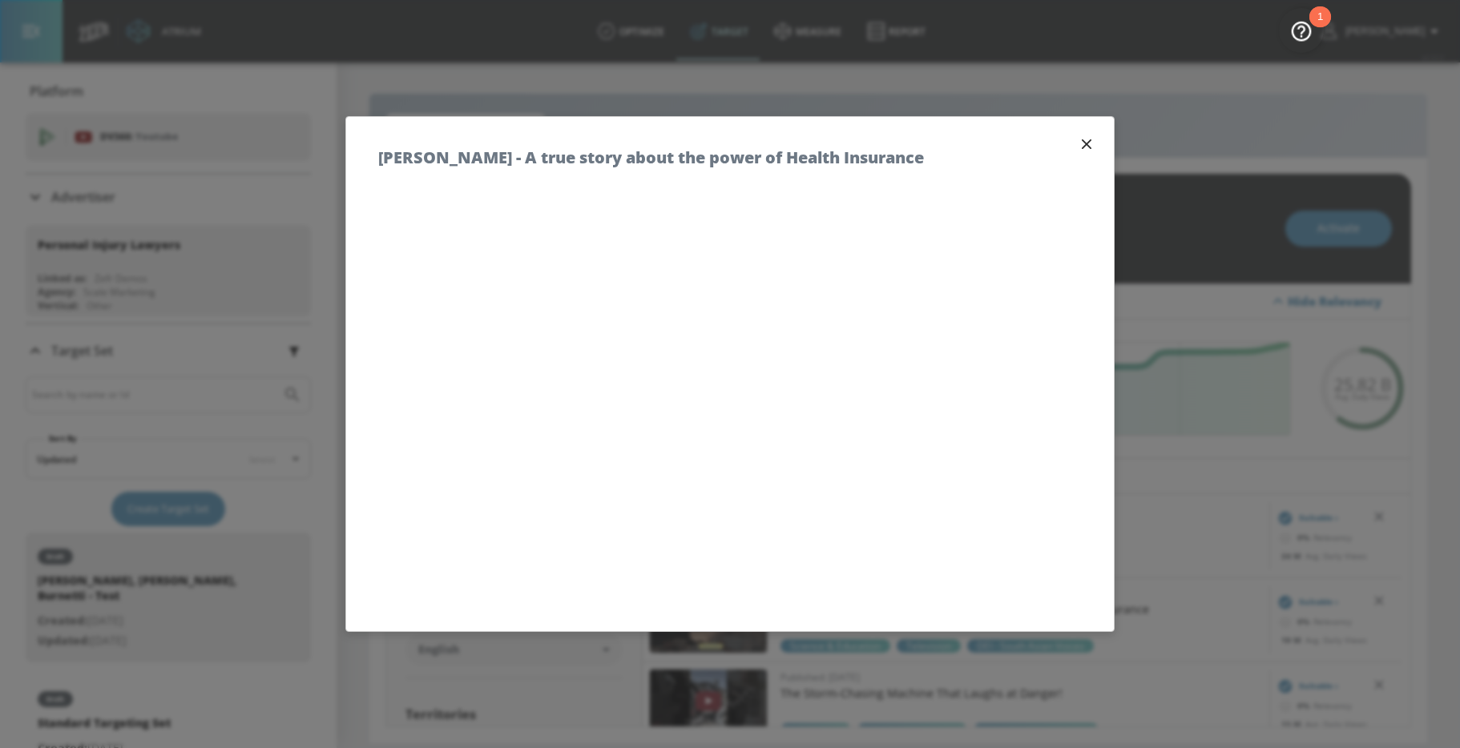
click at [1078, 141] on icon "button" at bounding box center [1087, 144] width 18 height 18
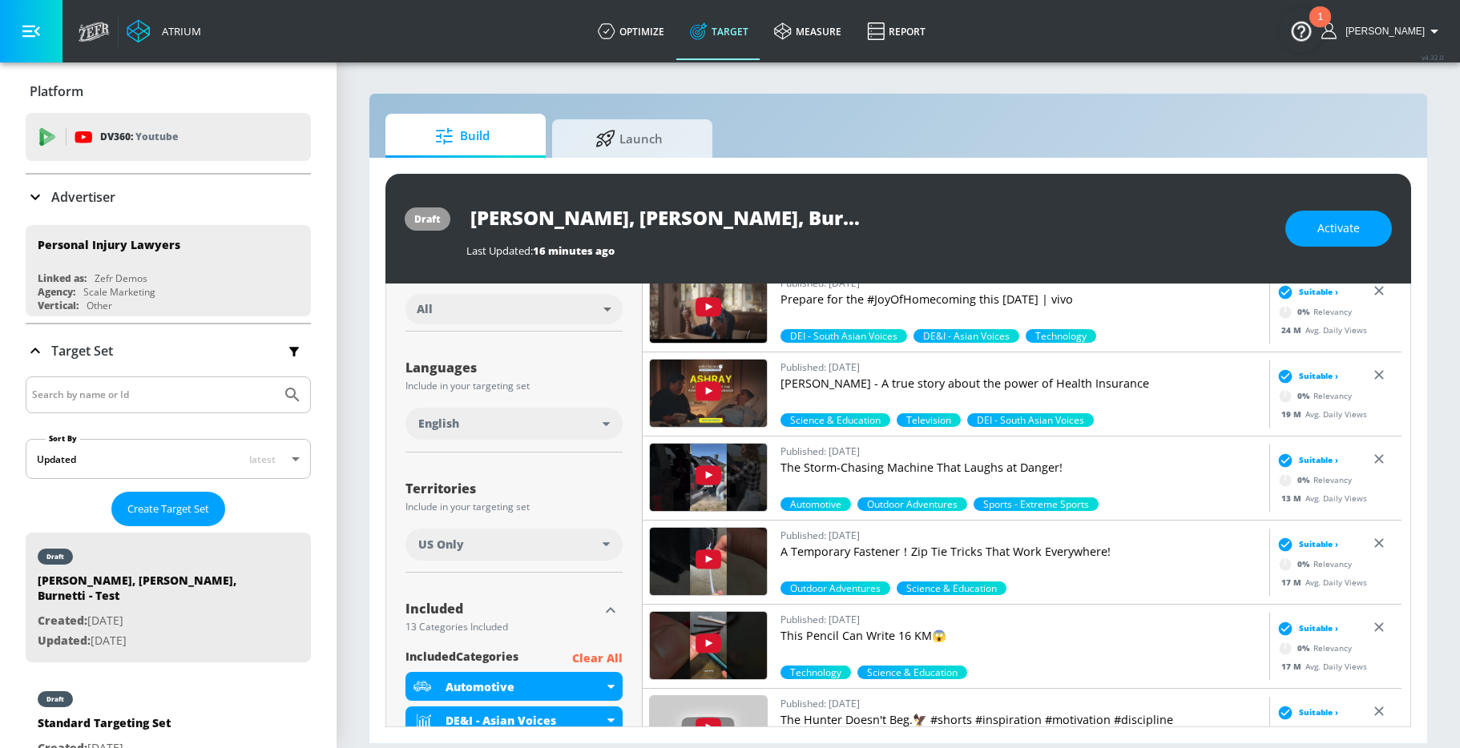
scroll to position [260, 0]
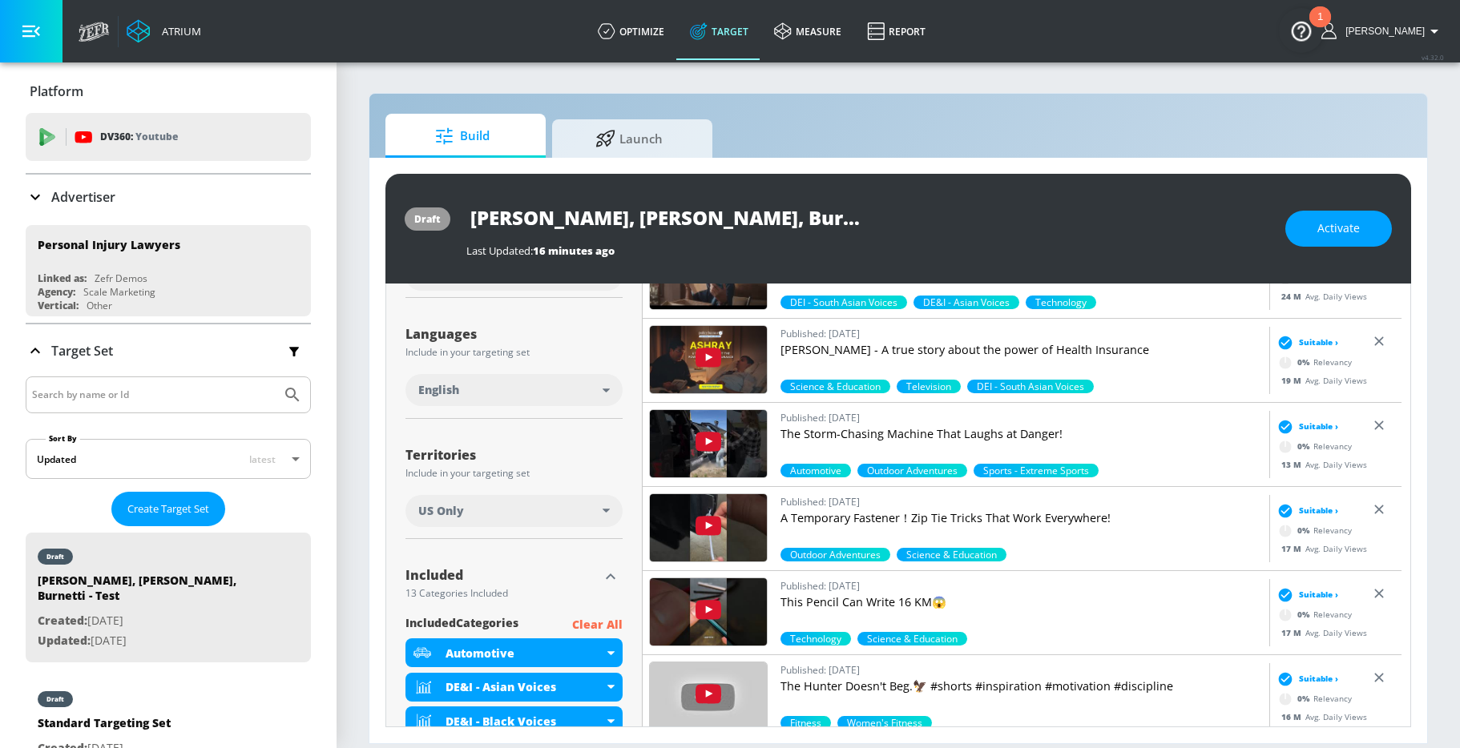
click at [482, 508] on div "US Only" at bounding box center [510, 511] width 184 height 16
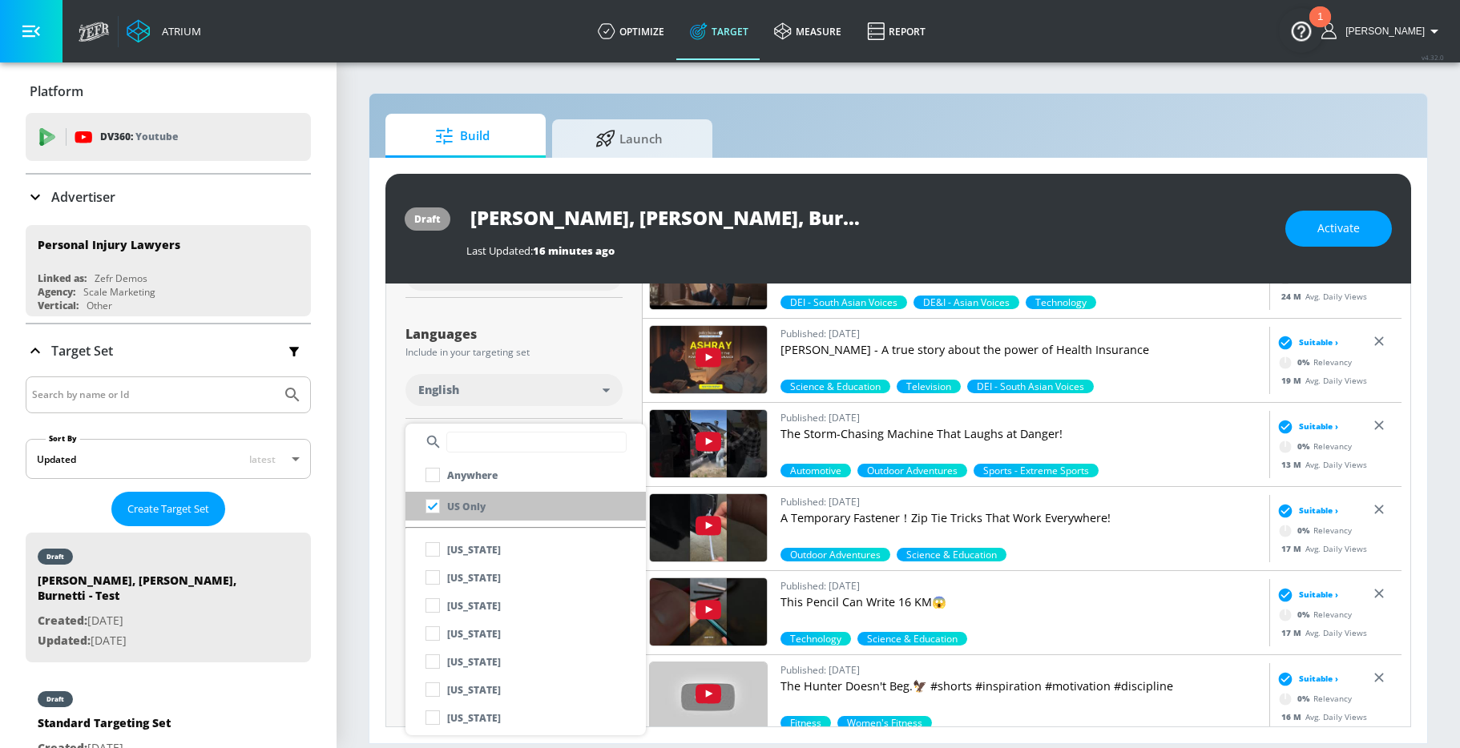
click at [453, 511] on p "US Only" at bounding box center [466, 506] width 38 height 17
checkbox input "true"
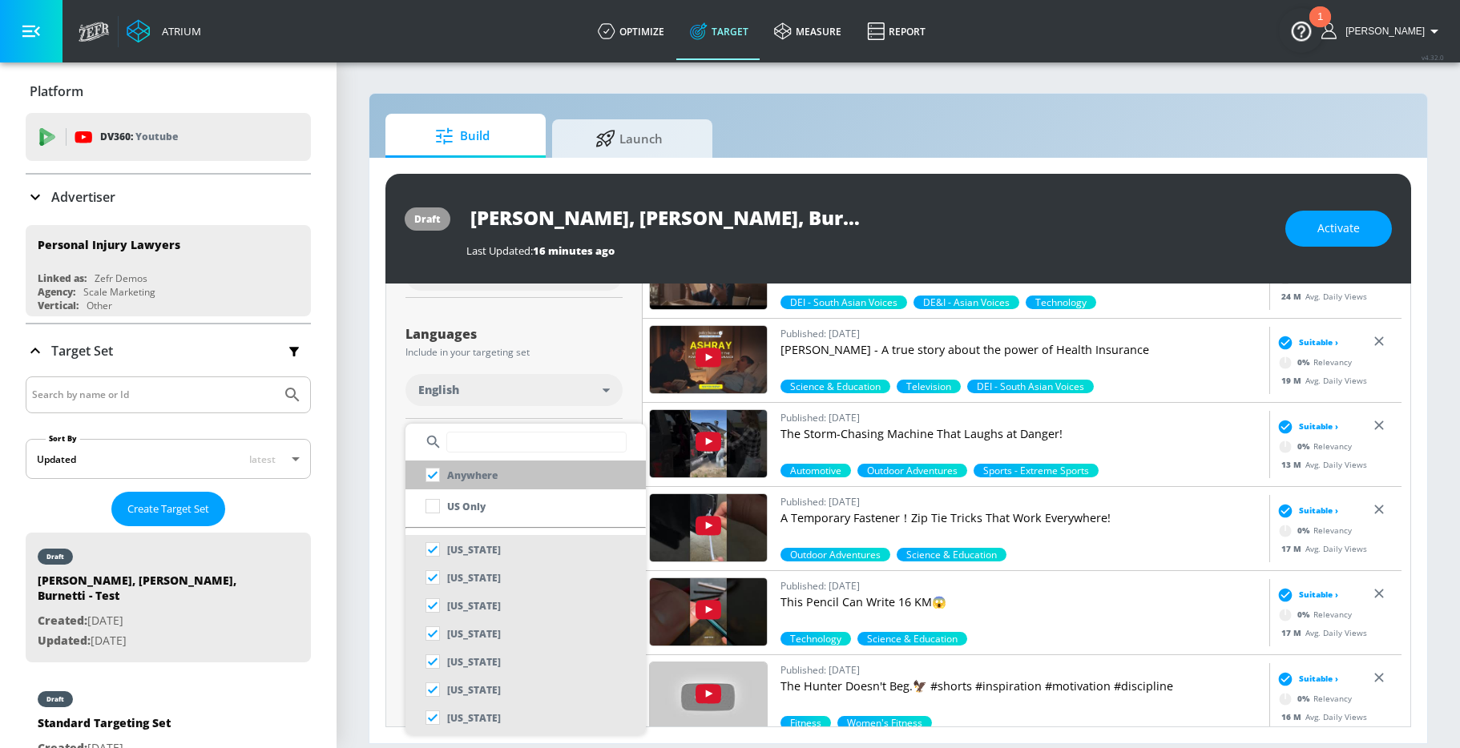
click at [465, 472] on p "Anywhere" at bounding box center [472, 475] width 50 height 17
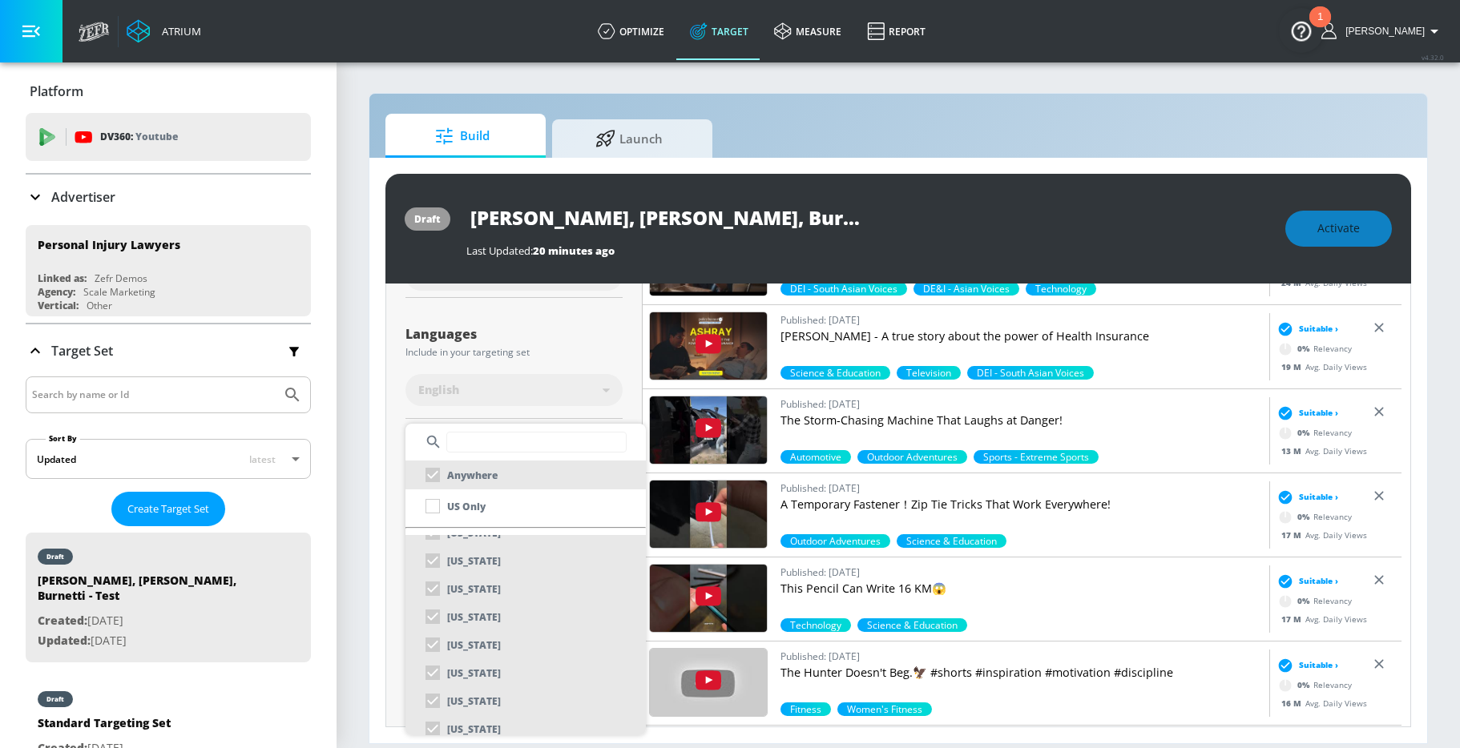
scroll to position [195, 0]
click at [485, 442] on input "text" at bounding box center [536, 442] width 180 height 21
click at [474, 668] on p "Illinois" at bounding box center [474, 663] width 54 height 17
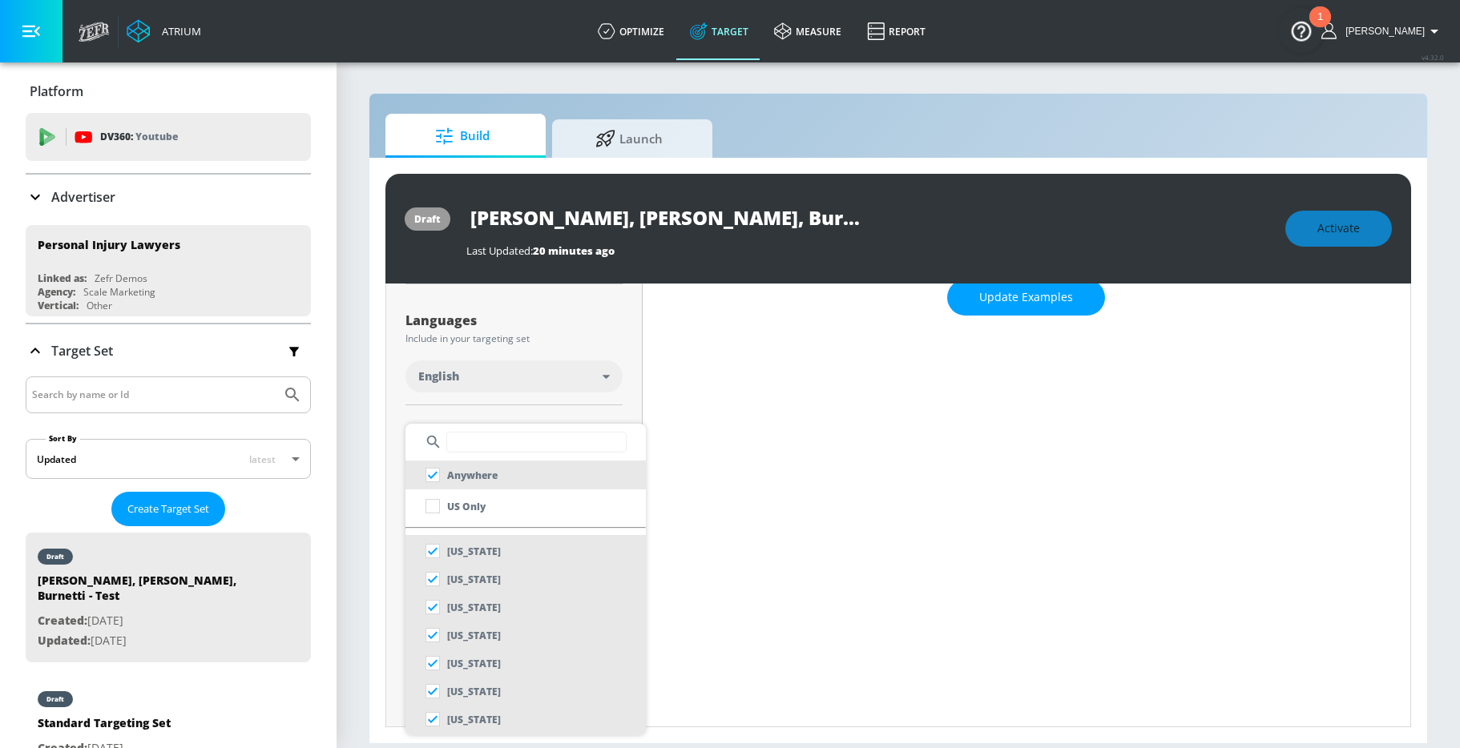
scroll to position [260, 0]
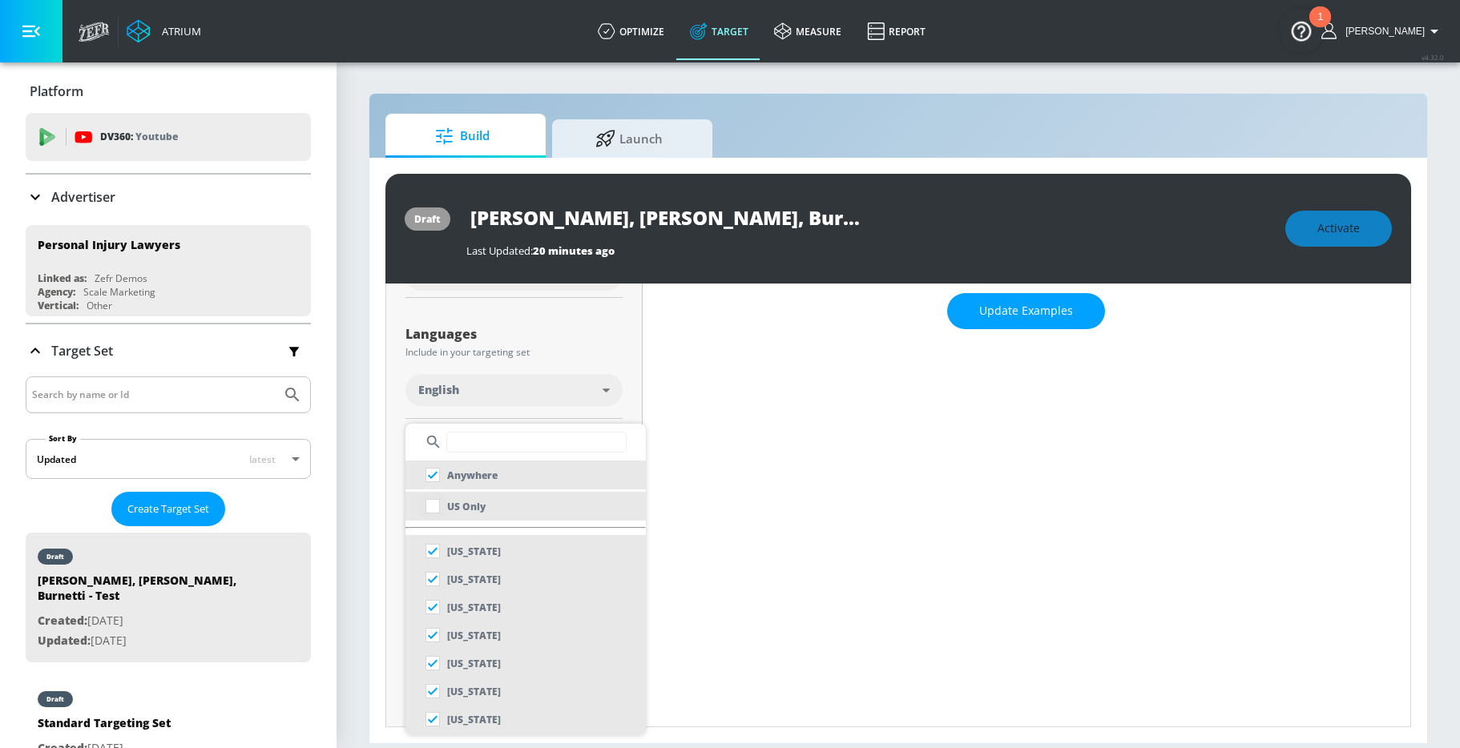
click at [435, 508] on input "checkbox" at bounding box center [432, 506] width 29 height 29
checkbox input "true"
checkbox input "false"
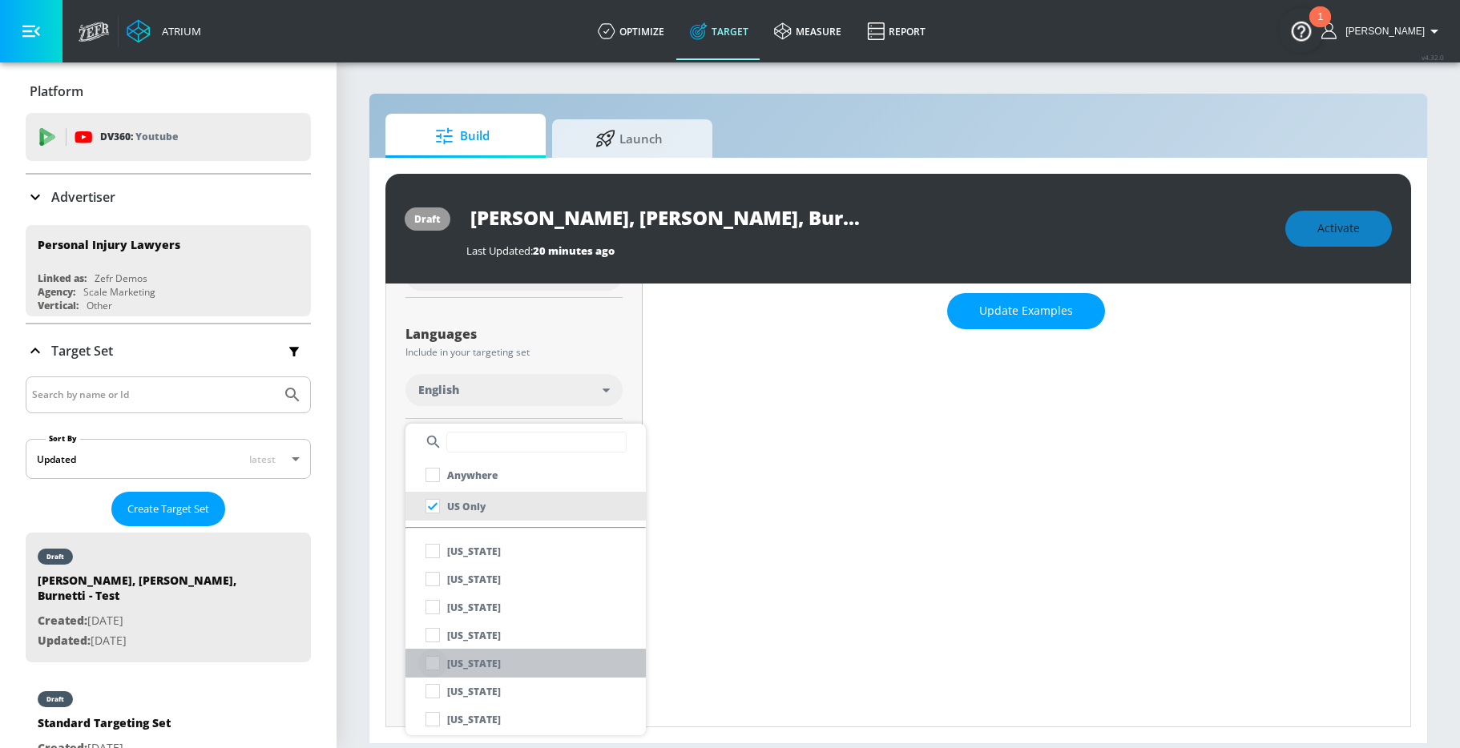
click at [437, 666] on input "checkbox" at bounding box center [432, 663] width 29 height 29
checkbox input "false"
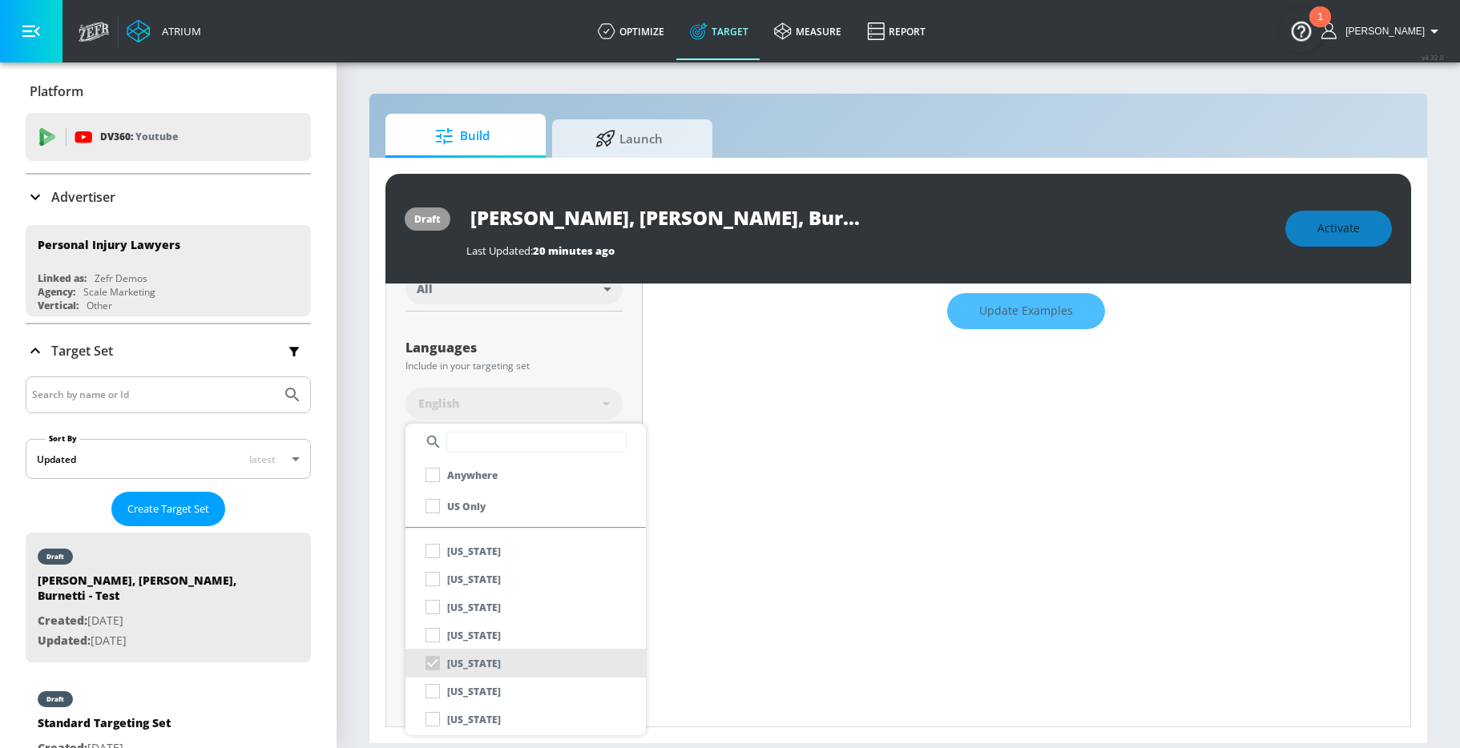
scroll to position [273, 0]
click at [694, 465] on div at bounding box center [730, 374] width 1460 height 748
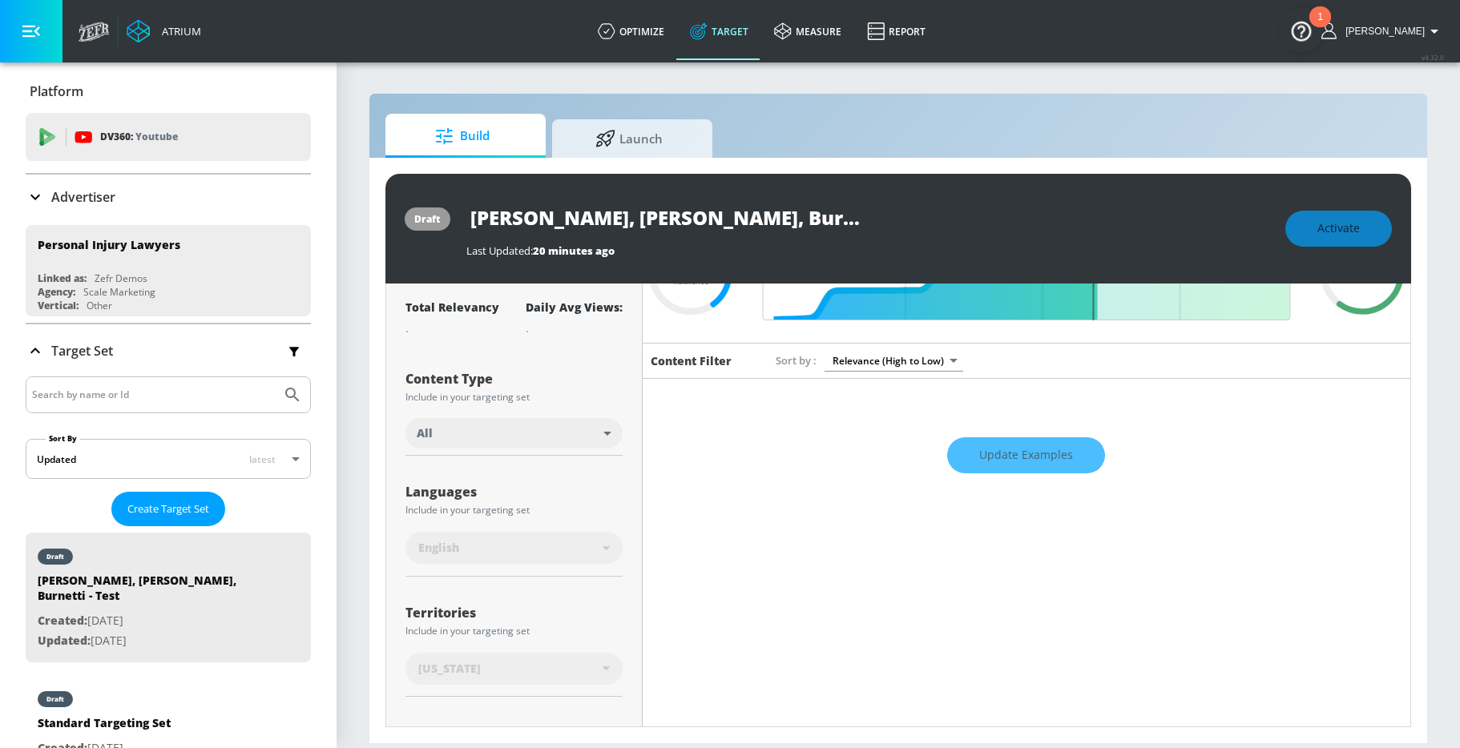
scroll to position [0, 0]
